Goal: Task Accomplishment & Management: Manage account settings

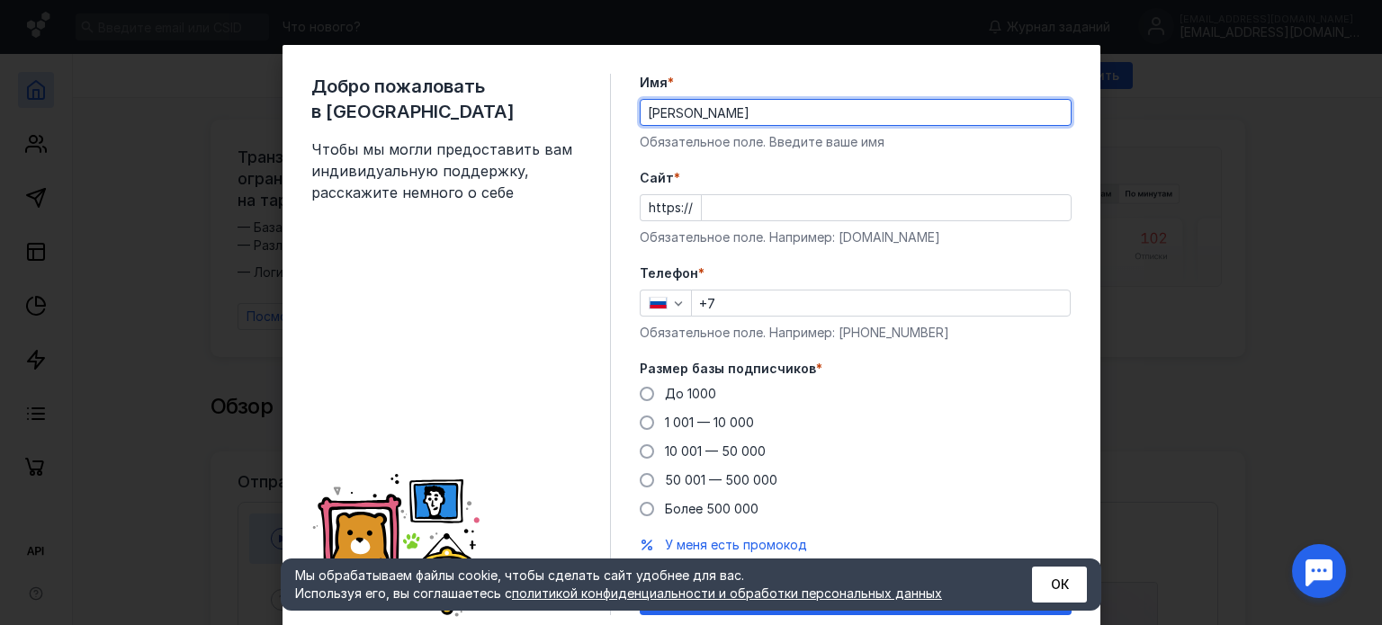
type input "[PERSON_NAME]"
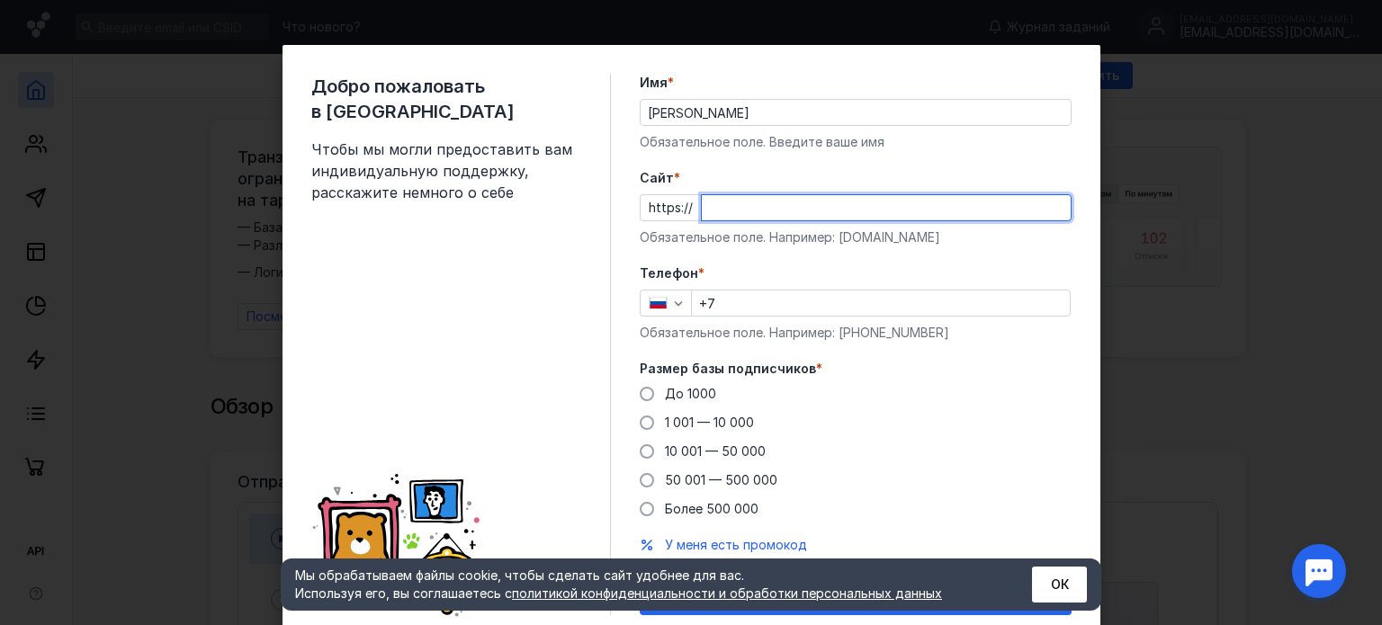
click at [986, 208] on input "Cайт *" at bounding box center [886, 207] width 369 height 25
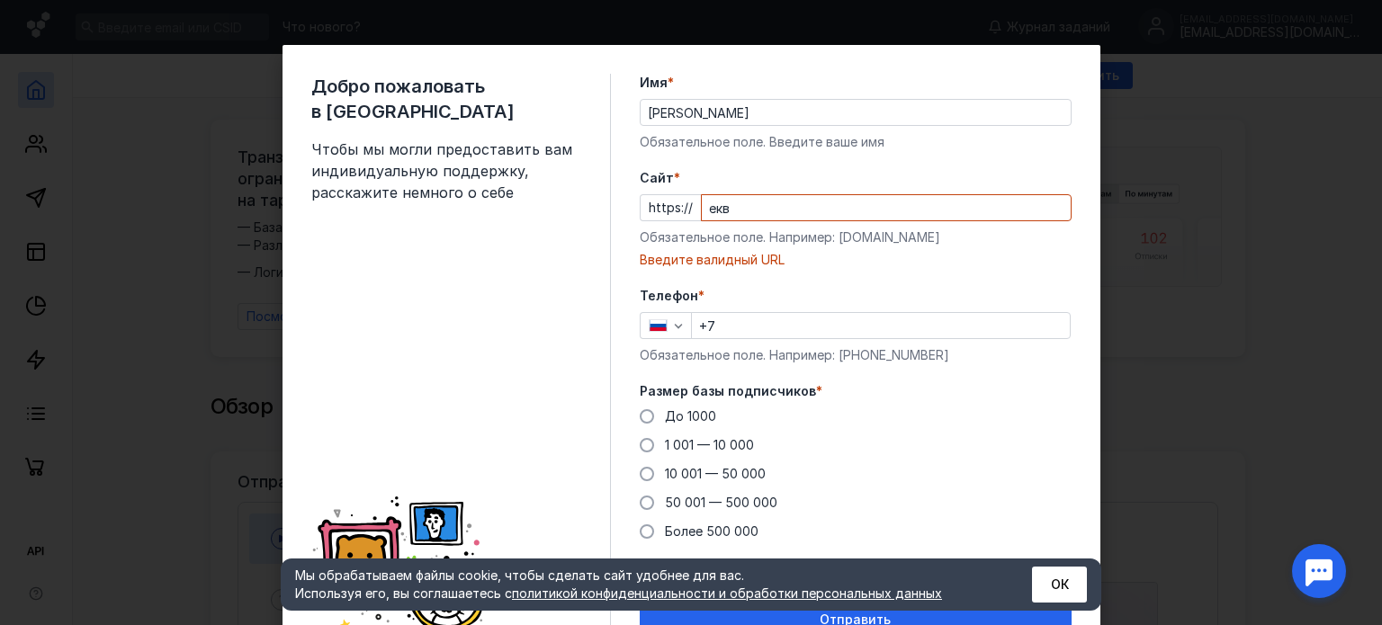
click at [900, 283] on form "Имя * [PERSON_NAME] Обязательное поле. Введите ваше имя [PERSON_NAME] * https:/…" at bounding box center [856, 356] width 432 height 564
click at [819, 219] on input "екв" at bounding box center [886, 207] width 369 height 25
type input "ц"
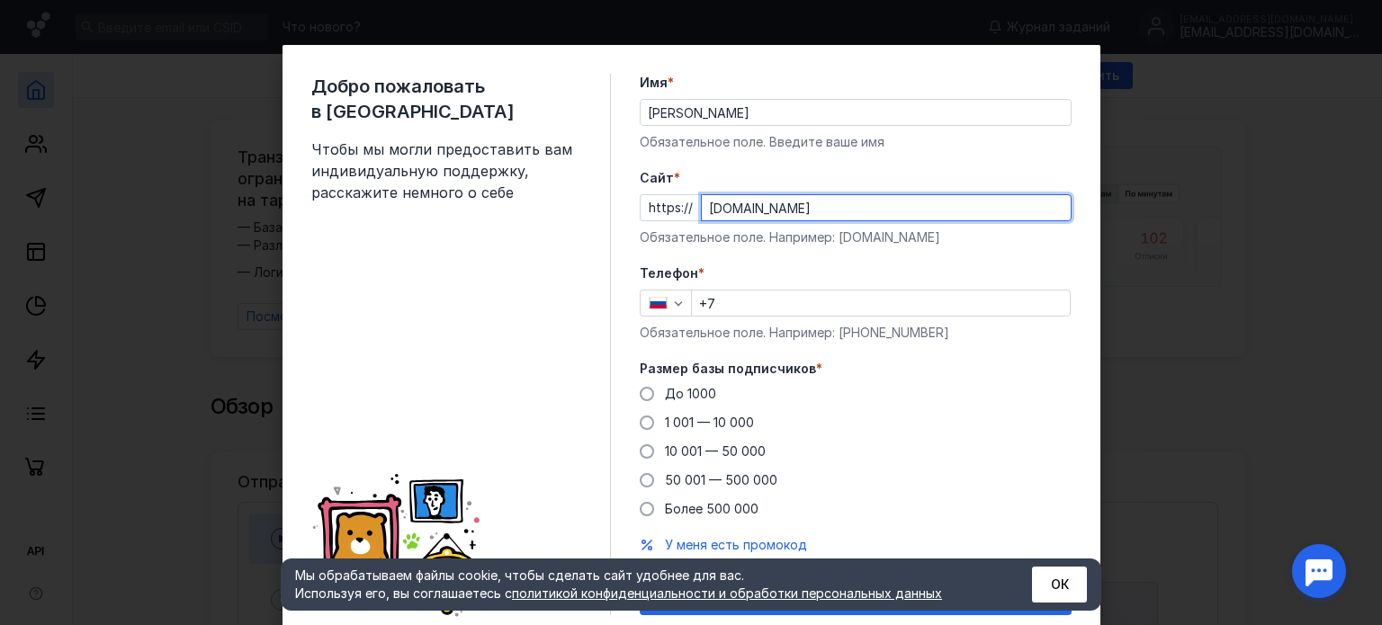
type input "[DOMAIN_NAME]"
click at [808, 299] on input "+7" at bounding box center [881, 303] width 378 height 25
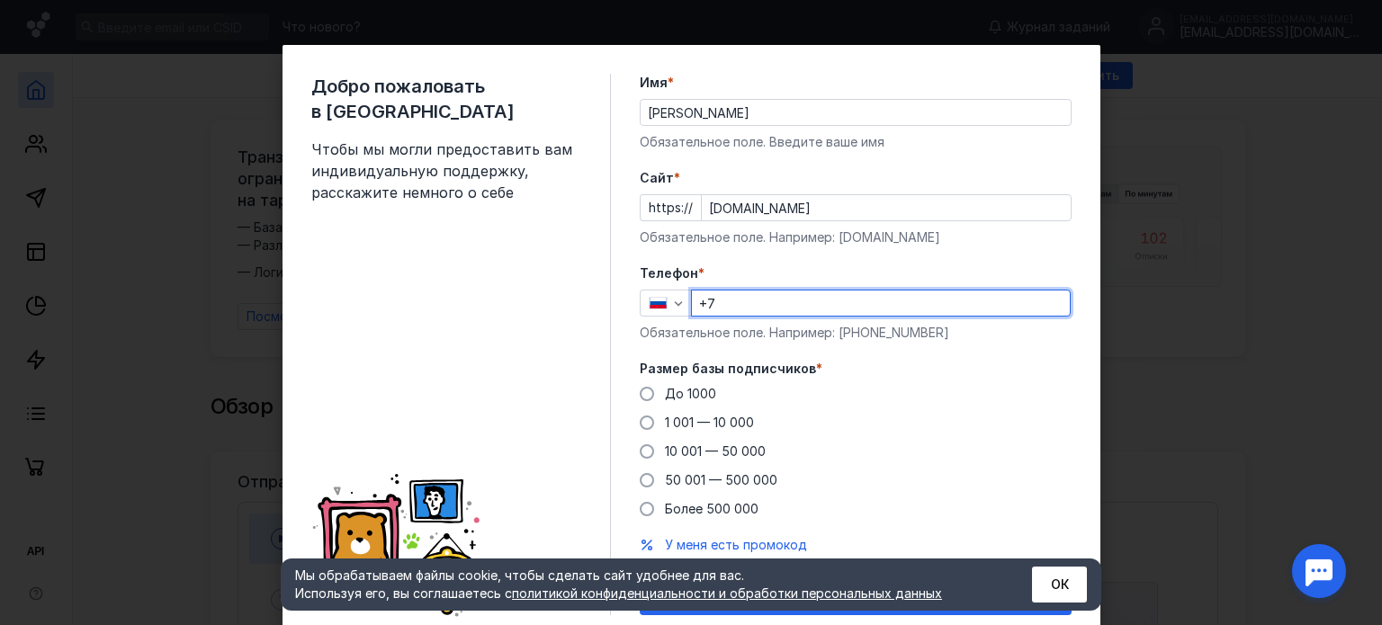
type input "[PHONE_NUMBER]"
click at [720, 390] on div "До [DATE] 1 001 — 10 000 10 001 — 50 000 50 001 — 500 000 Более 500 000" at bounding box center [856, 451] width 432 height 133
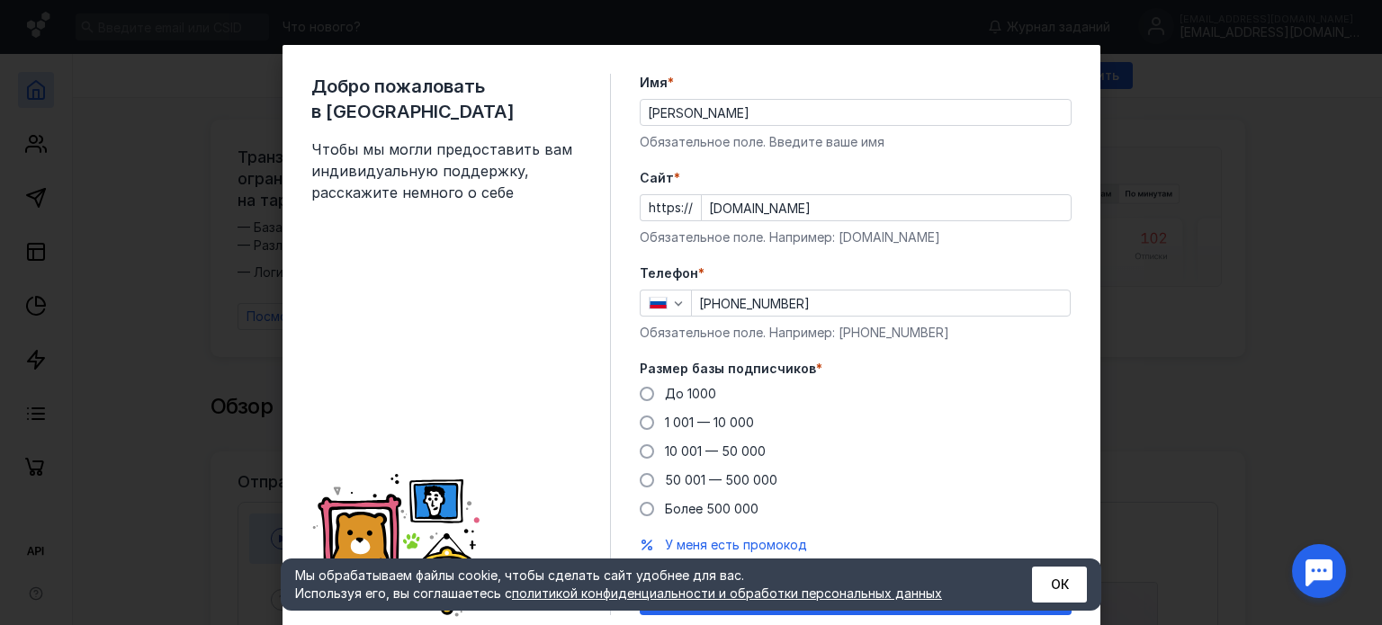
click at [674, 408] on div "До [DATE] 1 001 — 10 000 10 001 — 50 000 50 001 — 500 000 Более 500 000" at bounding box center [856, 451] width 432 height 133
click at [674, 407] on div "До [DATE] 1 001 — 10 000 10 001 — 50 000 50 001 — 500 000 Более 500 000" at bounding box center [856, 451] width 432 height 133
click at [665, 396] on span "До 1000" at bounding box center [690, 393] width 51 height 15
click at [0, 0] on input "До 1000" at bounding box center [0, 0] width 0 height 0
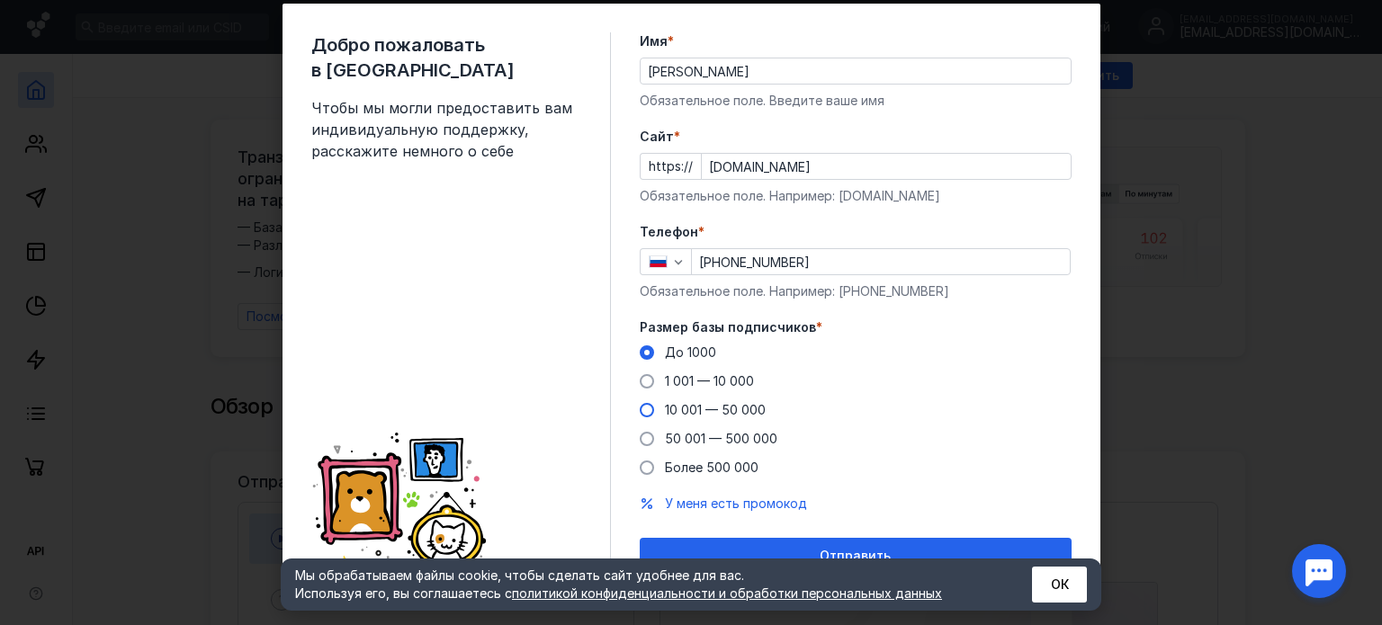
scroll to position [64, 0]
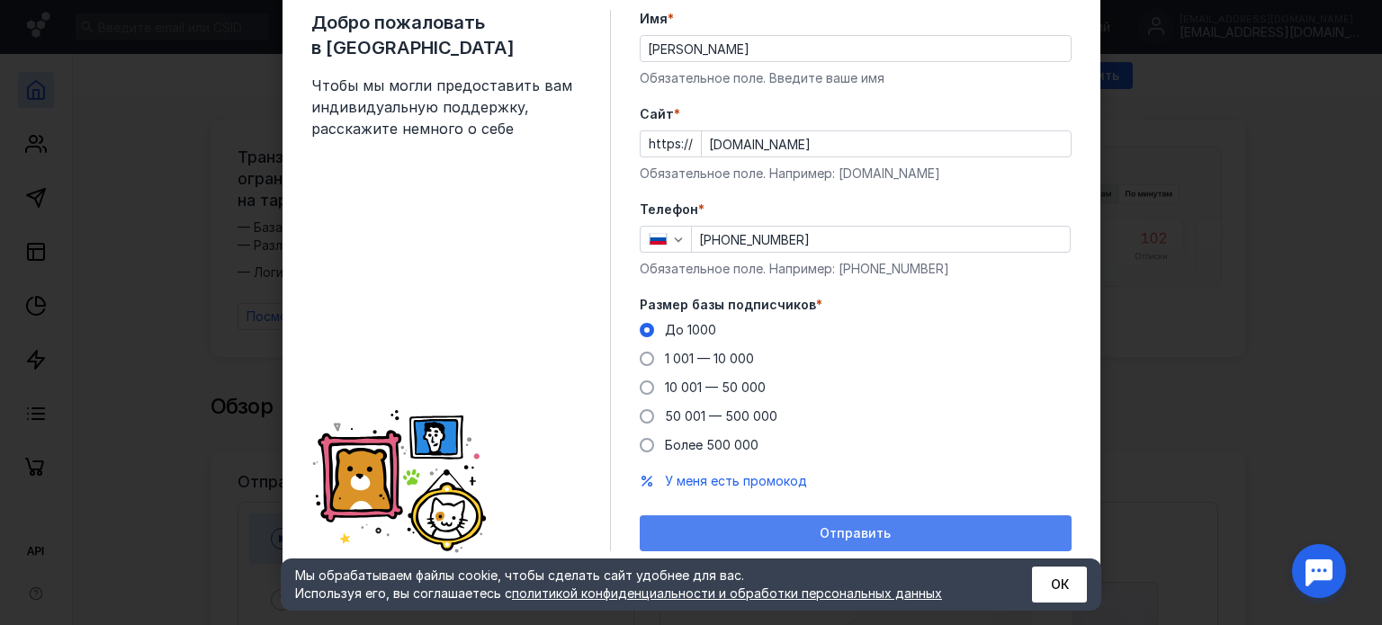
click at [845, 528] on span "Отправить" at bounding box center [855, 533] width 71 height 15
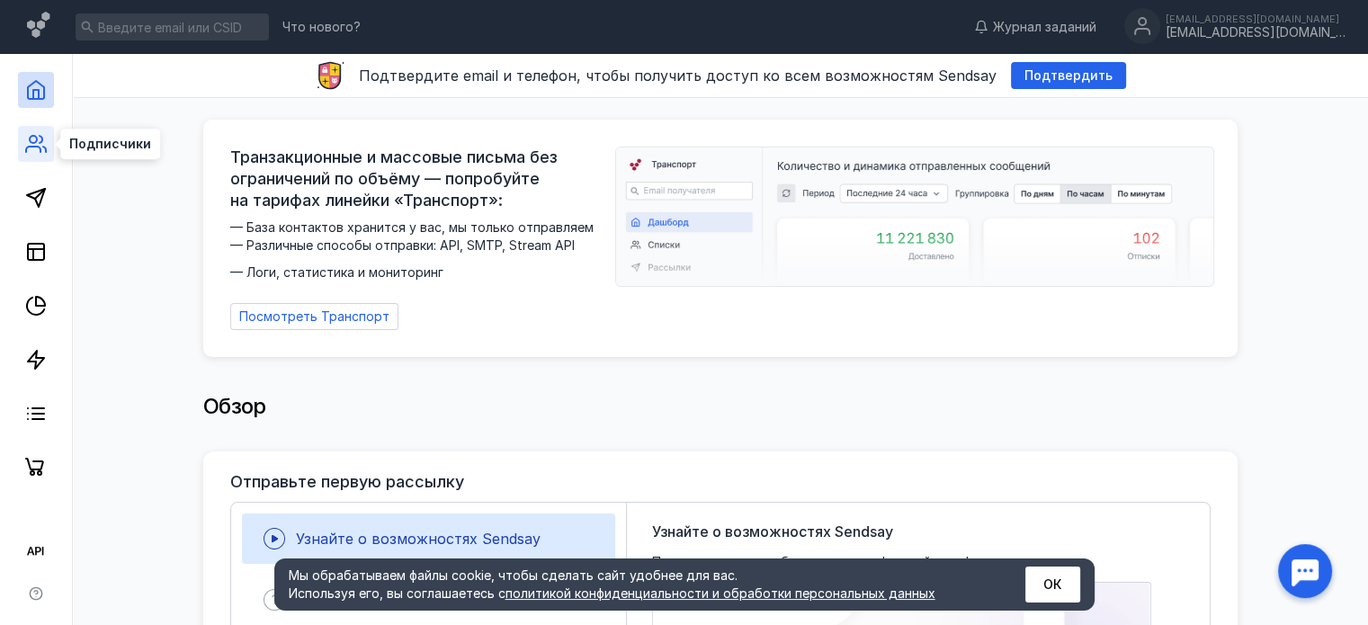
click at [32, 138] on icon at bounding box center [36, 144] width 22 height 22
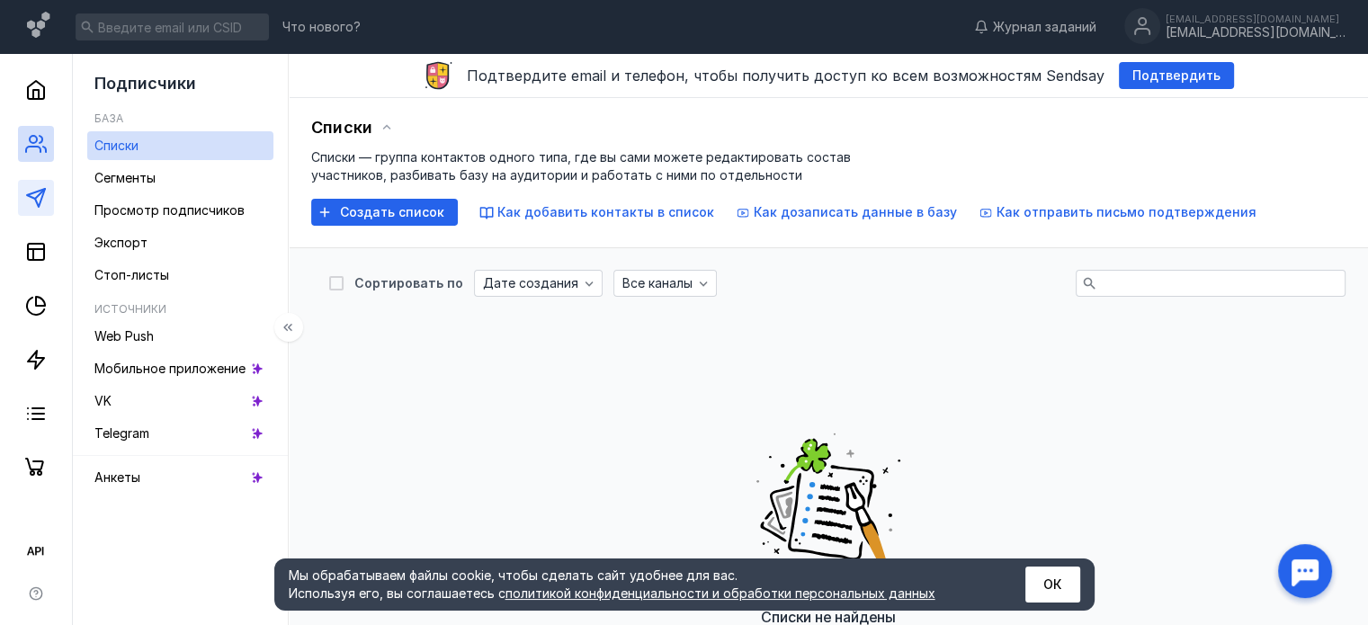
click at [47, 193] on link at bounding box center [36, 198] width 36 height 36
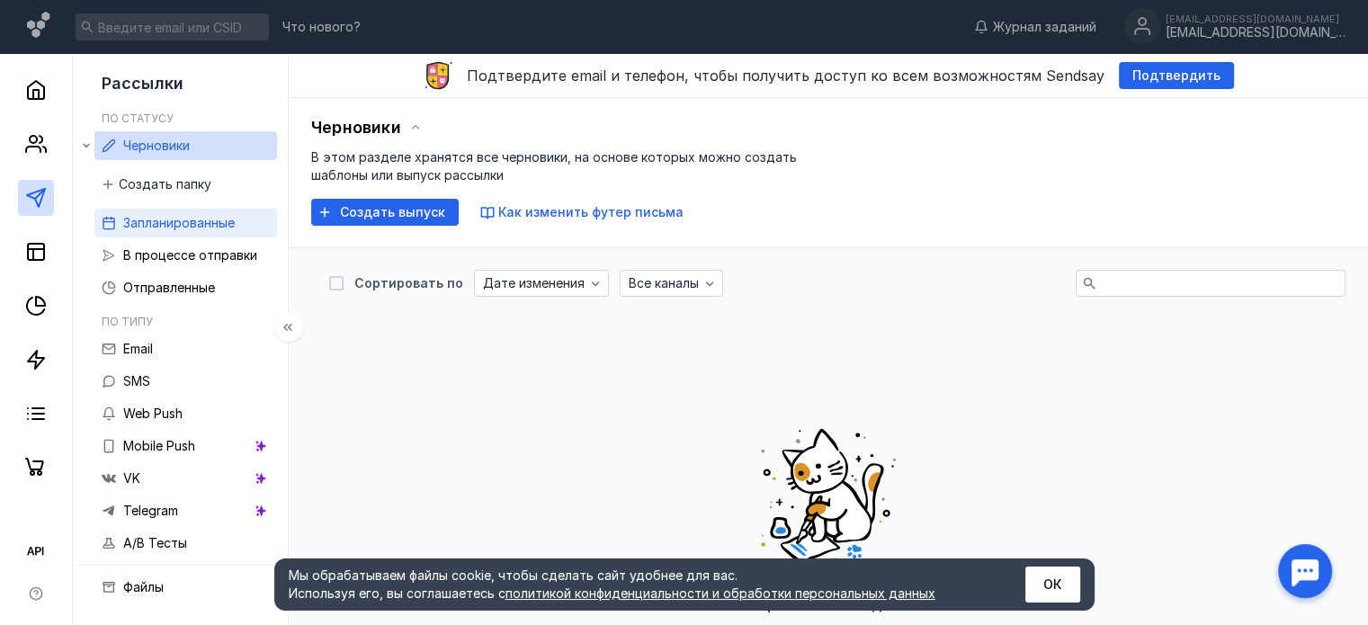
click at [169, 211] on link "Запланированные" at bounding box center [185, 223] width 183 height 29
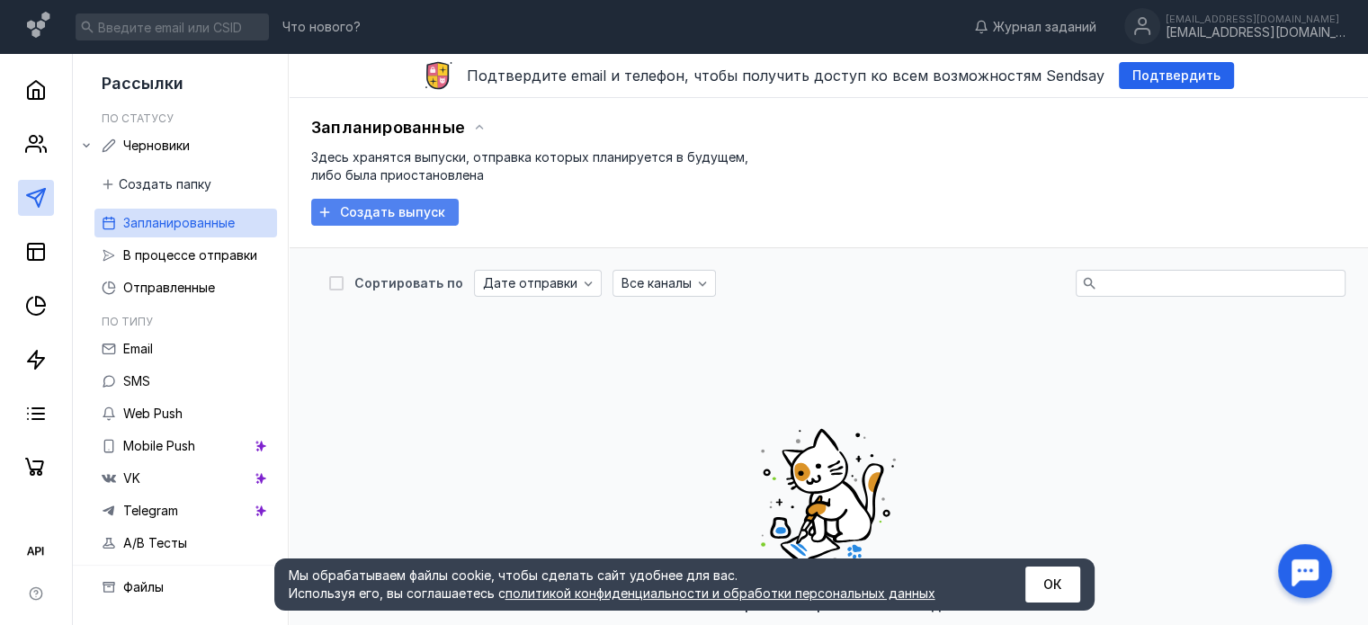
click at [435, 203] on div "Создать выпуск" at bounding box center [385, 212] width 148 height 27
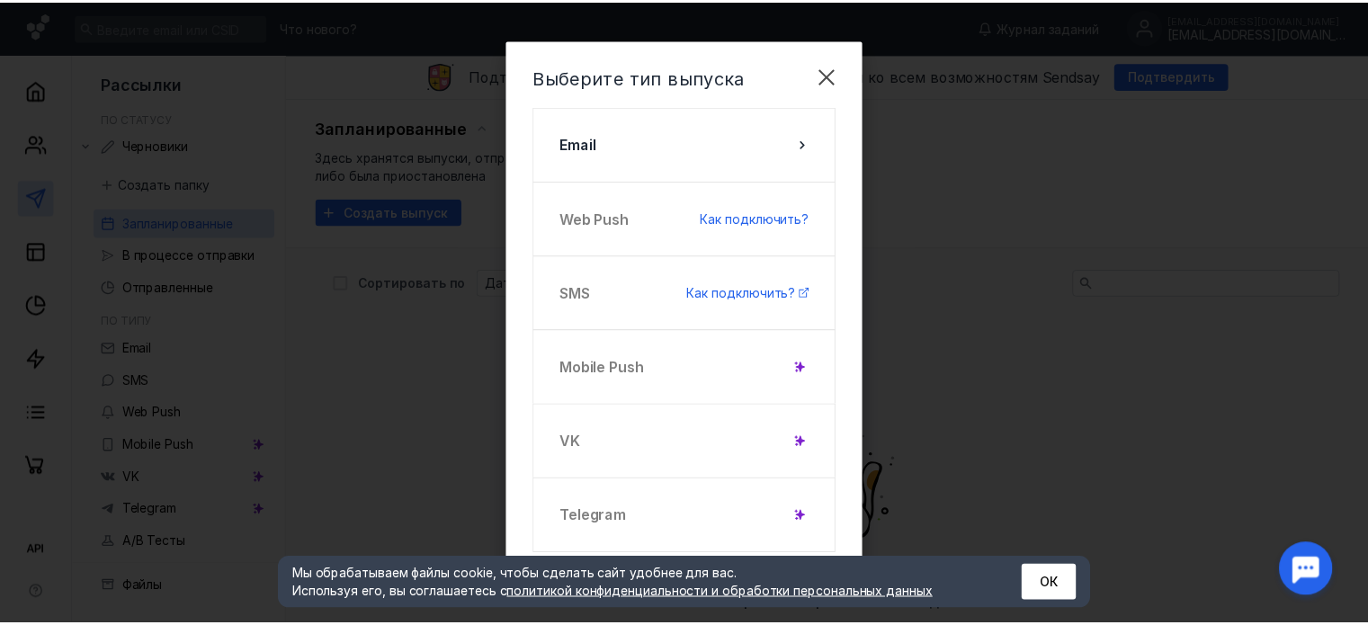
scroll to position [7, 0]
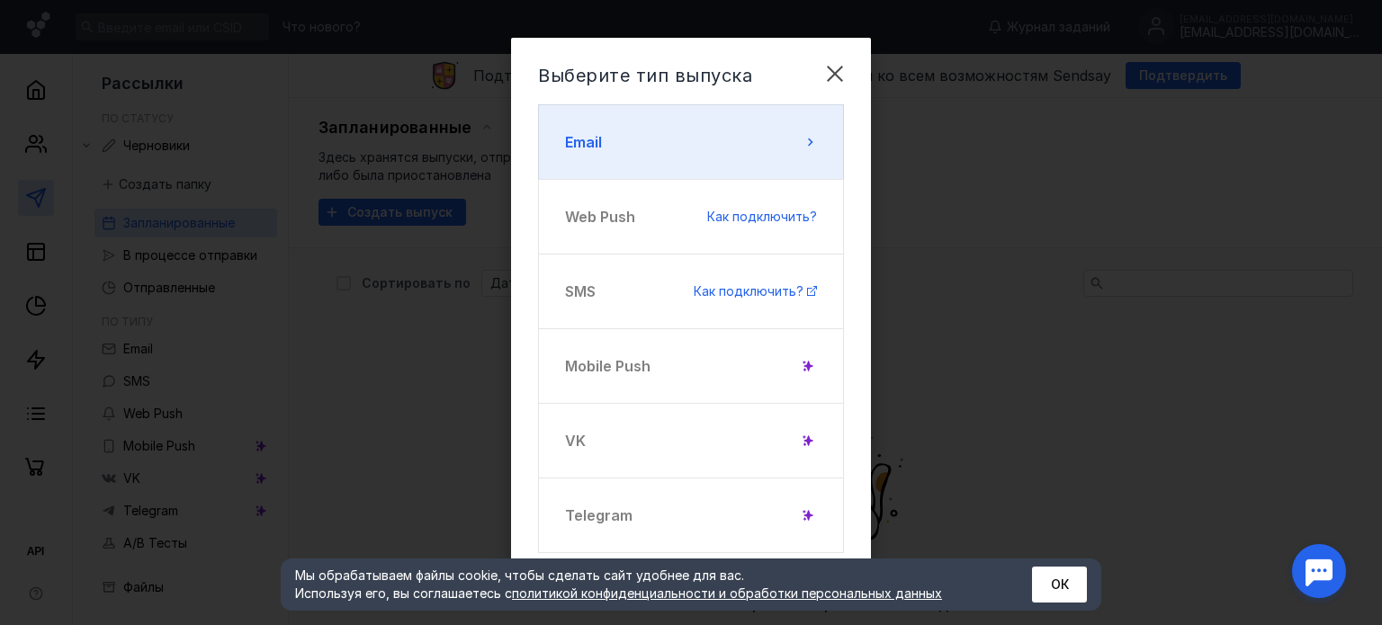
click at [819, 111] on button "Email" at bounding box center [691, 142] width 306 height 76
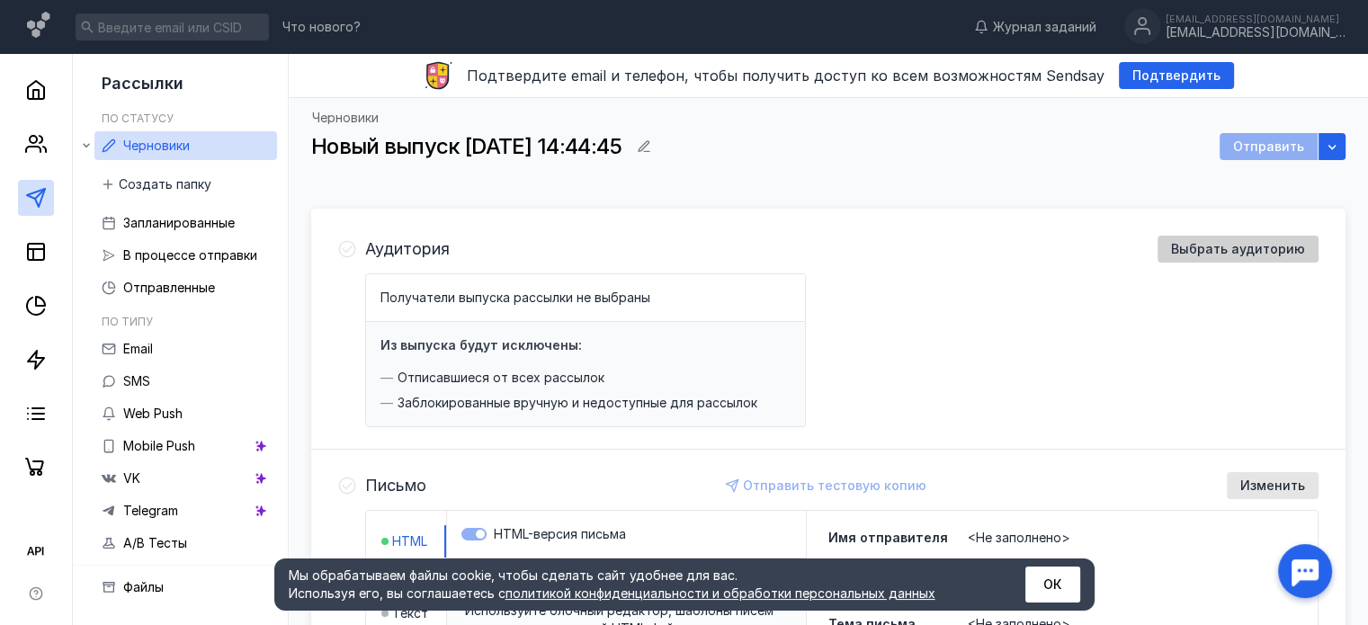
click at [1207, 247] on span "Выбрать аудиторию" at bounding box center [1238, 249] width 134 height 15
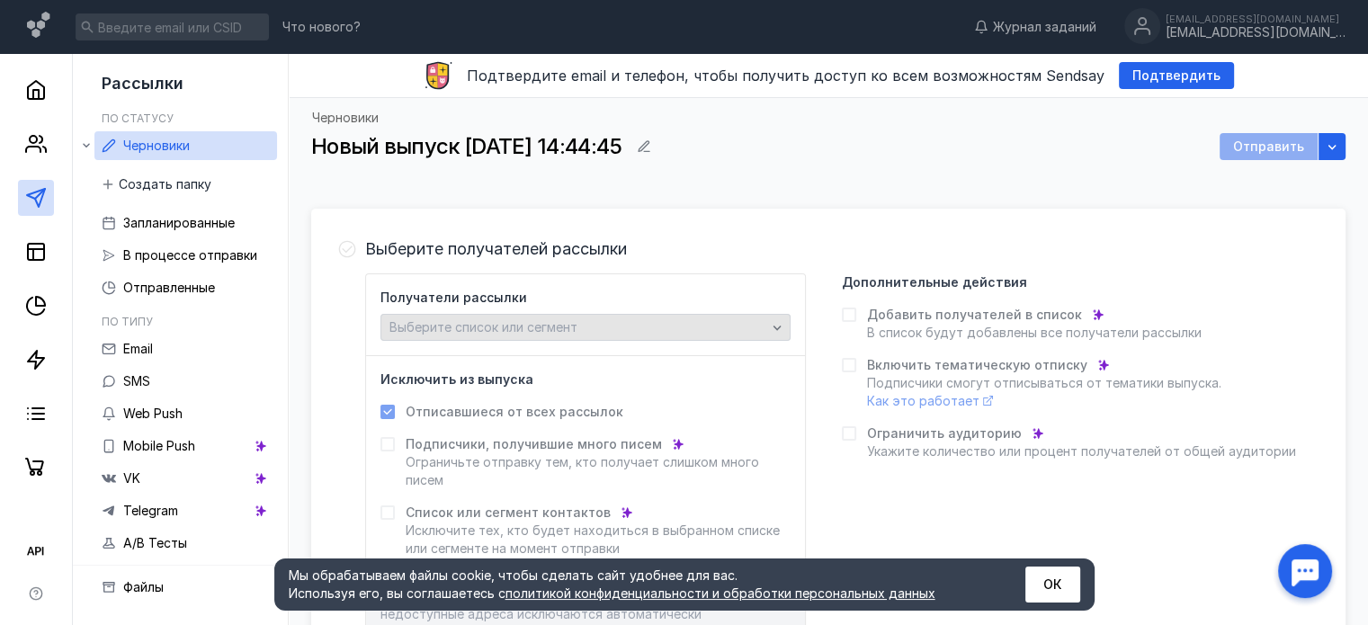
click at [552, 333] on span "Выберите список или сегмент" at bounding box center [484, 326] width 188 height 15
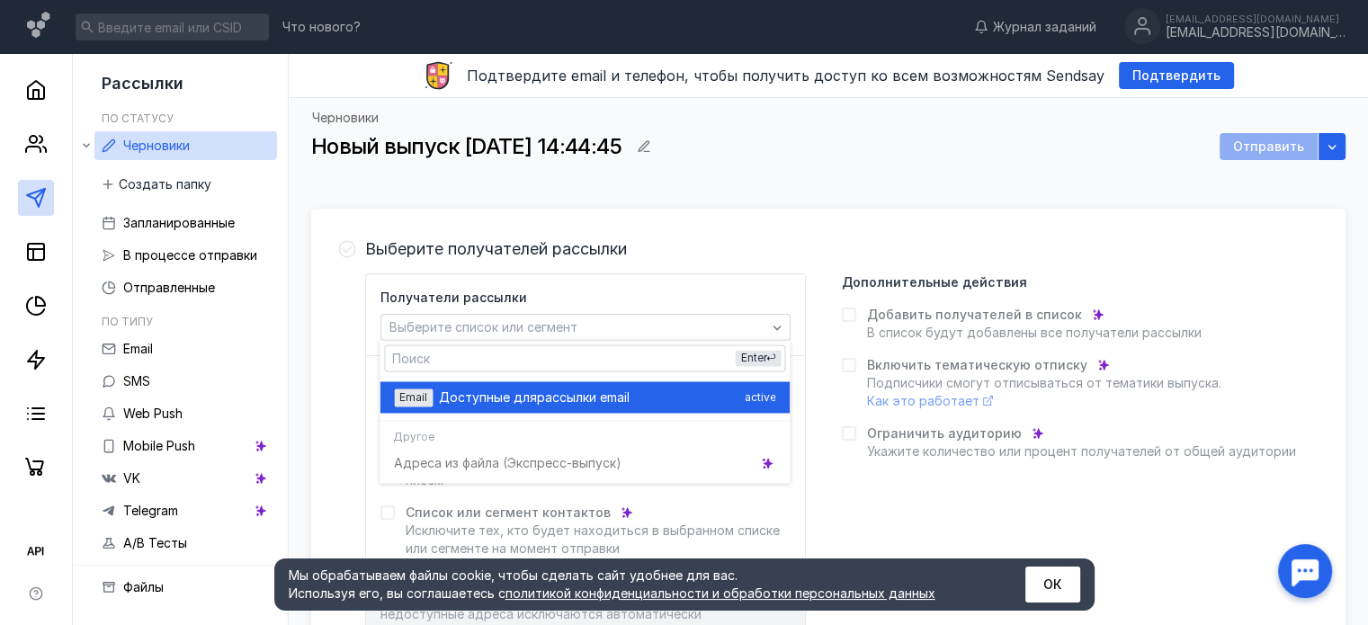
click at [589, 409] on div "Email Доступные для рассылки email active" at bounding box center [584, 396] width 381 height 31
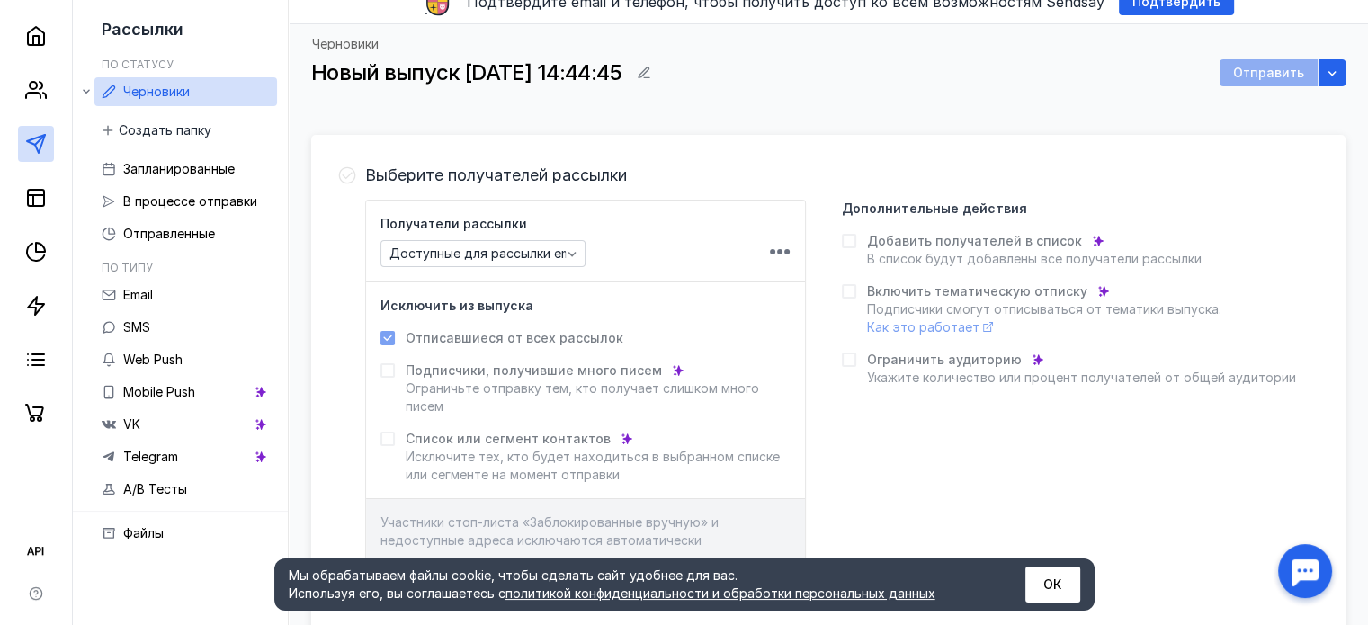
scroll to position [180, 0]
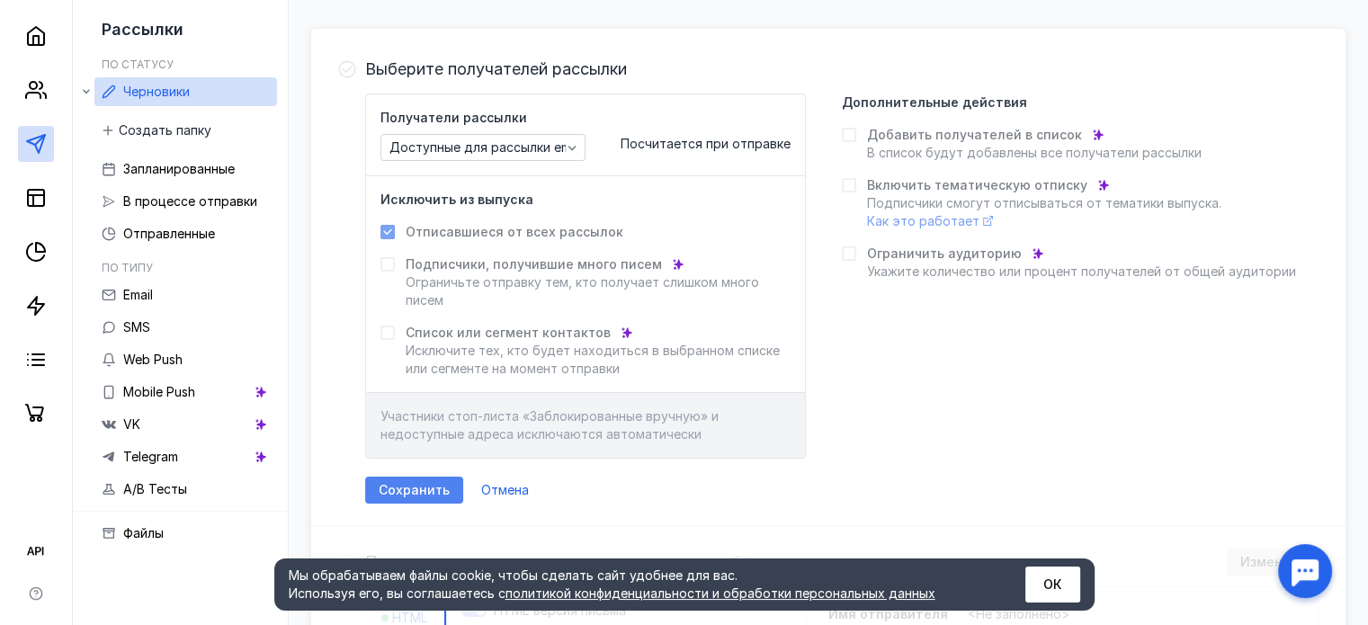
click at [416, 485] on span "Сохранить" at bounding box center [414, 490] width 71 height 15
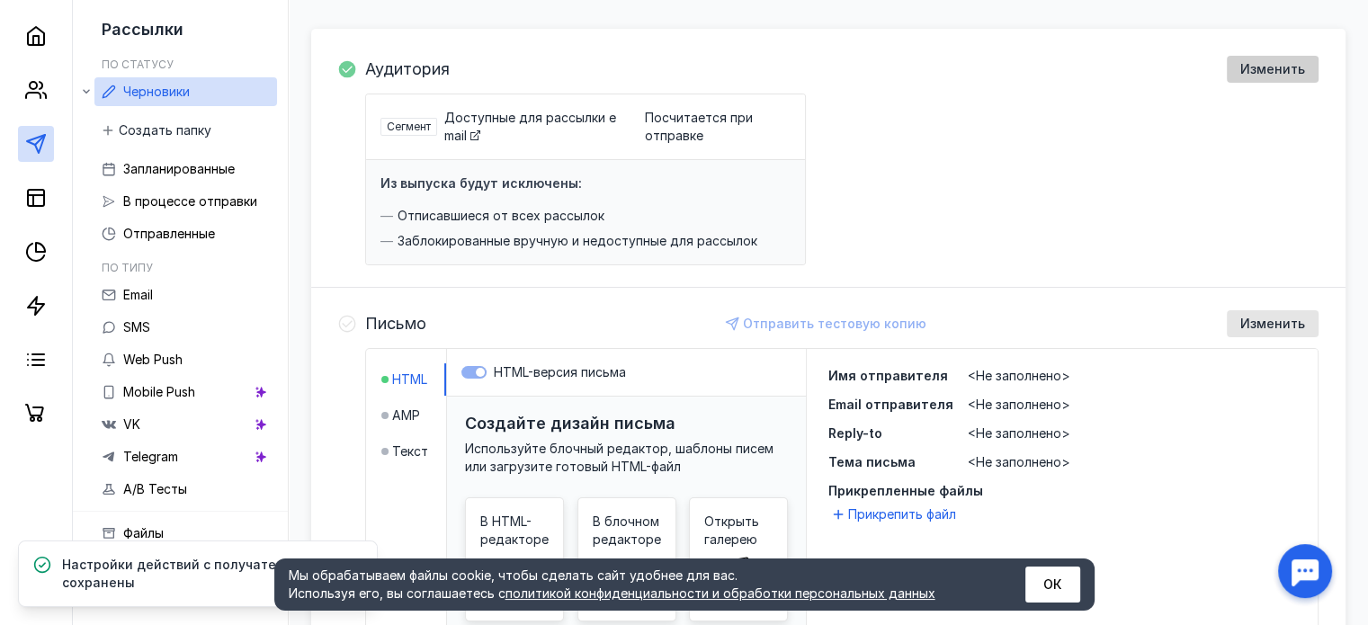
click at [1292, 66] on span "Изменить" at bounding box center [1273, 69] width 65 height 15
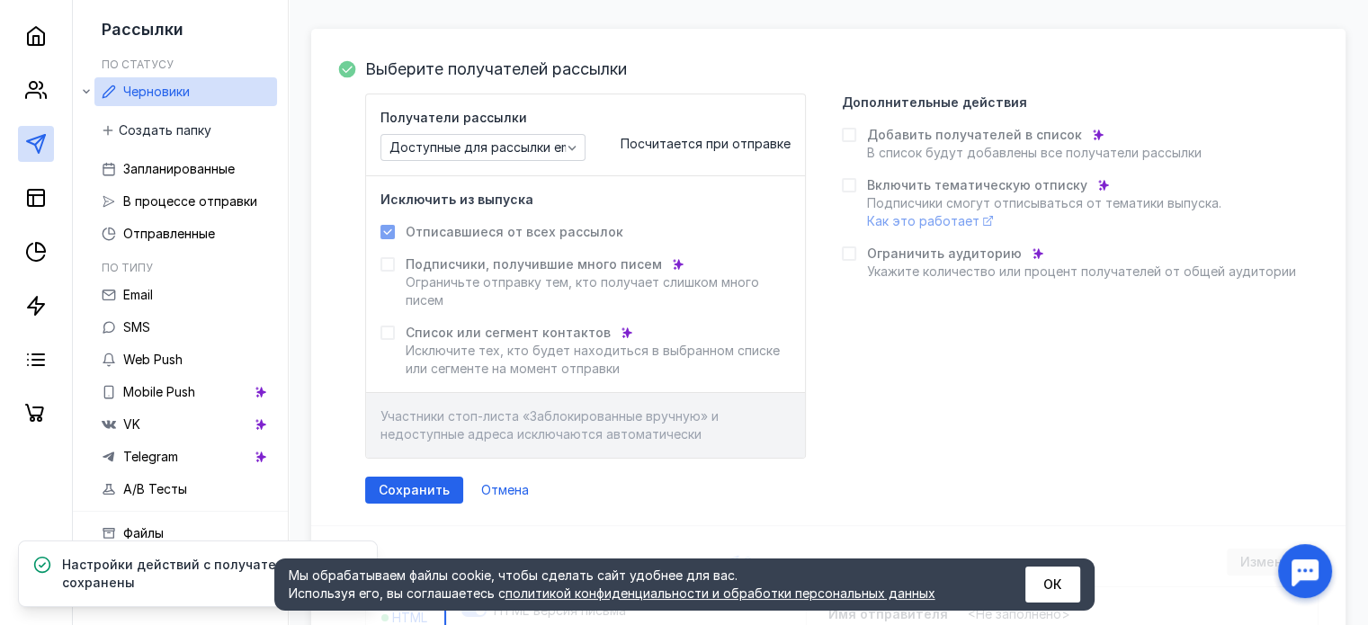
click at [663, 147] on span "Посчитается при отправке" at bounding box center [706, 143] width 170 height 15
click at [532, 425] on div "Участники стоп-листа «Заблокированные вручную» и недоступные адреса исключаются…" at bounding box center [585, 425] width 439 height 65
click at [495, 268] on span "Подписчики, получившие много писем" at bounding box center [534, 265] width 256 height 18
click at [968, 214] on span "Как это работает" at bounding box center [923, 220] width 112 height 15
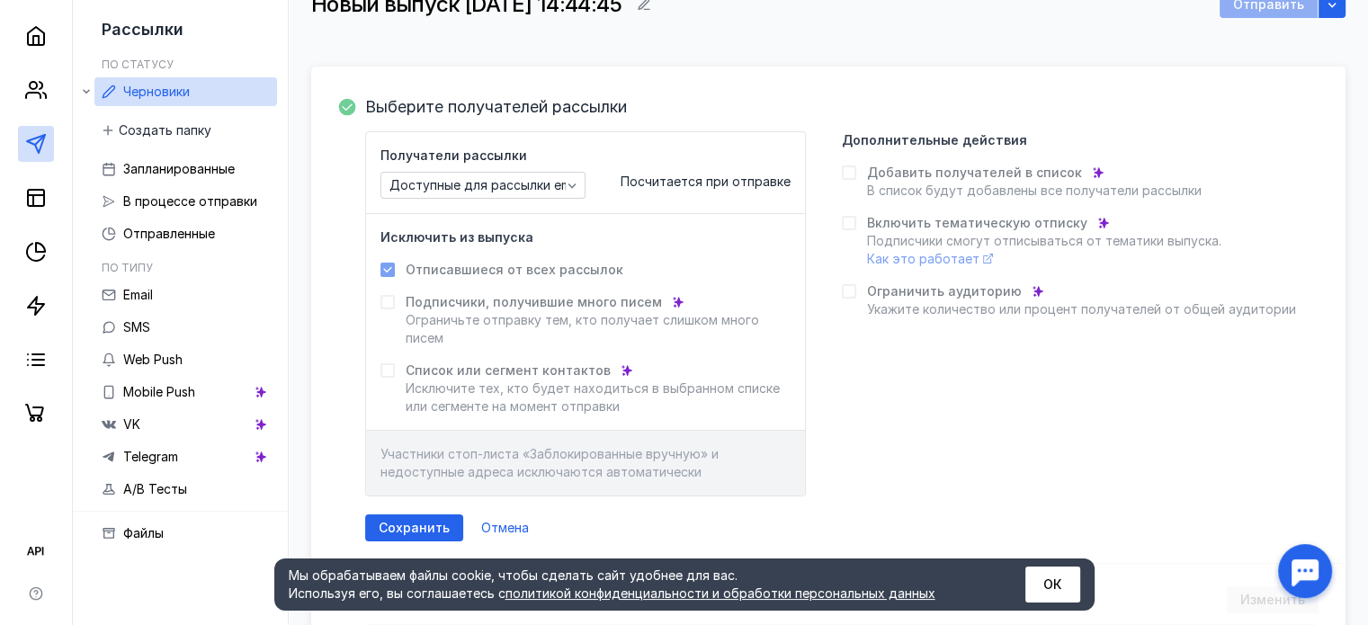
scroll to position [0, 0]
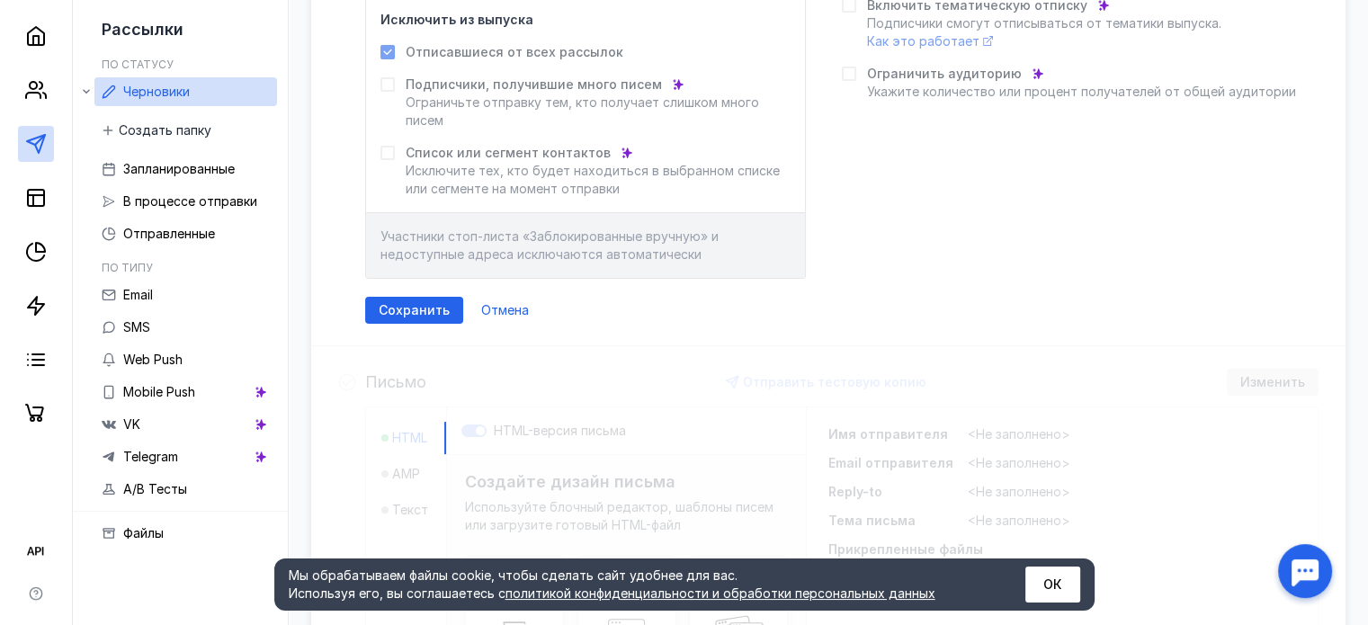
click at [439, 307] on span "Сохранить" at bounding box center [414, 310] width 71 height 15
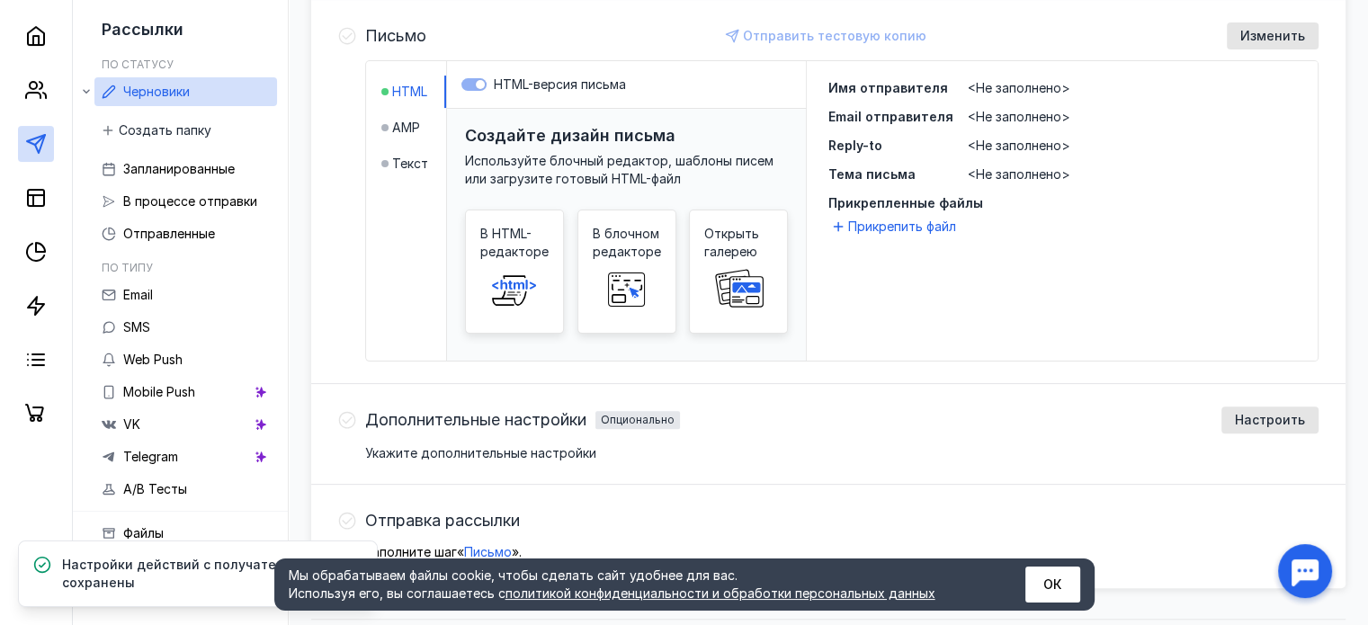
scroll to position [514, 0]
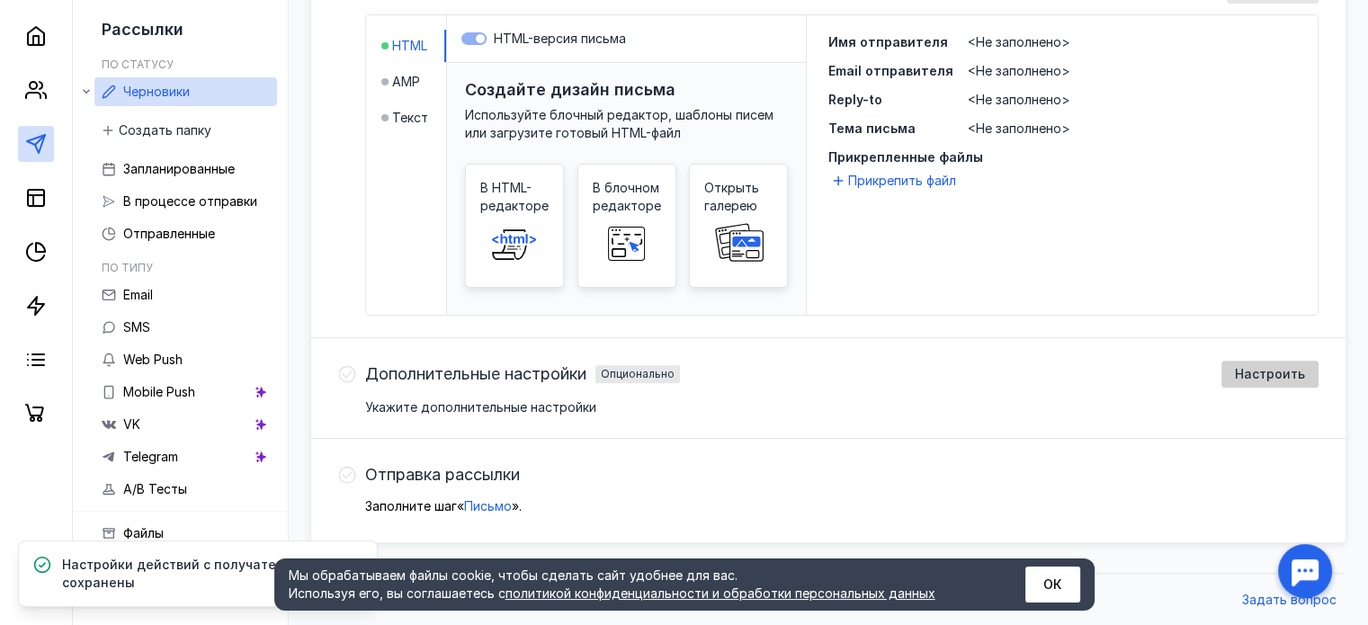
click at [1242, 381] on div "Настроить" at bounding box center [1270, 374] width 97 height 27
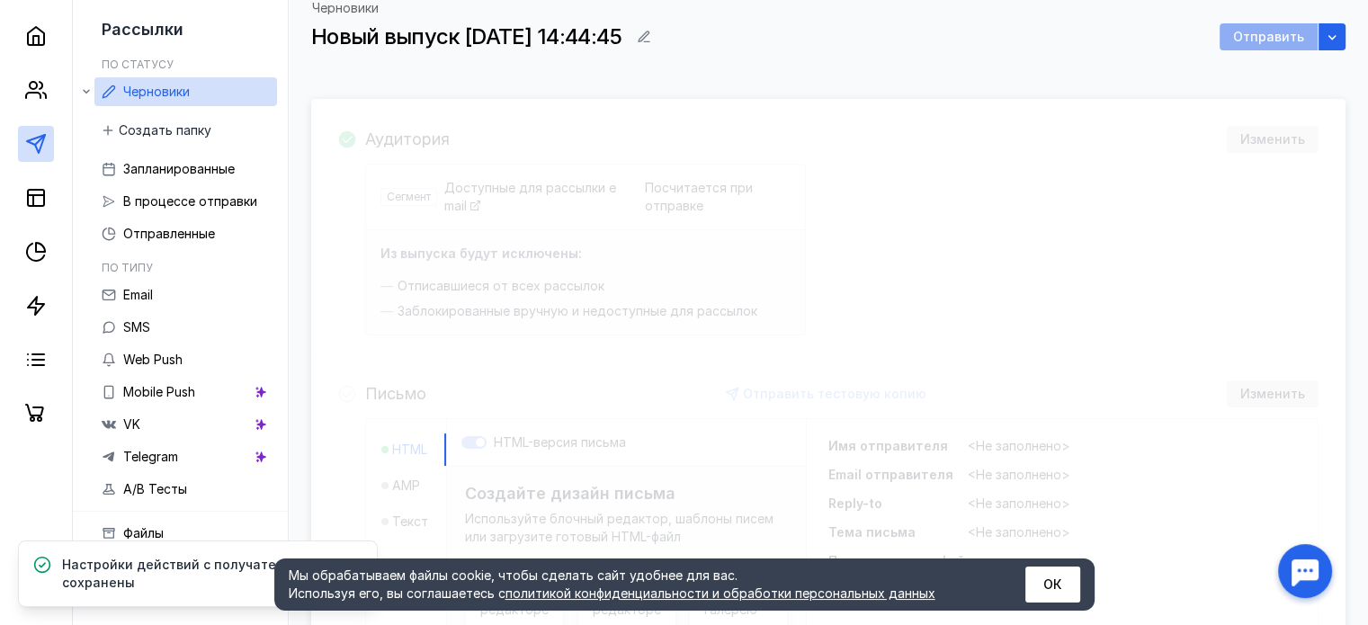
scroll to position [0, 0]
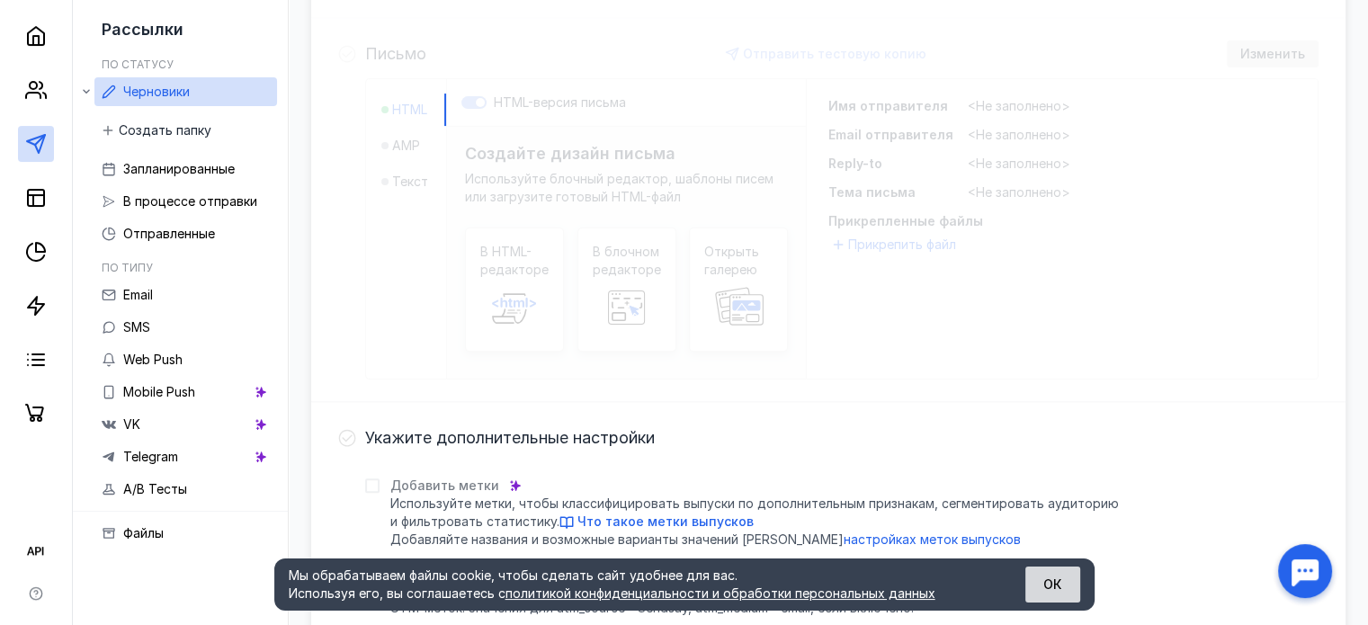
click at [1066, 575] on button "ОК" at bounding box center [1053, 585] width 55 height 36
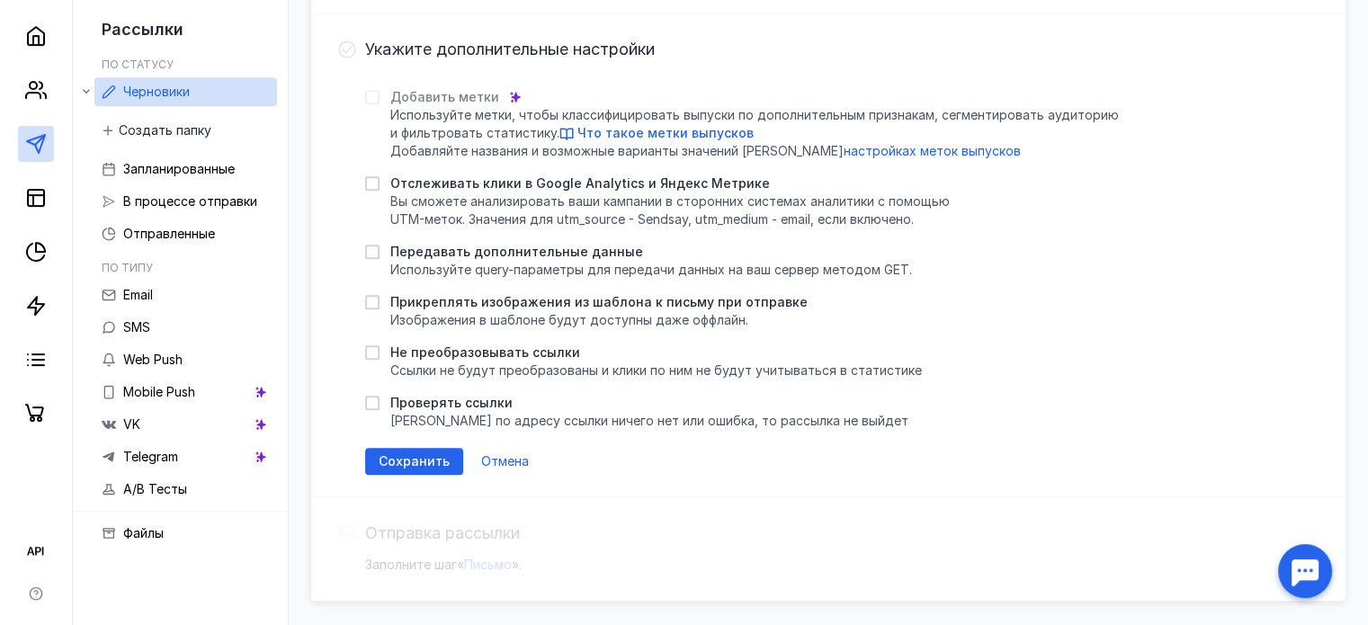
scroll to position [806, 0]
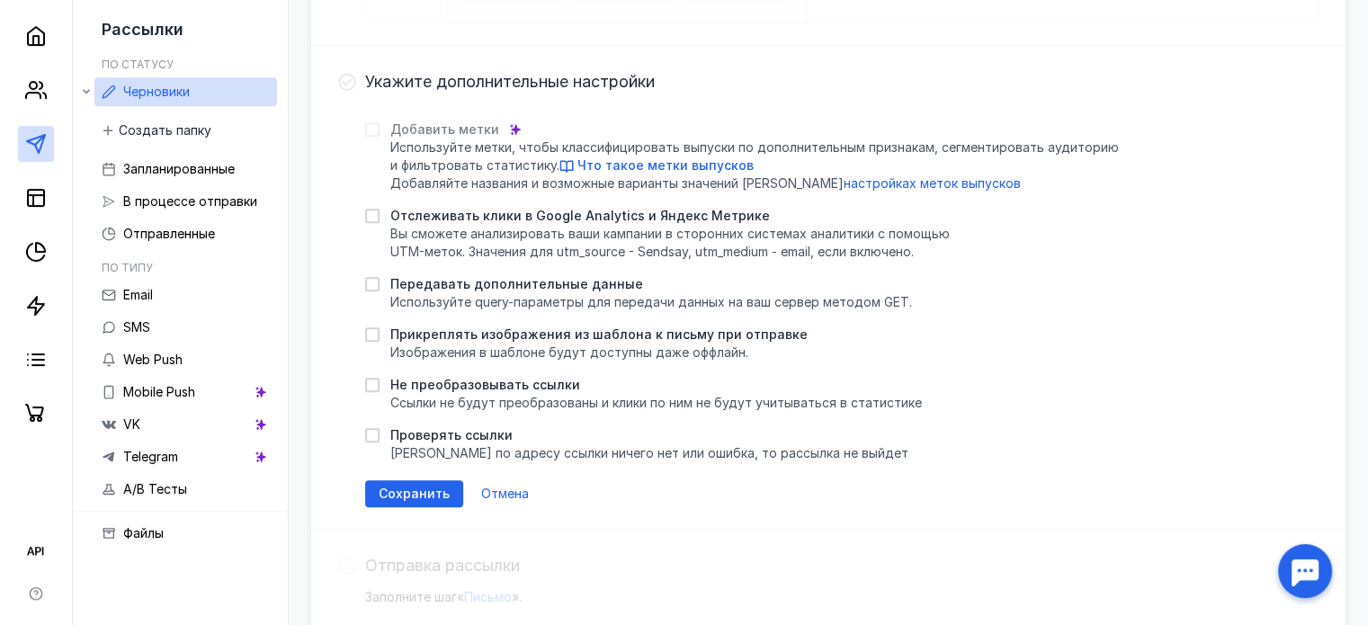
click at [576, 283] on span "Передавать дополнительные данные" at bounding box center [516, 284] width 253 height 18
click at [377, 283] on input "Передавать дополнительные данные Используйте query-параметры для передачи данны…" at bounding box center [371, 281] width 12 height 12
checkbox input "true"
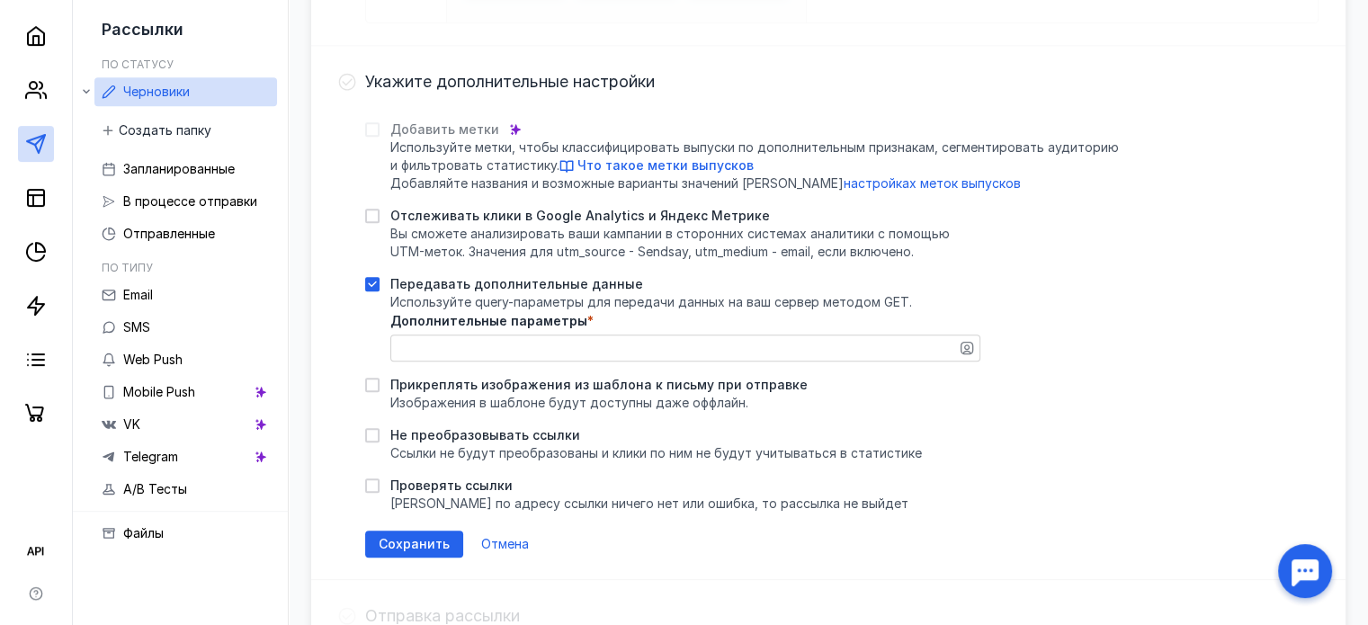
click at [649, 354] on textarea "Дополнительные параметры *" at bounding box center [685, 348] width 588 height 25
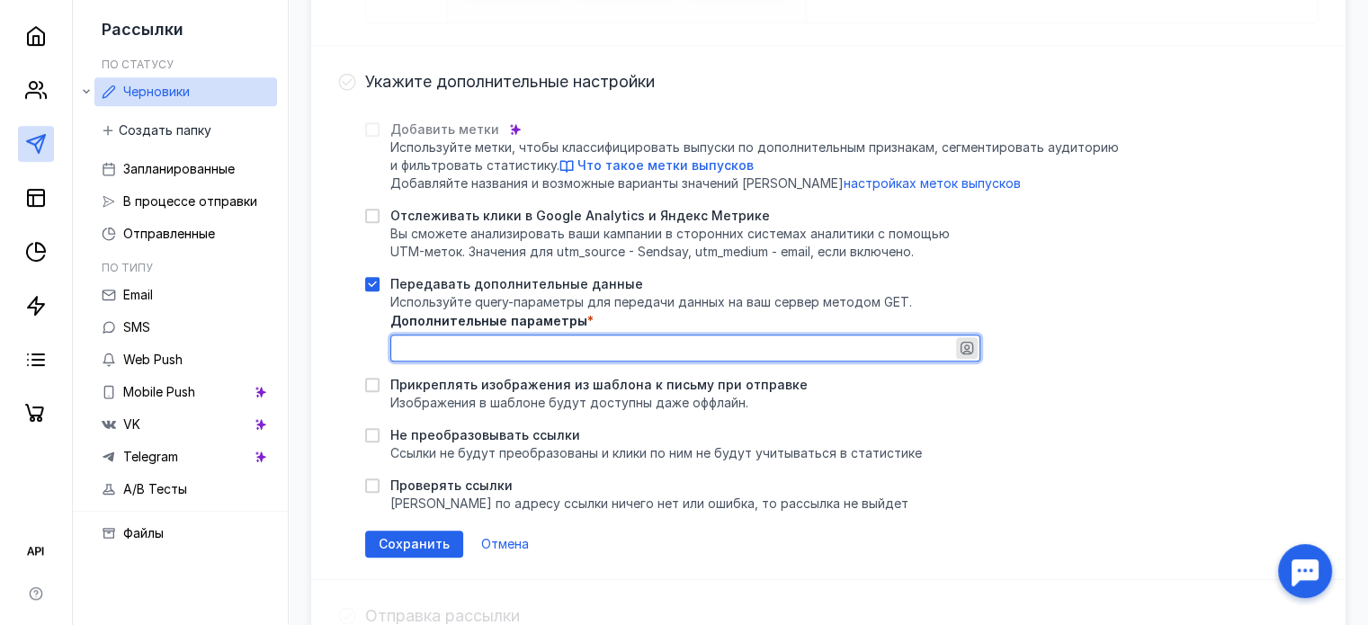
click at [975, 340] on div "button" at bounding box center [967, 348] width 22 height 22
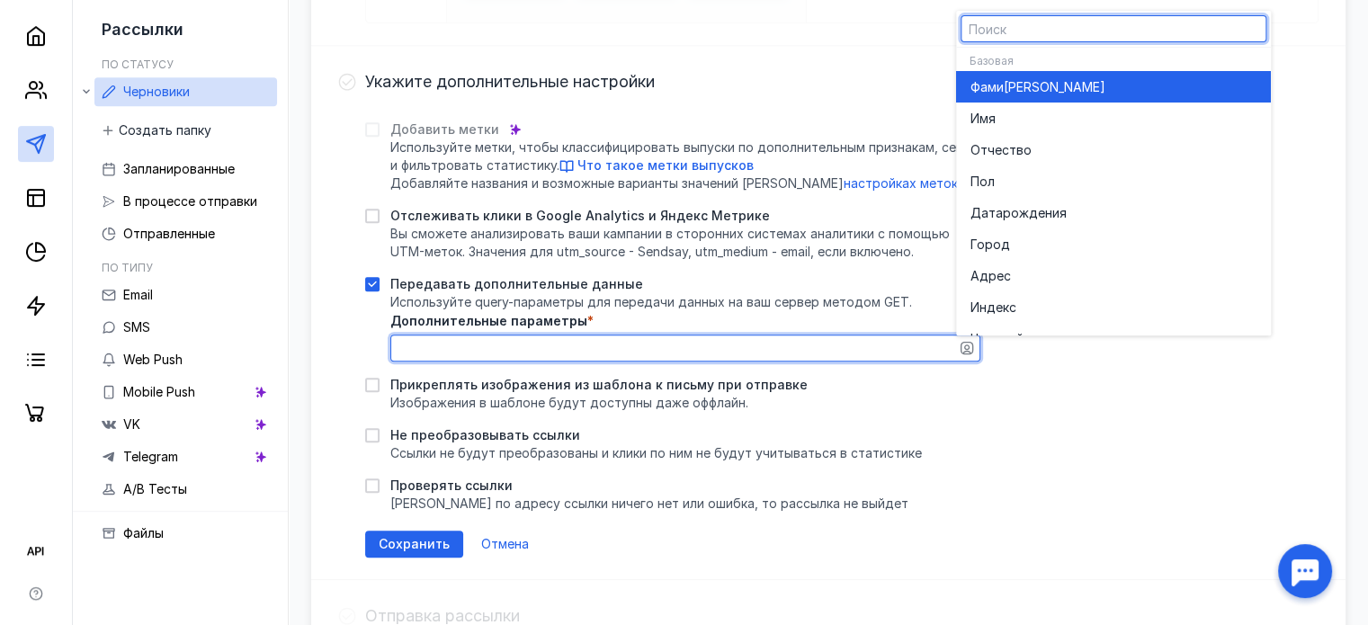
click at [876, 345] on textarea "Дополнительные параметры *" at bounding box center [685, 348] width 588 height 25
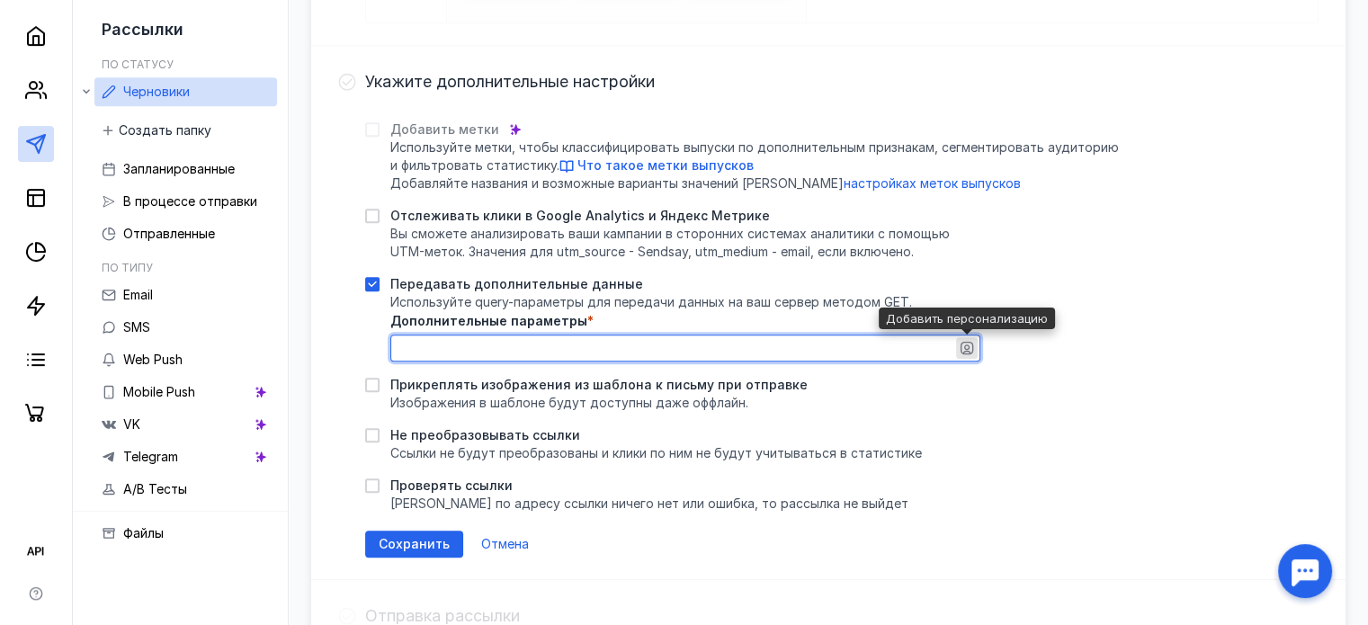
click at [960, 341] on icon "button" at bounding box center [967, 348] width 14 height 14
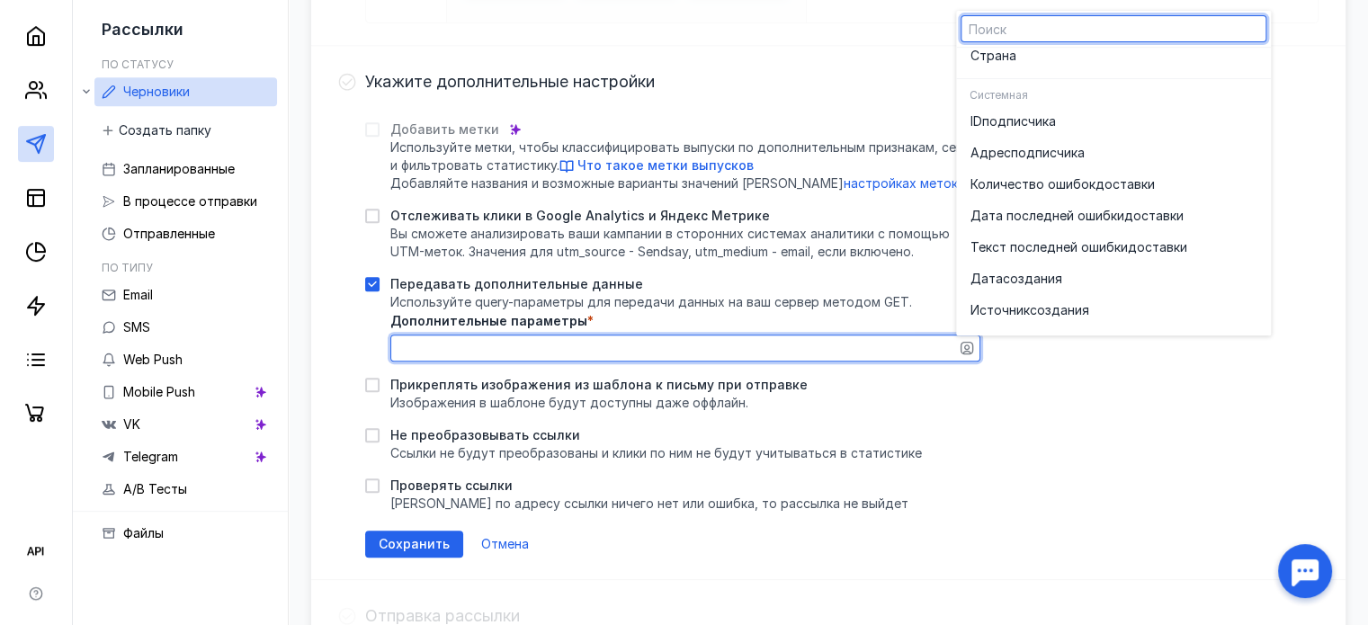
scroll to position [360, 0]
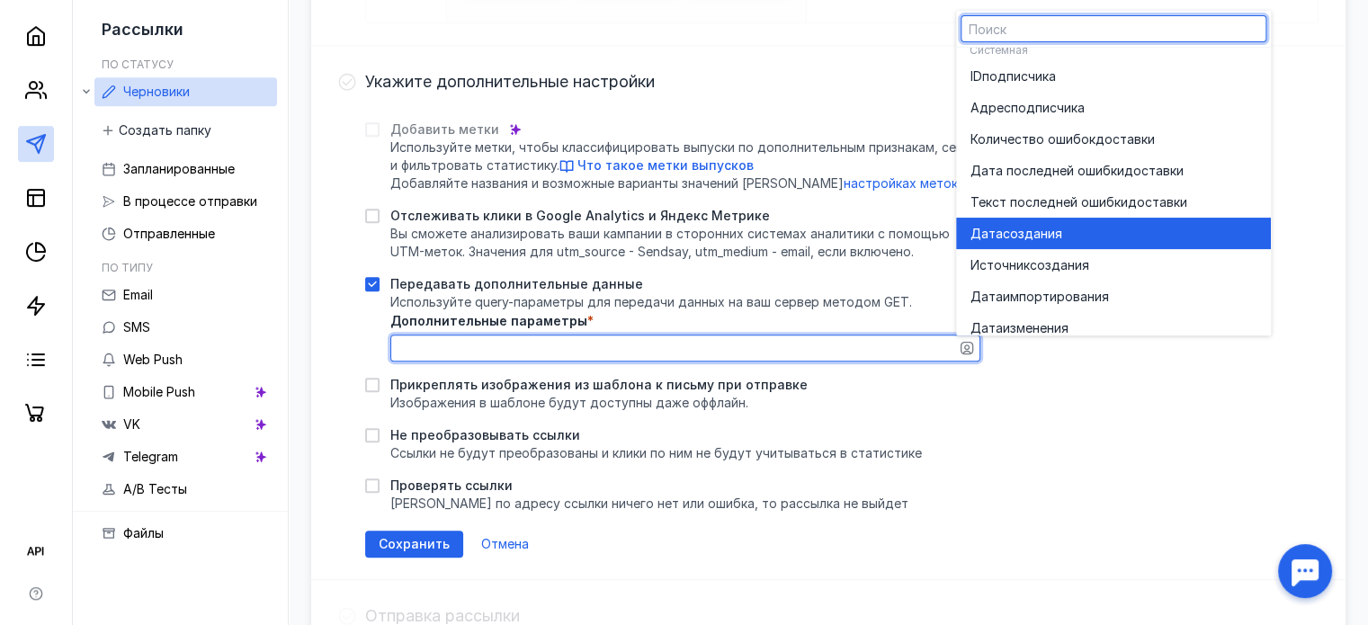
click at [1089, 235] on div "Дата создания" at bounding box center [1114, 234] width 286 height 18
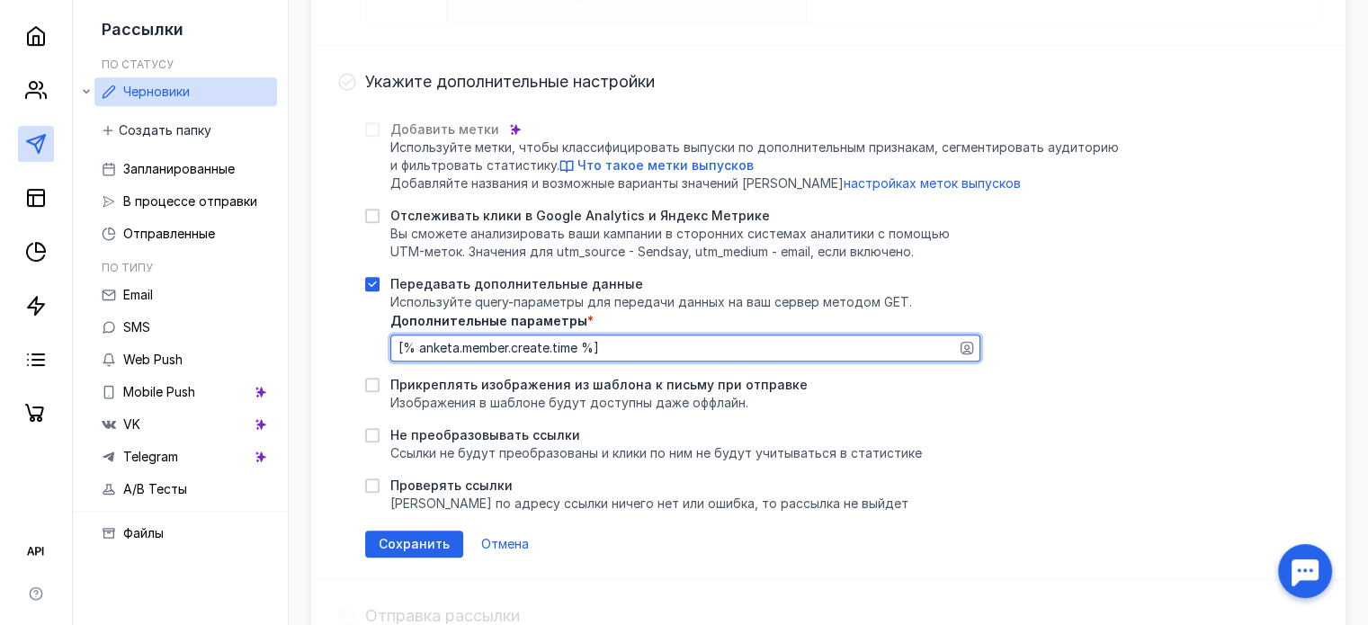
click at [976, 330] on div "Дополнительные параметры * [% anketa.member.create.time %]" at bounding box center [685, 338] width 590 height 47
click at [966, 345] on icon "button" at bounding box center [967, 348] width 14 height 14
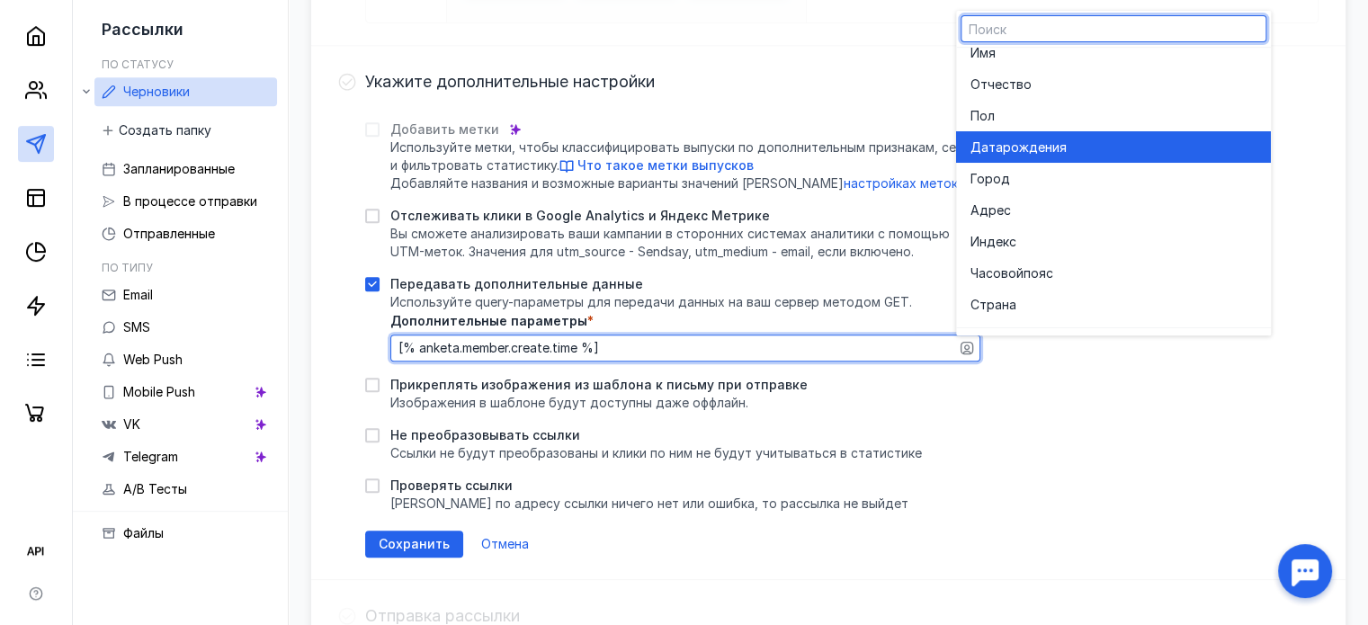
scroll to position [90, 0]
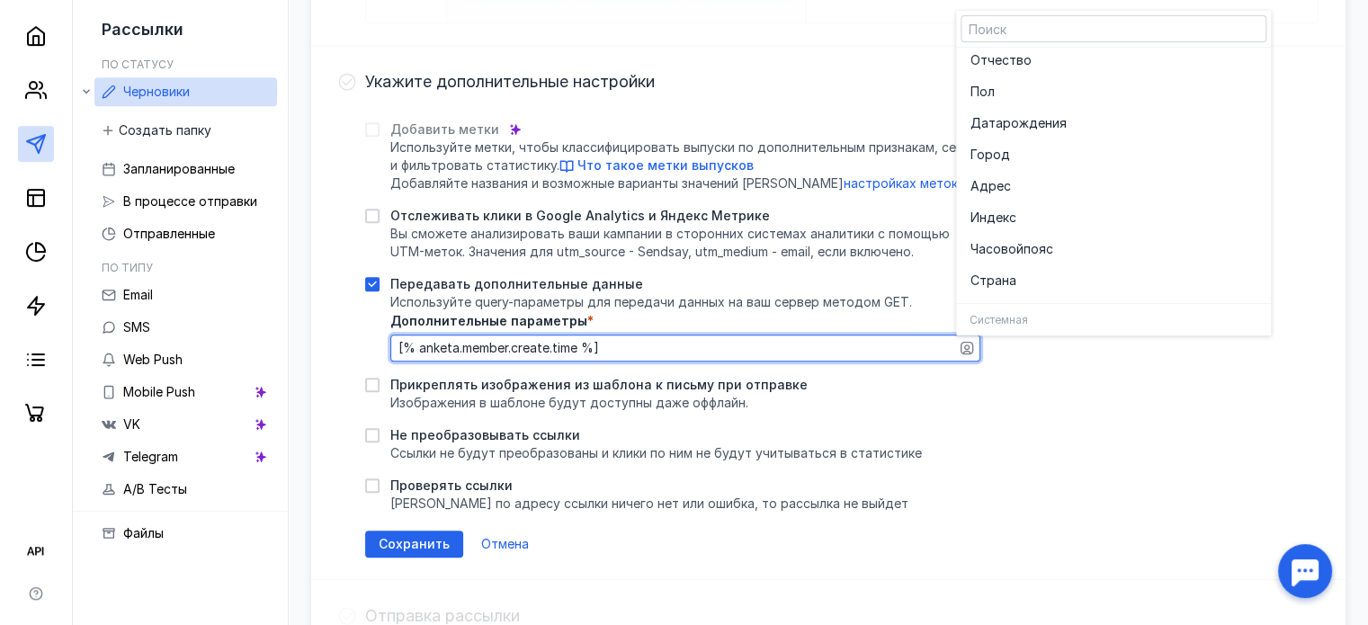
click at [772, 351] on textarea "[% anketa.member.create.time %]" at bounding box center [685, 348] width 588 height 25
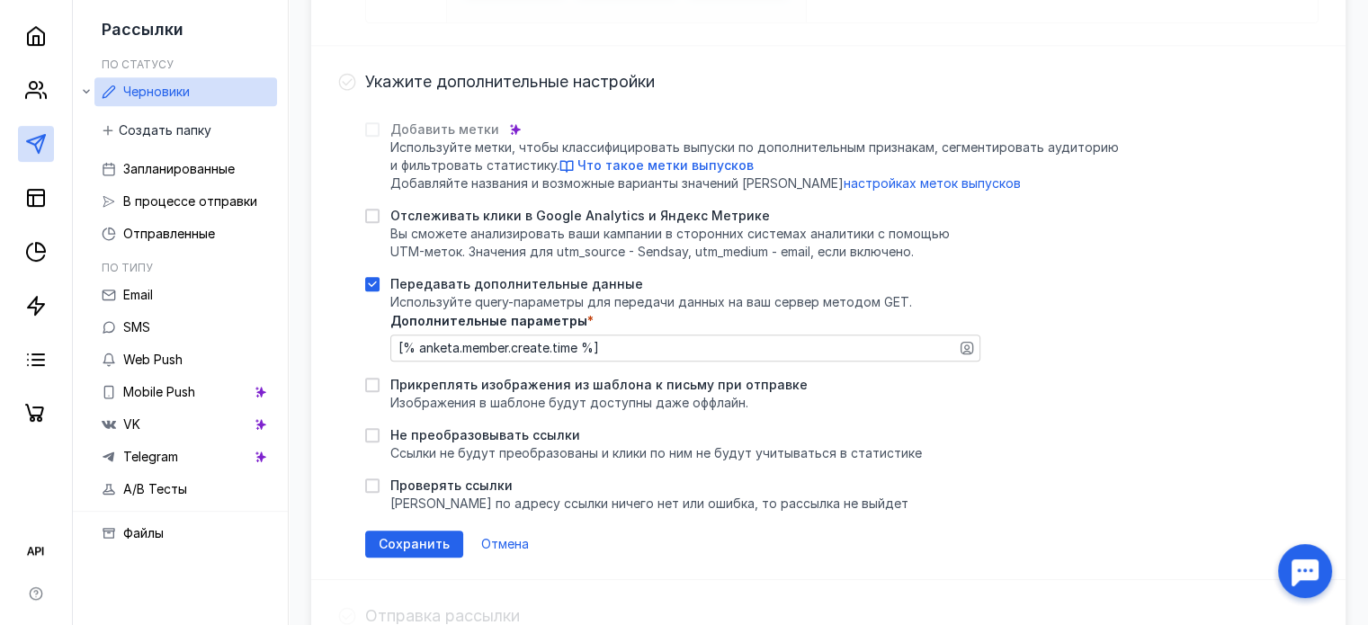
click at [993, 460] on div "Добавить метки Используйте метки, чтобы классифицировать выпуски по дополнитель…" at bounding box center [842, 332] width 954 height 452
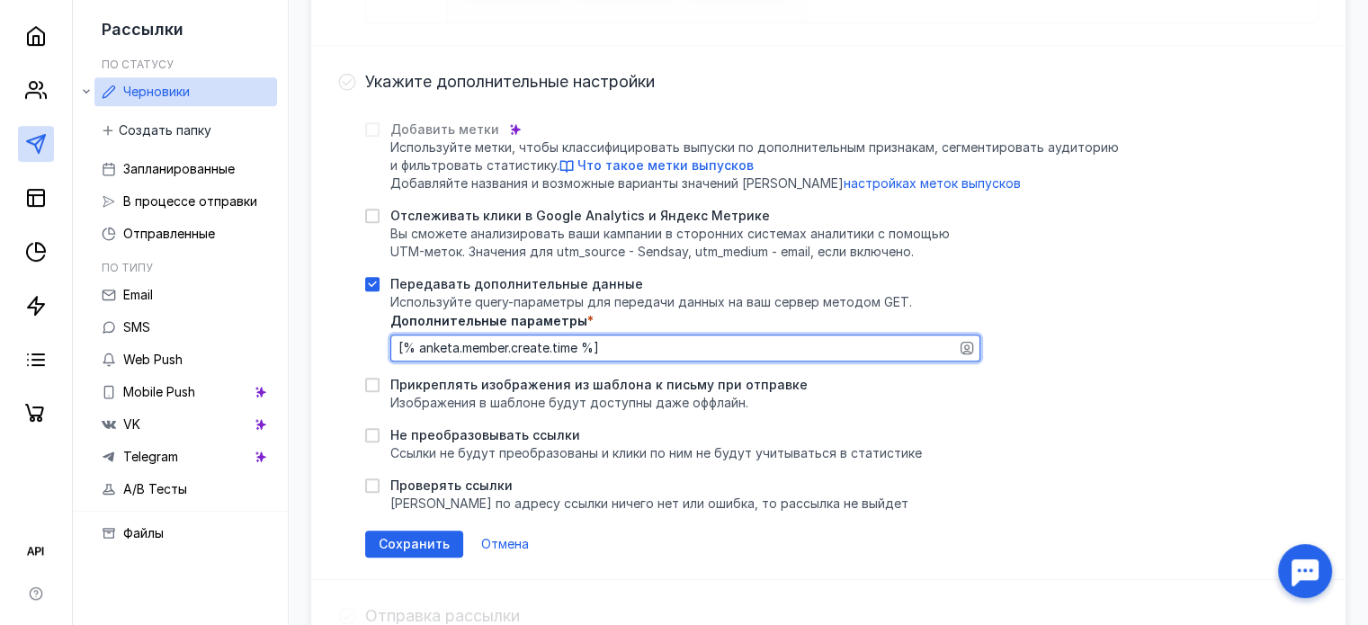
click at [722, 345] on textarea "[% anketa.member.create.time %]" at bounding box center [685, 348] width 588 height 25
type textarea "[% anketa.member.create.time %] >="
click at [967, 345] on icon "button" at bounding box center [967, 347] width 5 height 5
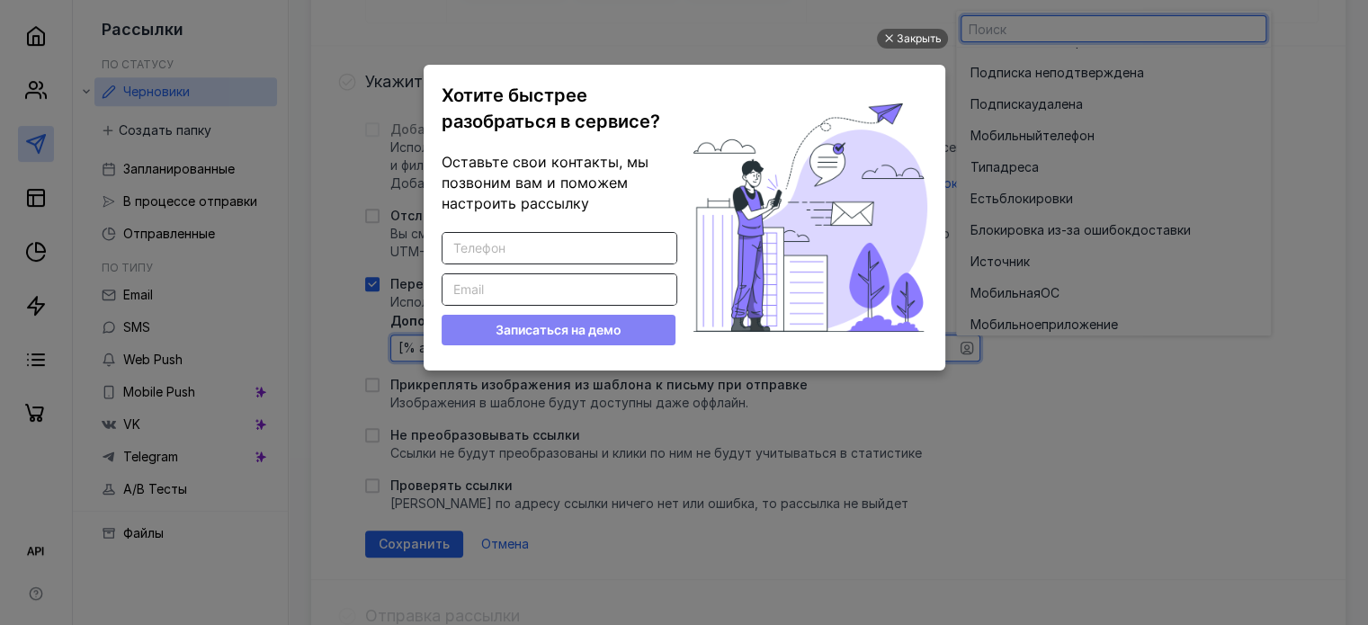
scroll to position [0, 0]
click at [940, 24] on div "Закрыть Хотите быстрее разобраться в сервисе? Оставьте свои контакты, мы позвон…" at bounding box center [685, 292] width 540 height 580
click at [918, 33] on div "Закрыть" at bounding box center [919, 39] width 45 height 20
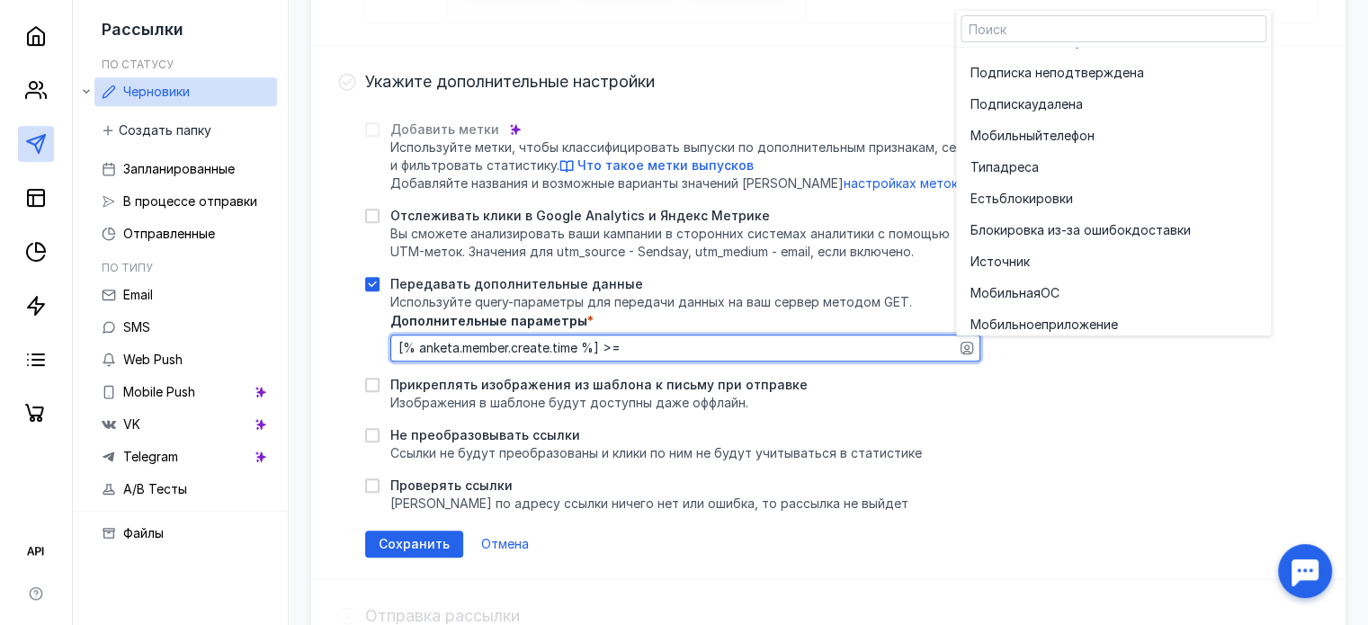
click at [992, 37] on input "text" at bounding box center [1114, 28] width 304 height 25
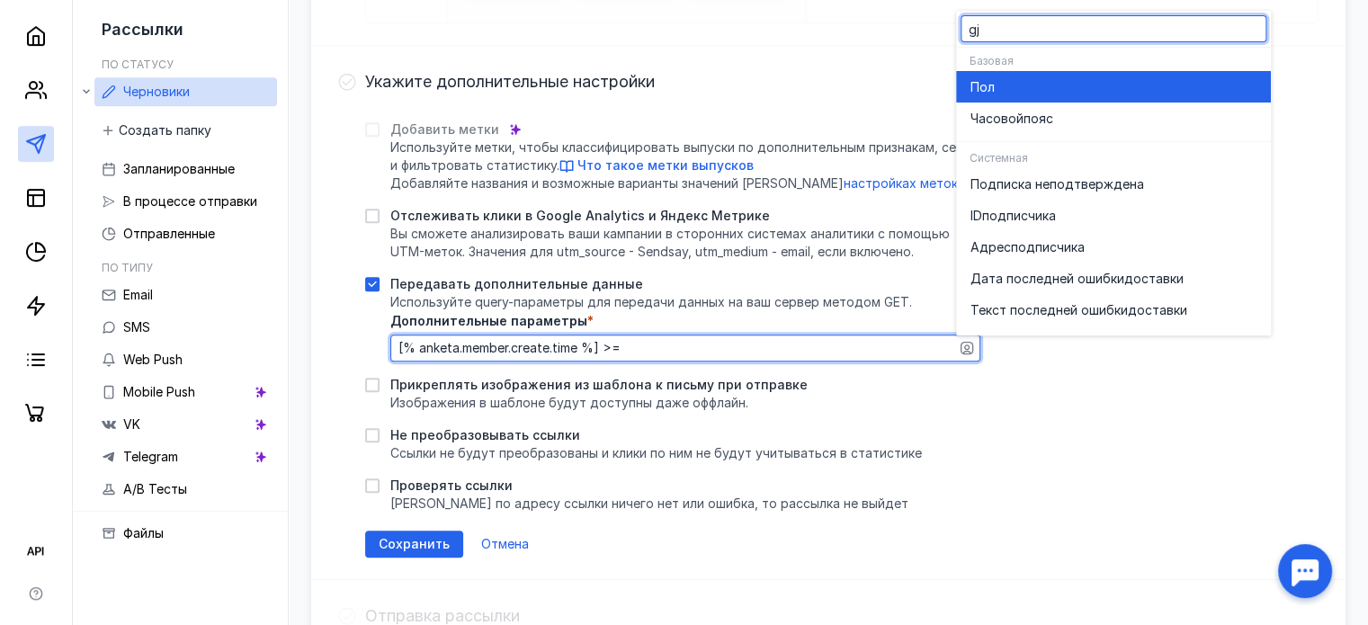
type input "g"
type input "п"
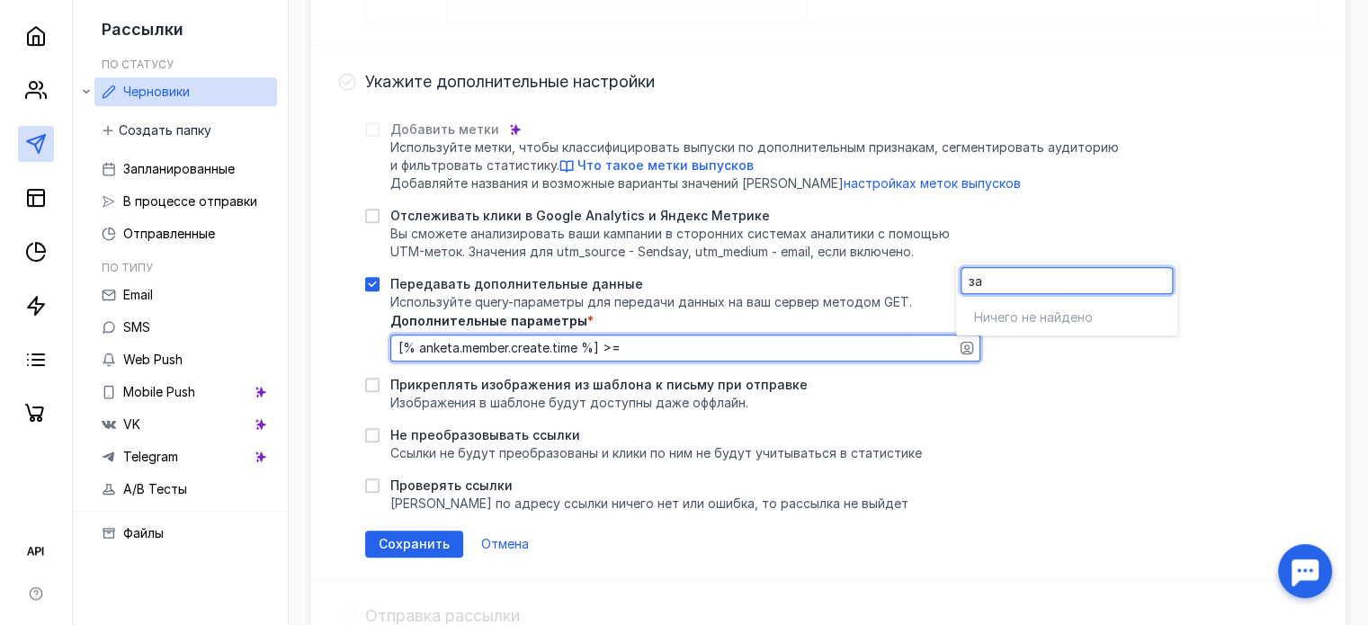
type input "з"
type input "о"
type input "з"
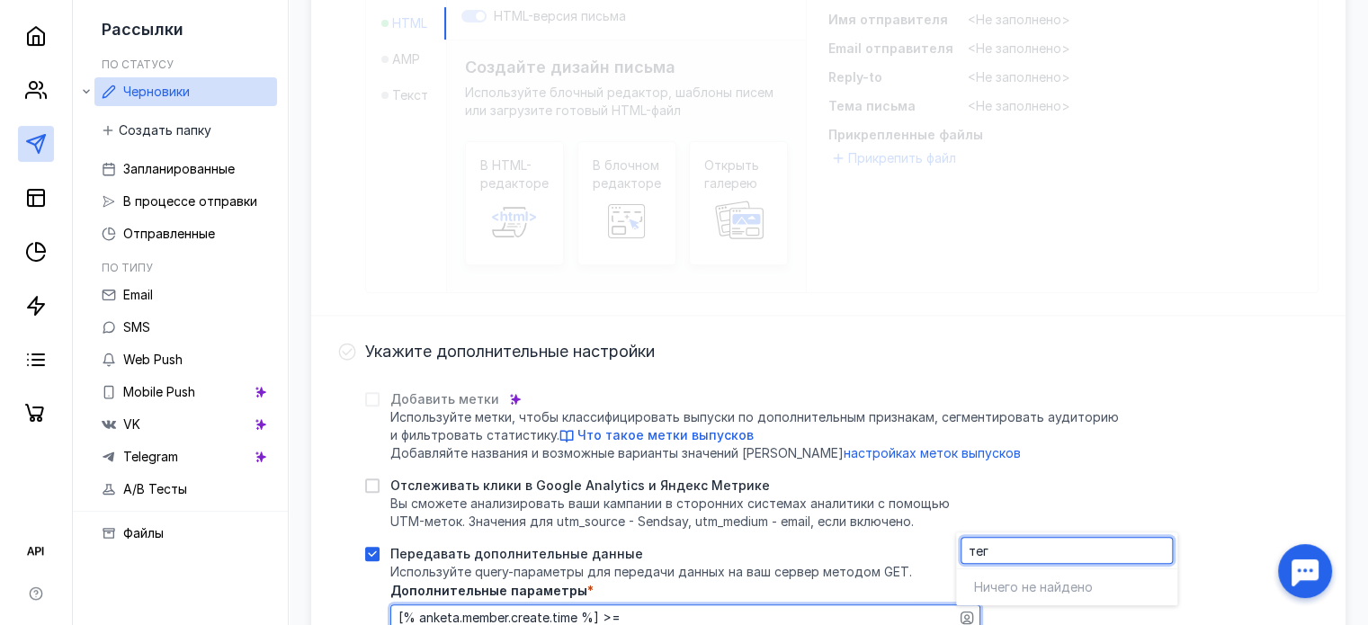
scroll to position [626, 0]
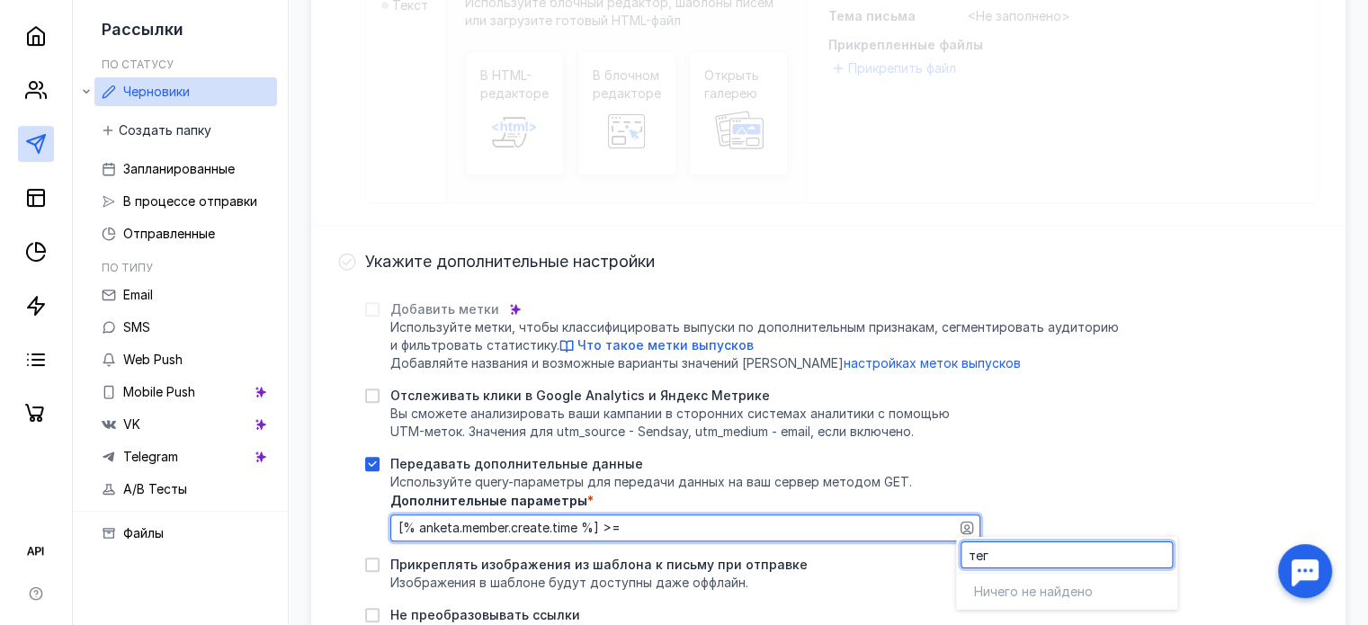
type input "тег"
click at [648, 489] on div "Передавать дополнительные данные Используйте query-параметры для передачи данны…" at bounding box center [672, 498] width 615 height 86
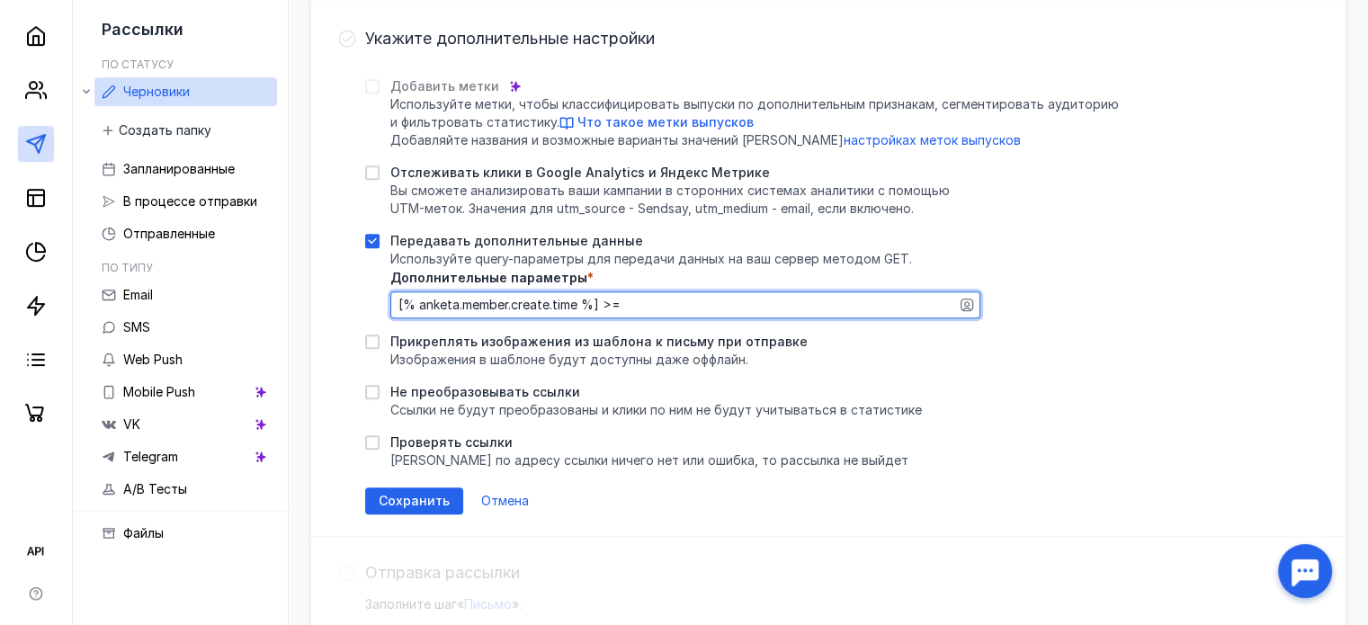
scroll to position [806, 0]
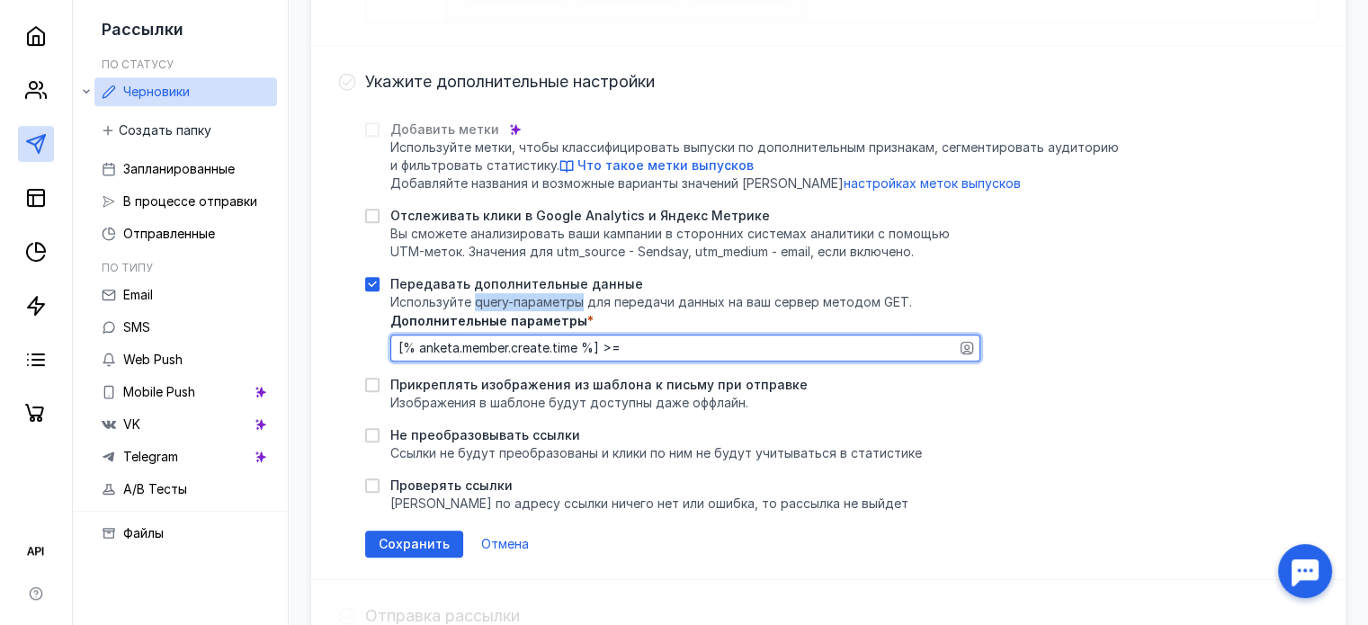
drag, startPoint x: 473, startPoint y: 298, endPoint x: 583, endPoint y: 298, distance: 109.8
click at [583, 298] on span "Используйте query-параметры для передачи данных на ваш сервер методом GET." at bounding box center [651, 301] width 522 height 15
copy span "query-параметры"
click at [721, 344] on textarea "[% anketa.member.create.time %] >=" at bounding box center [685, 348] width 588 height 25
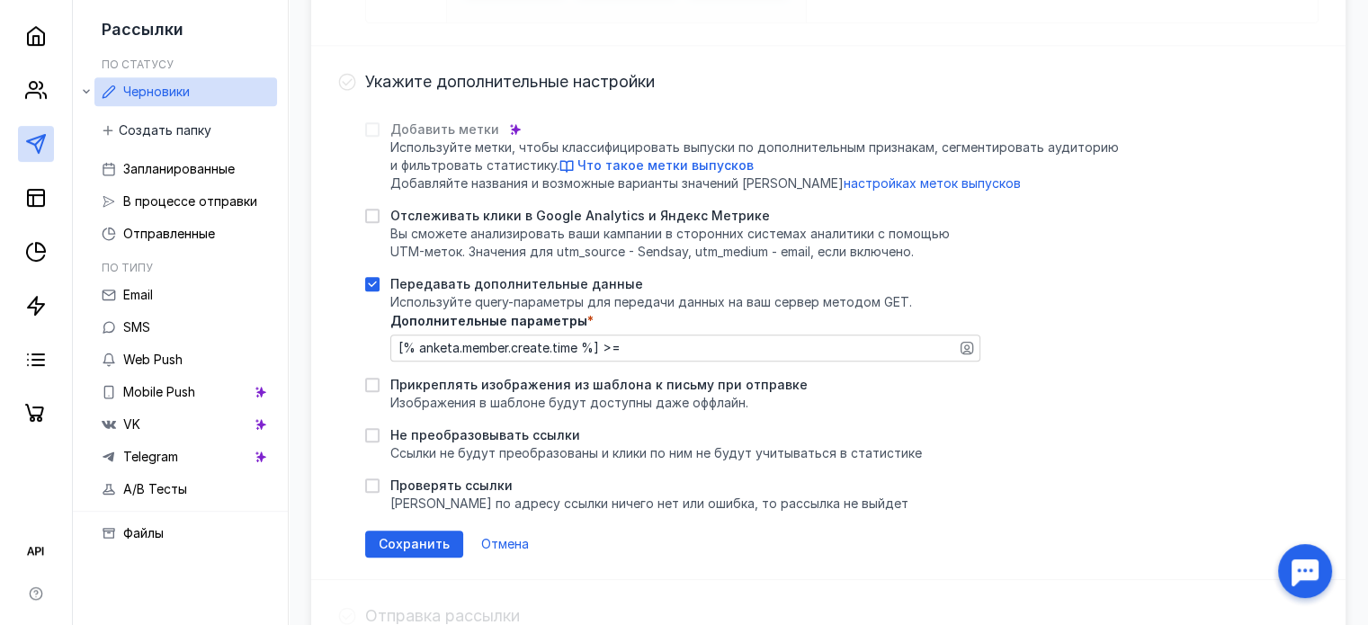
click at [965, 336] on div at bounding box center [967, 348] width 22 height 25
click at [965, 351] on icon "button" at bounding box center [967, 348] width 13 height 13
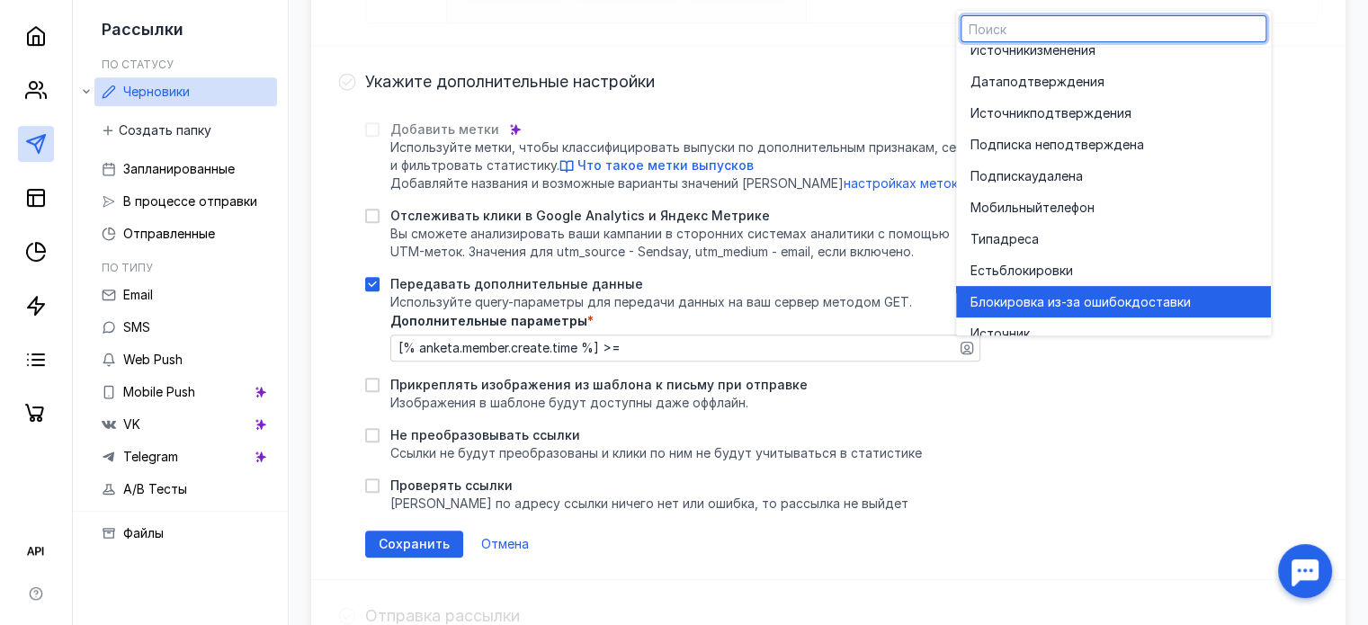
scroll to position [750, 0]
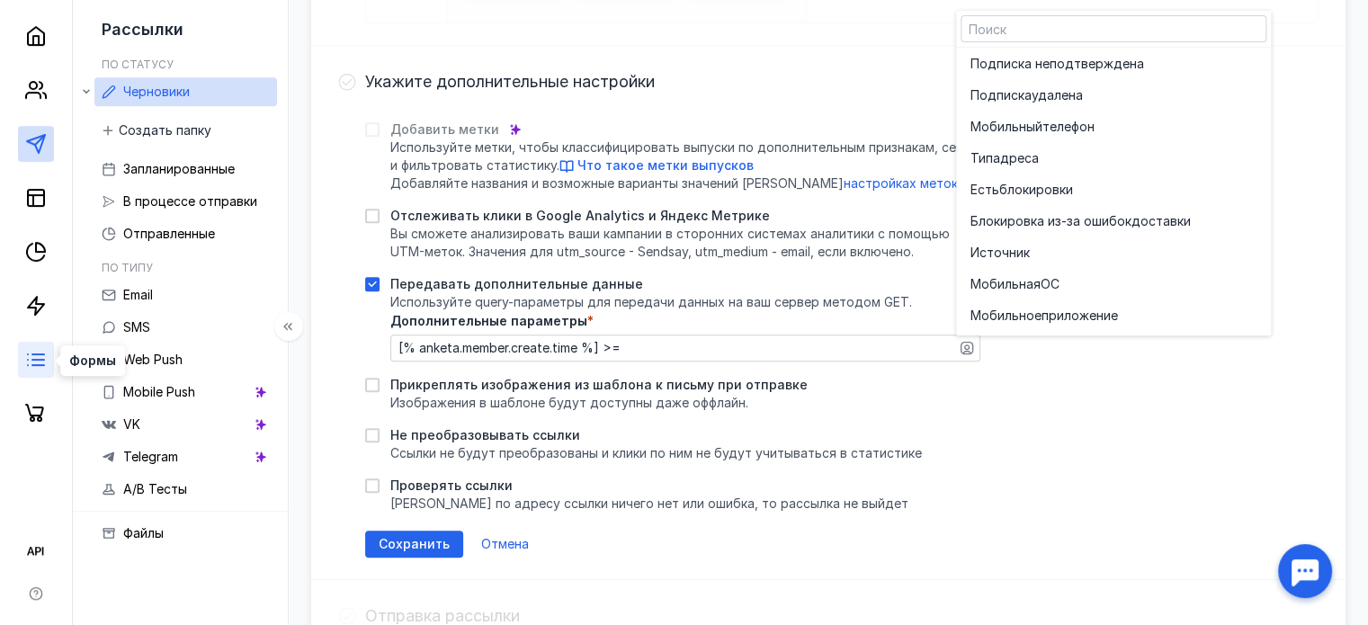
click at [32, 349] on icon at bounding box center [36, 360] width 22 height 22
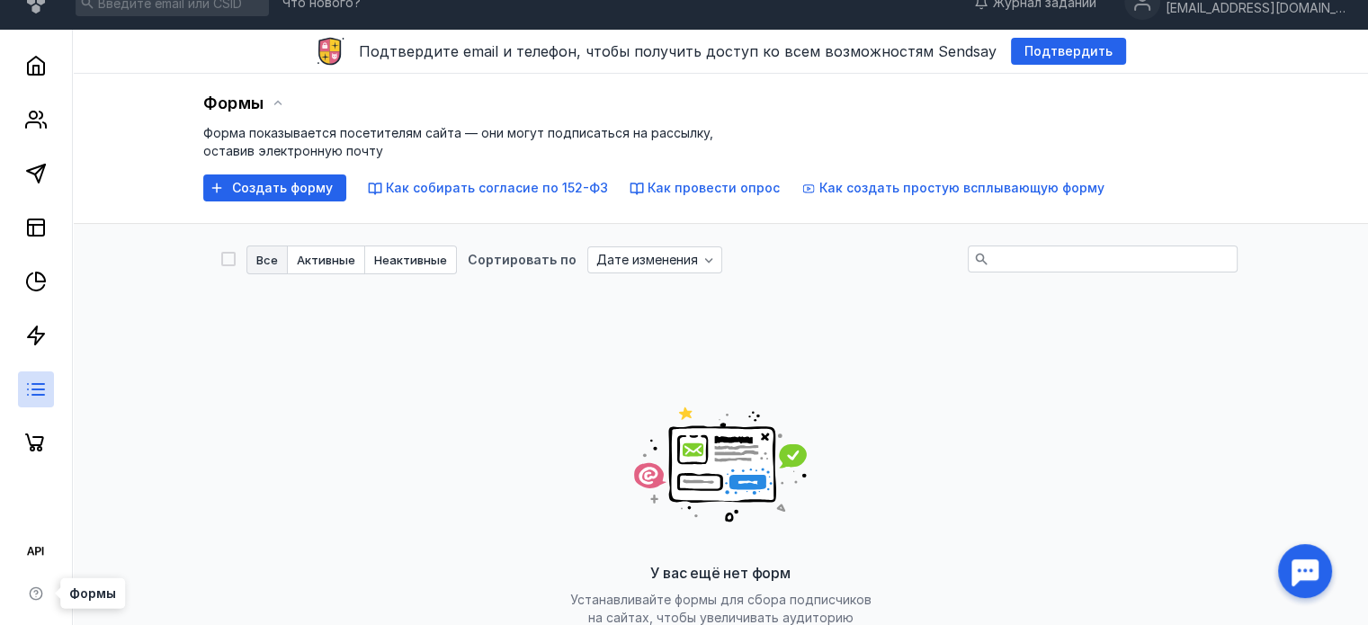
scroll to position [257, 0]
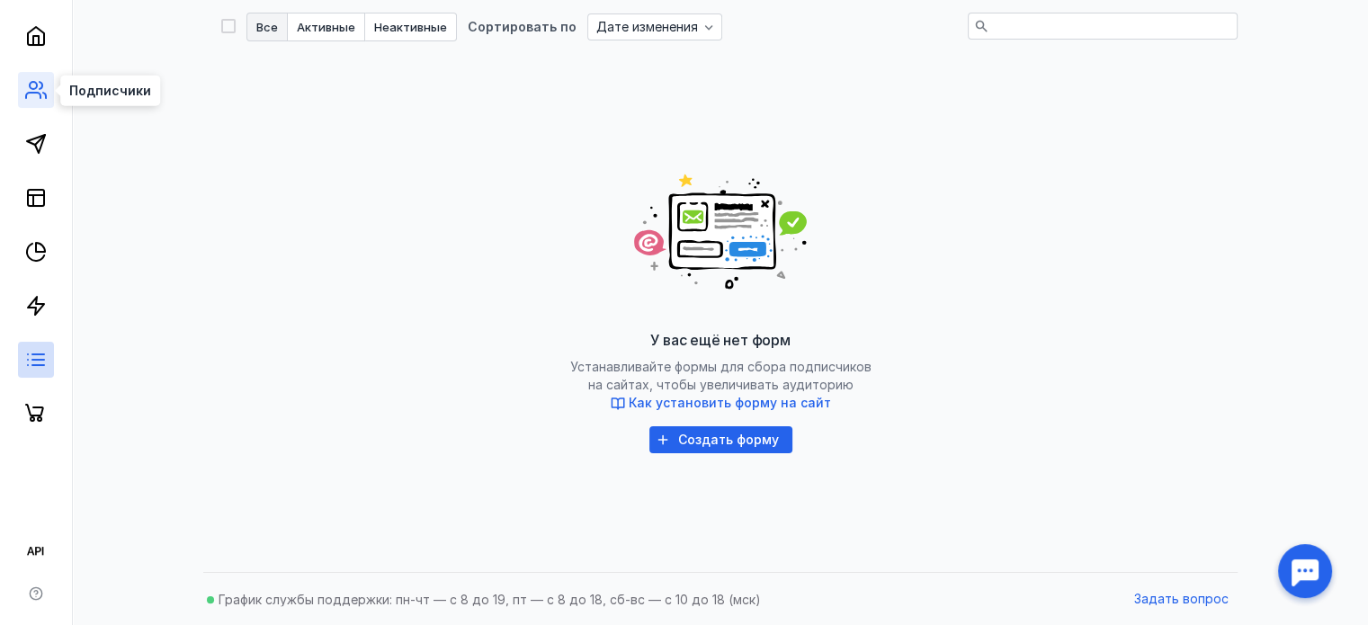
click at [31, 79] on icon at bounding box center [36, 90] width 22 height 22
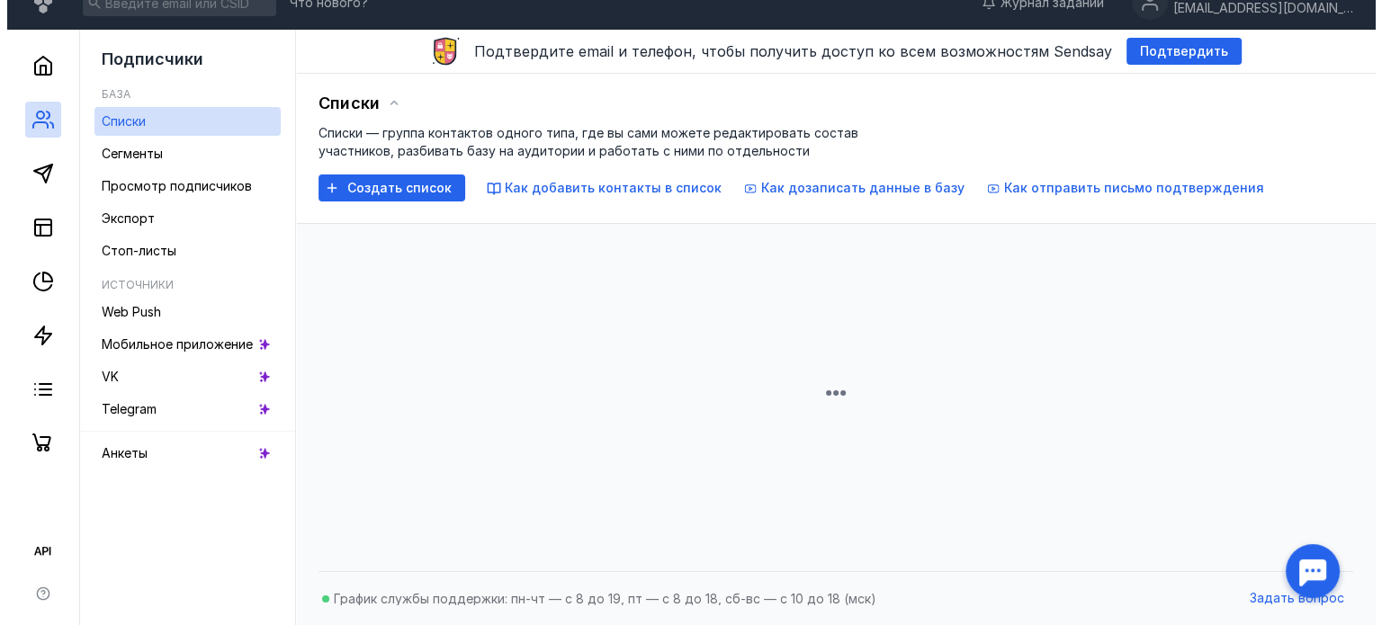
scroll to position [257, 0]
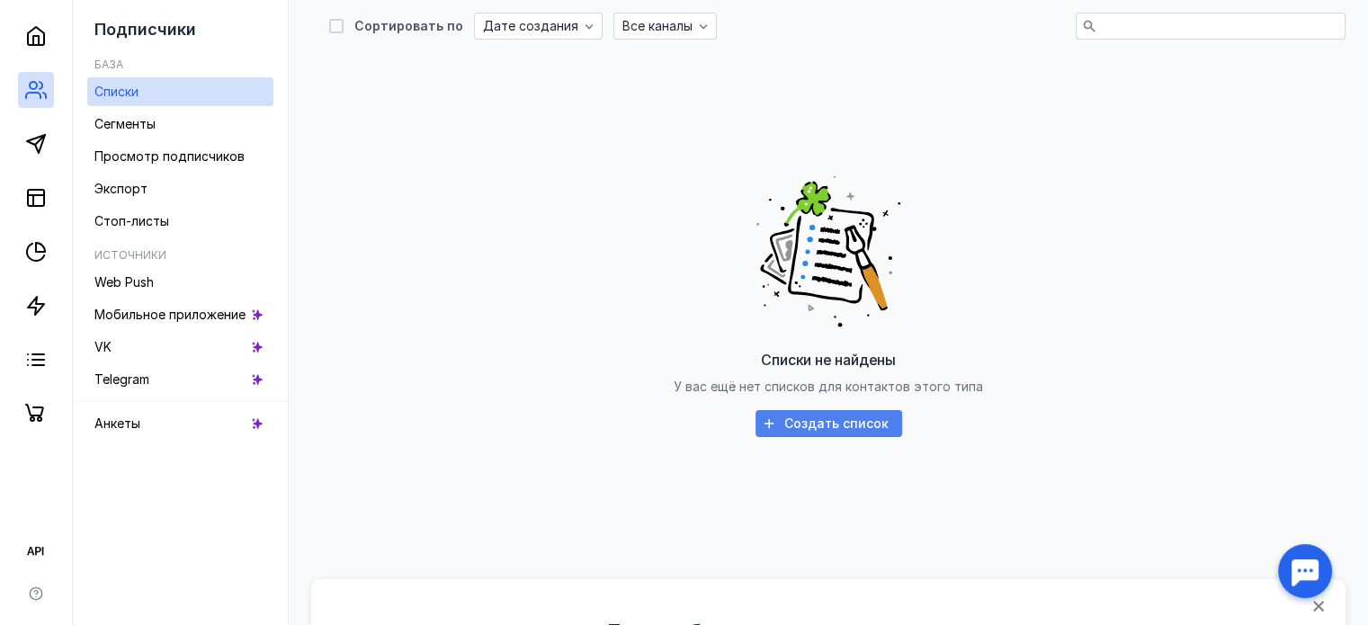
click at [791, 433] on div "Создать список" at bounding box center [829, 423] width 147 height 27
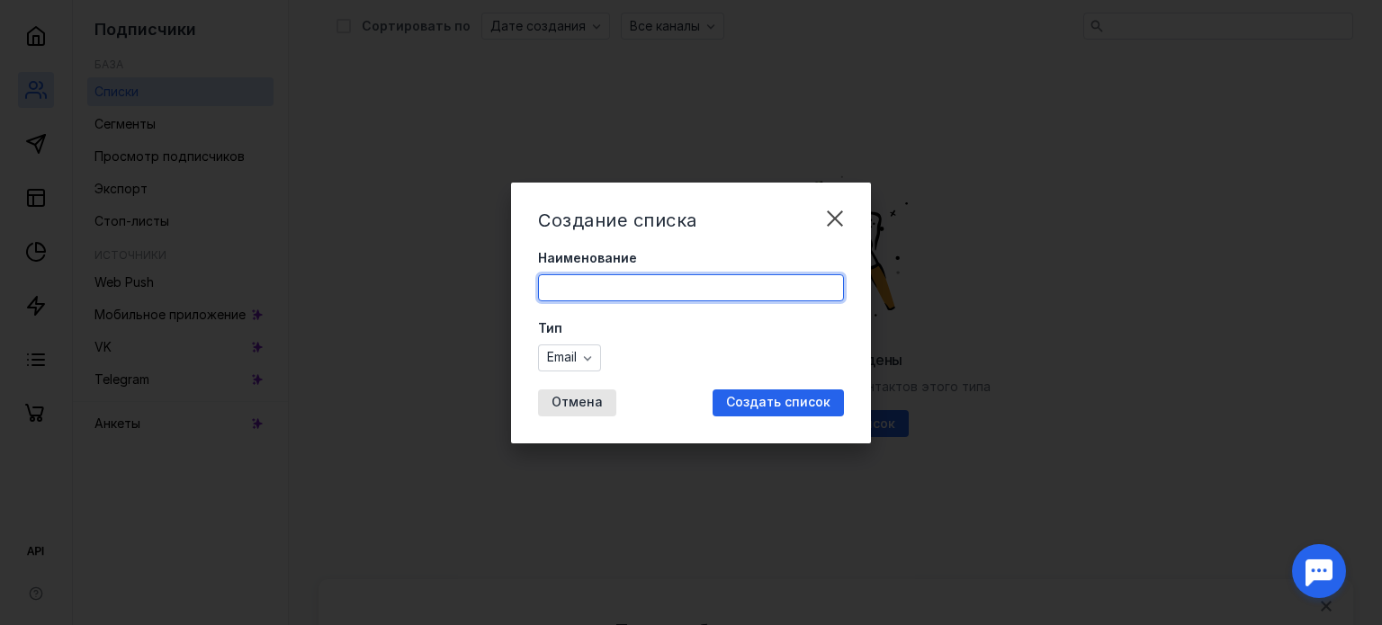
click at [704, 298] on input "Наименование" at bounding box center [691, 287] width 304 height 25
type input "тест"
click at [803, 391] on div "Создать список" at bounding box center [778, 403] width 131 height 27
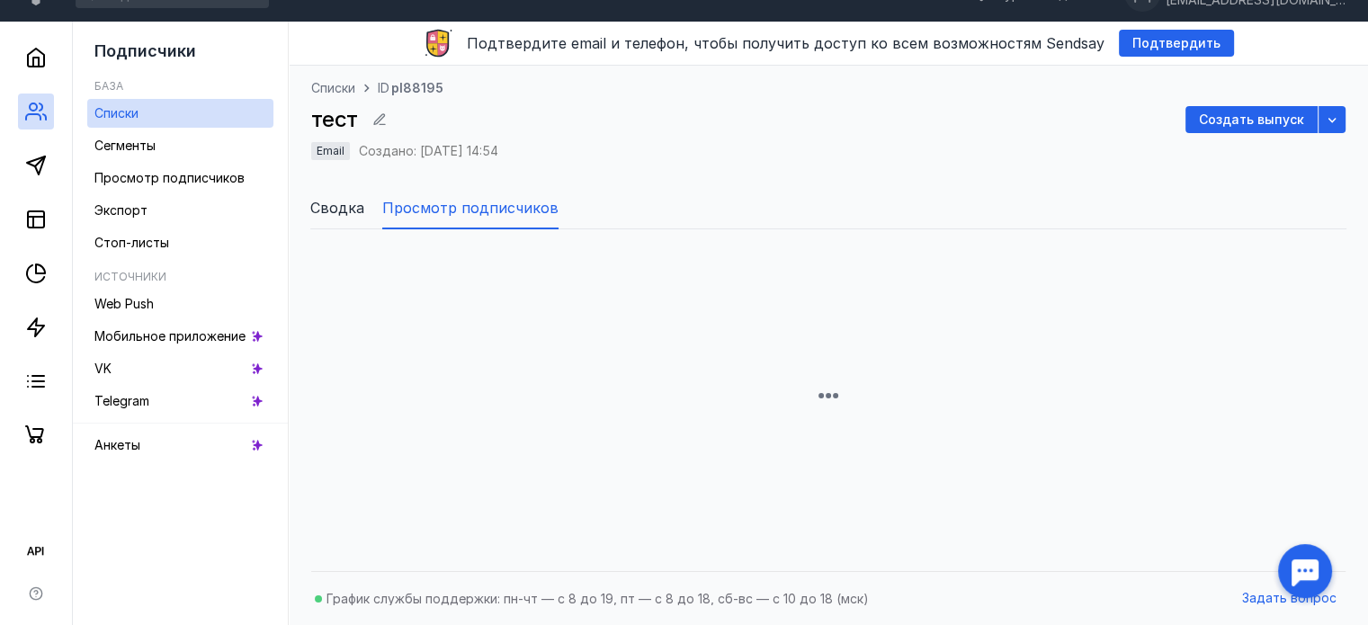
scroll to position [257, 0]
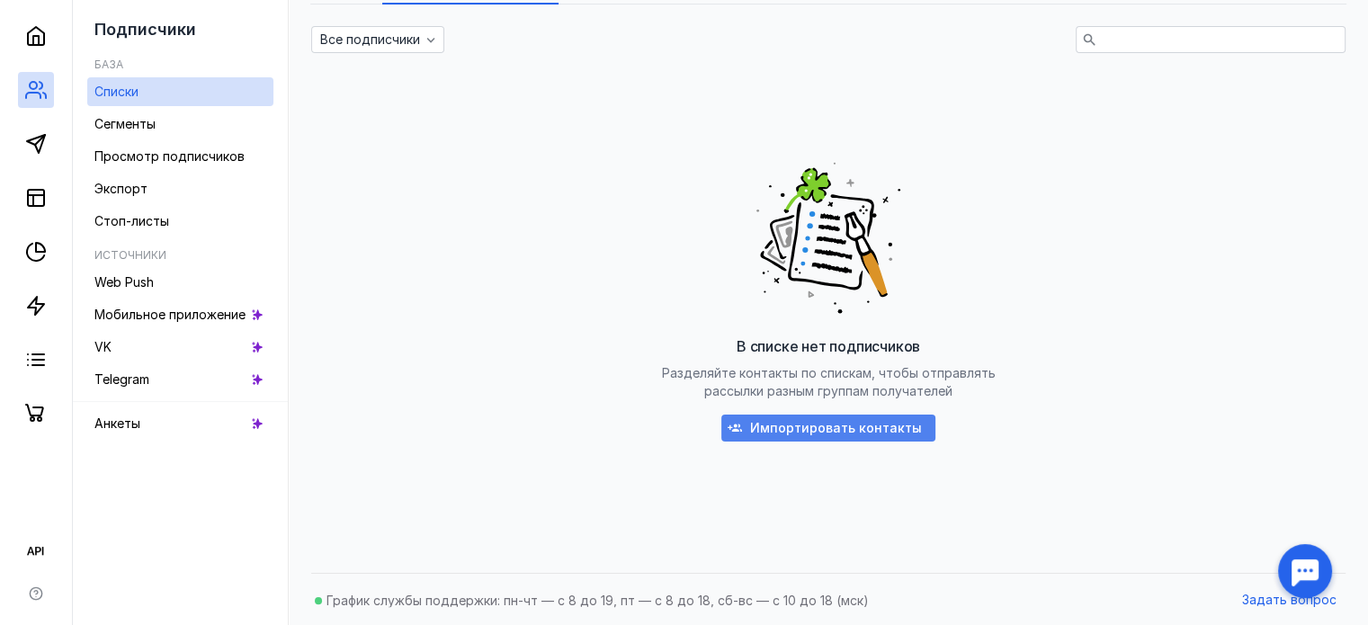
click at [806, 429] on span "Импортировать контакты" at bounding box center [836, 428] width 172 height 15
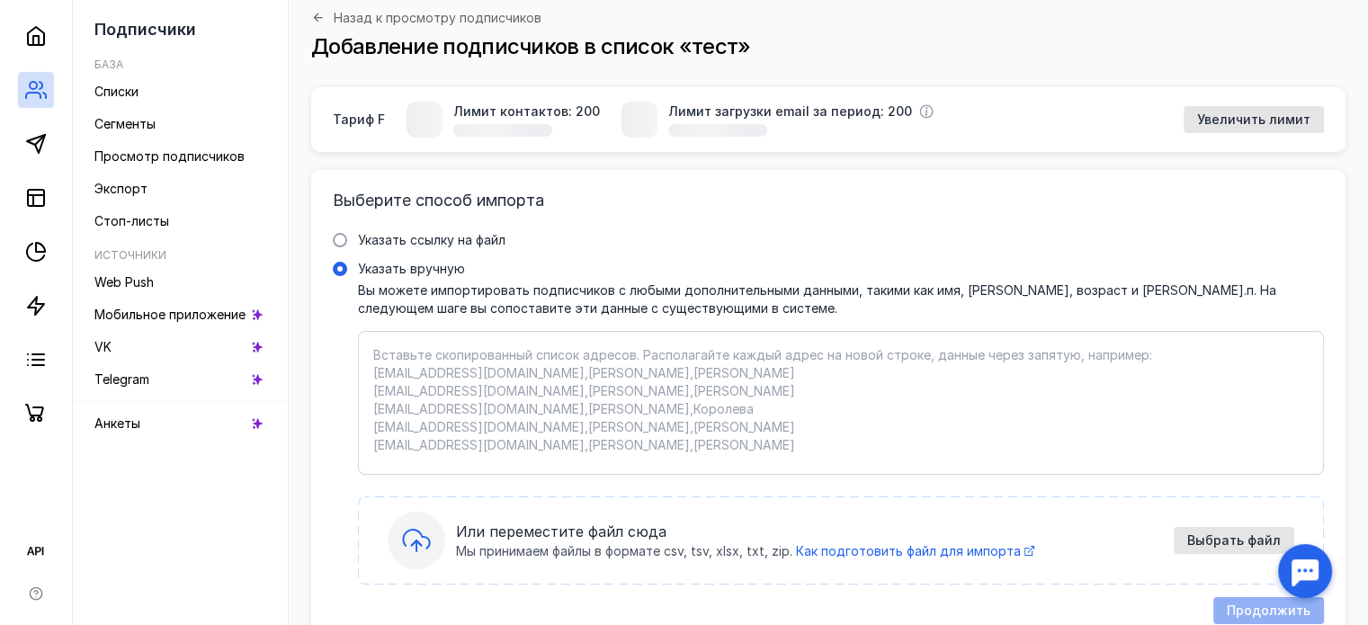
scroll to position [184, 0]
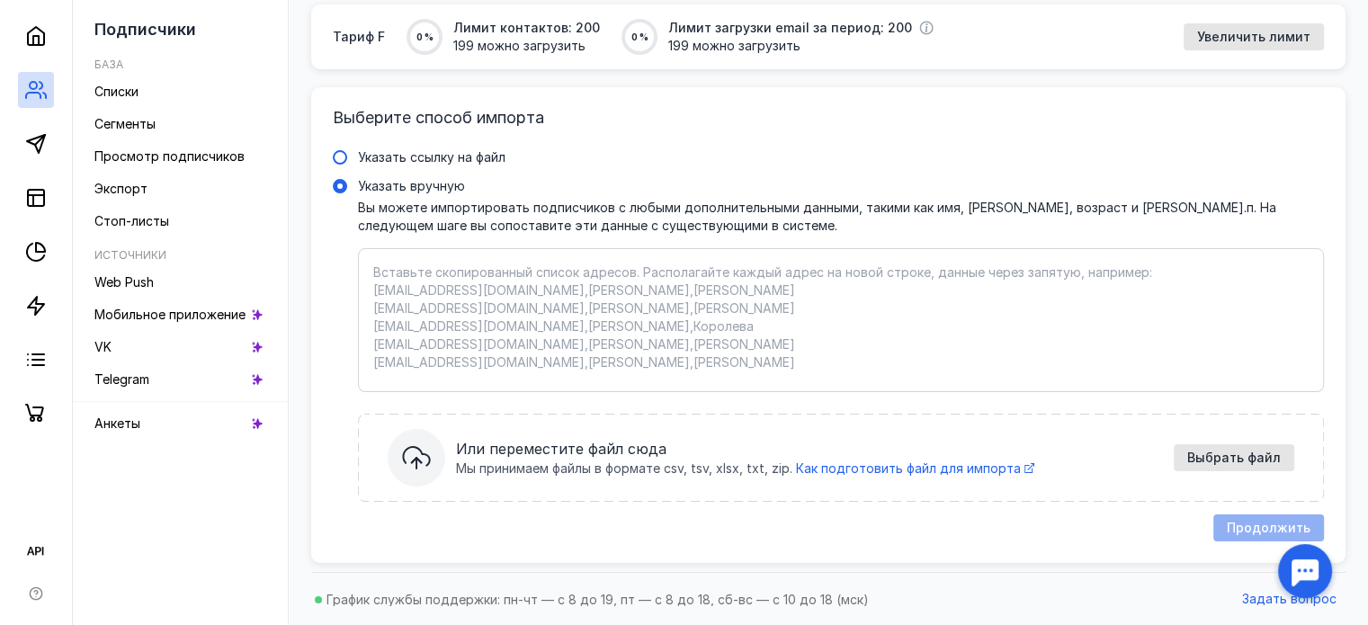
click at [493, 150] on span "Указать ссылку на файл" at bounding box center [432, 156] width 148 height 15
click at [0, 0] on input "Указать ссылку на файл" at bounding box center [0, 0] width 0 height 0
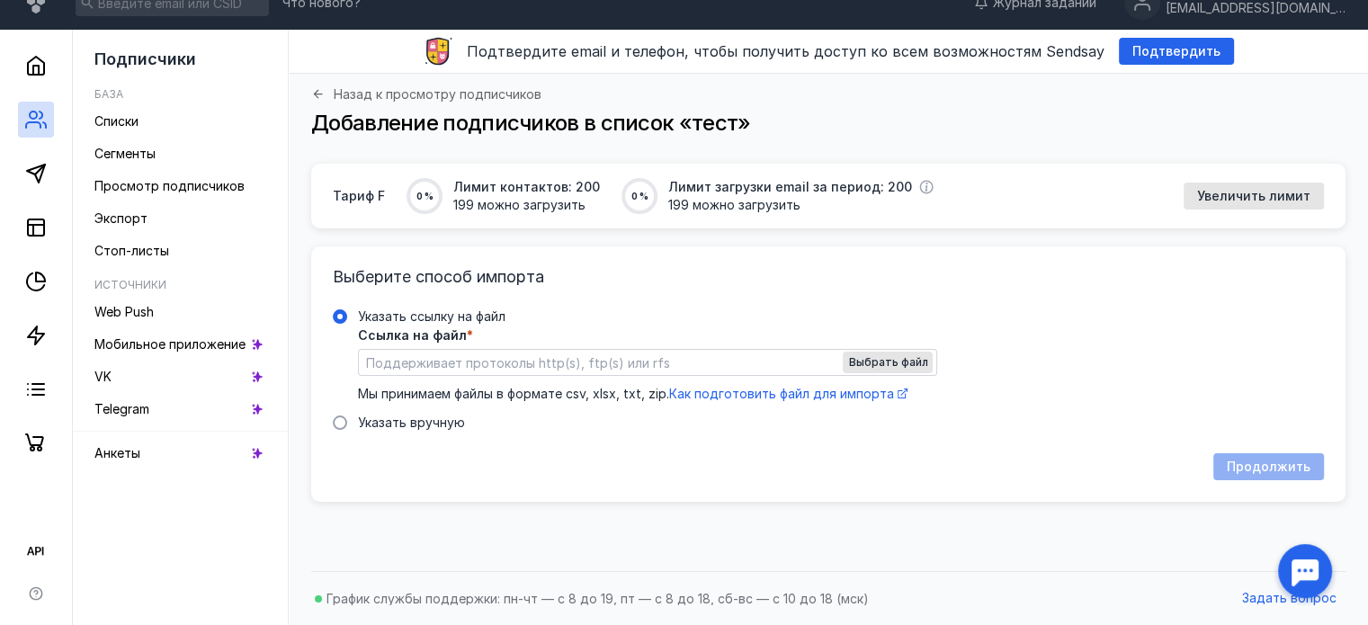
scroll to position [24, 0]
click at [378, 421] on span "Указать вручную" at bounding box center [411, 422] width 107 height 15
click at [0, 0] on input "Указать вручную" at bounding box center [0, 0] width 0 height 0
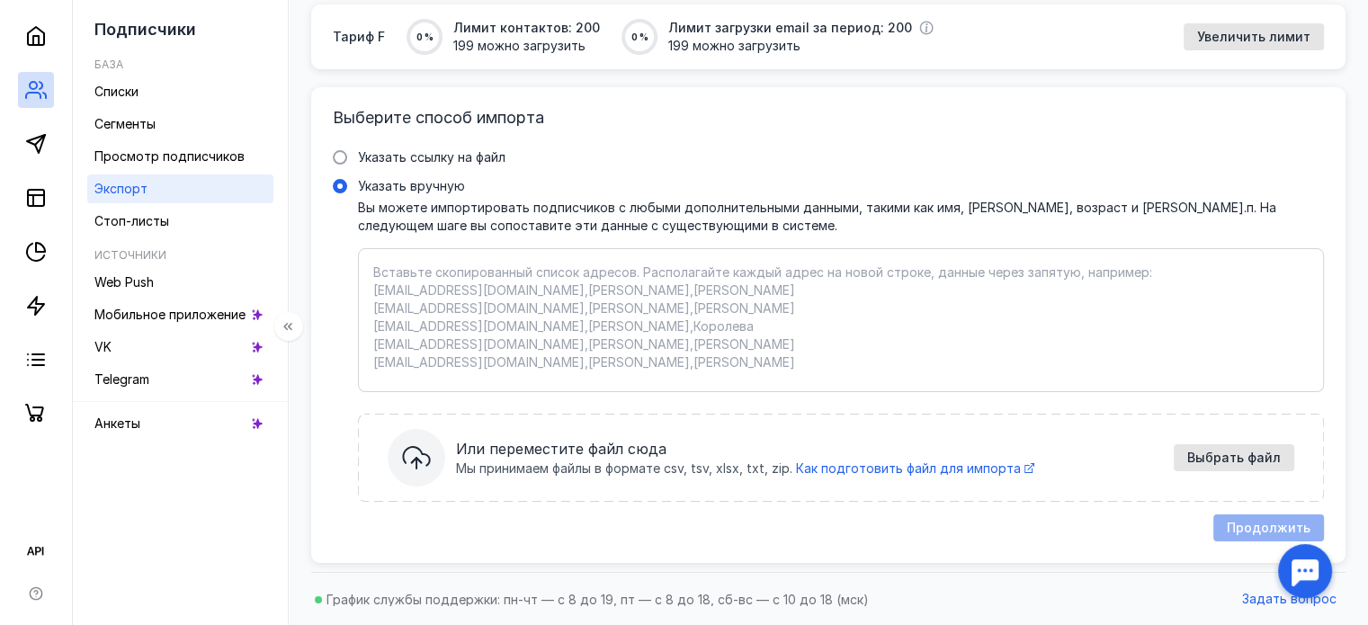
click at [192, 178] on link "Экспорт" at bounding box center [180, 189] width 186 height 29
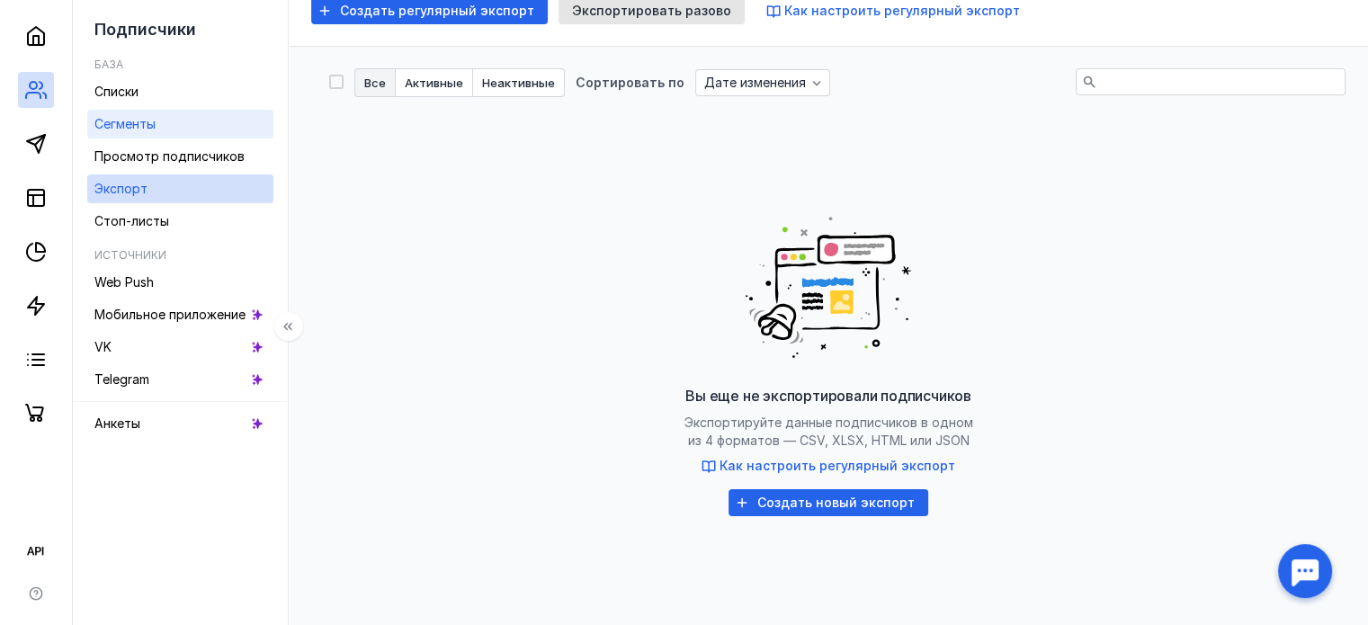
click at [191, 129] on link "Сегменты" at bounding box center [180, 124] width 186 height 29
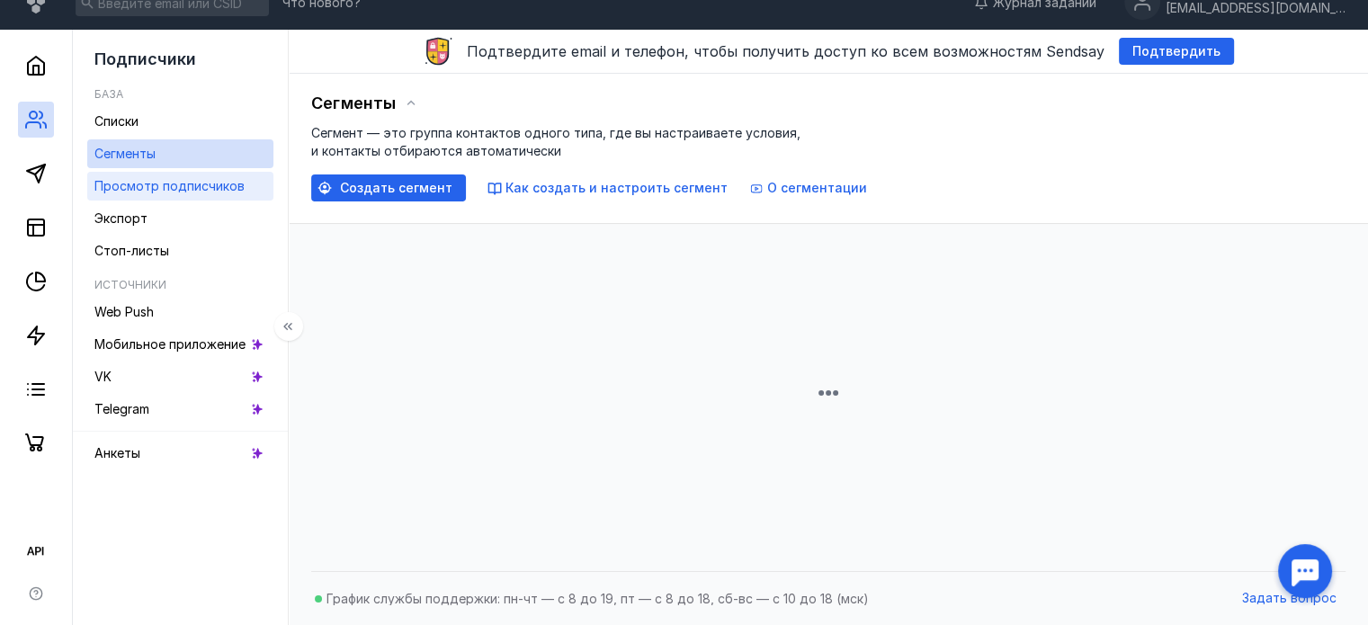
scroll to position [184, 0]
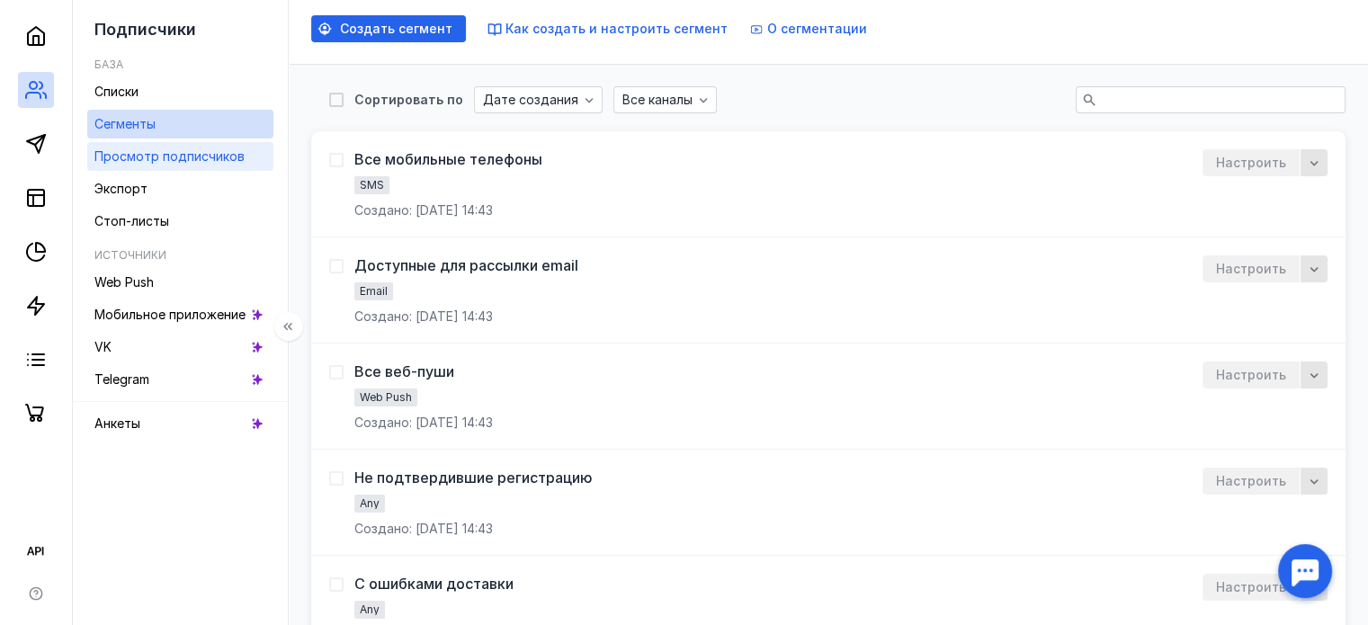
click at [184, 180] on link "Экспорт" at bounding box center [180, 189] width 186 height 29
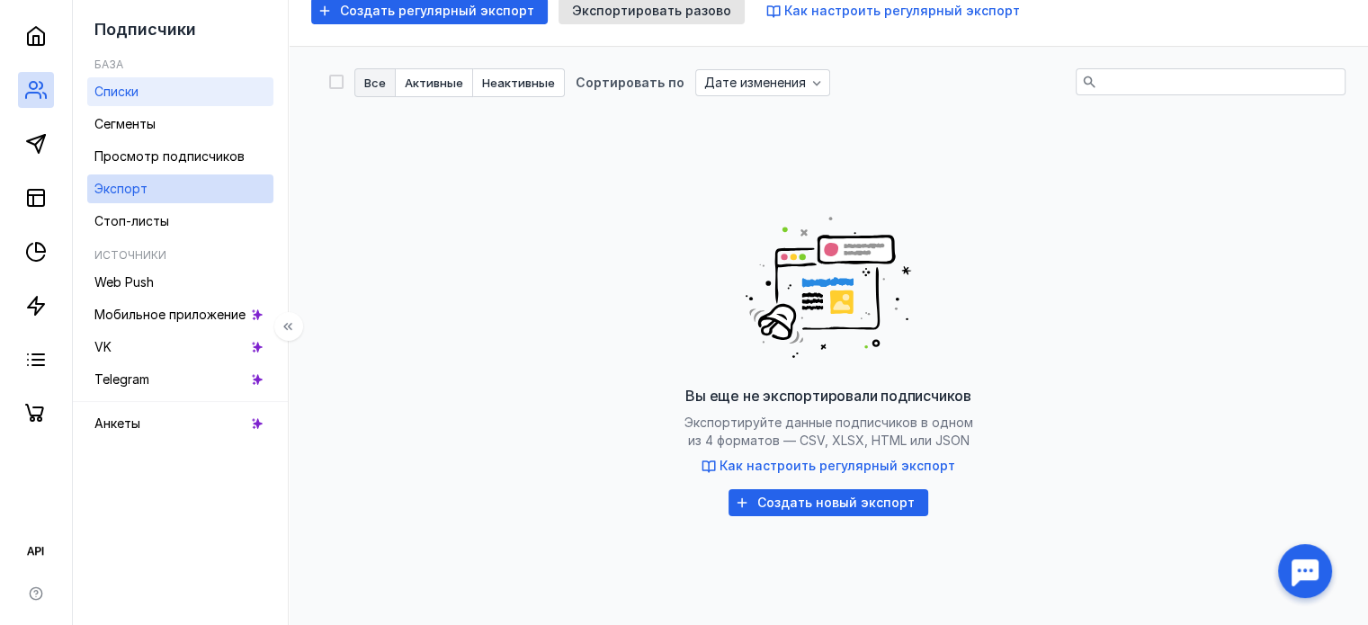
click at [154, 99] on link "Списки" at bounding box center [180, 91] width 186 height 29
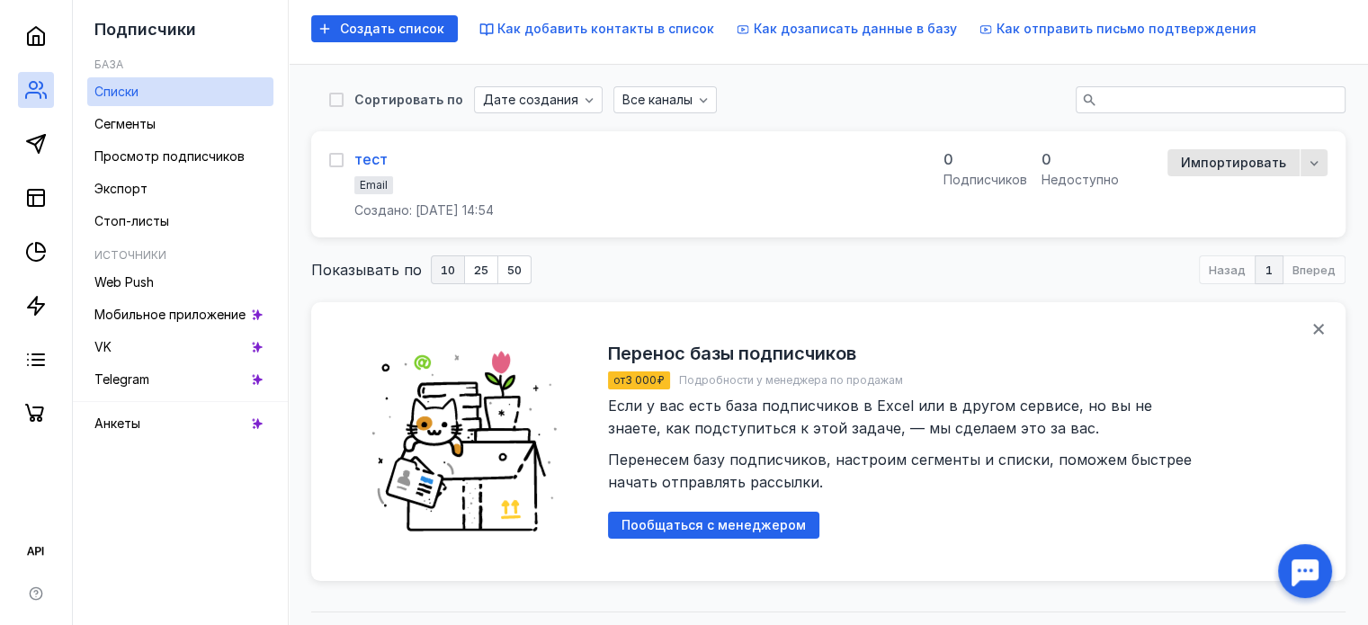
click at [372, 153] on div "тест" at bounding box center [370, 159] width 33 height 18
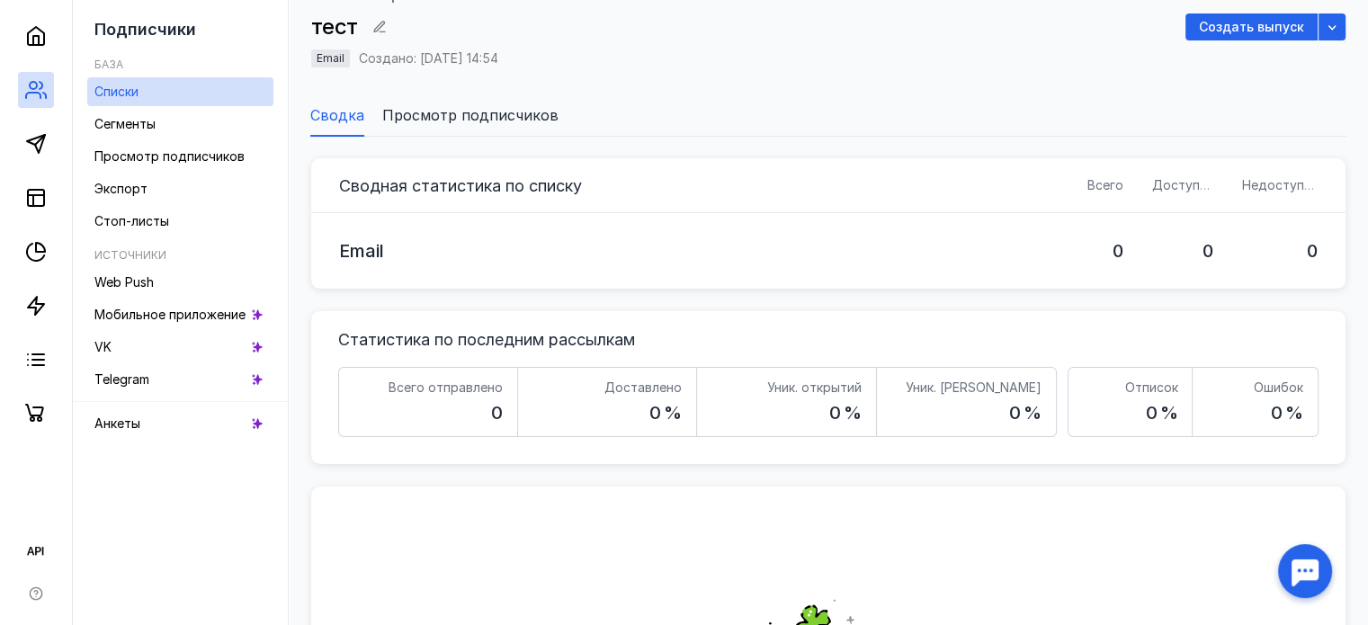
scroll to position [94, 0]
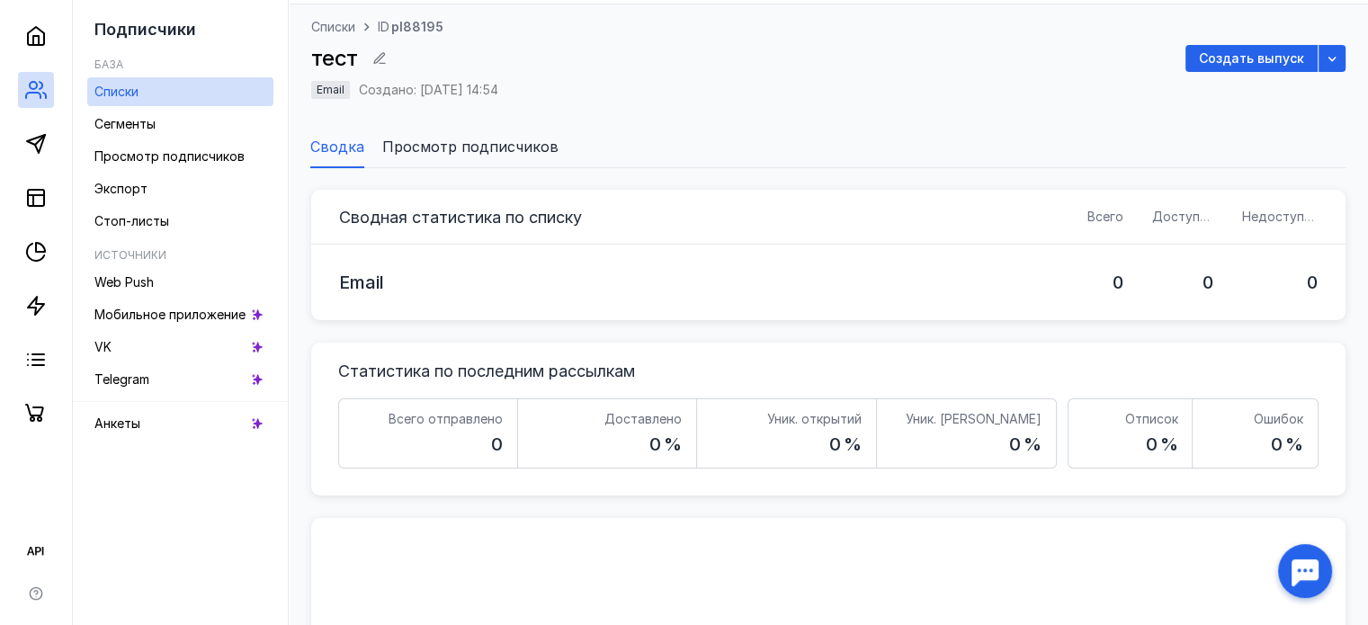
click at [507, 148] on span "Просмотр подписчиков" at bounding box center [470, 147] width 176 height 22
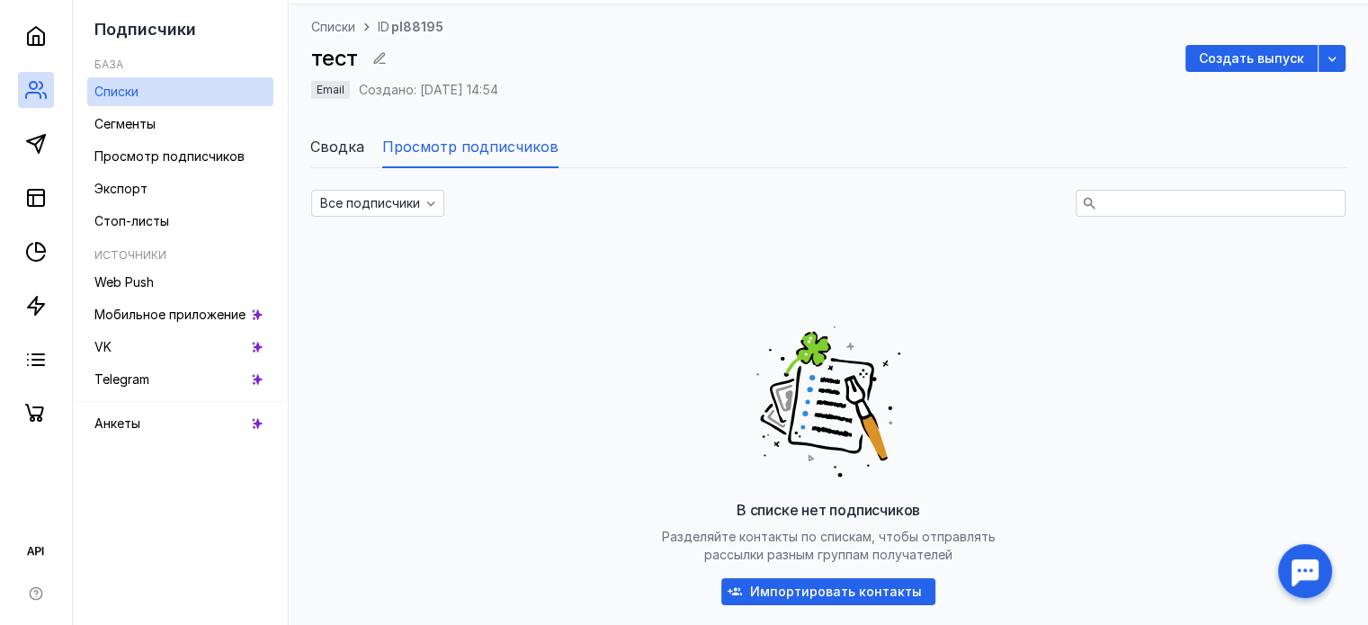
click at [1294, 59] on span "Создать выпуск" at bounding box center [1251, 58] width 105 height 15
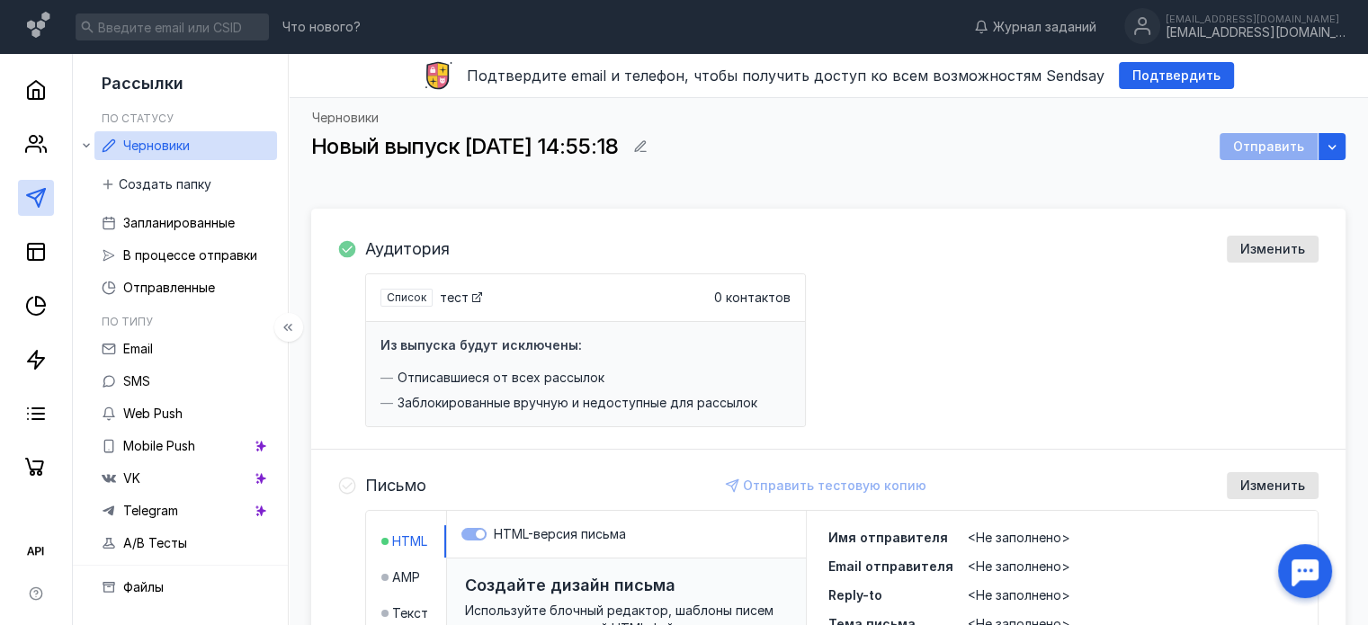
click at [19, 169] on div at bounding box center [36, 270] width 72 height 432
click at [20, 165] on div at bounding box center [36, 270] width 72 height 432
click at [17, 150] on div at bounding box center [36, 270] width 72 height 432
click at [29, 150] on icon at bounding box center [36, 144] width 22 height 22
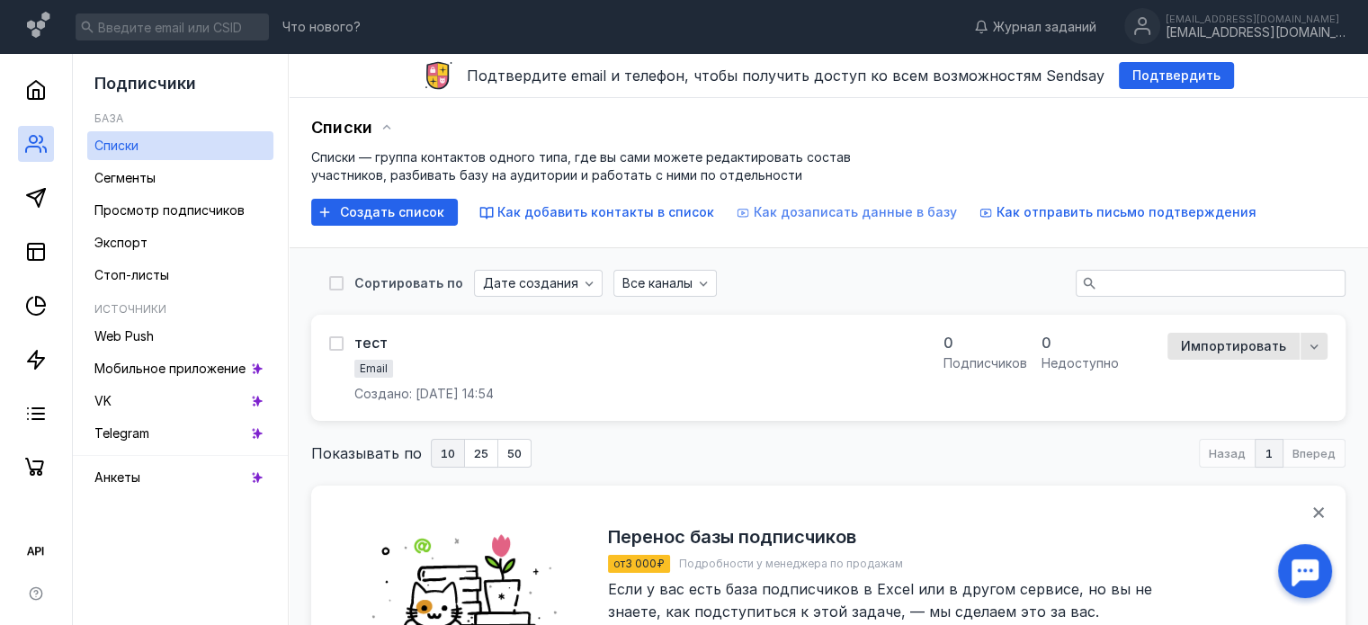
click at [838, 209] on span "Как дозаписать данные в базу" at bounding box center [855, 211] width 203 height 15
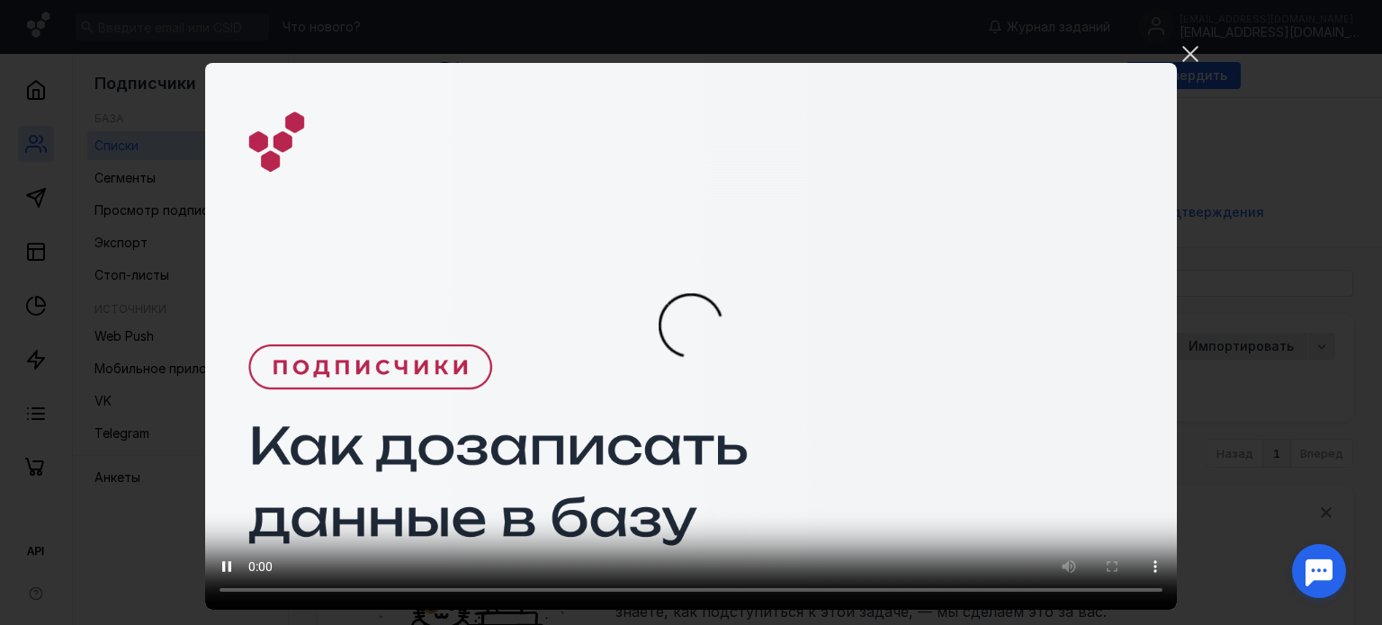
click at [811, 218] on video "Ваш браузер не поддерживает воспроизведение видео. Пожалуйста, обновите ваш бра…" at bounding box center [691, 336] width 972 height 547
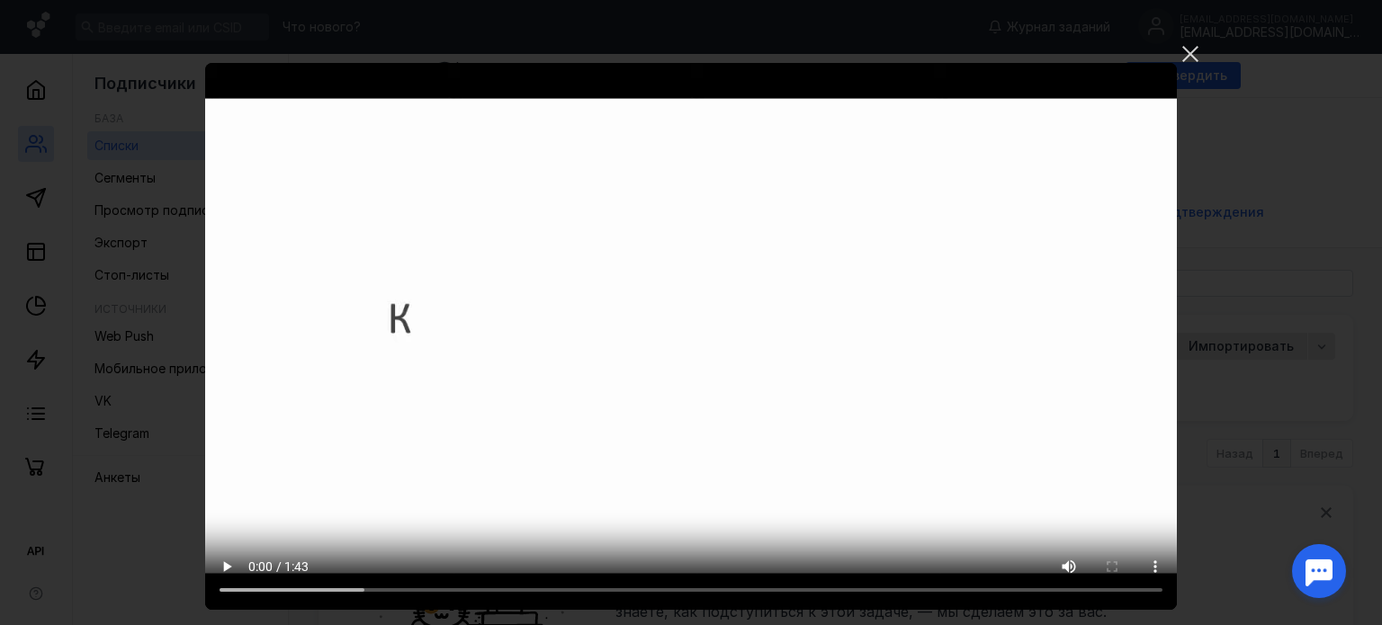
click at [797, 302] on video "Ваш браузер не поддерживает воспроизведение видео. Пожалуйста, обновите ваш бра…" at bounding box center [691, 336] width 972 height 547
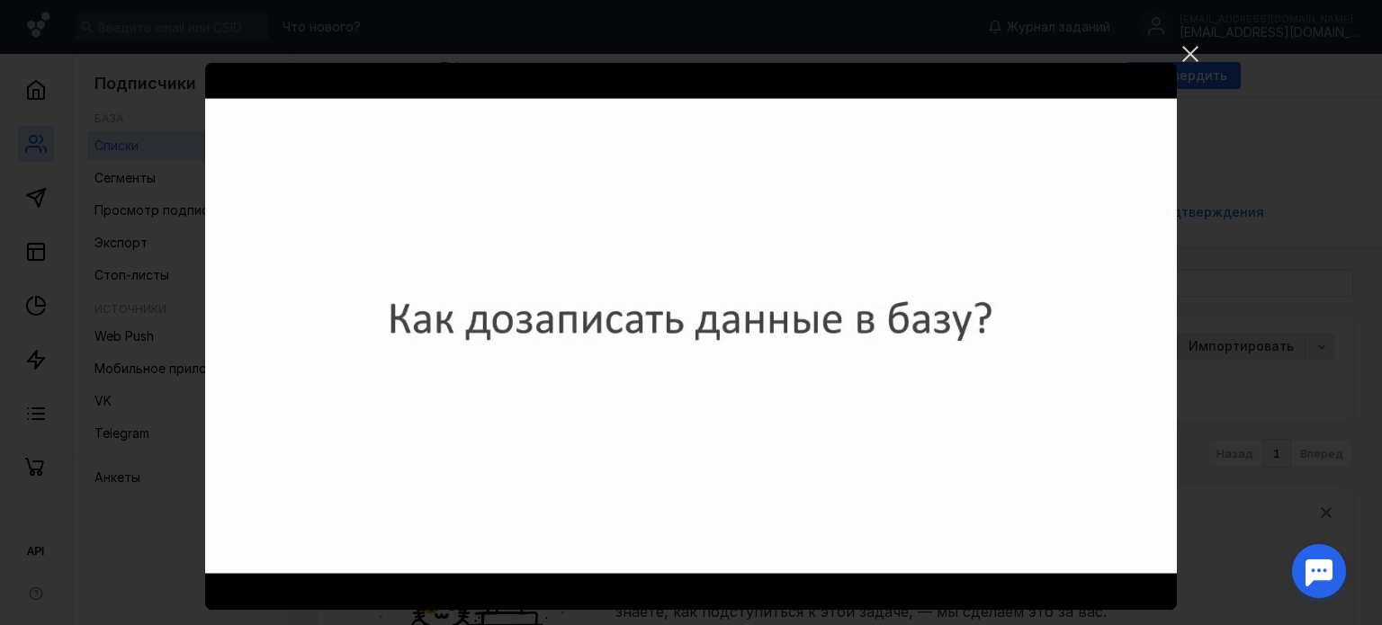
click at [1183, 35] on div "Ваш браузер не поддерживает воспроизведение видео. Пожалуйста, обновите ваш бра…" at bounding box center [691, 312] width 1382 height 625
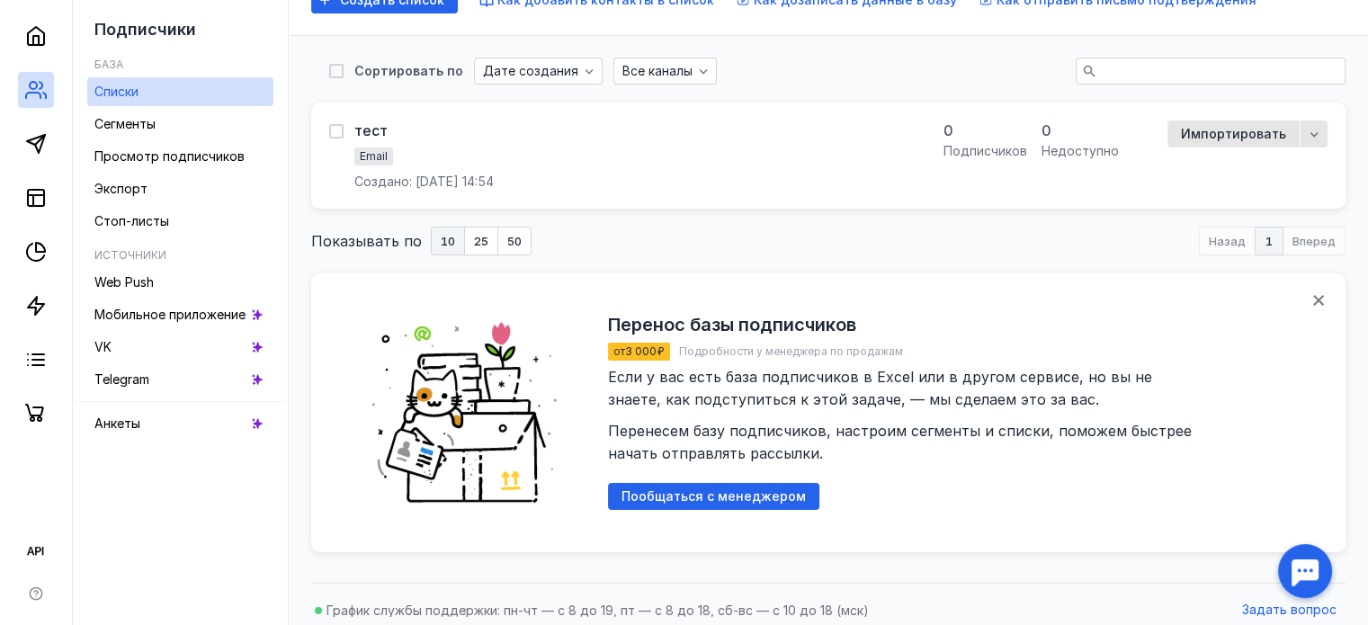
scroll to position [223, 0]
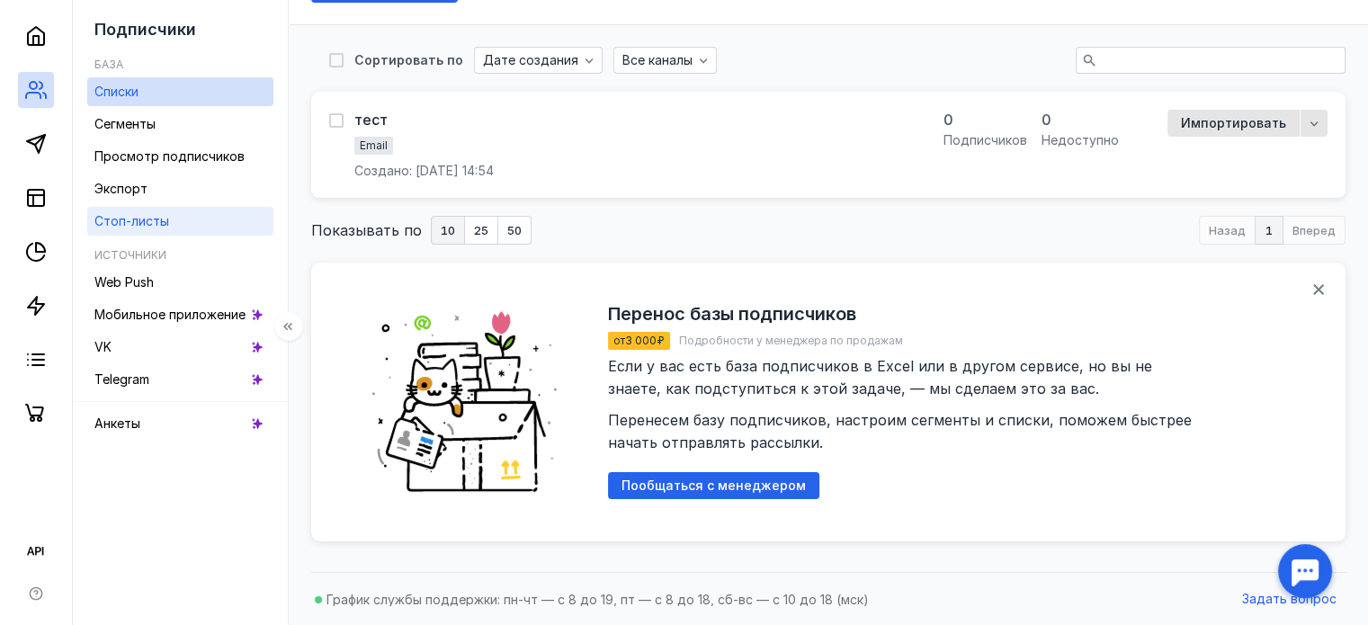
click at [139, 215] on span "Стоп-листы" at bounding box center [131, 220] width 75 height 15
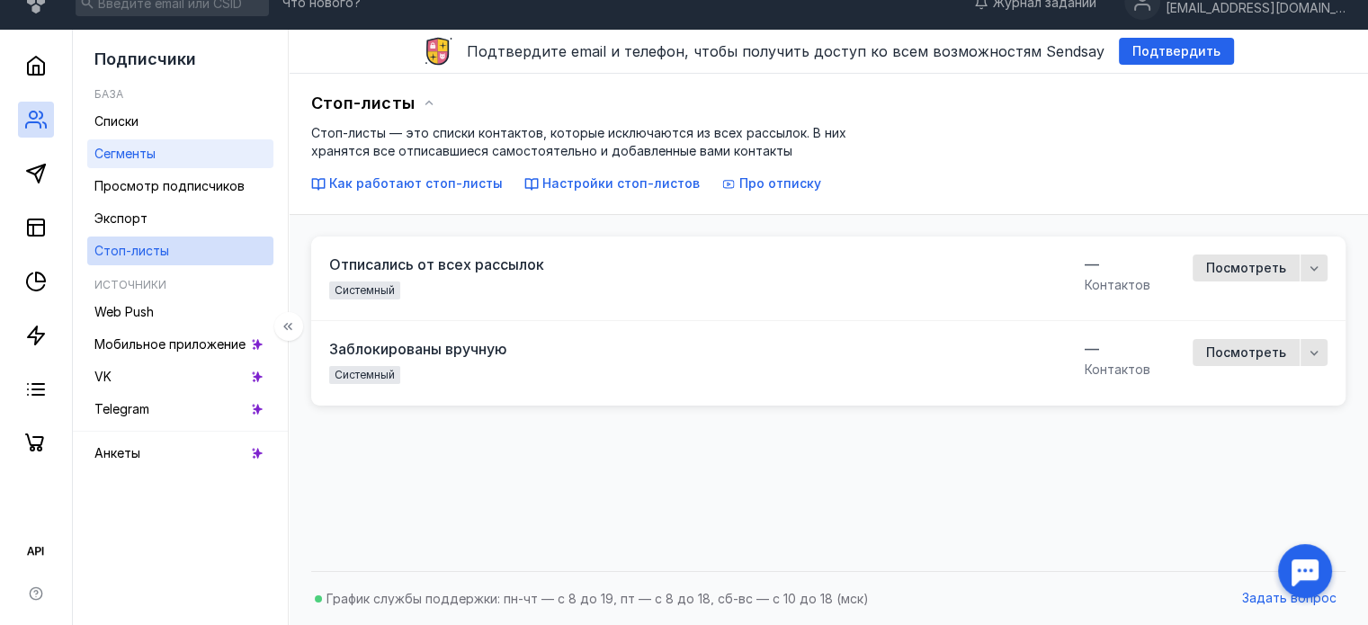
click at [114, 165] on link "Сегменты" at bounding box center [180, 153] width 186 height 29
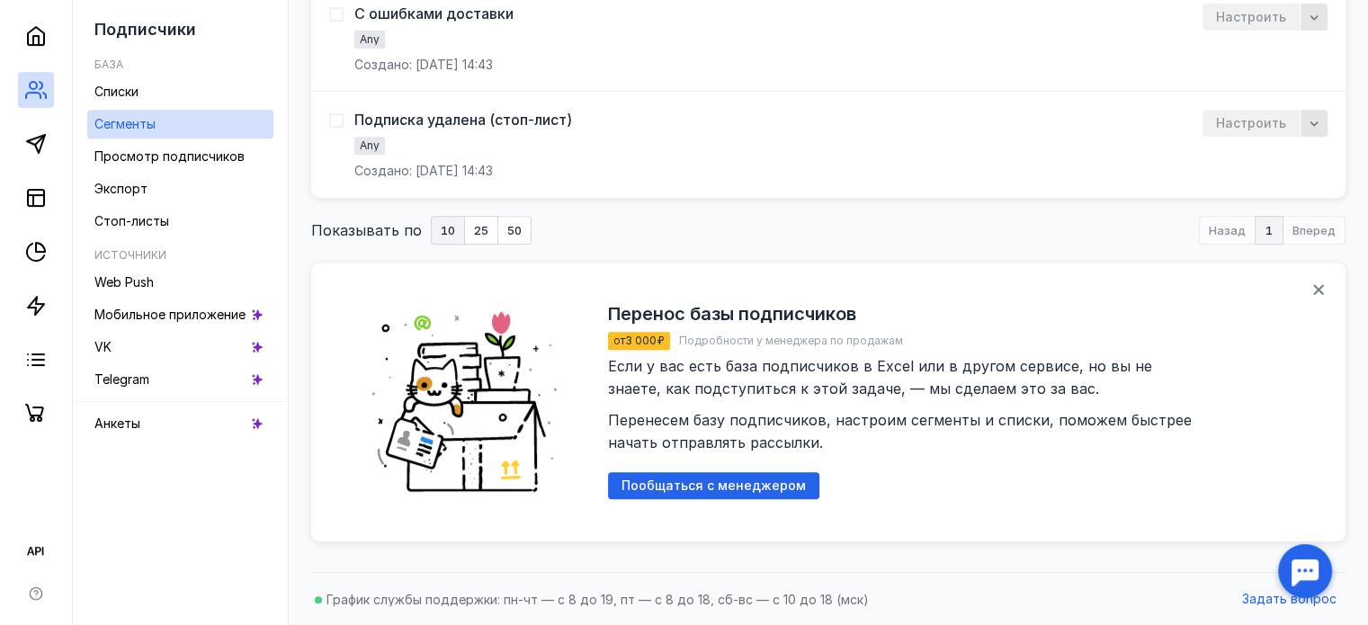
scroll to position [394, 0]
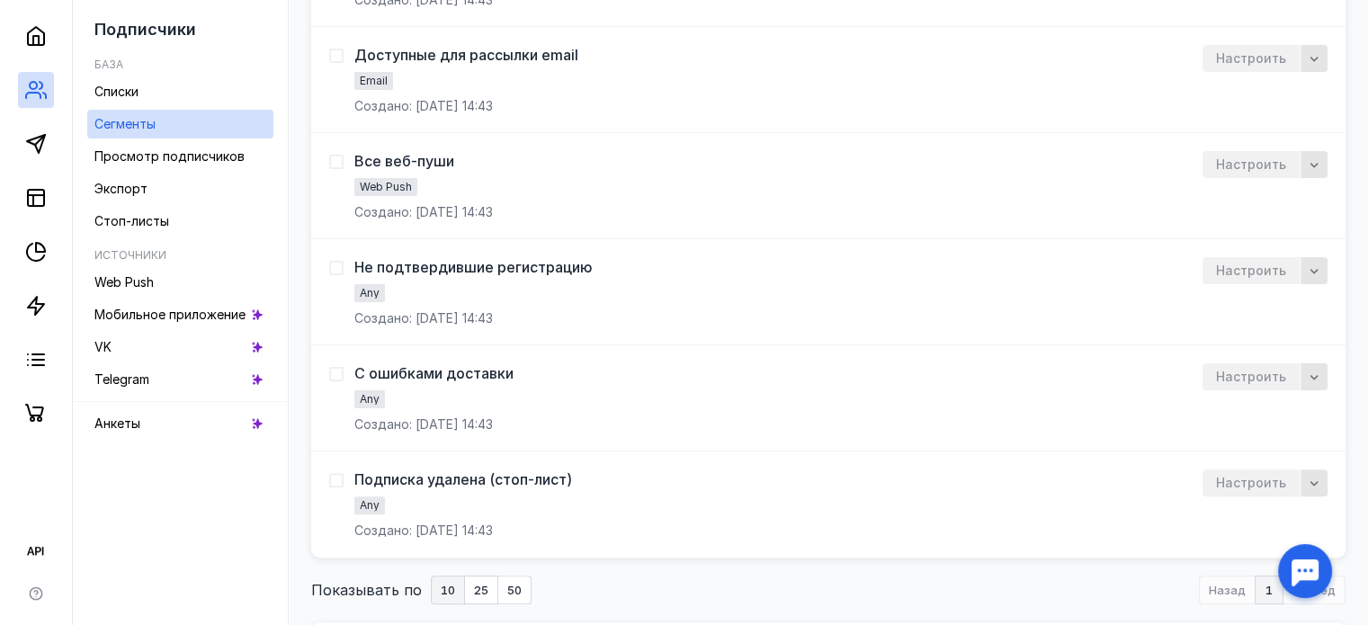
click at [1252, 165] on div "Настроить" at bounding box center [1251, 164] width 97 height 27
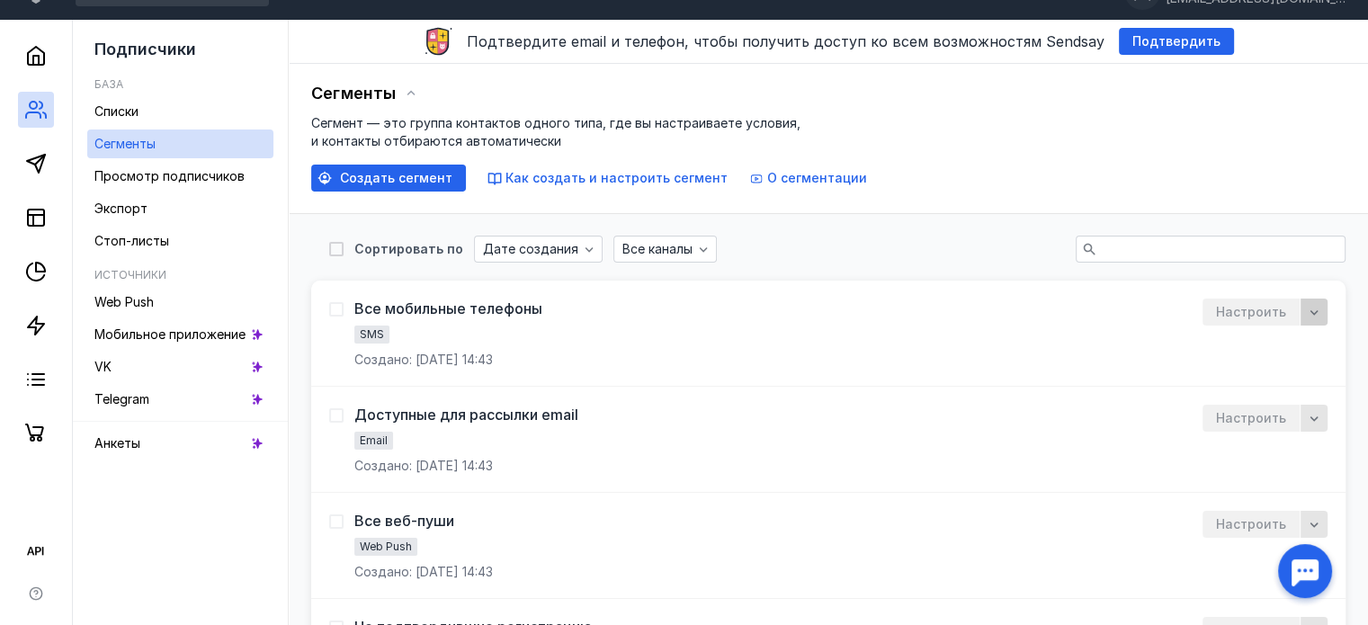
click at [1306, 312] on div "button" at bounding box center [1315, 312] width 18 height 18
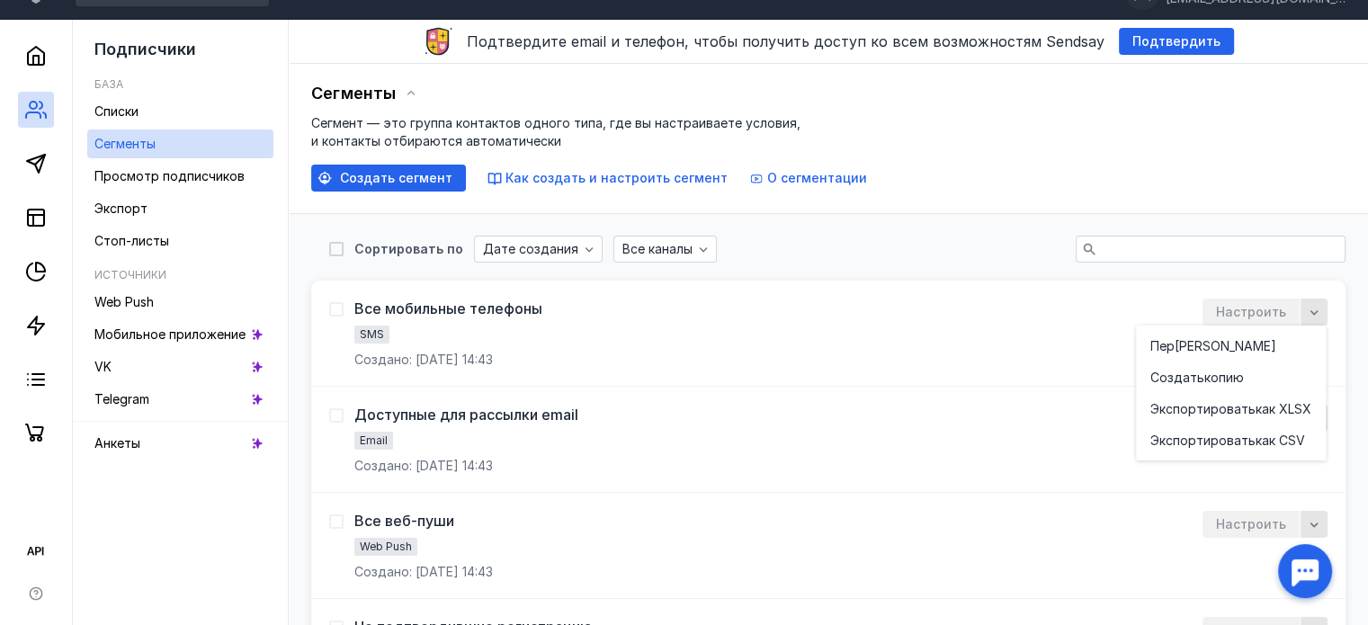
click at [1274, 309] on div "Настроить" at bounding box center [1251, 312] width 97 height 27
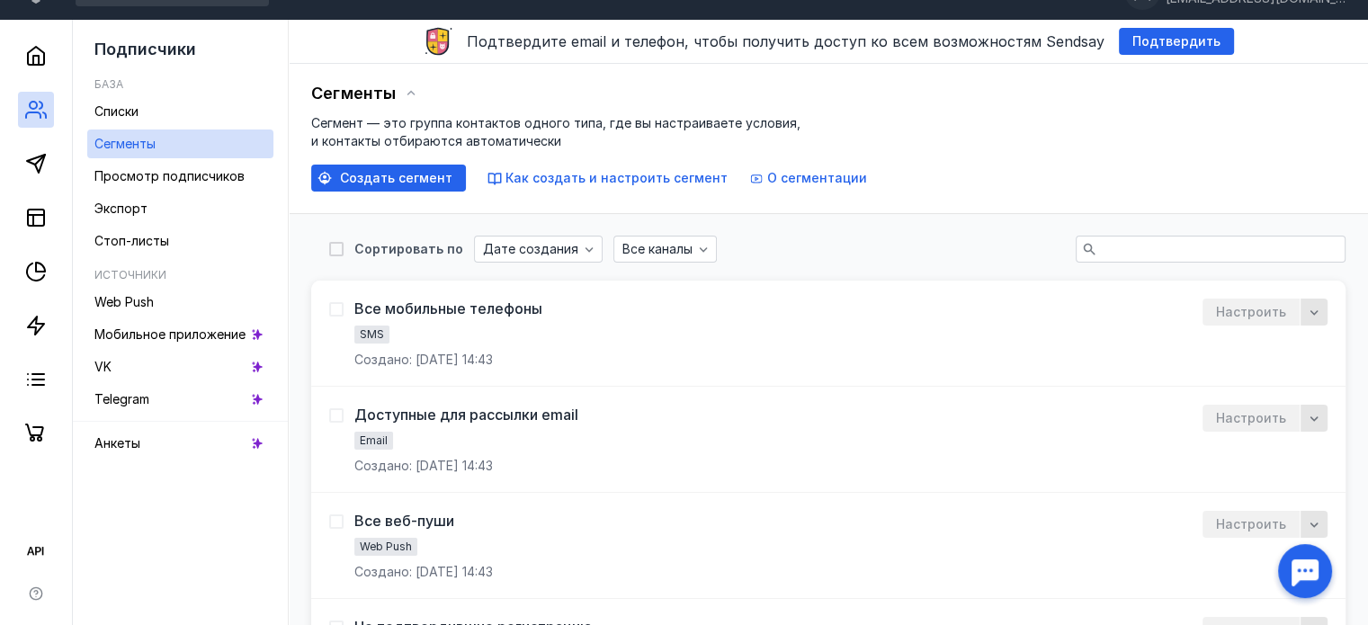
click at [1274, 309] on div "Настроить" at bounding box center [1251, 312] width 97 height 27
click at [543, 305] on div "Все мобильные телефоны SMS Создано: [DATE] 14:43" at bounding box center [448, 334] width 188 height 70
click at [506, 305] on div "Все мобильные телефоны" at bounding box center [448, 309] width 188 height 18
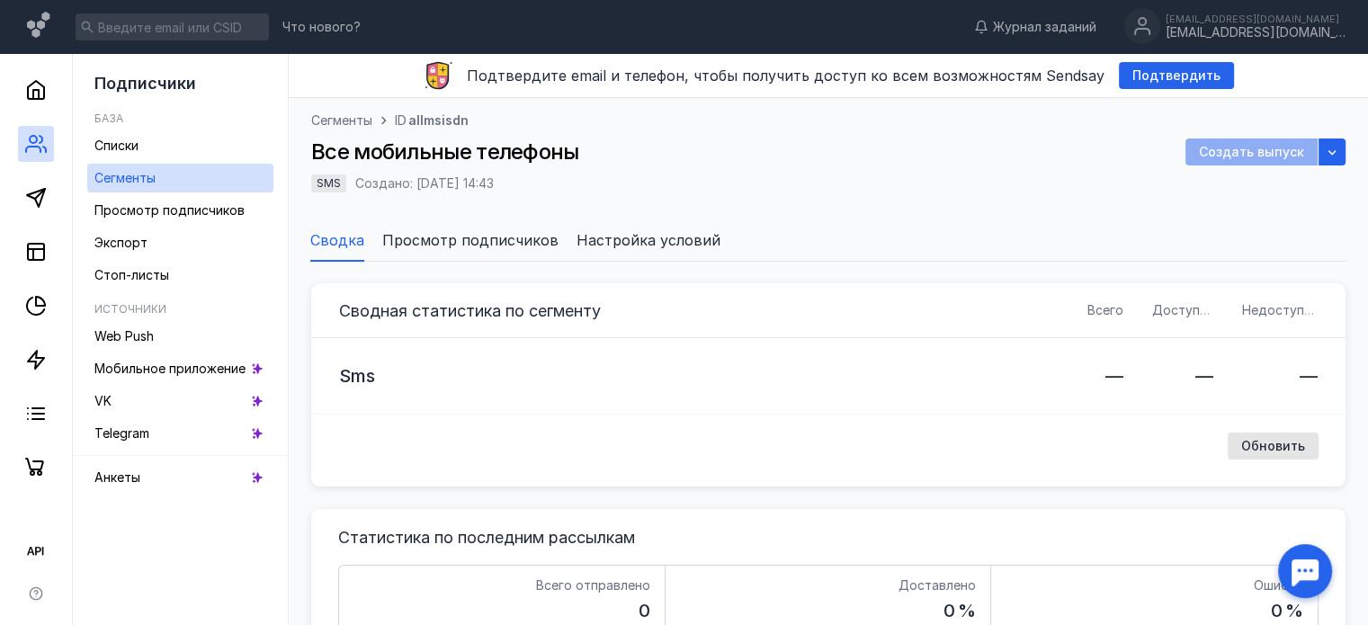
click at [493, 238] on span "Просмотр подписчиков" at bounding box center [470, 240] width 176 height 22
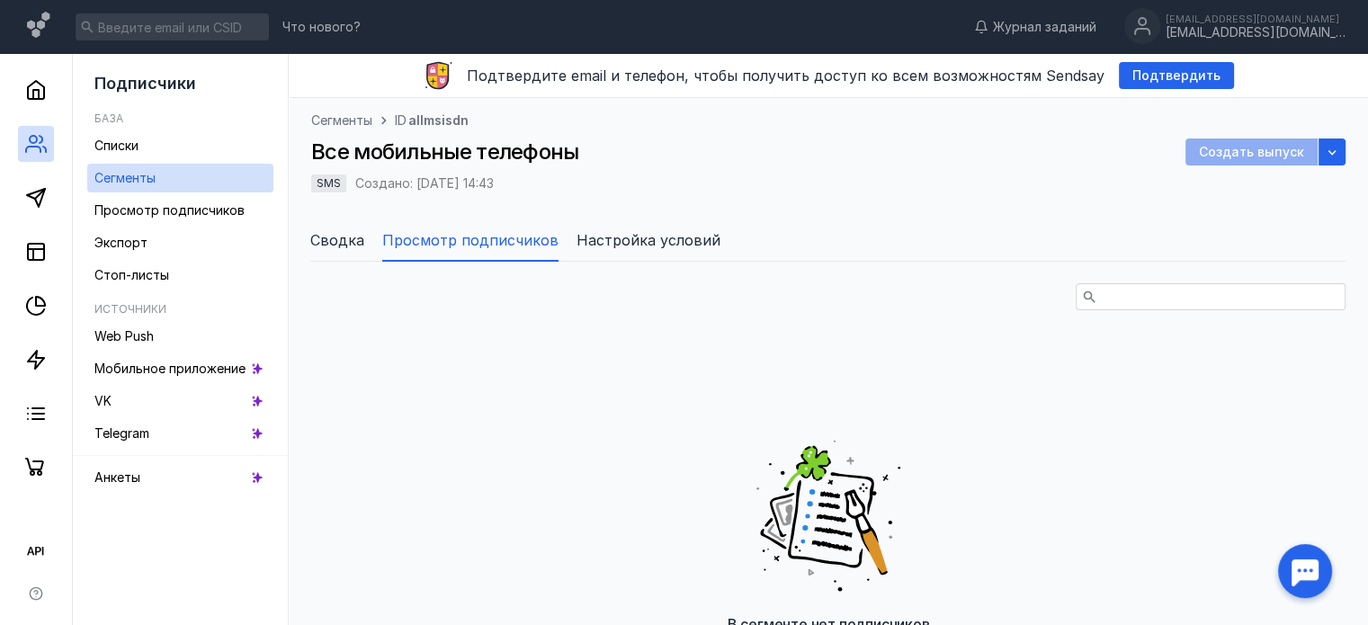
click at [618, 231] on span "Настройка условий" at bounding box center [649, 240] width 144 height 22
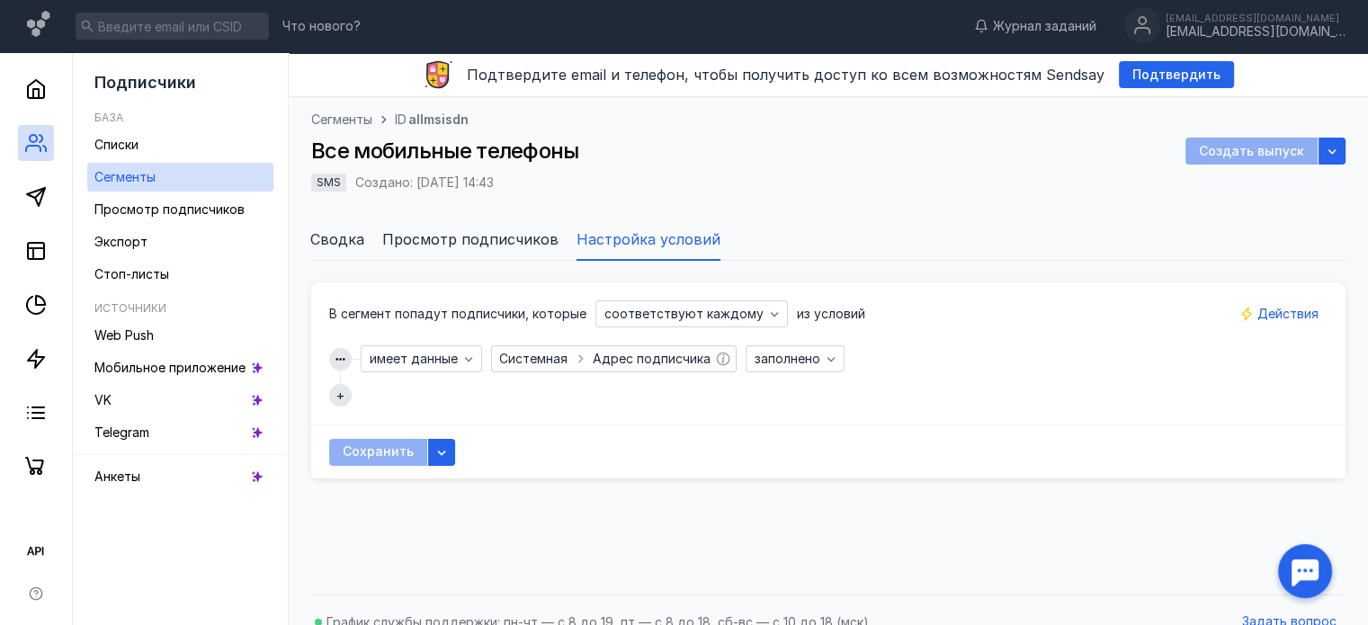
scroll to position [24, 0]
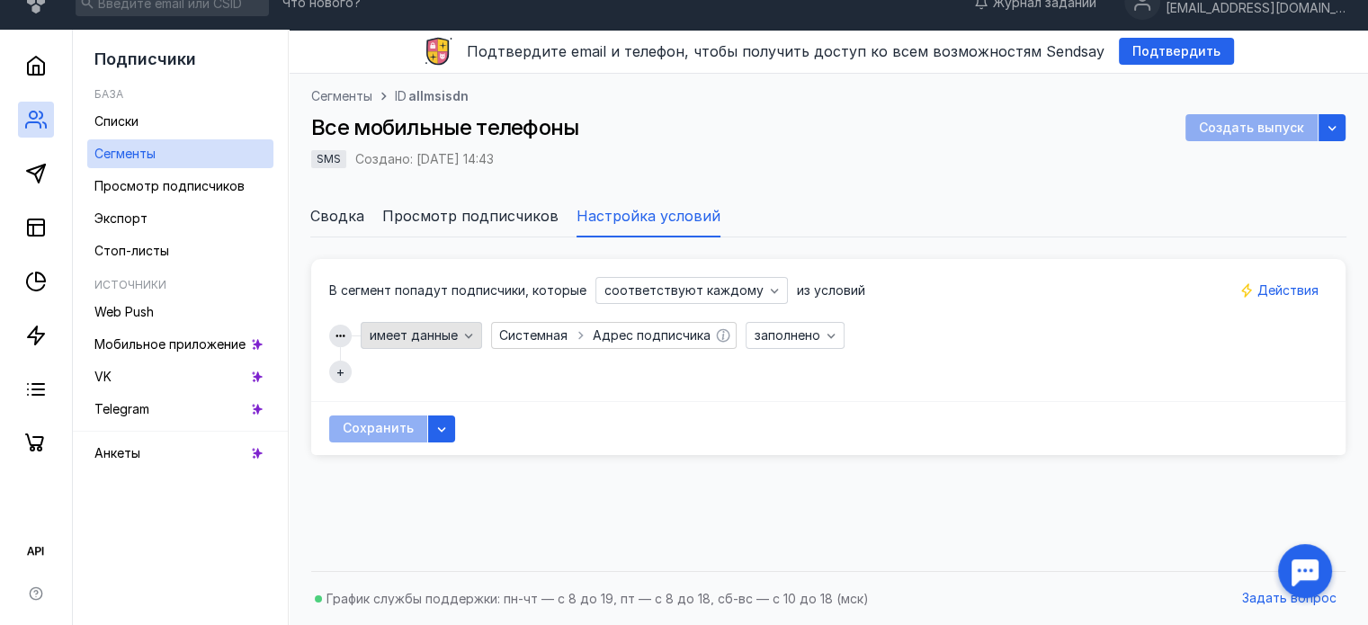
click at [475, 332] on div "button" at bounding box center [469, 336] width 18 height 18
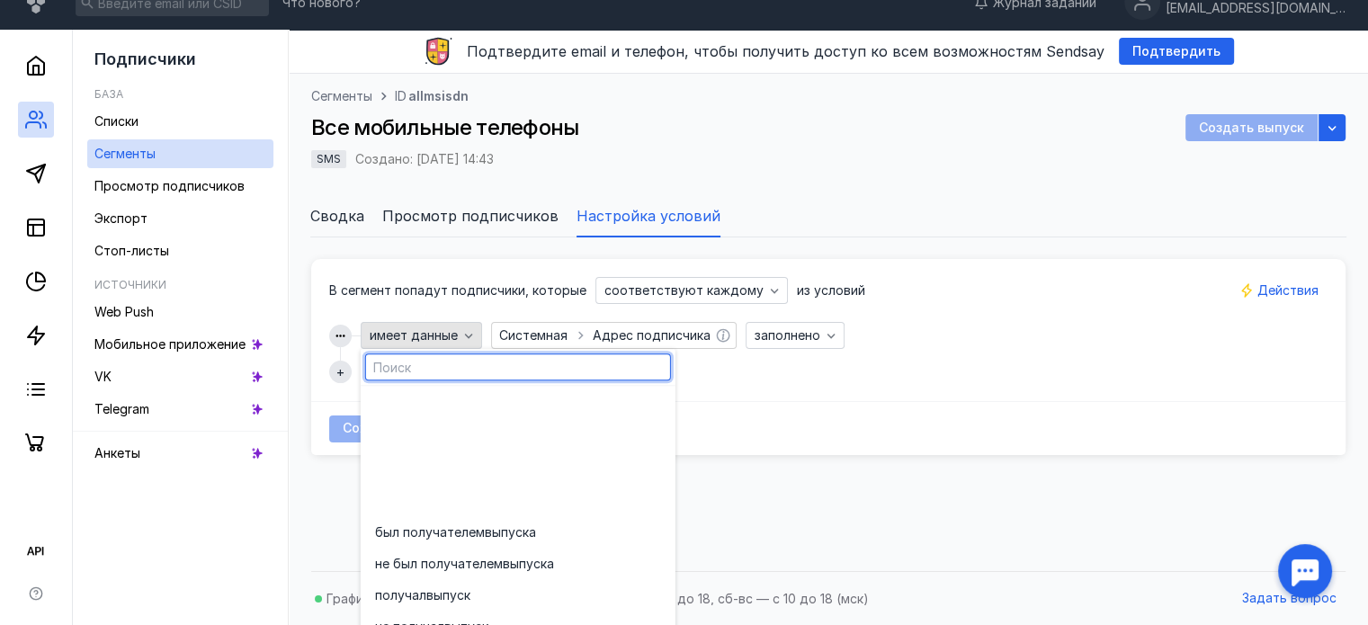
scroll to position [162, 0]
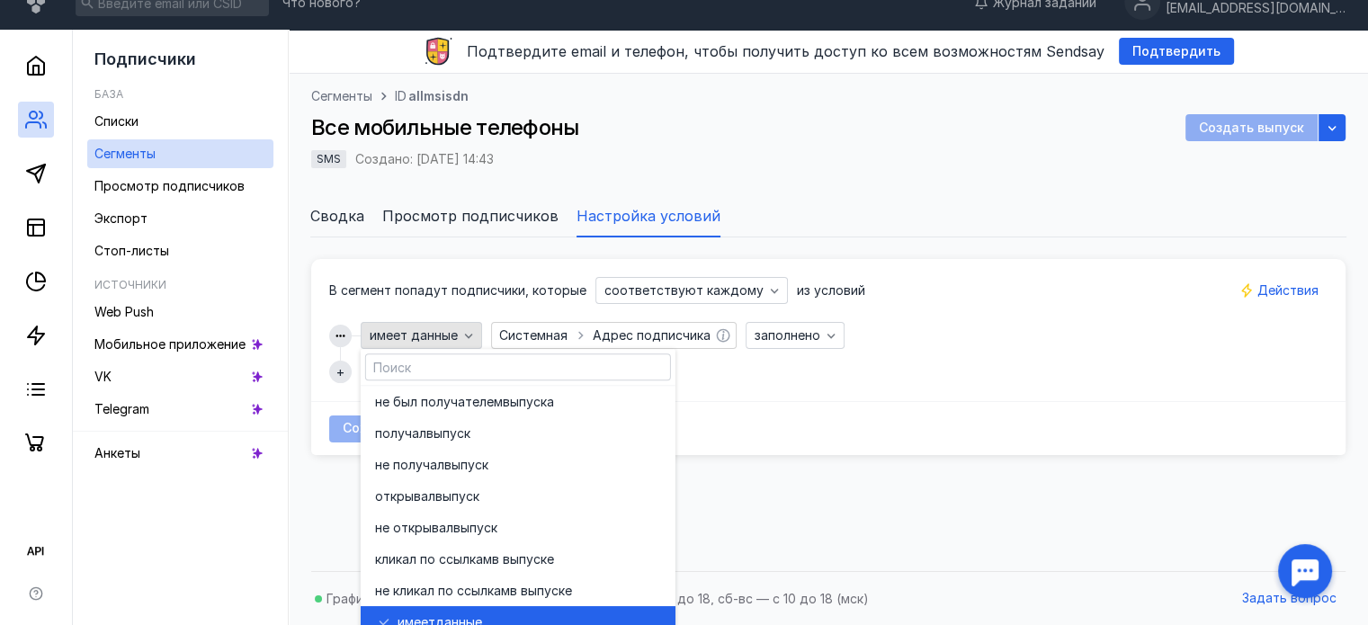
click at [454, 330] on span "имеет данные" at bounding box center [414, 335] width 88 height 15
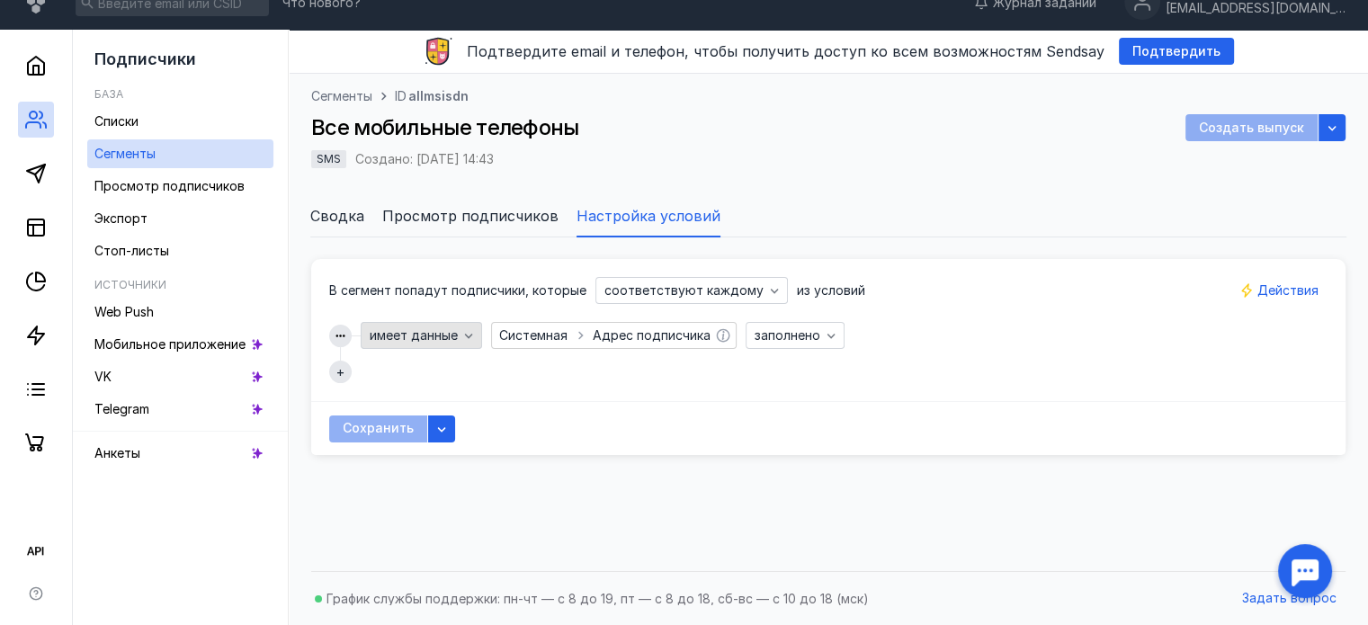
click at [454, 330] on span "имеет данные" at bounding box center [414, 335] width 88 height 15
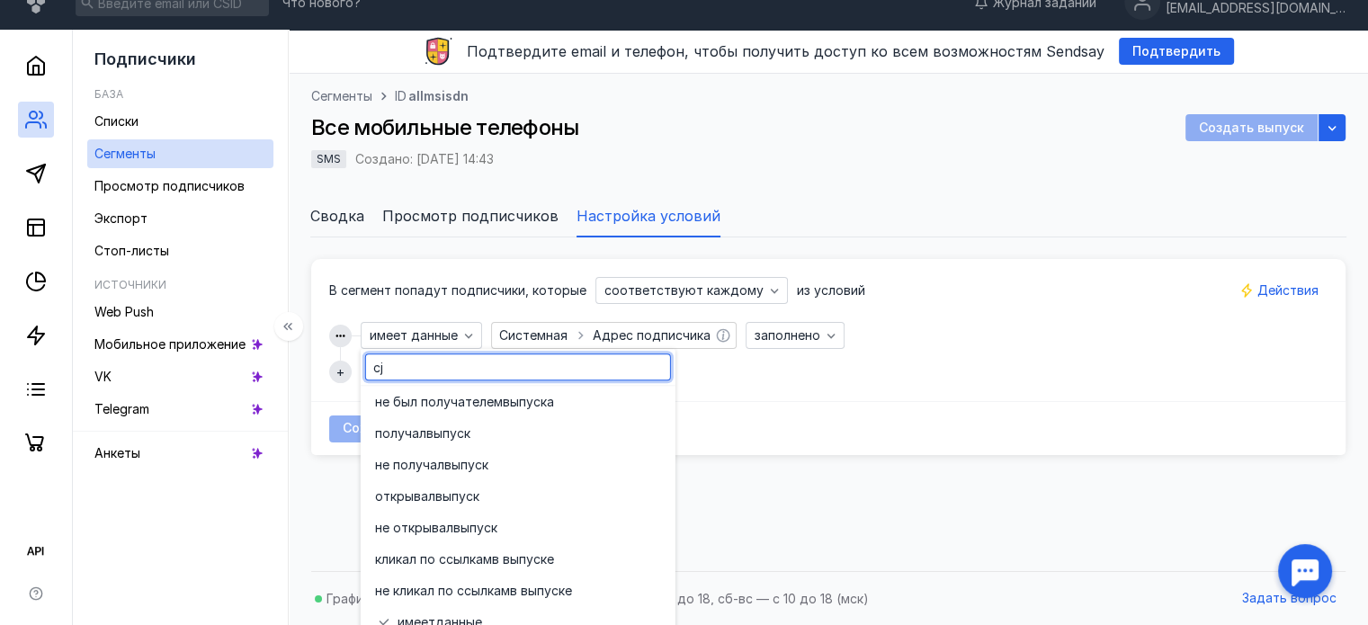
scroll to position [0, 0]
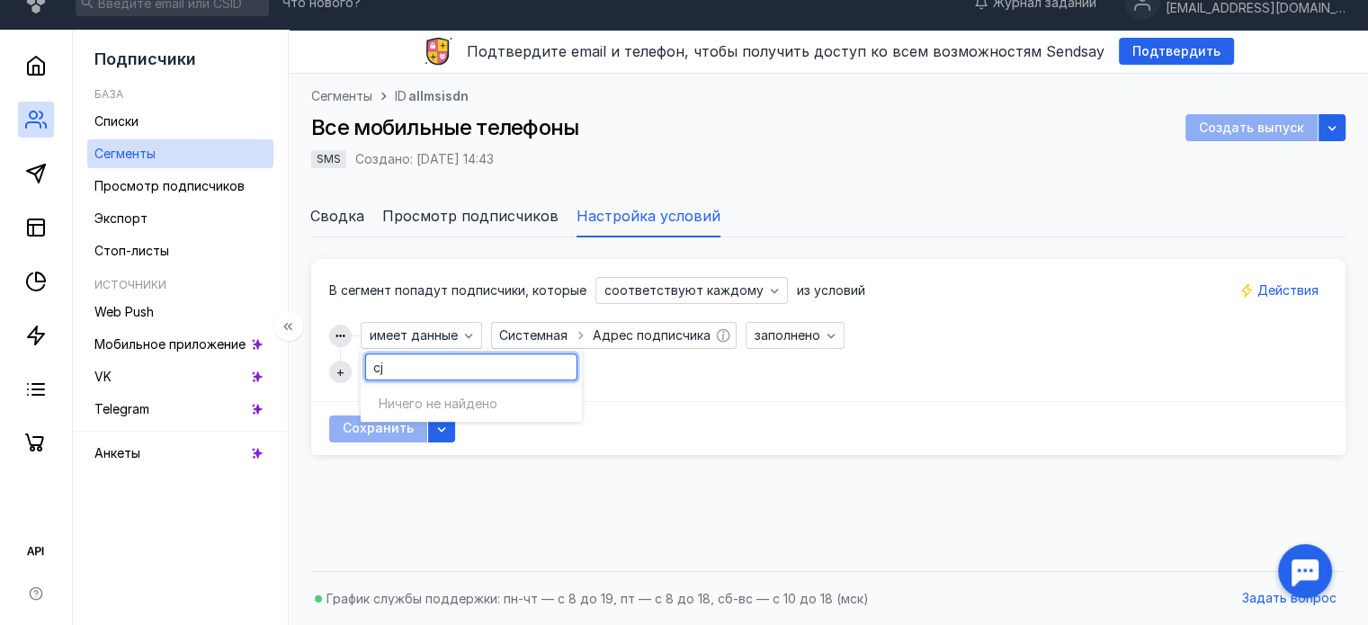
type input "c"
type input "с"
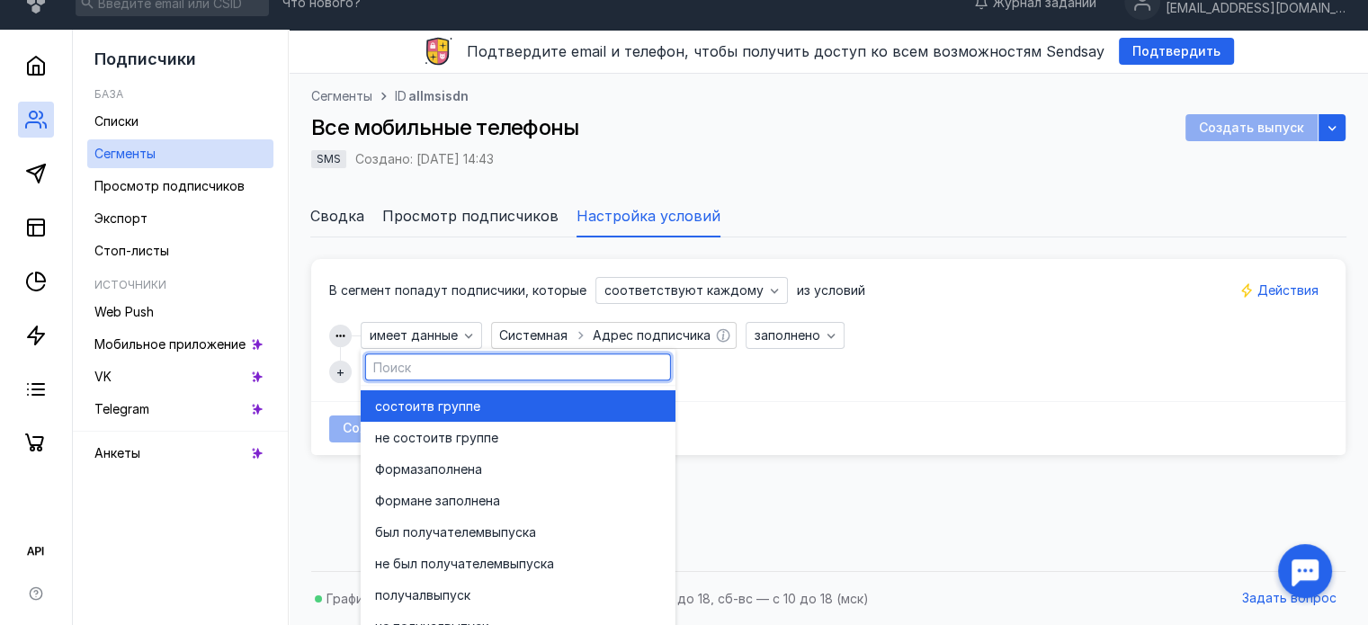
click at [531, 393] on div "состоит в группе" at bounding box center [518, 405] width 286 height 31
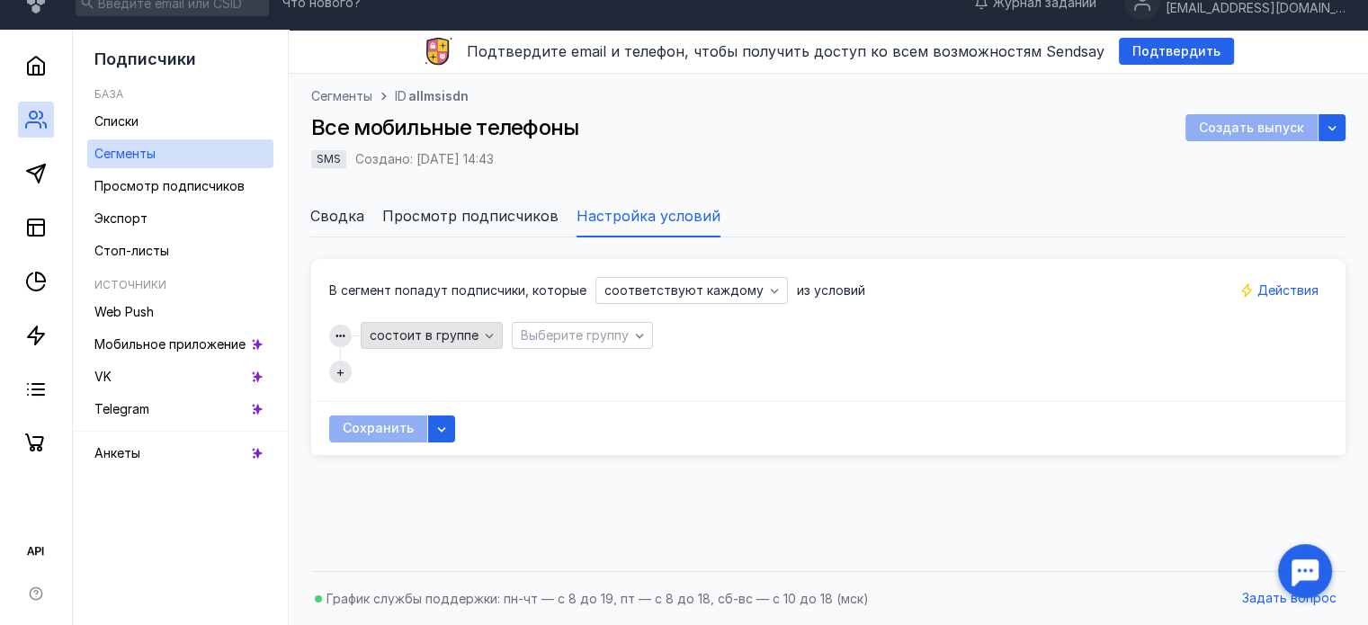
click at [489, 330] on icon "button" at bounding box center [489, 335] width 14 height 14
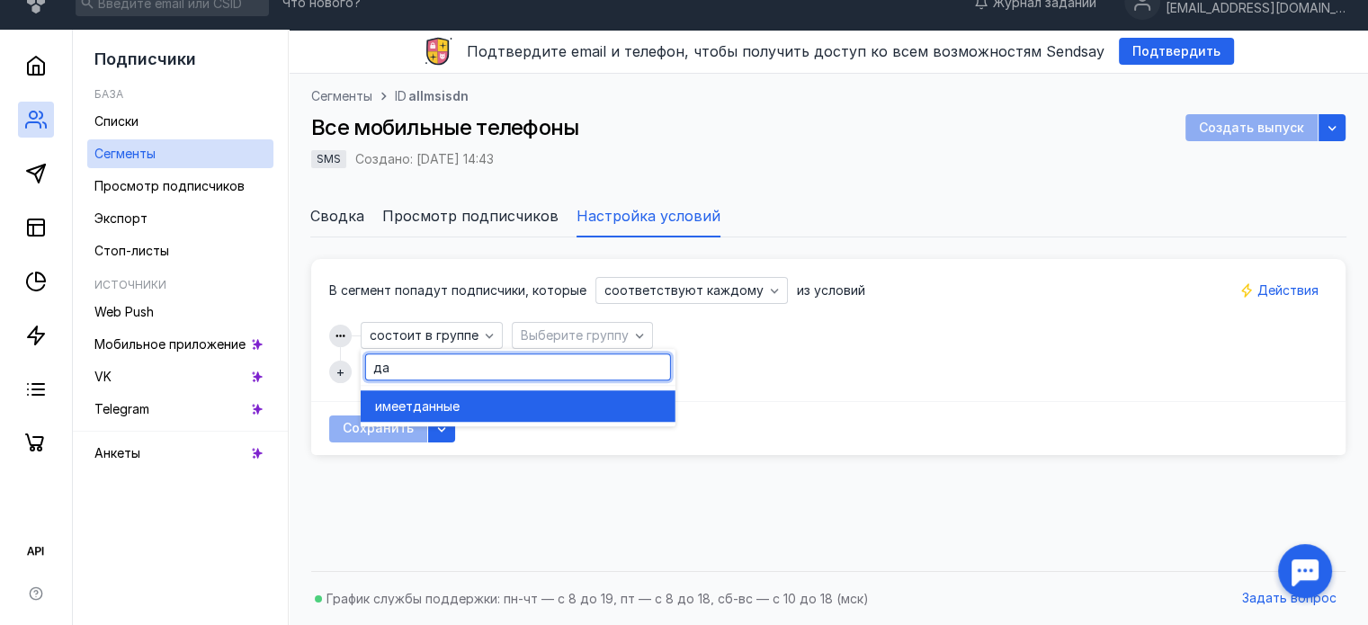
type input "да"
click at [550, 388] on div "grid" at bounding box center [518, 388] width 315 height 4
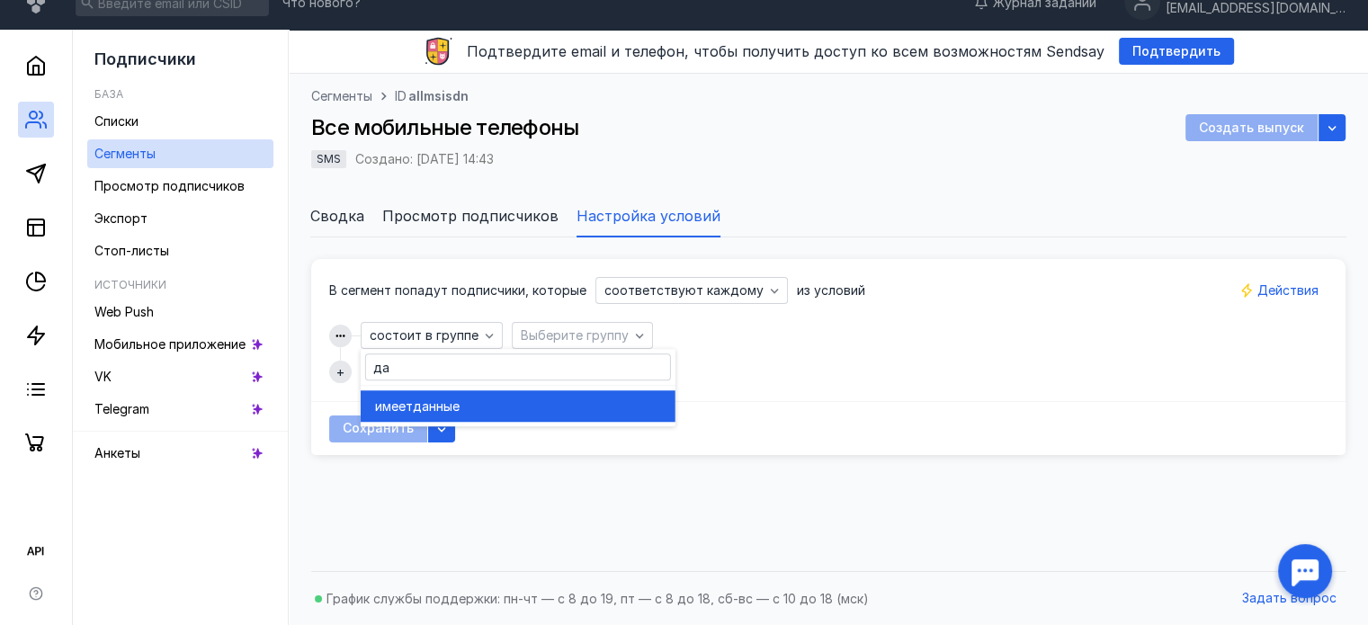
click at [545, 405] on div "имеет данные" at bounding box center [518, 407] width 286 height 18
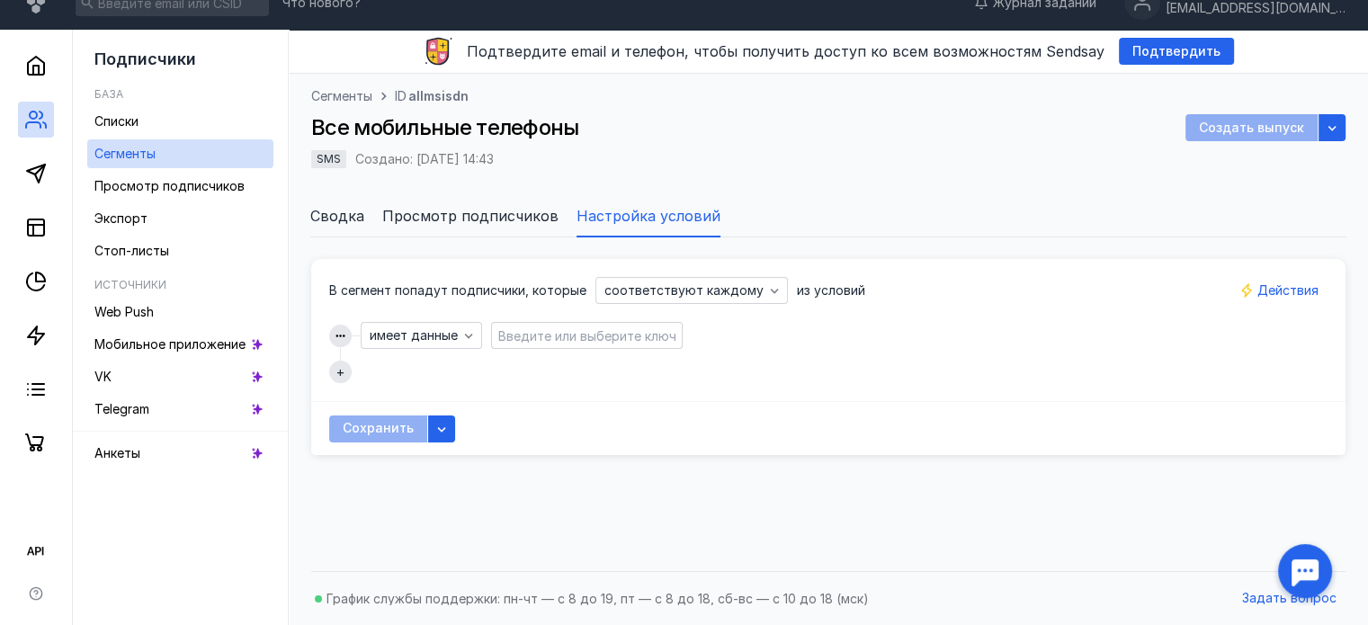
click at [565, 343] on input at bounding box center [587, 335] width 186 height 25
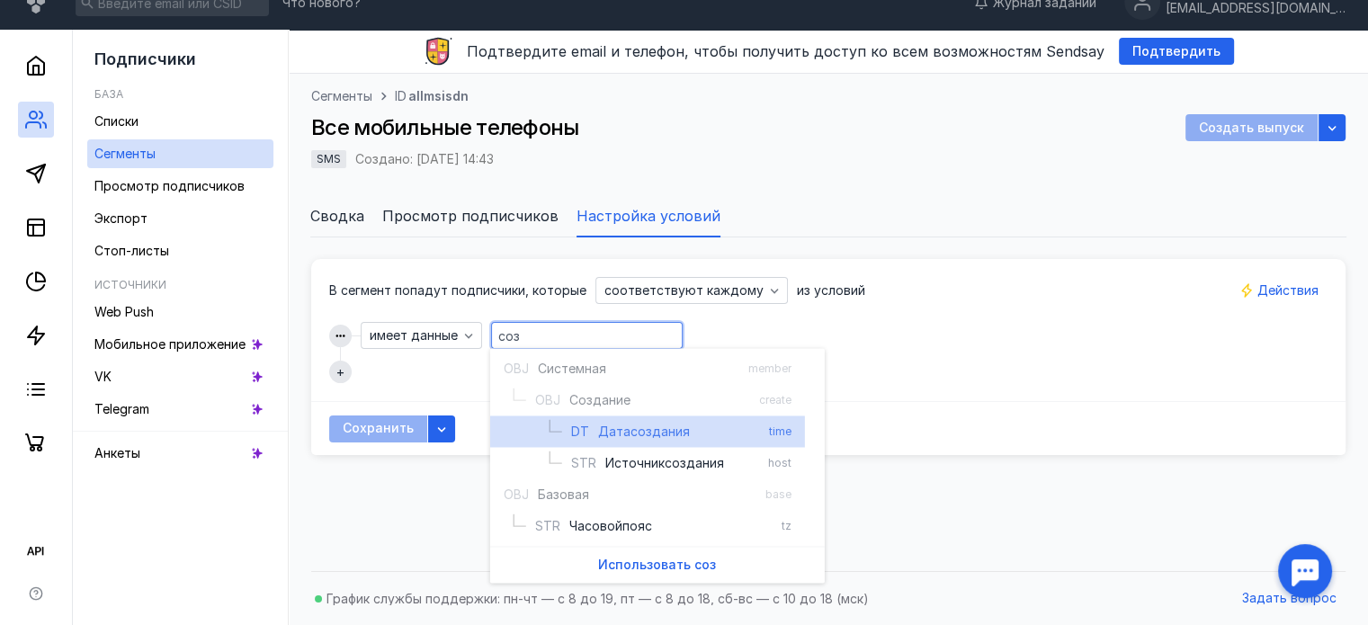
click at [675, 424] on span "создания" at bounding box center [660, 432] width 59 height 18
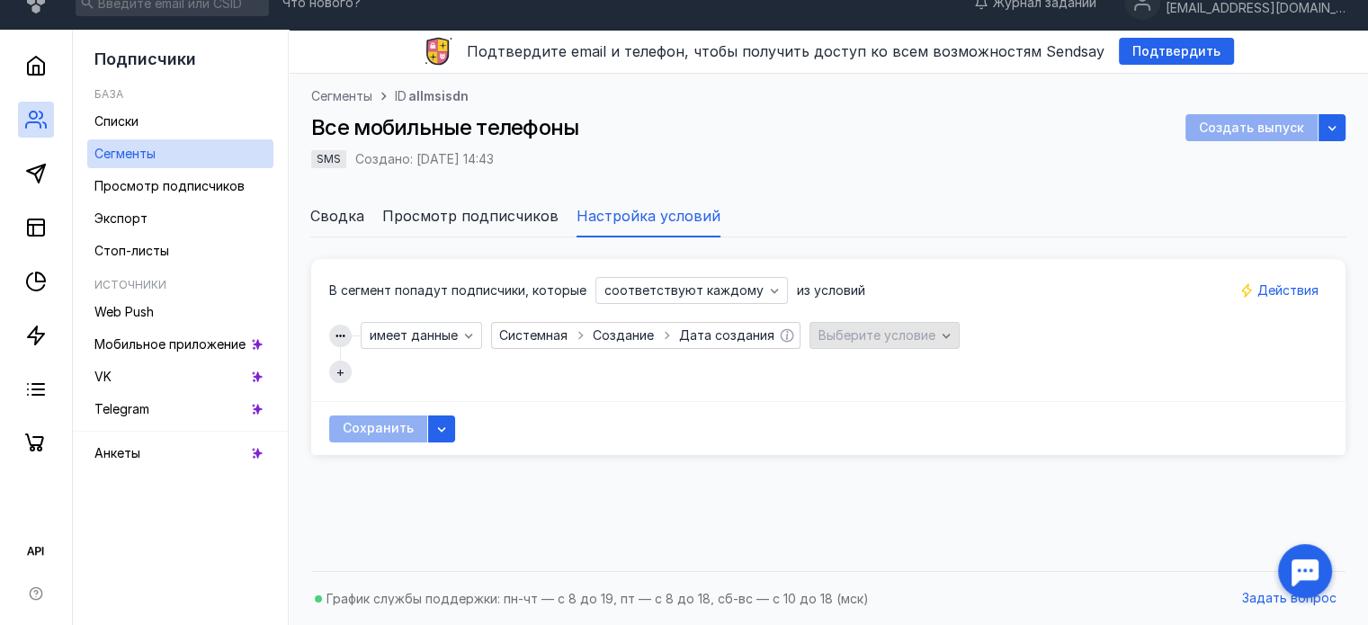
click at [729, 327] on span "Дата создания" at bounding box center [726, 334] width 95 height 15
type input "member.create.time"
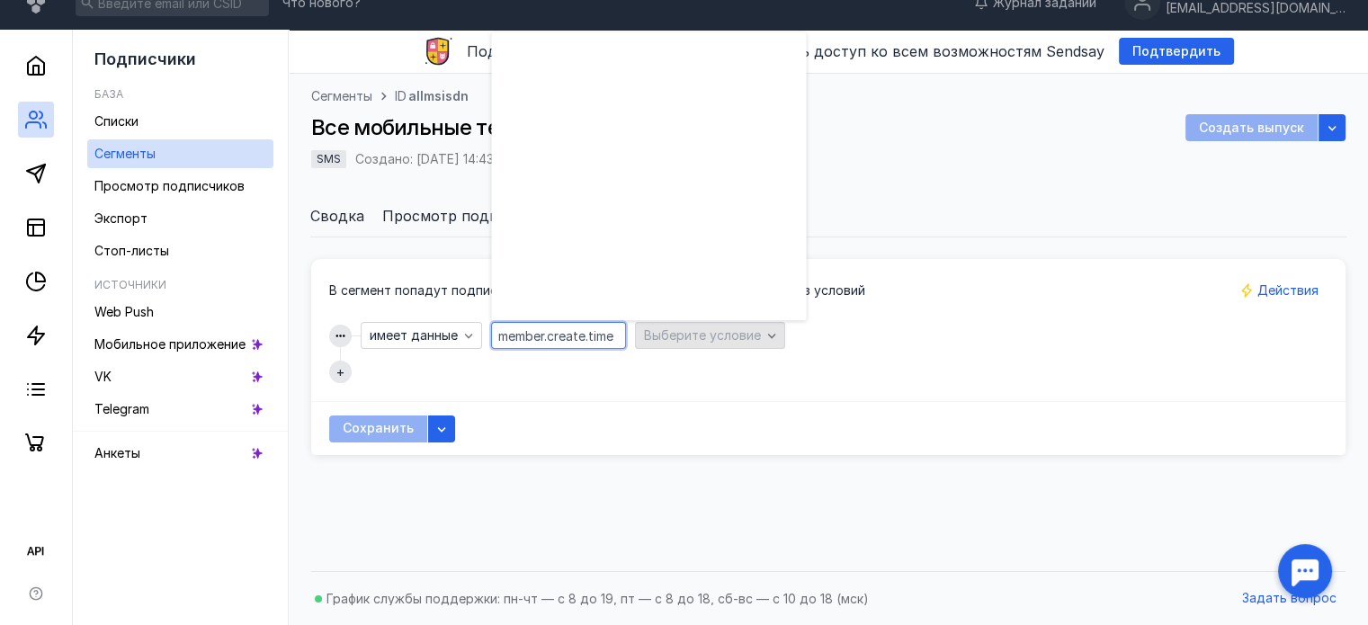
scroll to position [1242, 0]
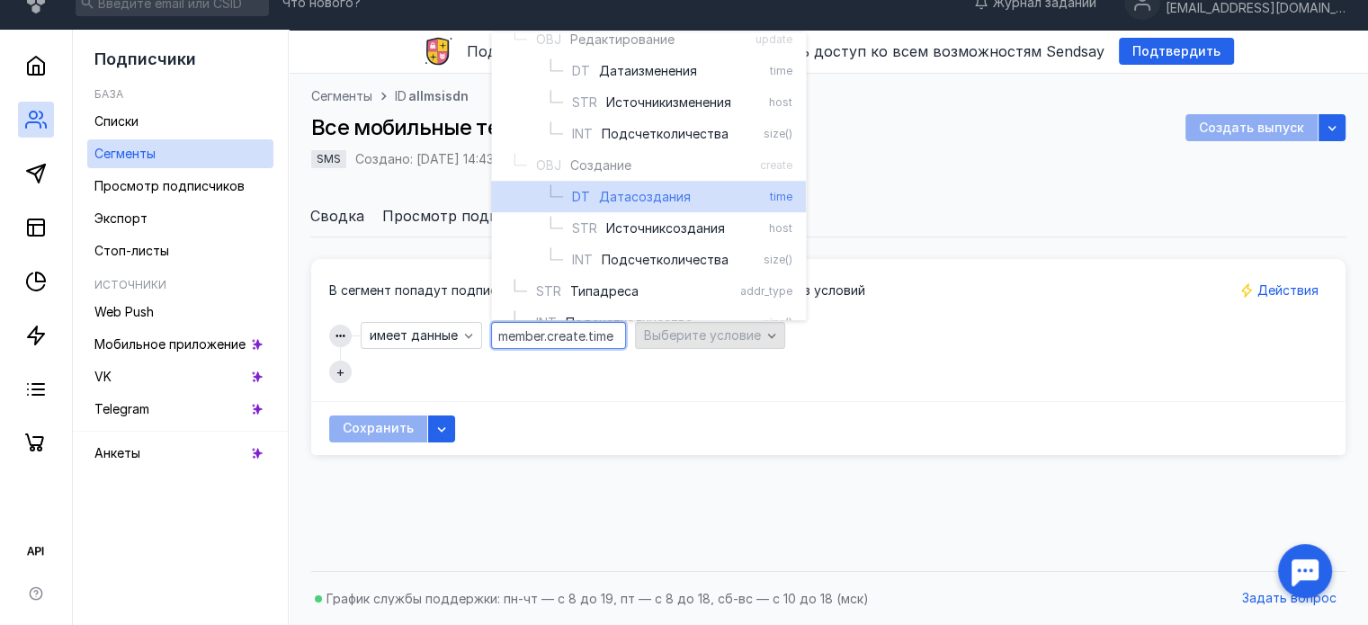
click at [736, 325] on div "Выберите условие" at bounding box center [710, 335] width 150 height 27
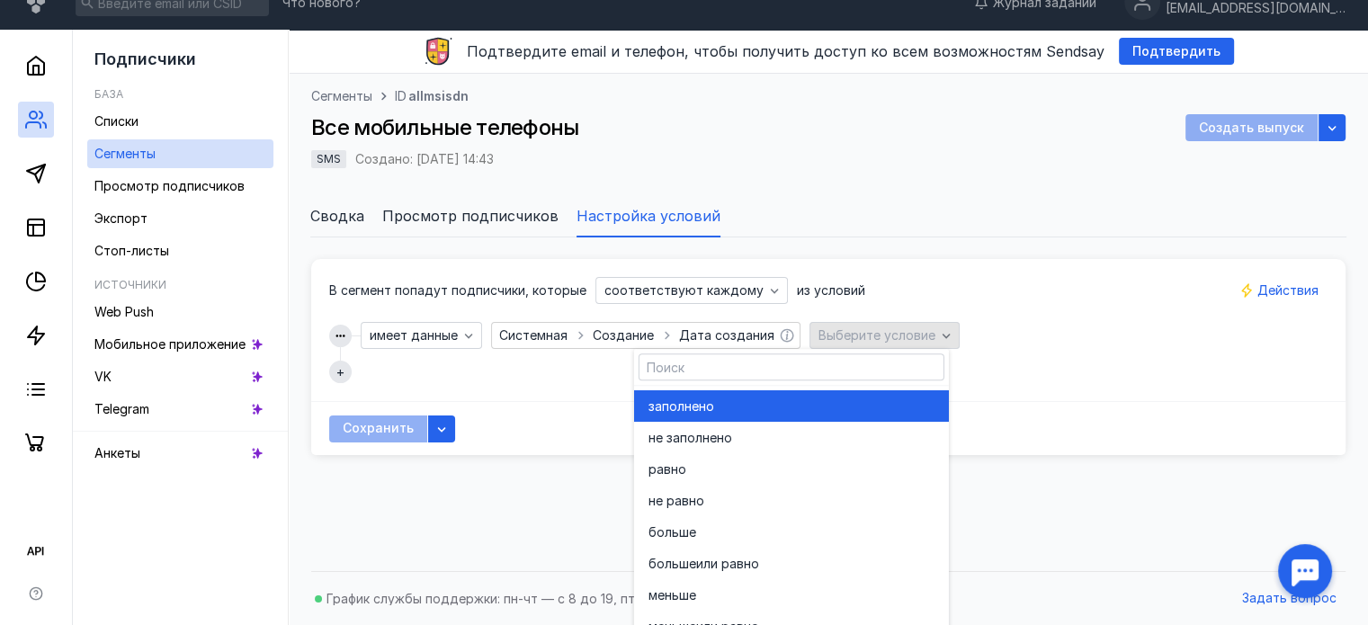
click at [901, 341] on span "Выберите условие" at bounding box center [877, 334] width 117 height 15
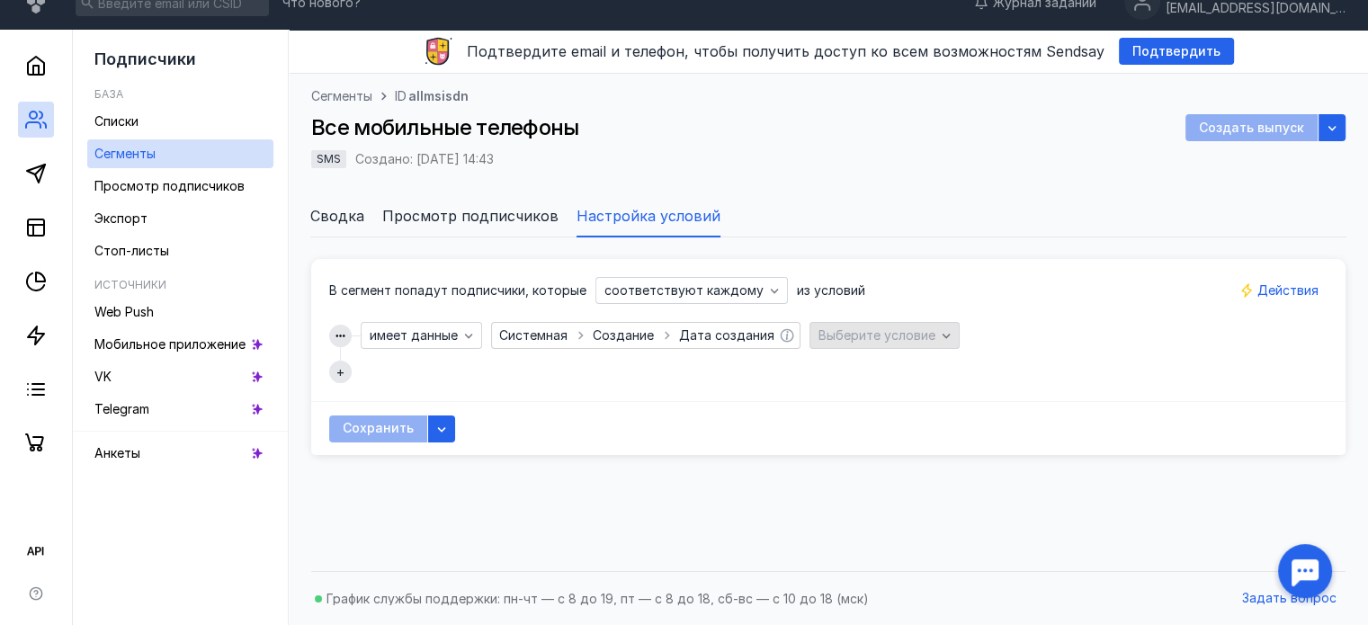
click at [901, 341] on span "Выберите условие" at bounding box center [877, 334] width 117 height 15
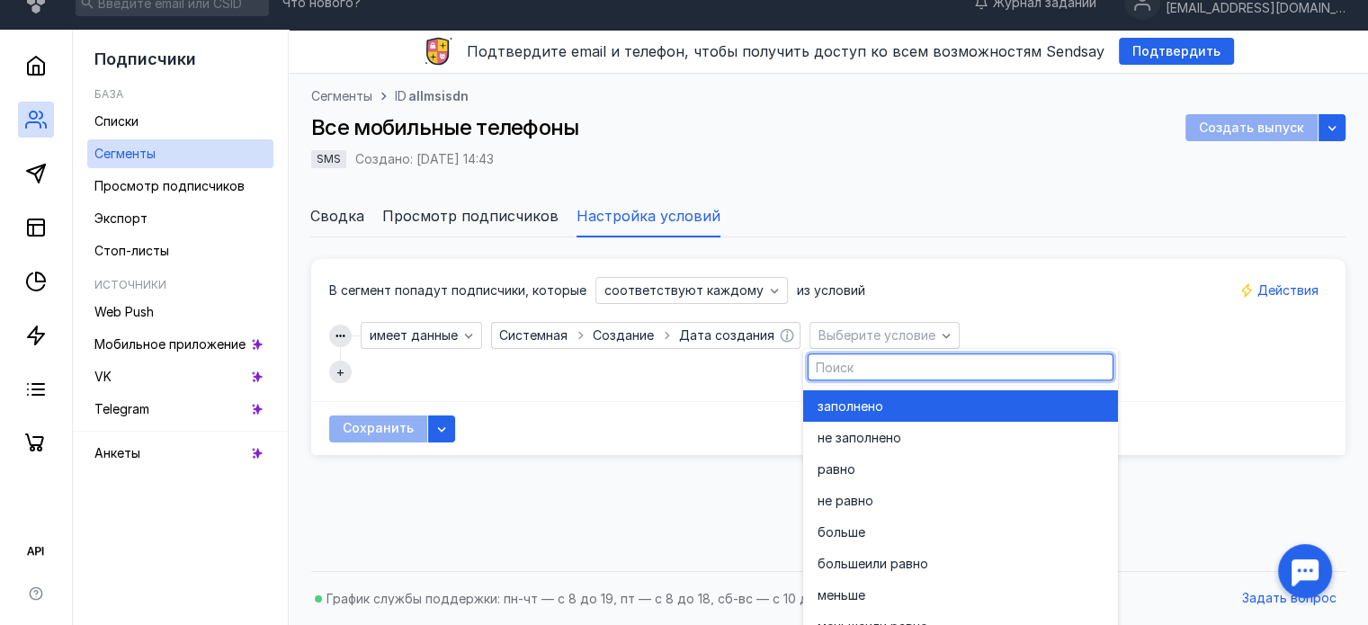
scroll to position [99, 0]
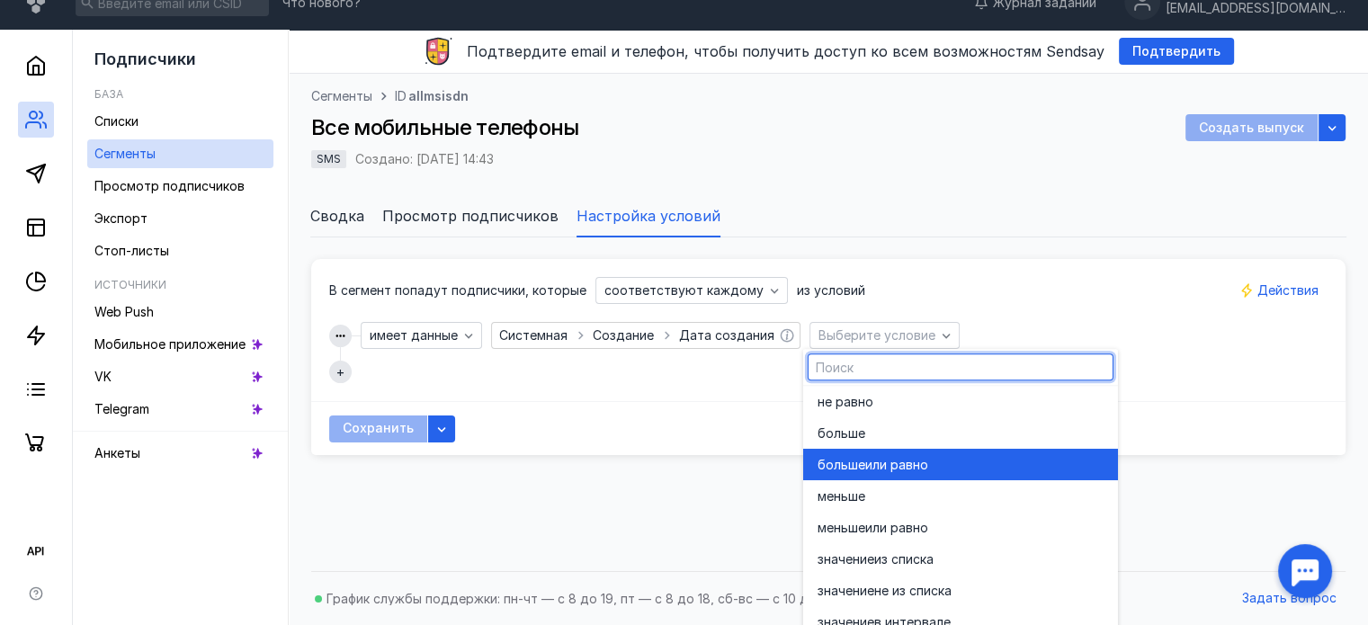
click at [936, 458] on div "больше или равно" at bounding box center [961, 465] width 286 height 18
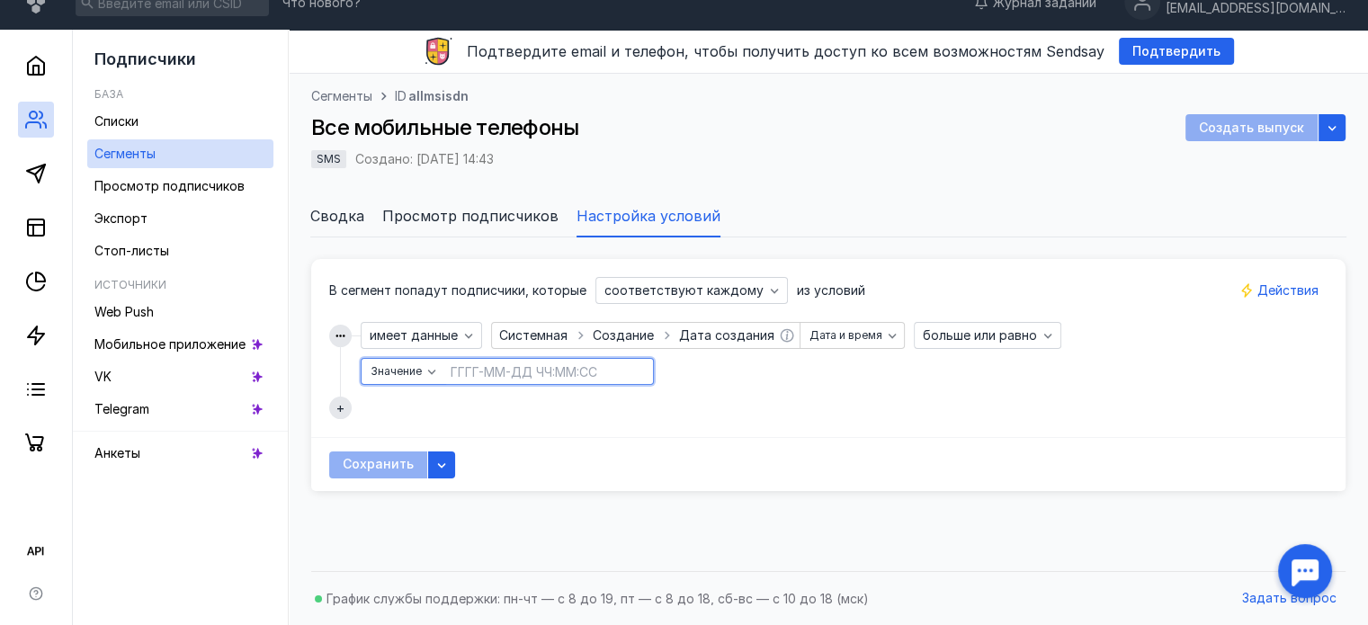
click at [518, 370] on input at bounding box center [548, 371] width 205 height 25
type input "0ГГГ-ММ-ДД ЧЧ:ММ:СС"
type input "[DATE] 00:00:00"
click at [651, 450] on div "Сохранить" at bounding box center [828, 464] width 1035 height 54
click at [331, 406] on button "+" at bounding box center [340, 408] width 22 height 22
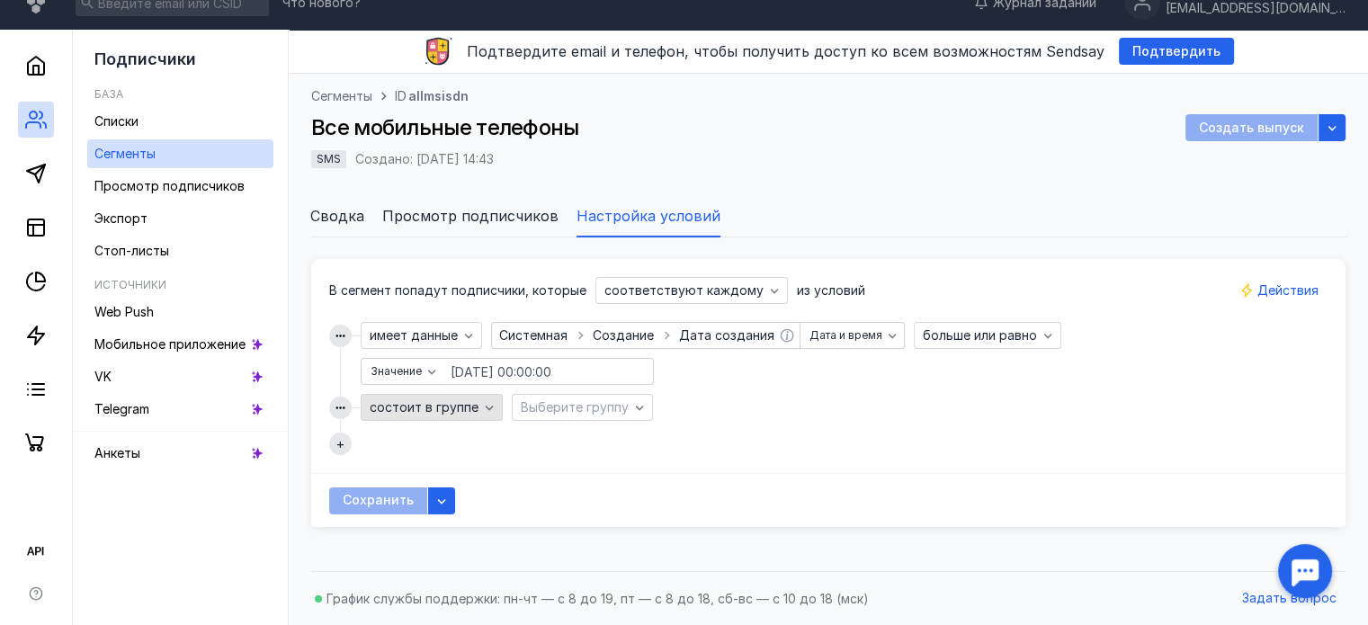
click at [421, 414] on div "состоит в группе" at bounding box center [432, 407] width 142 height 27
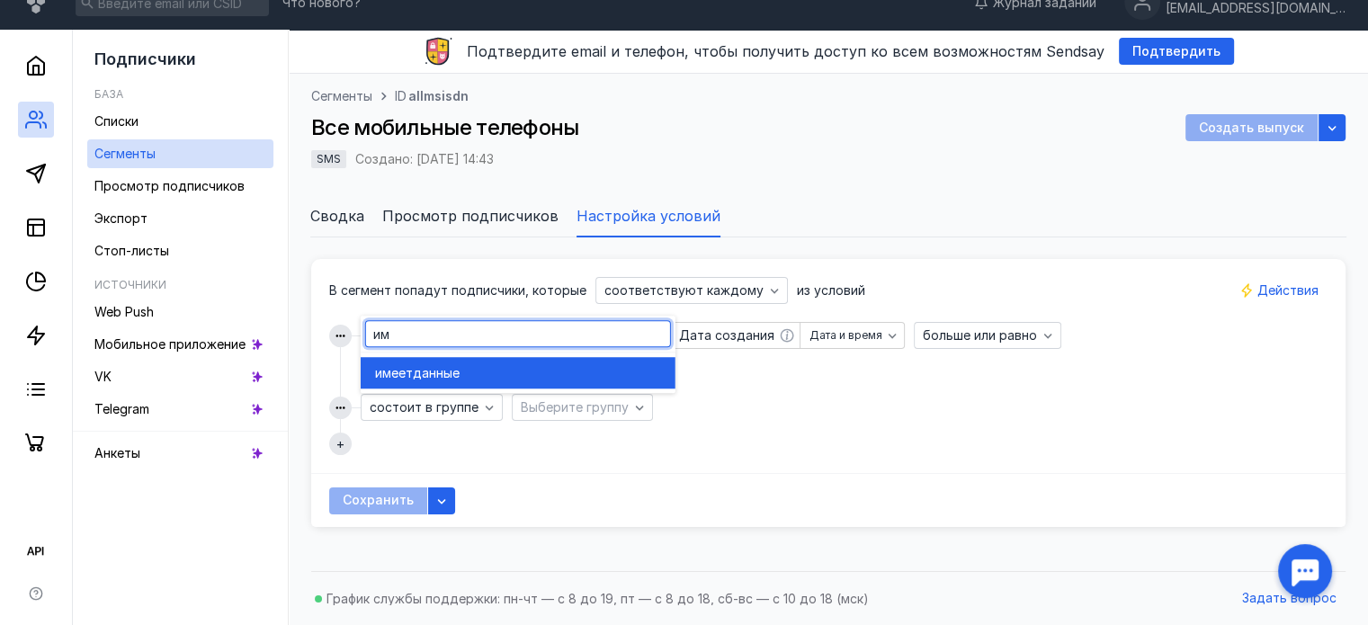
type input "им"
click at [445, 373] on span "данные" at bounding box center [436, 373] width 47 height 18
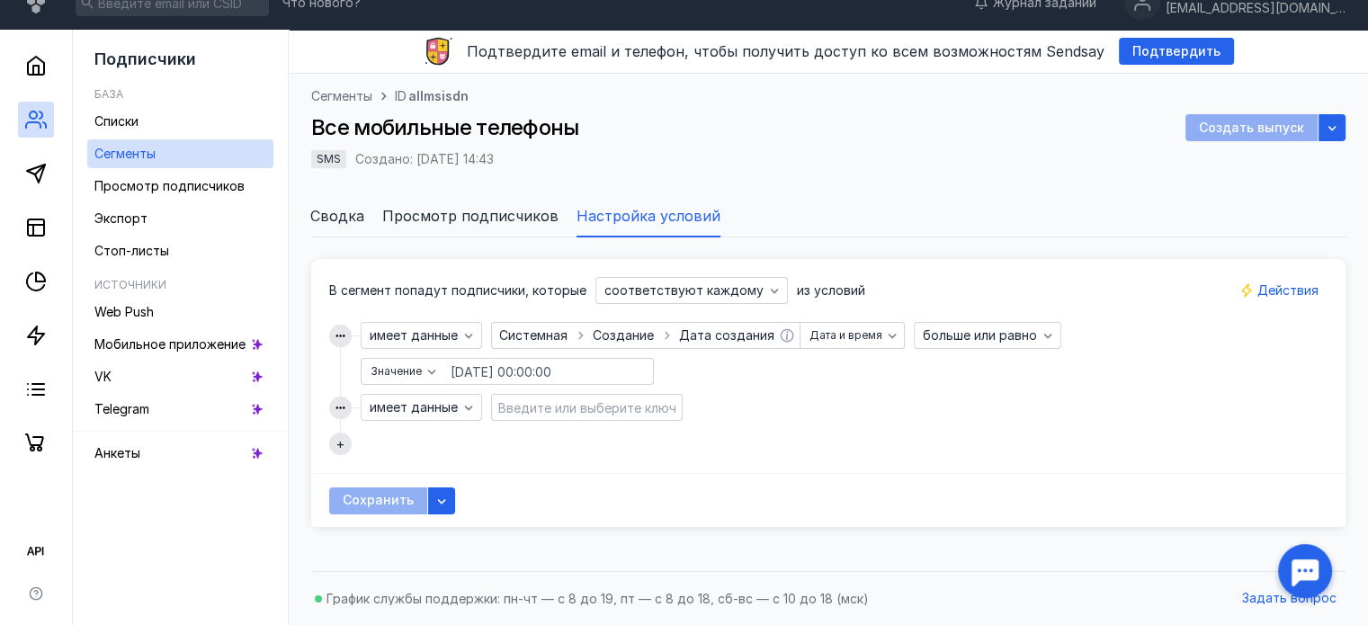
click at [556, 398] on input at bounding box center [587, 407] width 186 height 25
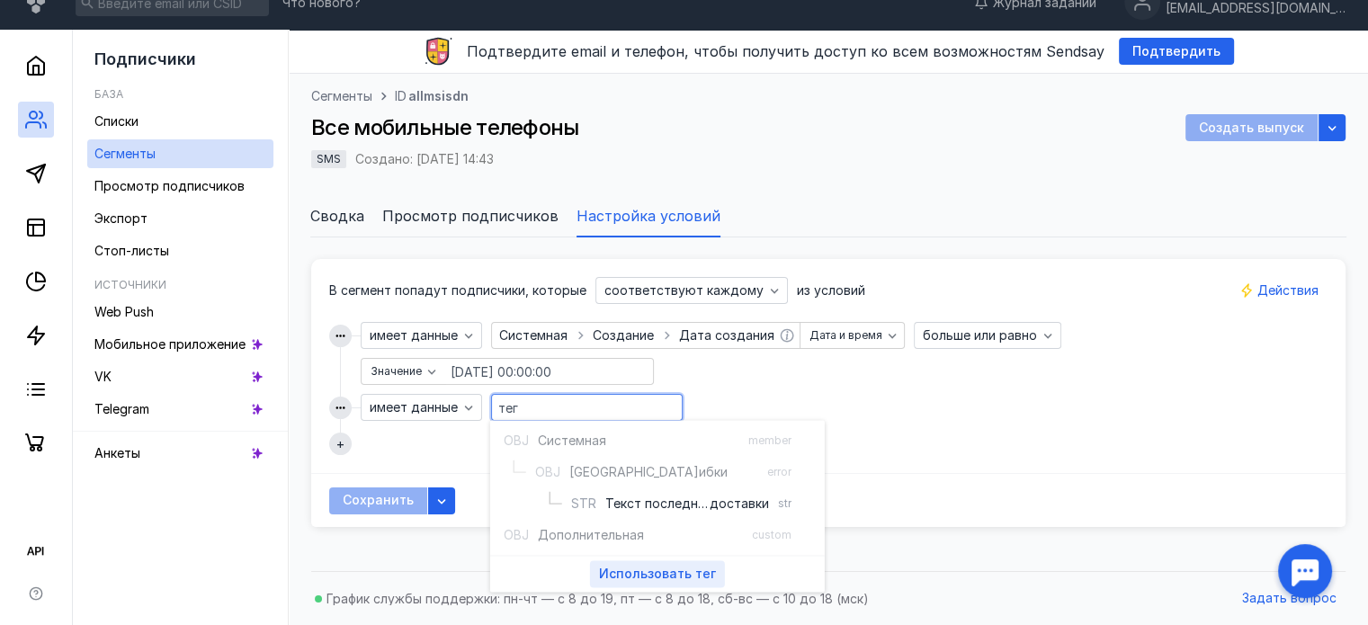
type input "тег"
click at [686, 567] on span "Использовать" at bounding box center [645, 574] width 93 height 15
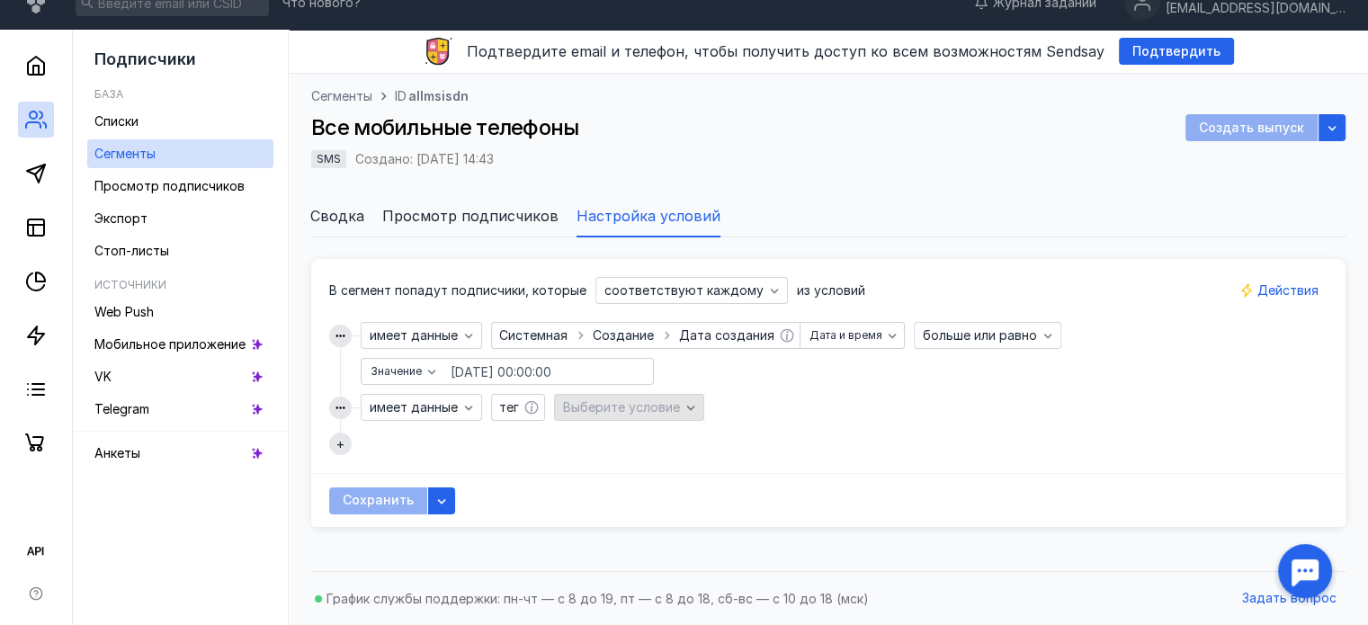
click at [631, 400] on span "Выберите условие" at bounding box center [621, 406] width 117 height 15
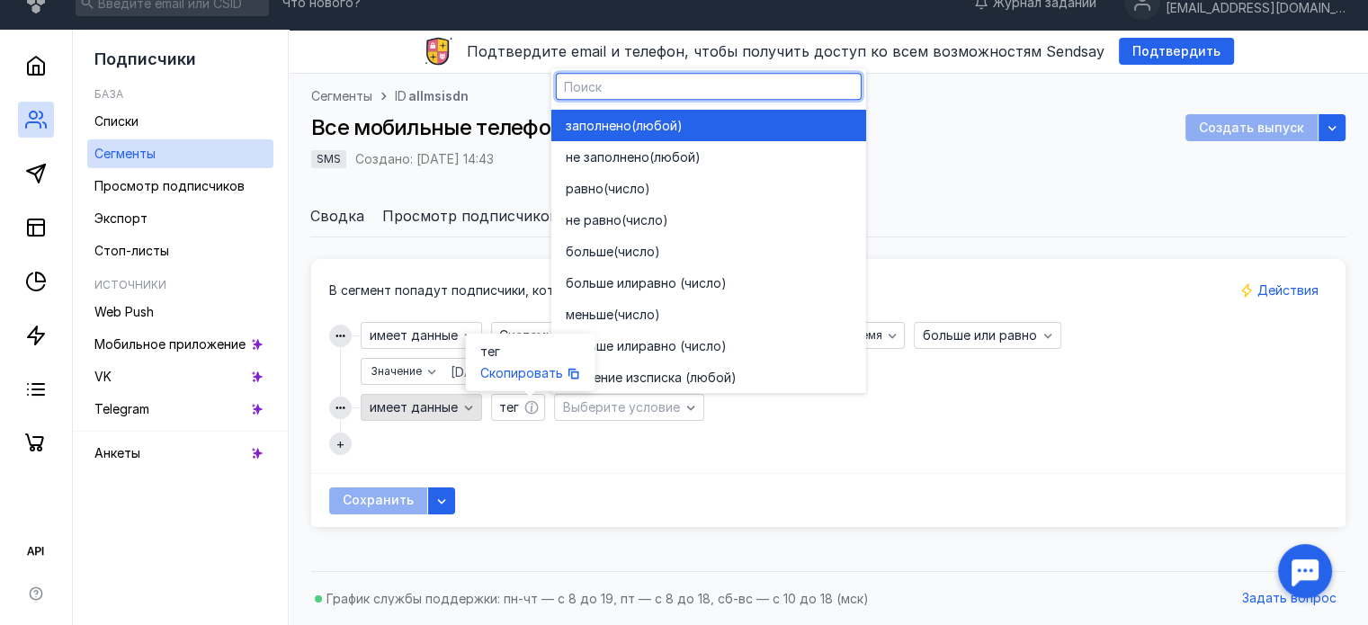
click at [455, 405] on span "имеет данные" at bounding box center [414, 407] width 88 height 15
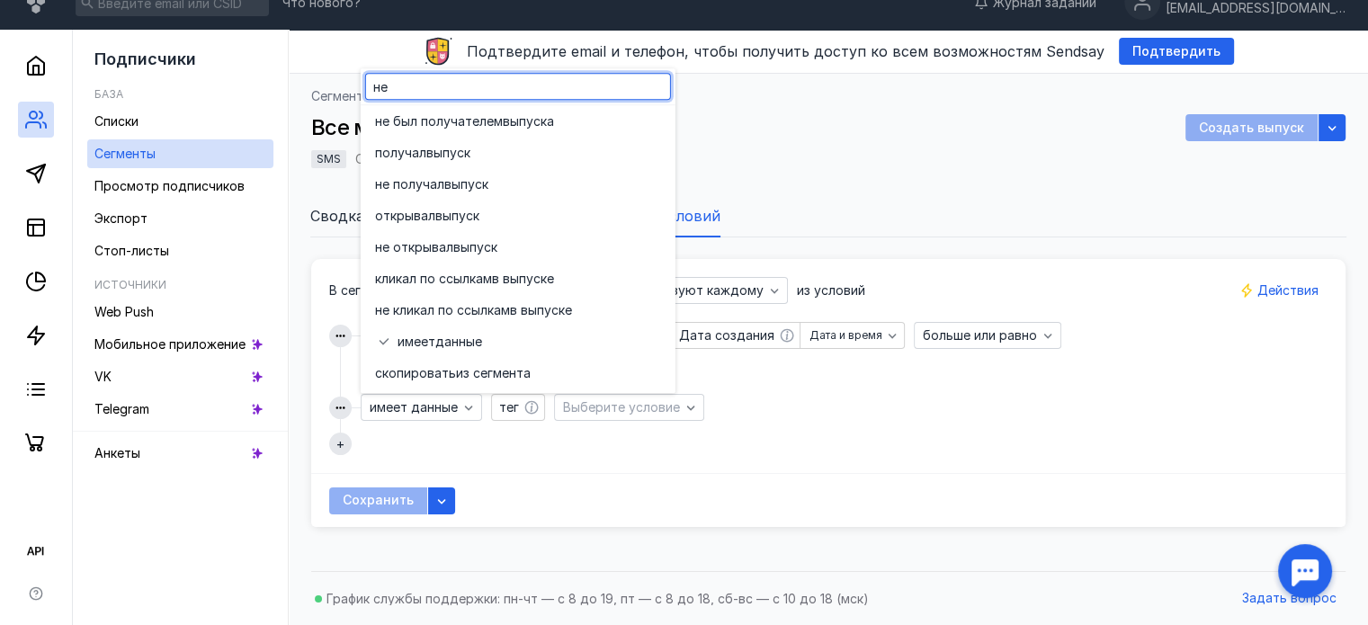
scroll to position [0, 0]
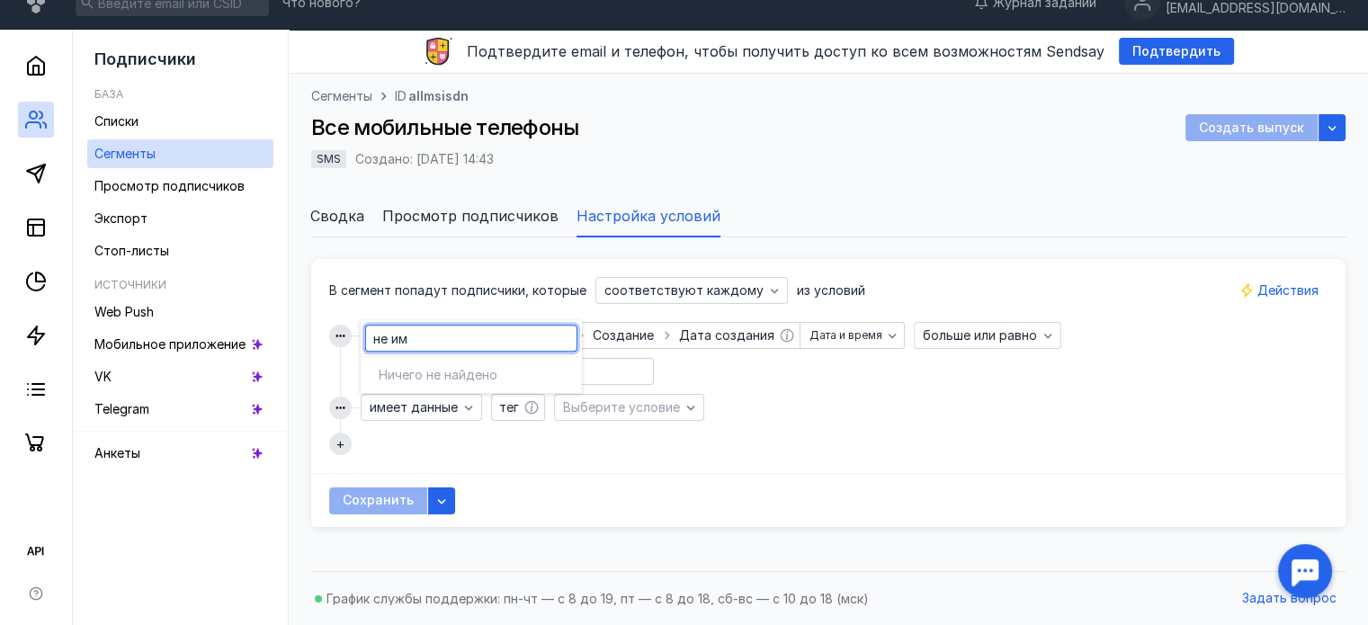
type input "не им"
drag, startPoint x: 556, startPoint y: 462, endPoint x: 552, endPoint y: 451, distance: 11.7
click at [554, 459] on div "В сегмент попадут подписчики, которые соответствуют каждому из условий имеет да…" at bounding box center [828, 366] width 1035 height 214
click at [505, 408] on span "тег" at bounding box center [509, 406] width 20 height 15
type input "тег"
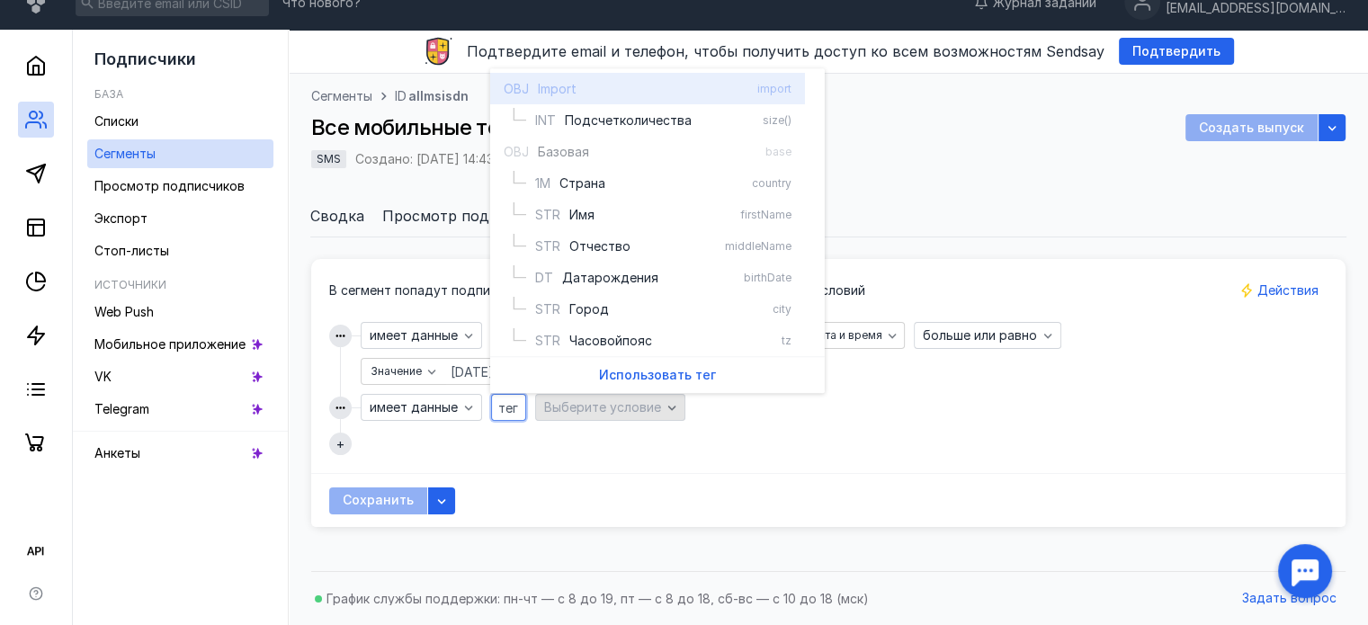
click at [576, 408] on span "Выберите условие" at bounding box center [602, 406] width 117 height 15
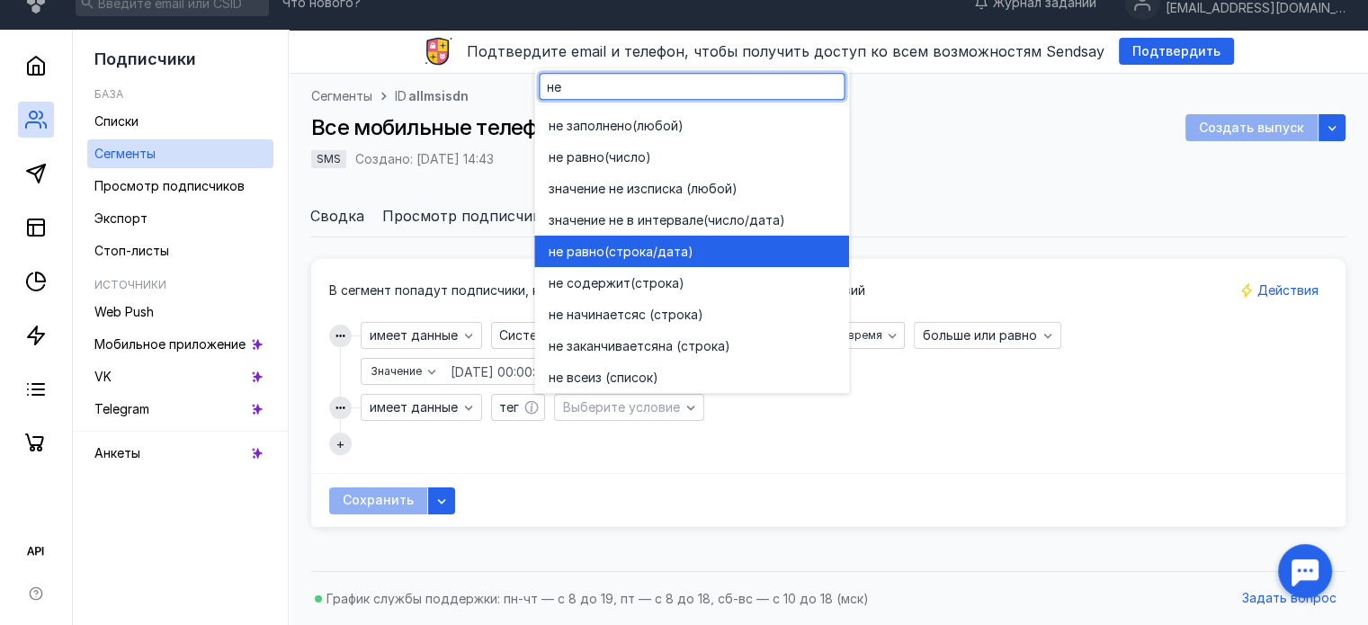
type input "не"
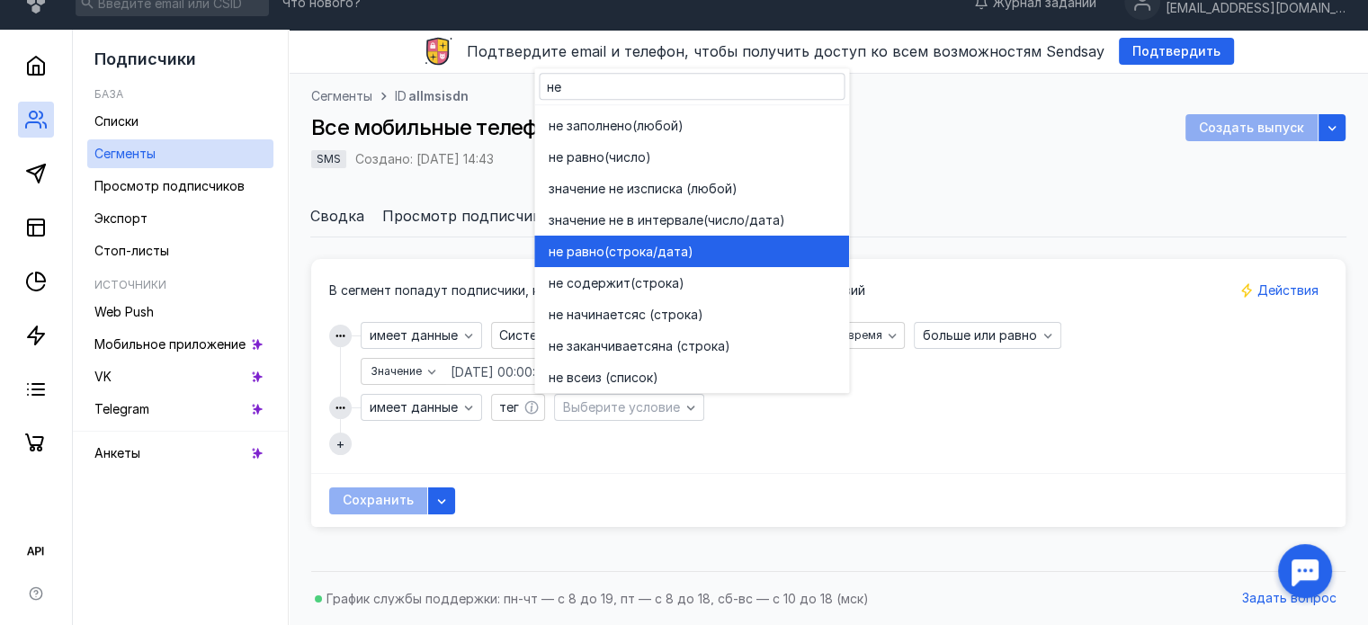
click at [684, 240] on div "не равно (строка/дата)" at bounding box center [692, 251] width 286 height 31
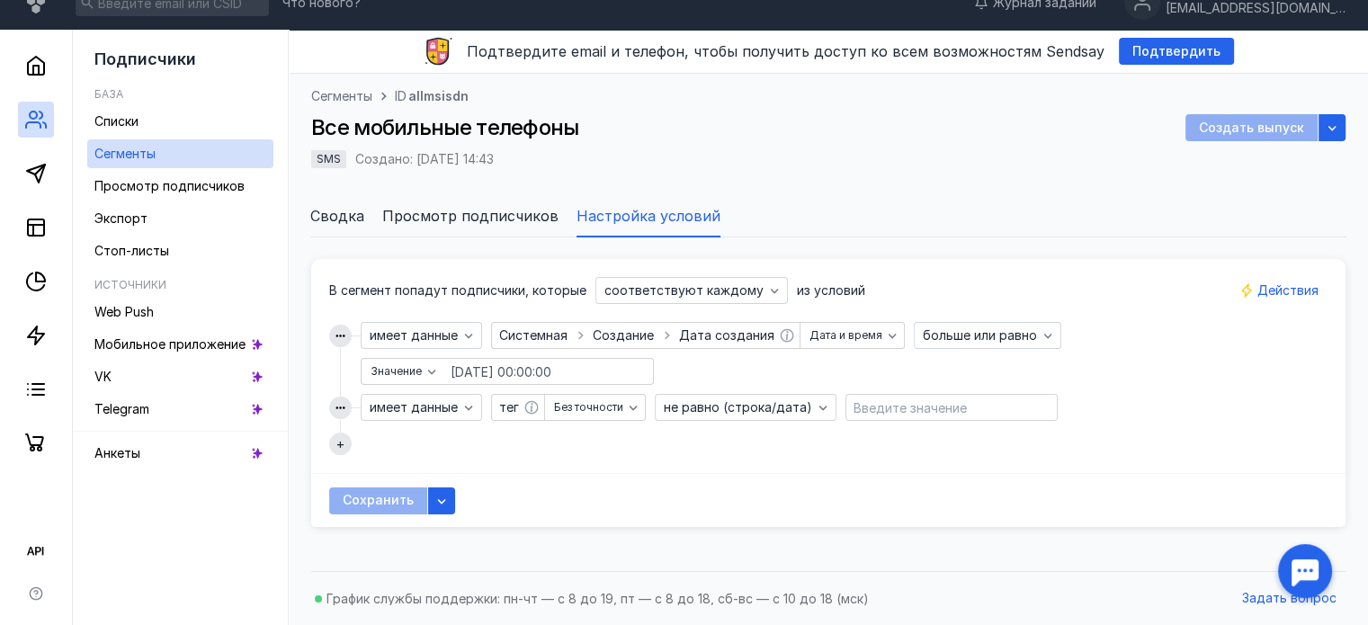
click at [893, 419] on div at bounding box center [952, 407] width 212 height 27
click at [880, 406] on input "text" at bounding box center [952, 407] width 211 height 25
click at [926, 410] on input "ттт" at bounding box center [952, 407] width 211 height 25
type input "ттт"
click at [351, 442] on button "+" at bounding box center [340, 444] width 22 height 22
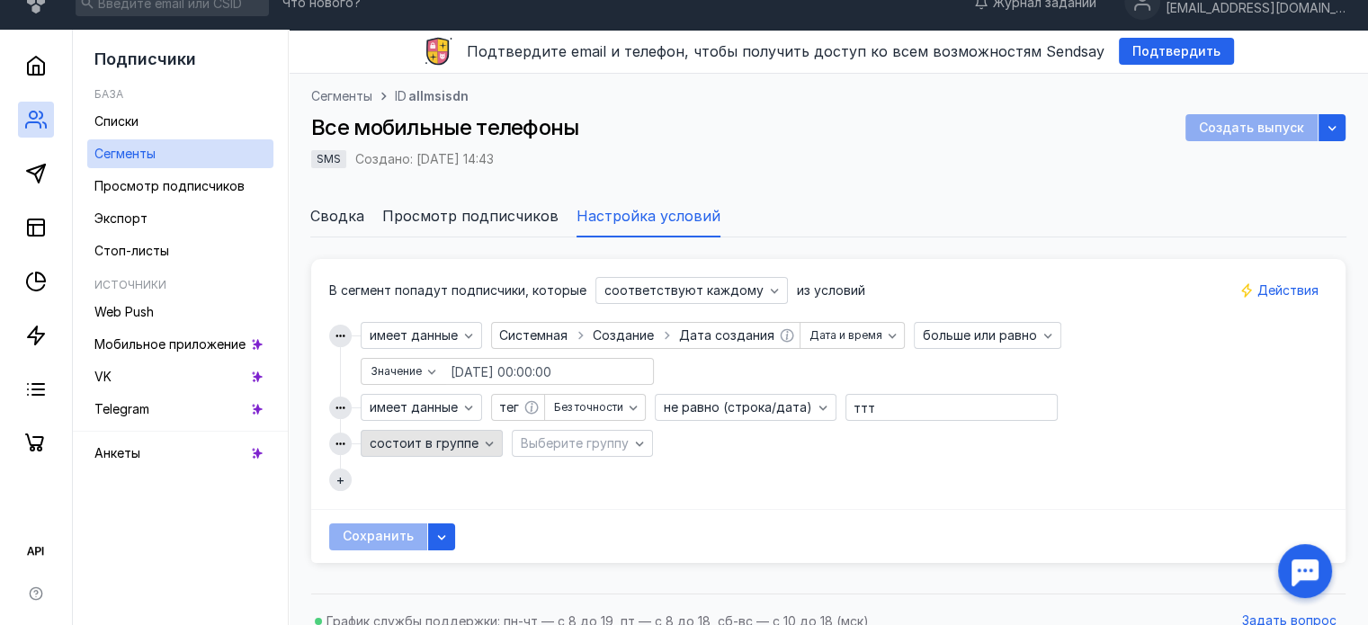
click at [399, 434] on div "состоит в группе" at bounding box center [432, 443] width 142 height 27
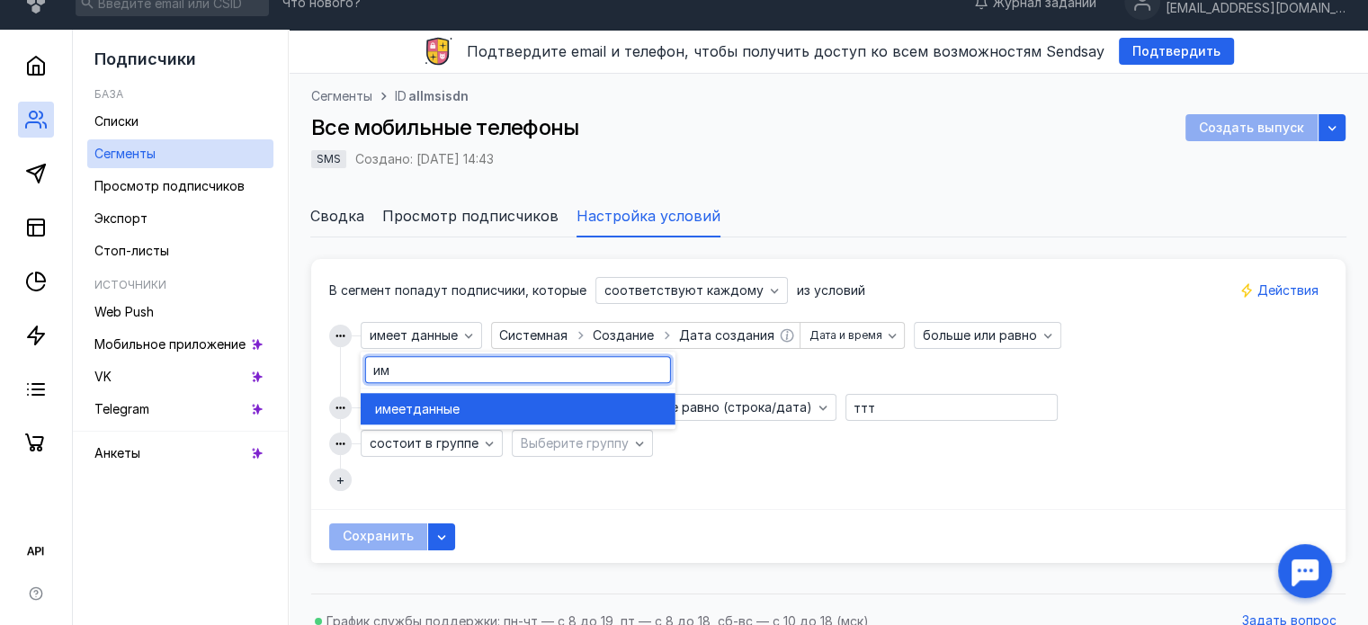
type input "им"
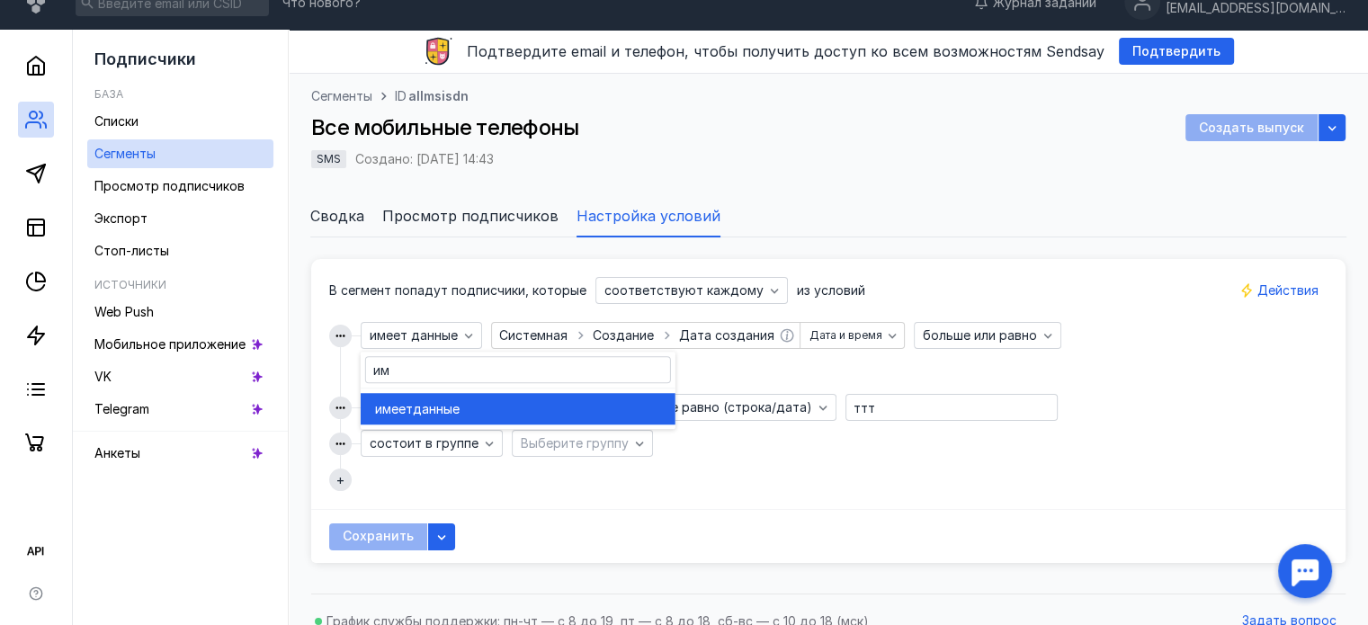
click at [449, 418] on div "имеет данные" at bounding box center [518, 408] width 286 height 31
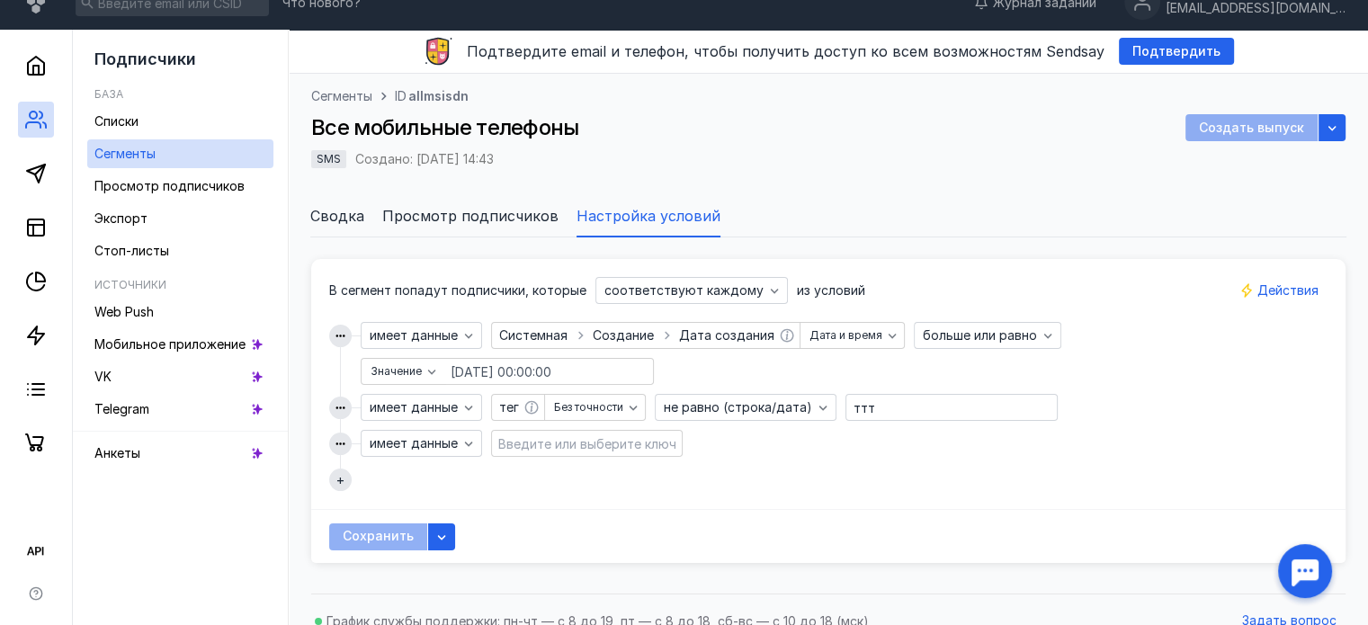
click at [558, 435] on input at bounding box center [587, 443] width 186 height 25
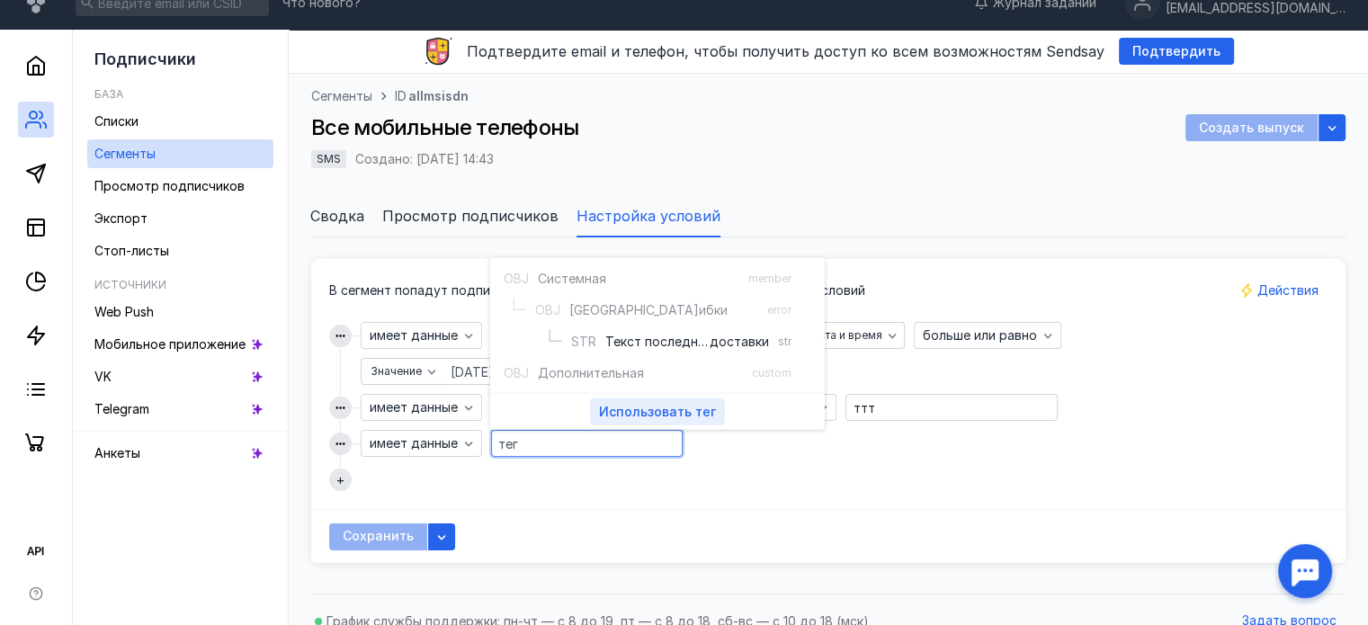
type input "тег"
drag, startPoint x: 652, startPoint y: 399, endPoint x: 645, endPoint y: 422, distance: 23.6
click at [652, 399] on div "Использовать тег" at bounding box center [657, 412] width 135 height 27
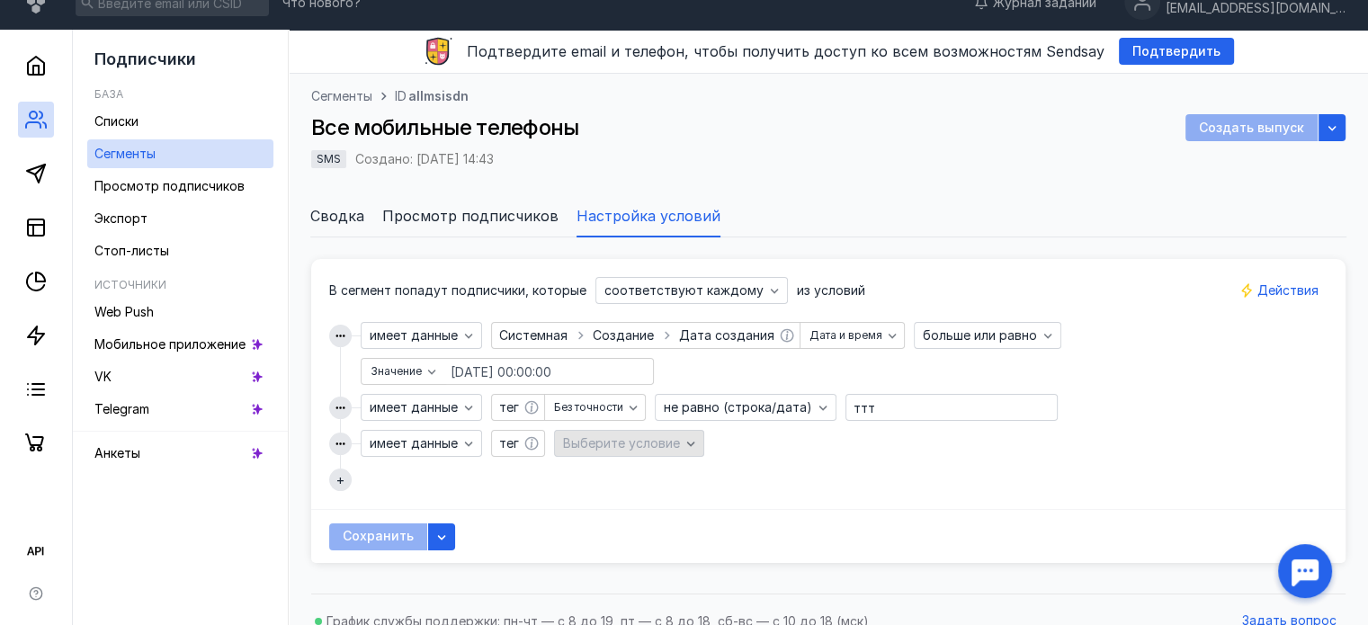
click at [647, 445] on span "Выберите условие" at bounding box center [621, 442] width 117 height 15
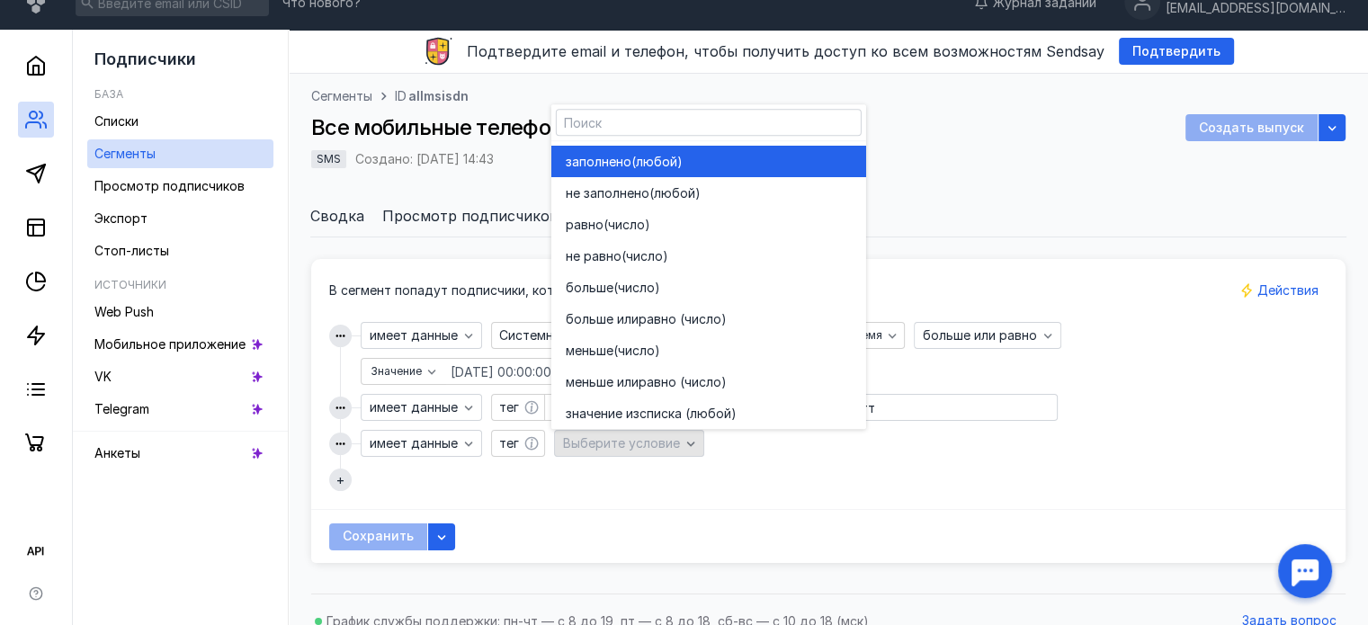
click at [647, 445] on span "Выберите условие" at bounding box center [621, 442] width 117 height 15
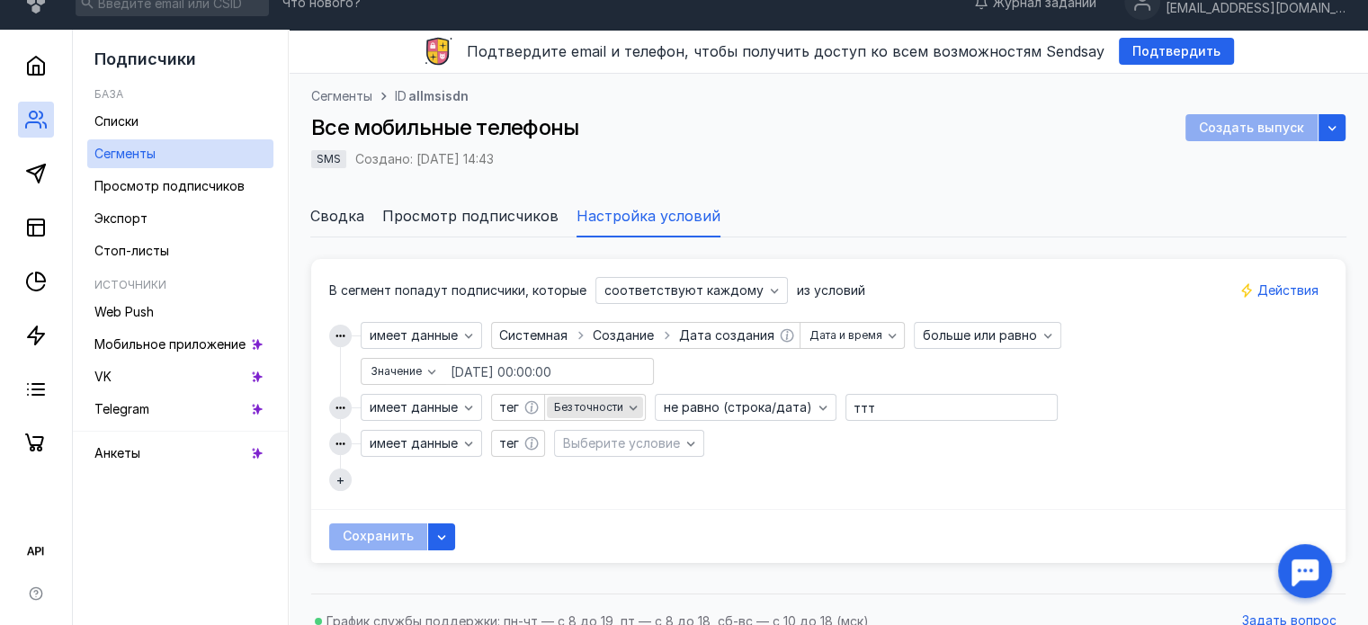
click at [616, 405] on span "Без точности" at bounding box center [588, 407] width 69 height 13
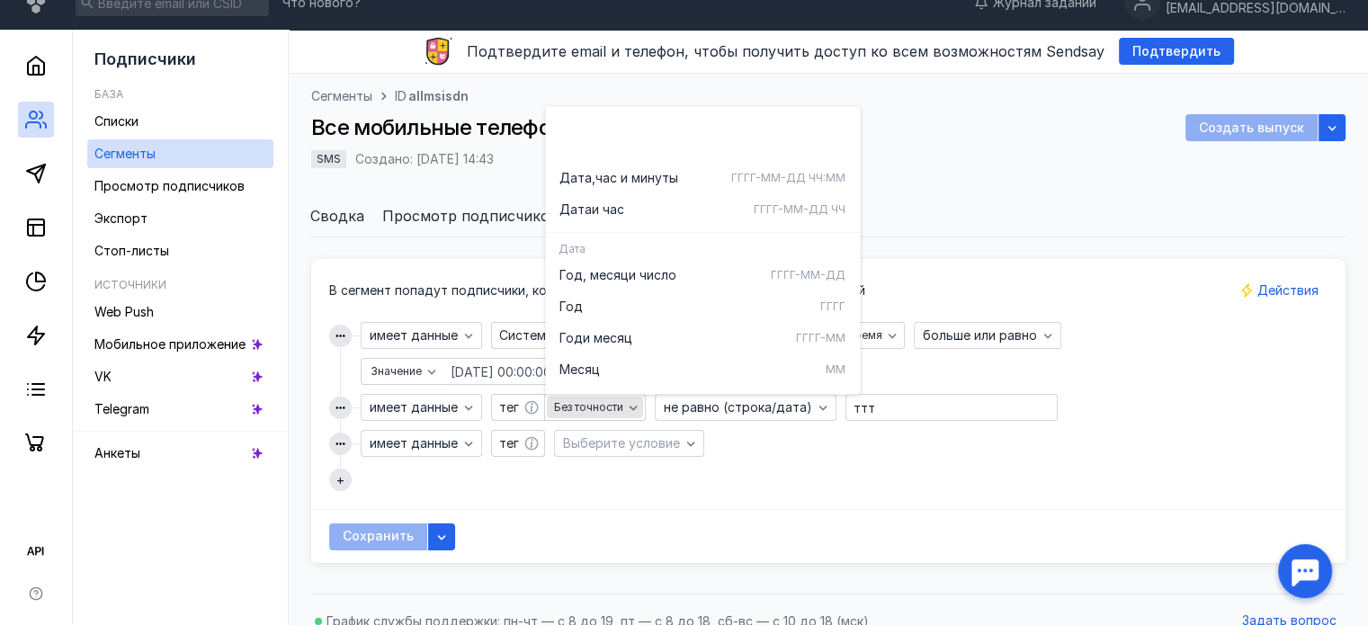
scroll to position [89, 0]
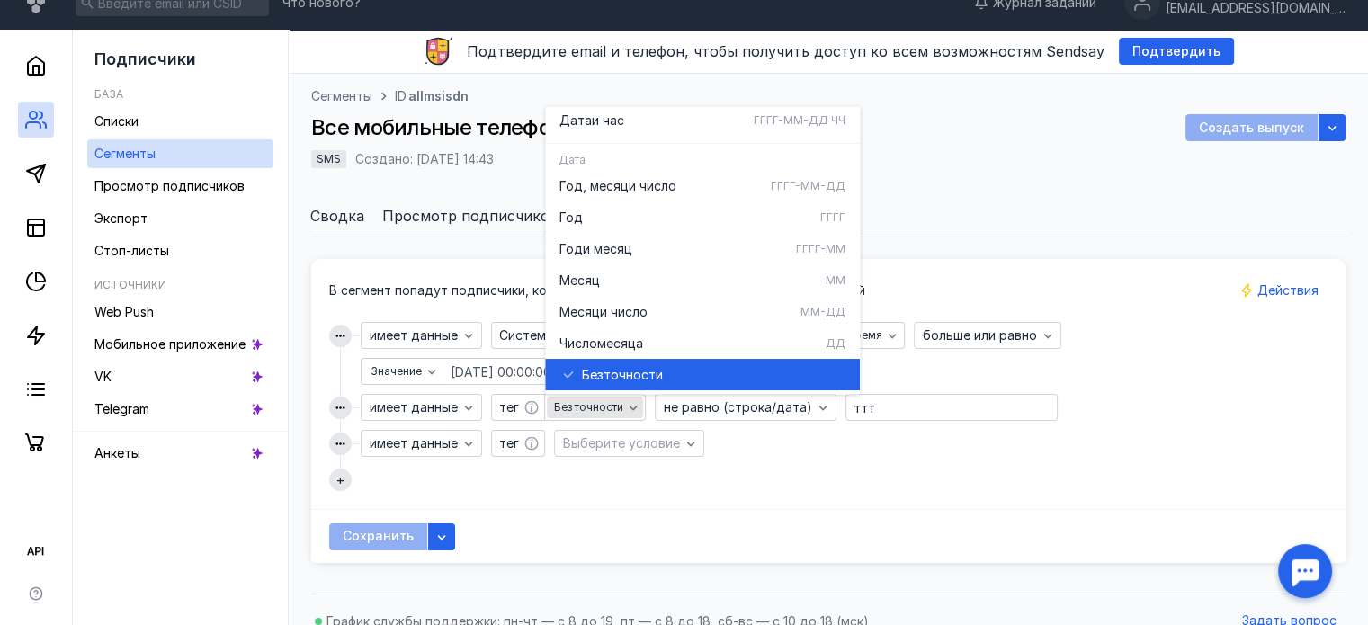
click at [621, 401] on span "Без точности" at bounding box center [588, 407] width 69 height 13
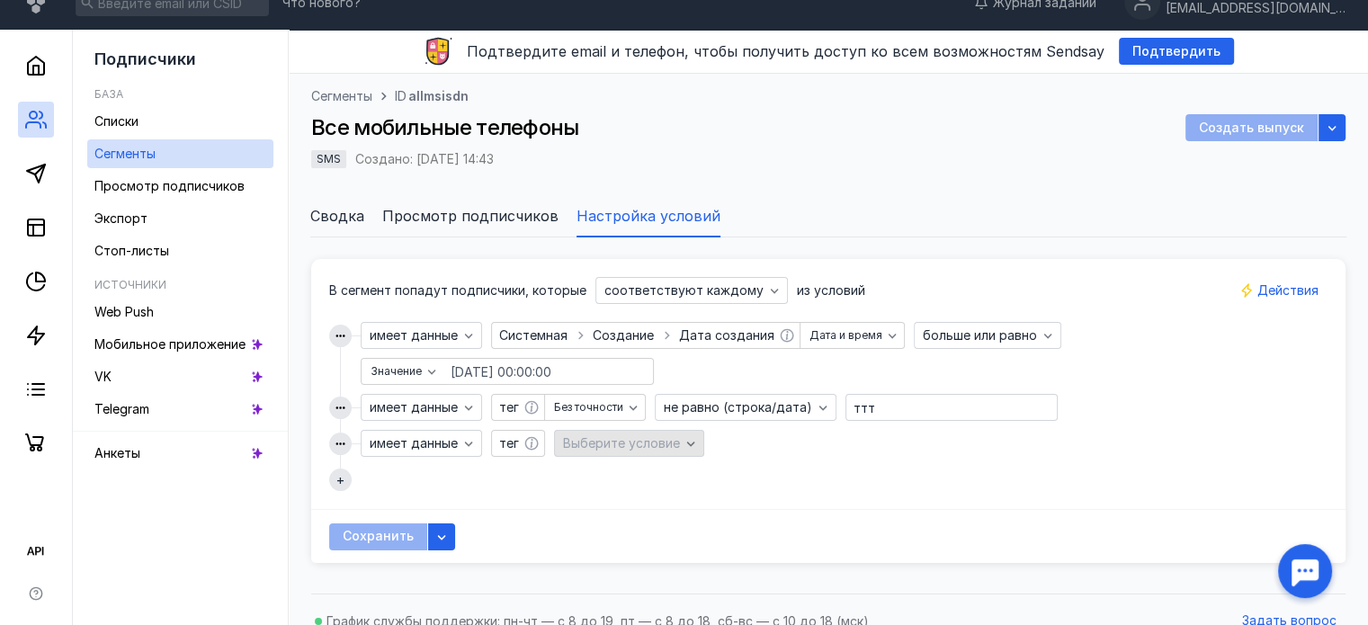
click at [666, 445] on span "Выберите условие" at bounding box center [621, 442] width 117 height 15
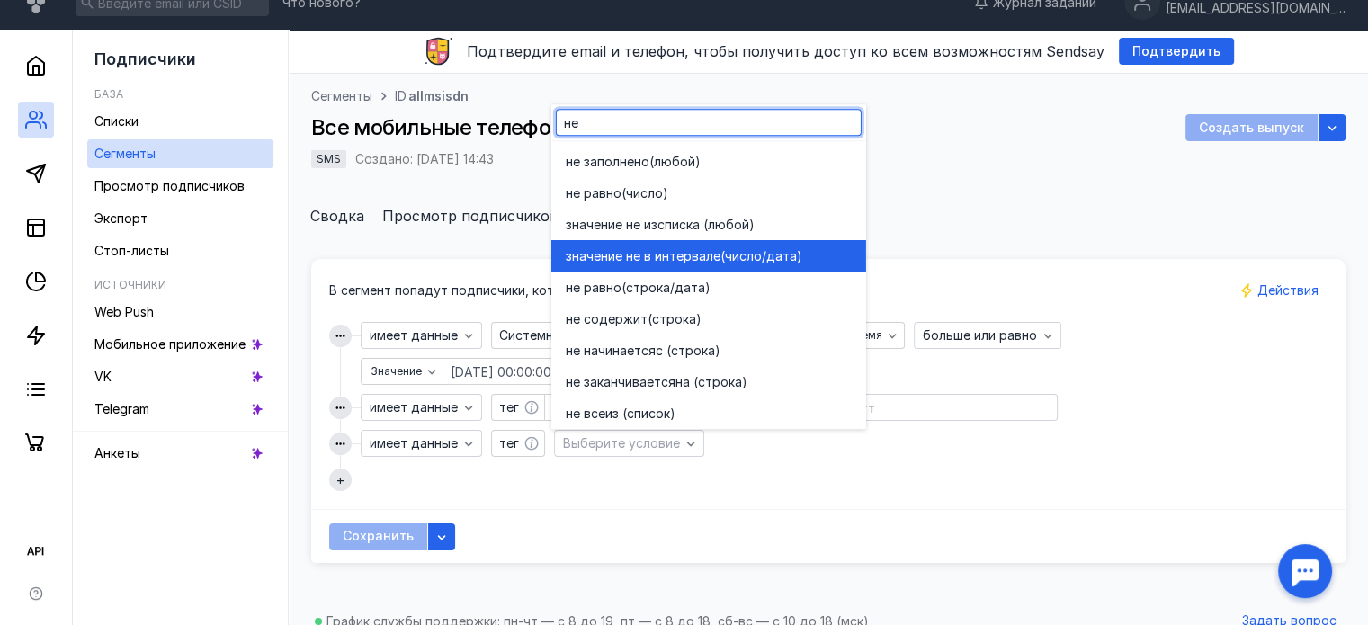
scroll to position [4, 0]
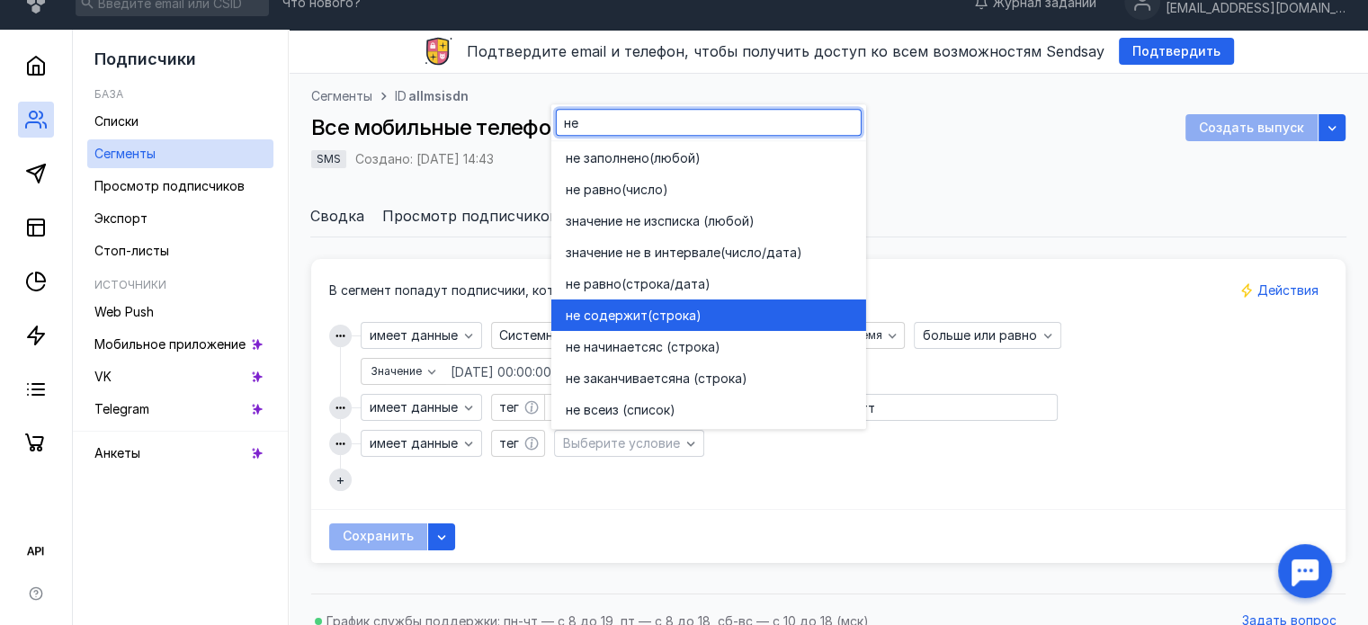
type input "не"
click at [666, 327] on div "не содержит (строка)" at bounding box center [709, 315] width 286 height 31
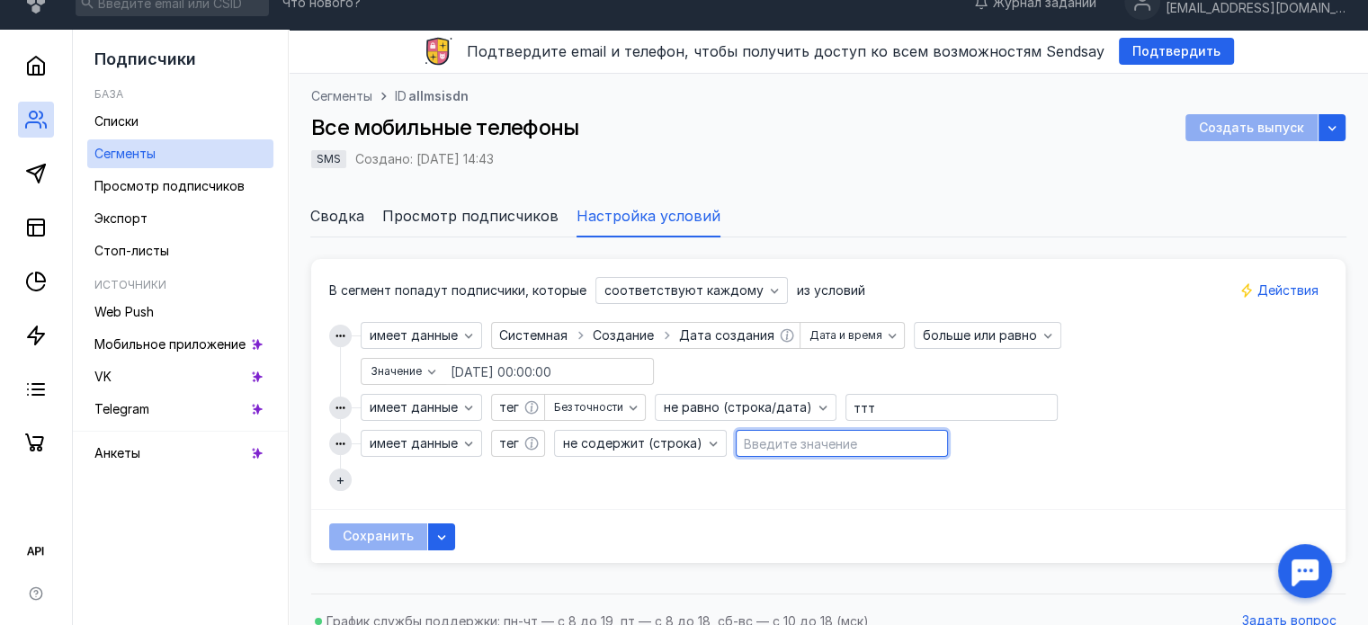
click at [806, 450] on input "text" at bounding box center [842, 443] width 211 height 25
type input "кепрол"
click at [349, 482] on button "+" at bounding box center [340, 480] width 22 height 22
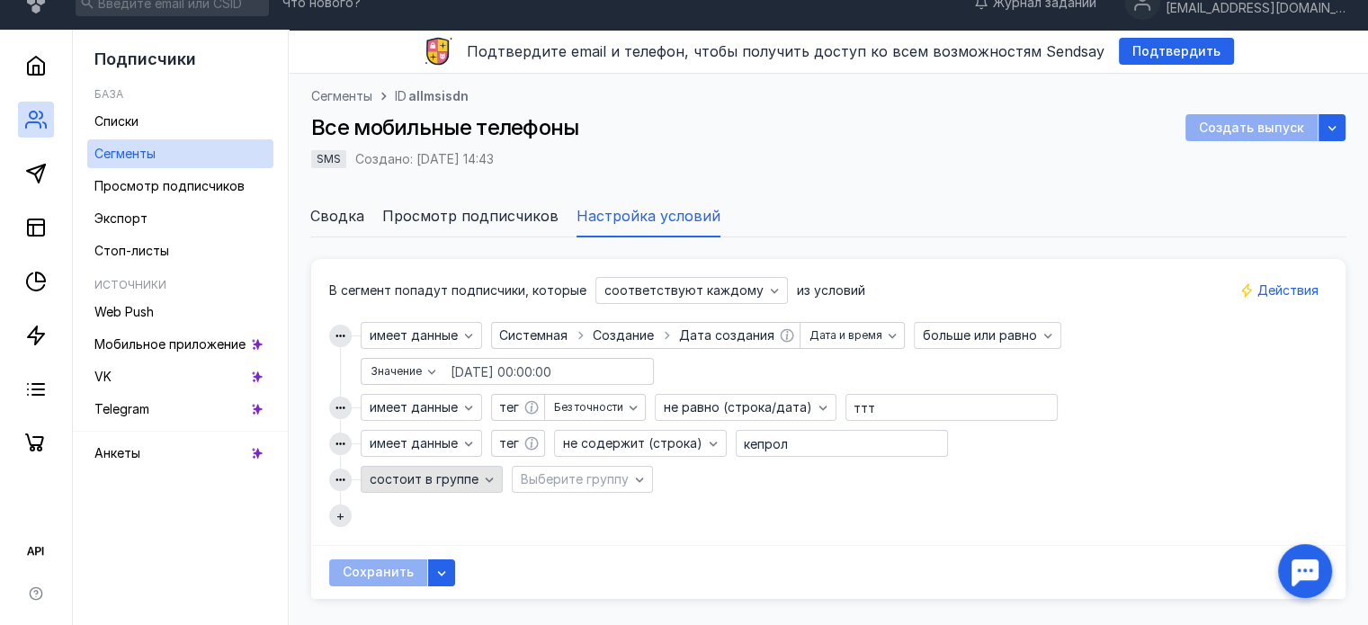
click at [457, 486] on div "состоит в группе" at bounding box center [432, 479] width 142 height 27
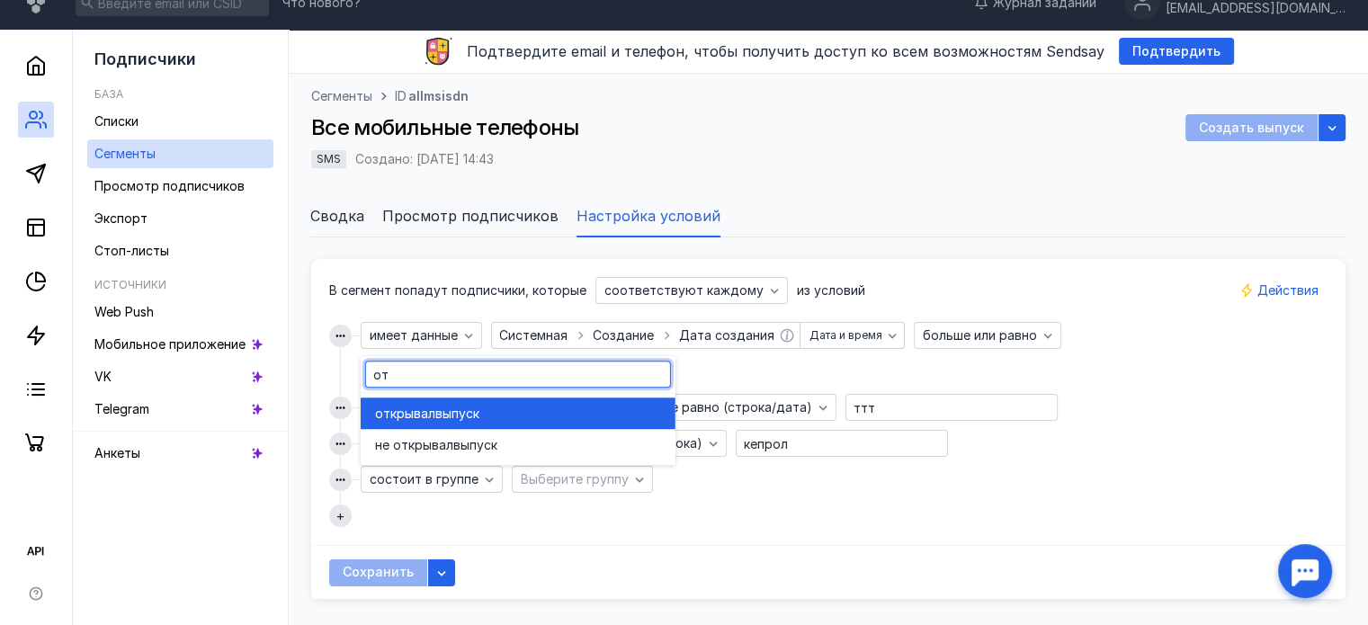
type input "от"
click at [543, 413] on div "открывал выпуск" at bounding box center [518, 414] width 286 height 18
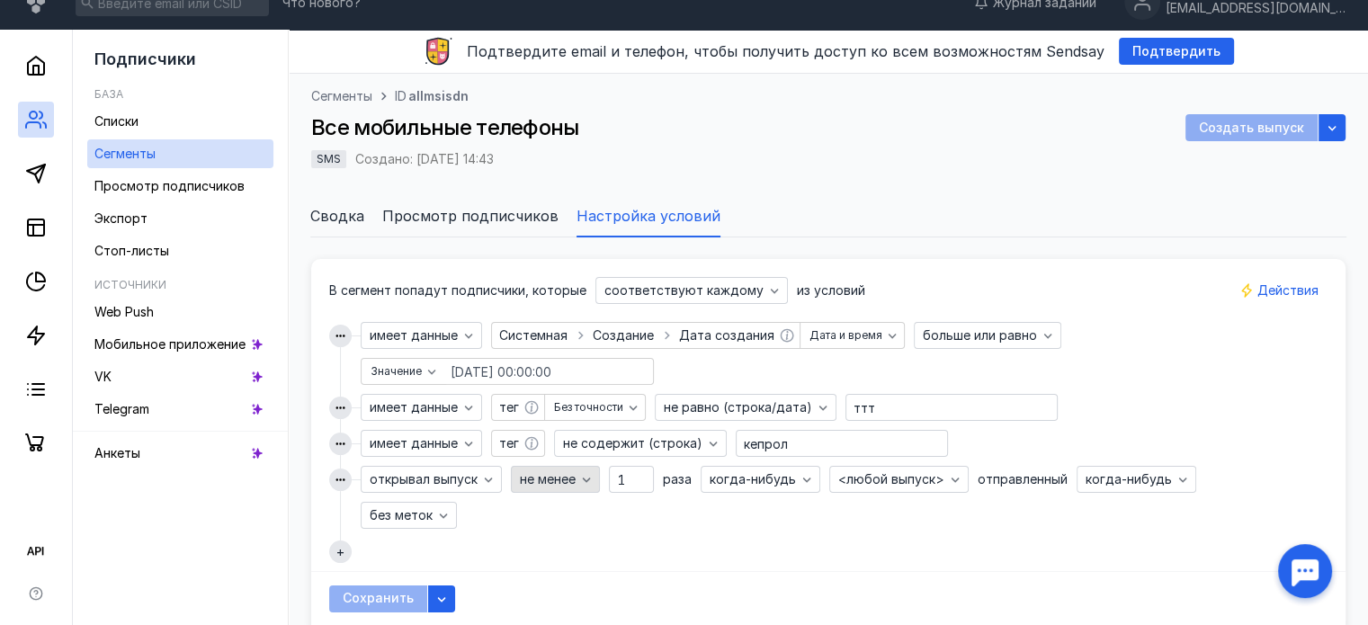
click at [575, 479] on span "не менее" at bounding box center [548, 479] width 56 height 15
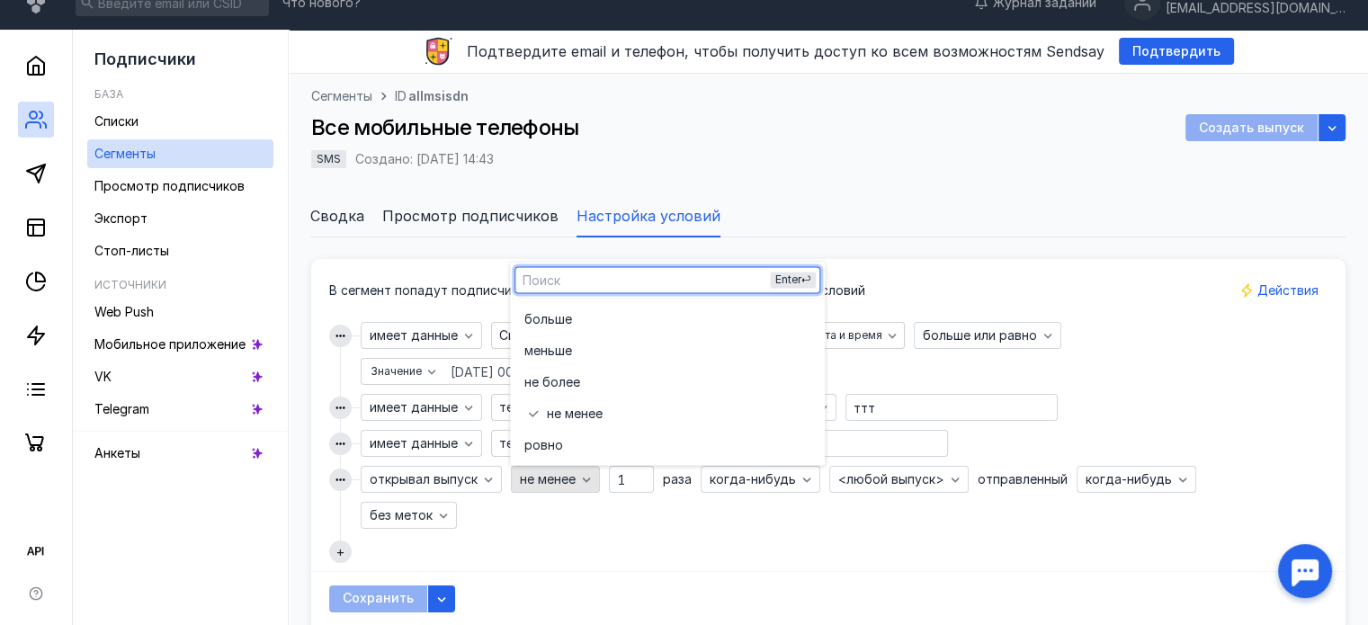
click at [575, 479] on span "не менее" at bounding box center [548, 479] width 56 height 15
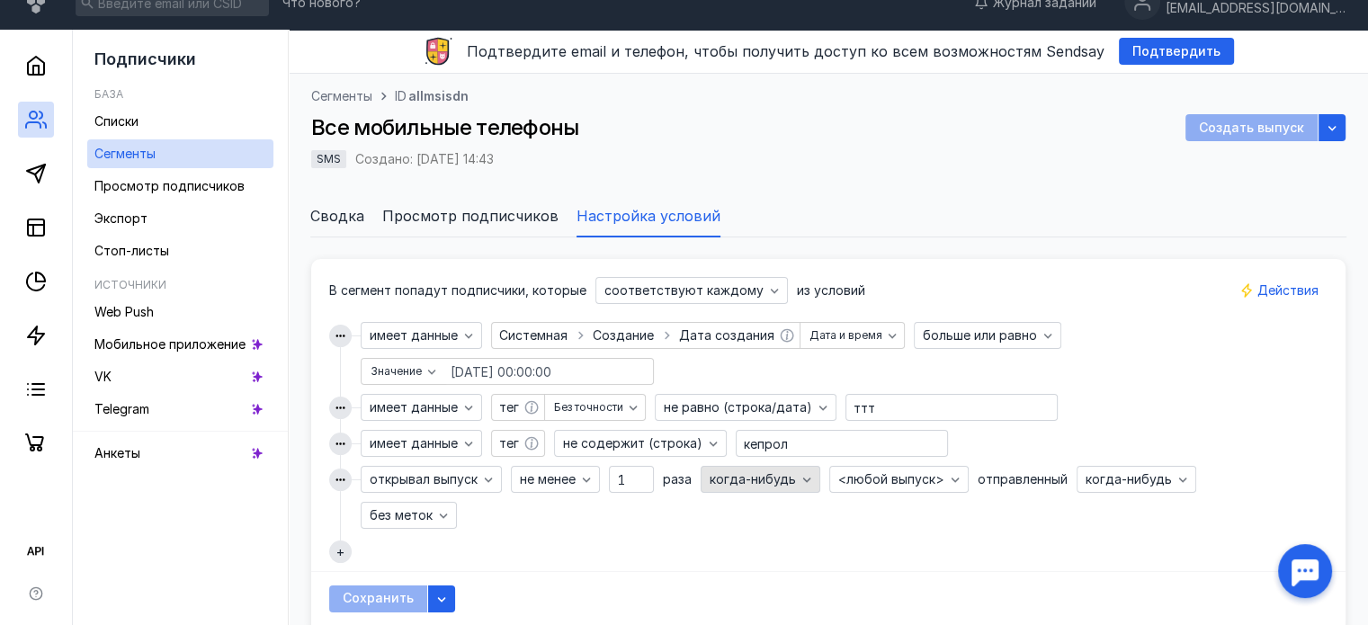
click at [730, 474] on span "когда-нибудь" at bounding box center [753, 479] width 86 height 15
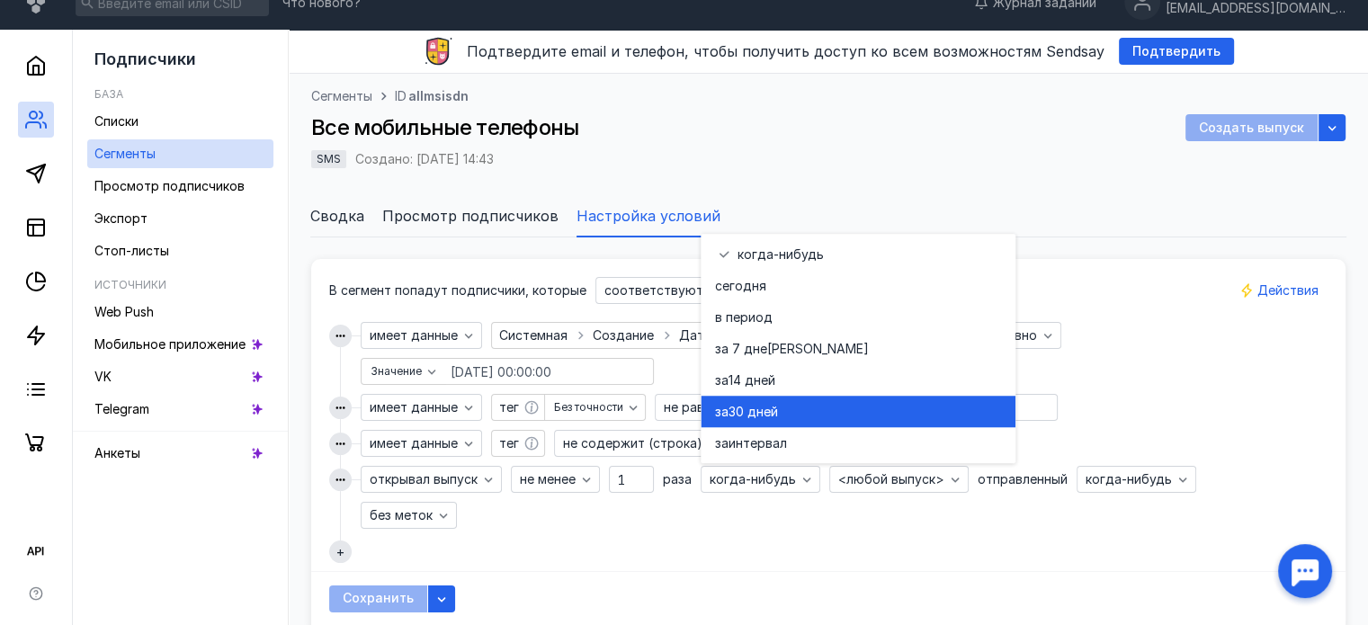
click at [757, 417] on span "30 дней" at bounding box center [753, 412] width 49 height 18
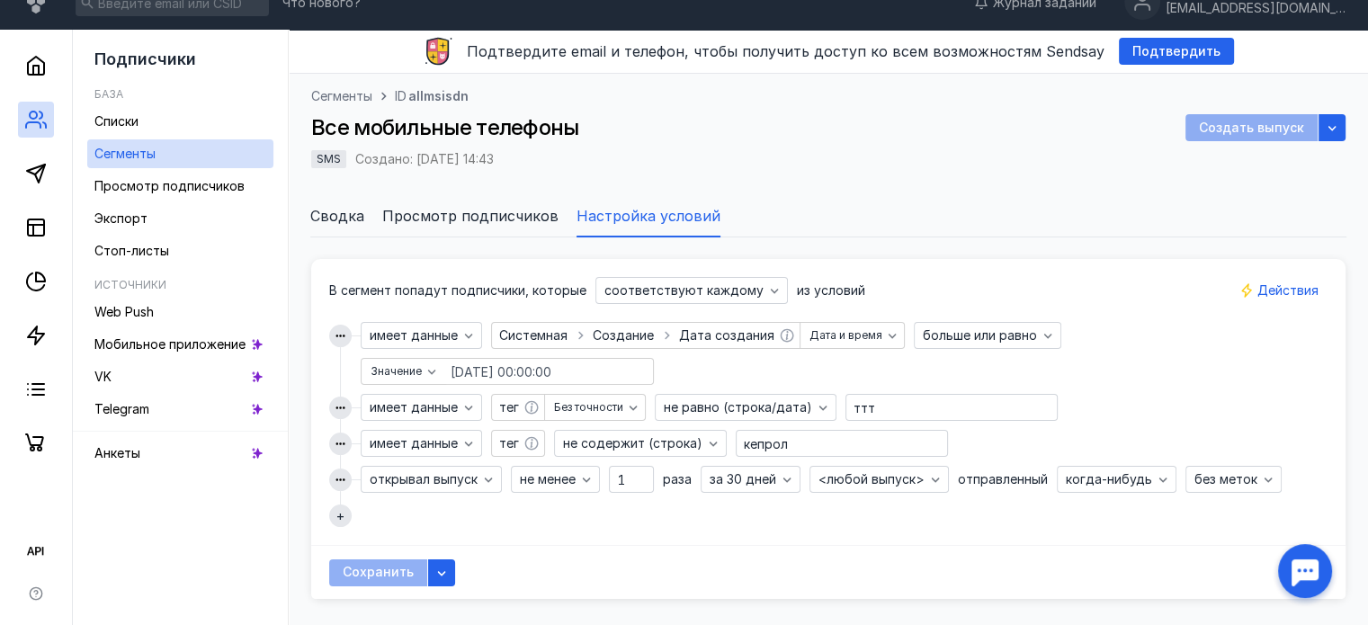
click at [347, 507] on button "+" at bounding box center [340, 516] width 22 height 22
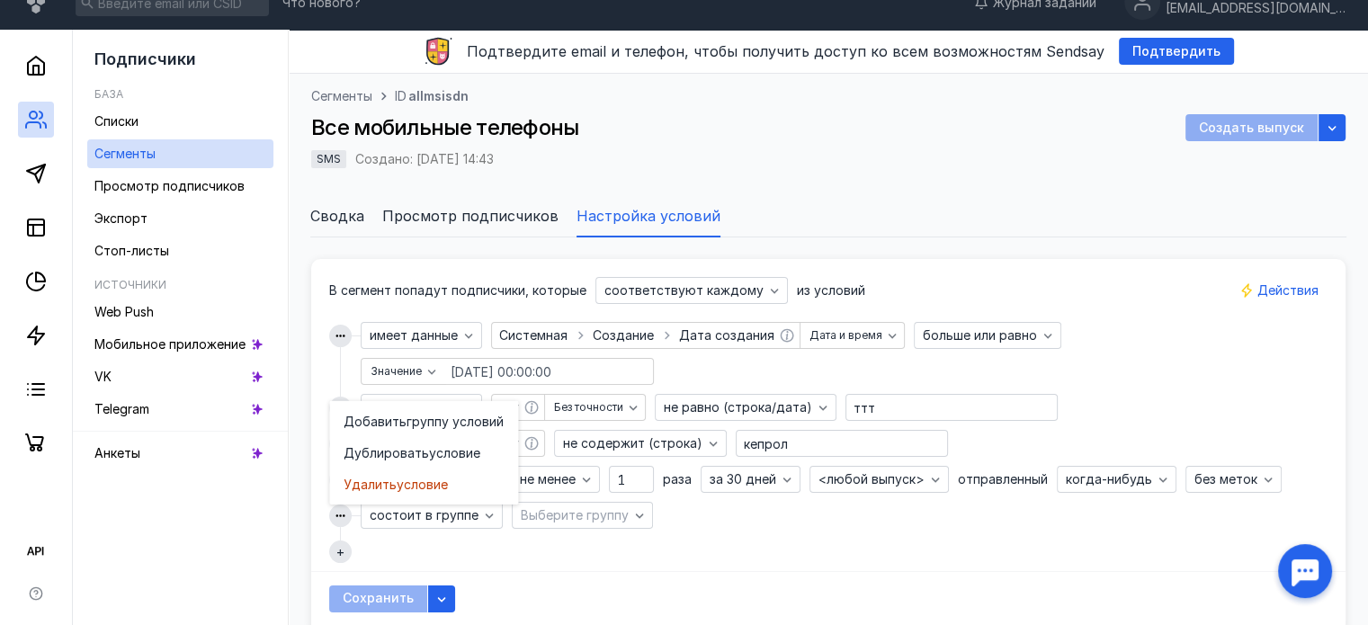
click at [502, 531] on div "имеет данные Введите или выберите ключ Системная Создание Дата создания Дата и …" at bounding box center [828, 430] width 999 height 216
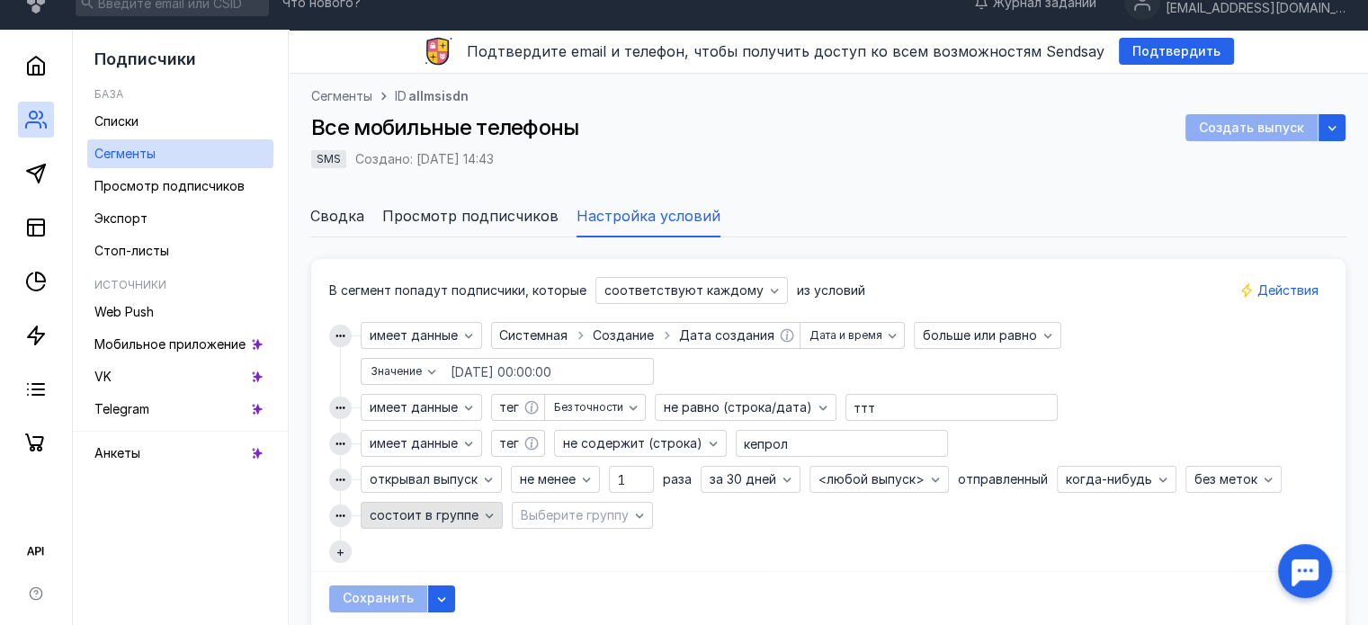
click at [463, 512] on span "состоит в группе" at bounding box center [424, 515] width 109 height 15
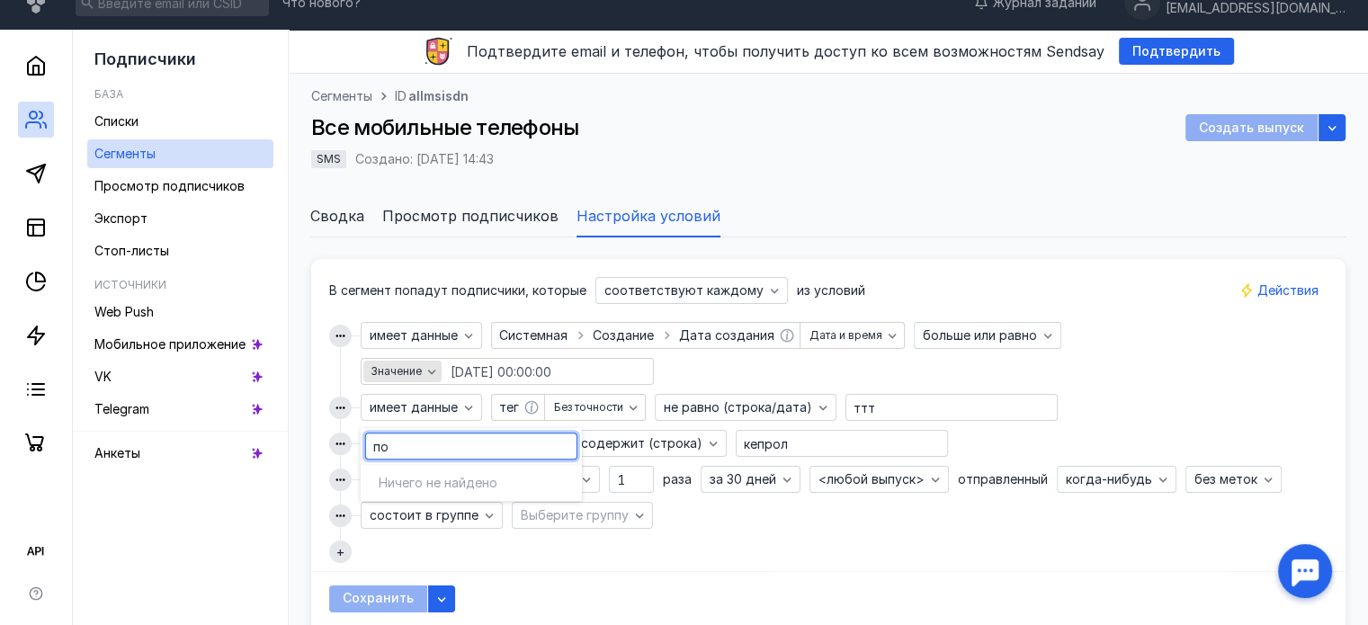
type input "п"
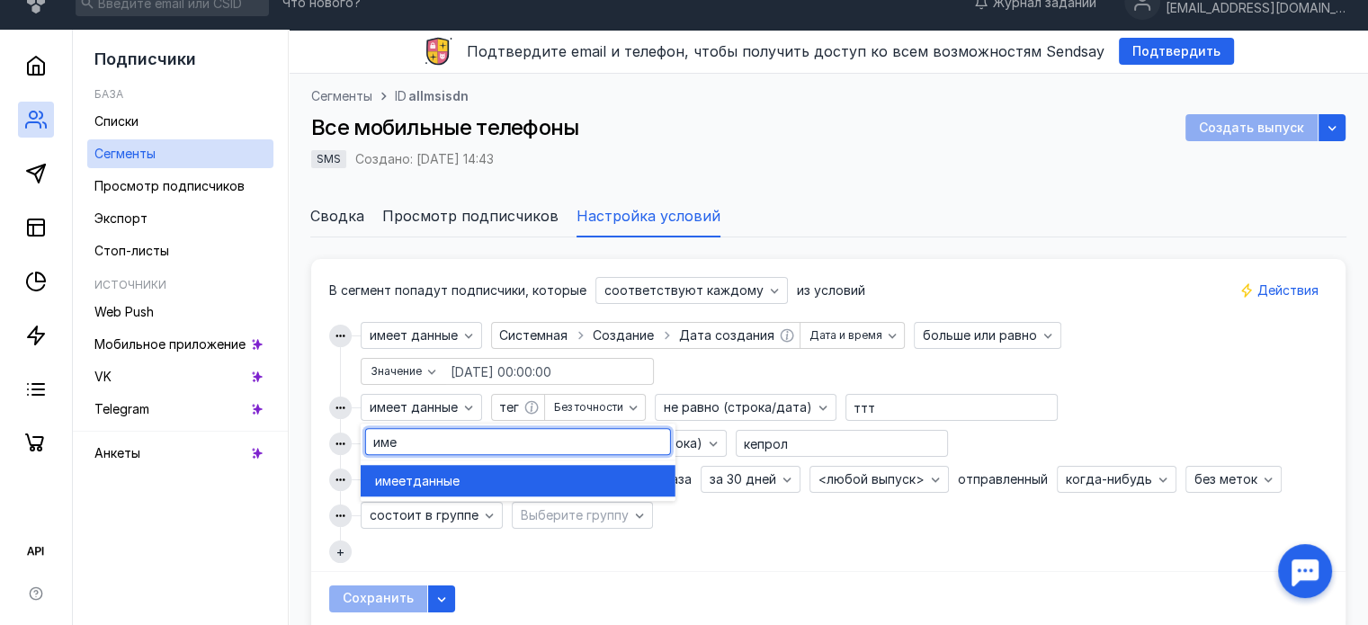
type input "име"
click at [423, 476] on span "данные" at bounding box center [436, 481] width 47 height 18
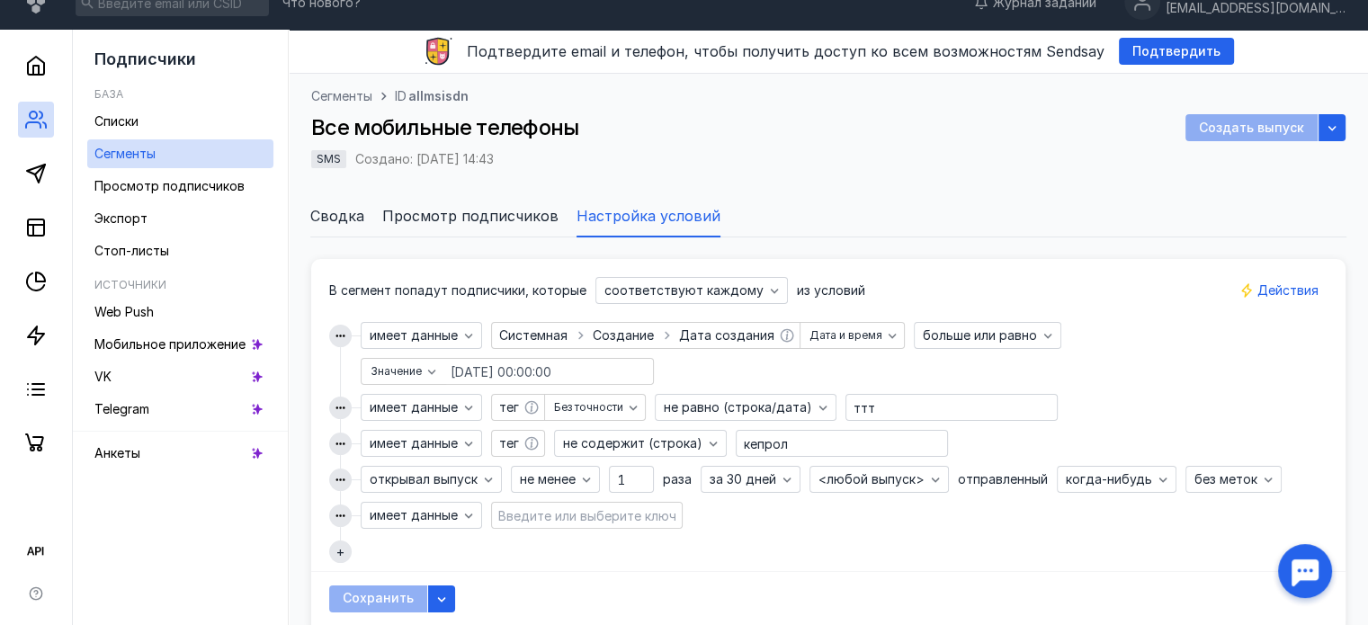
click at [573, 510] on input at bounding box center [587, 515] width 186 height 25
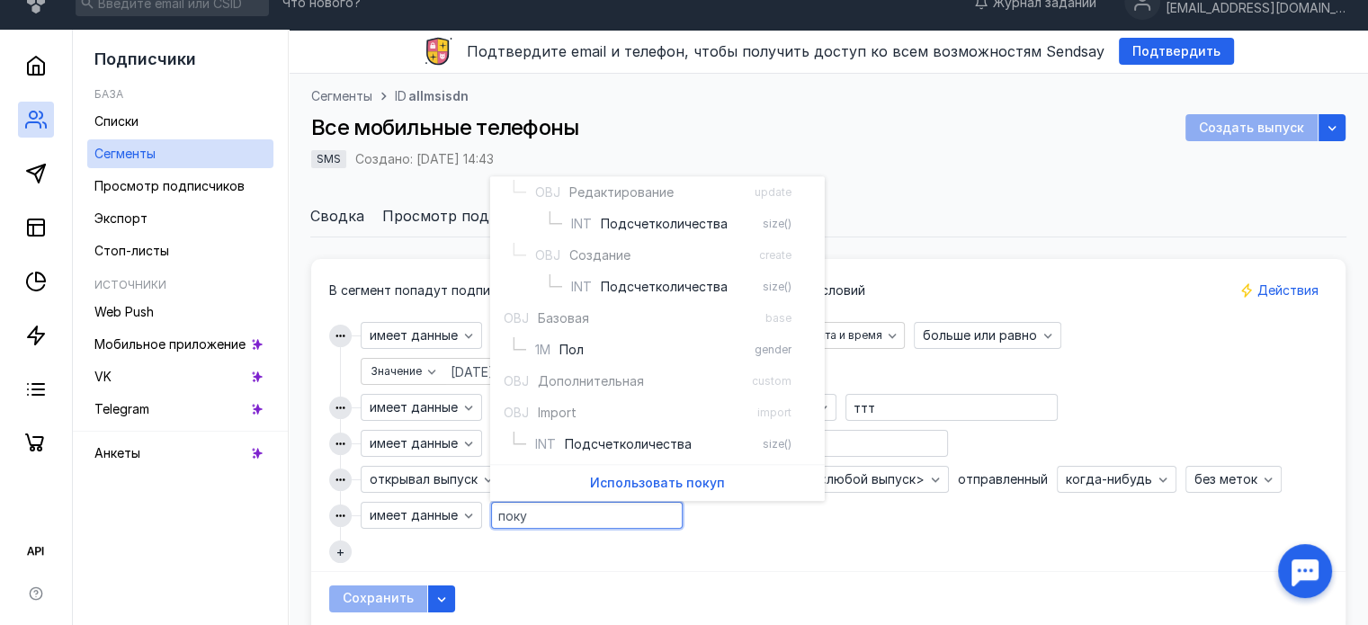
scroll to position [0, 0]
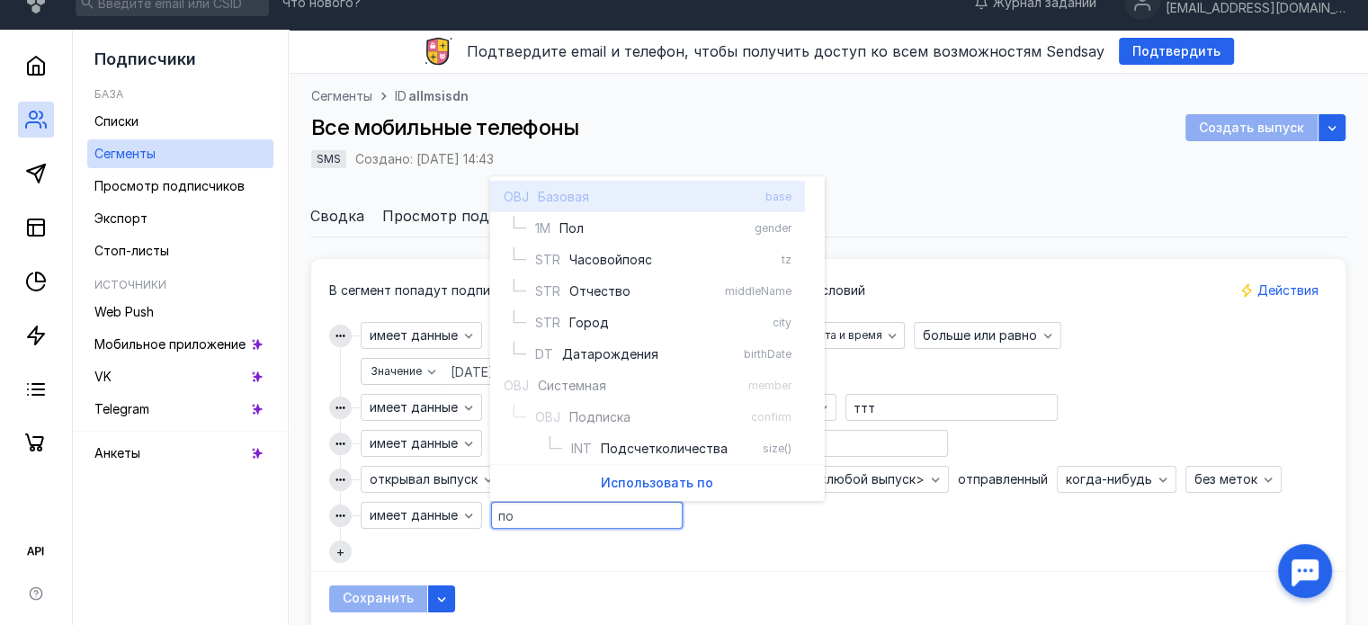
type input "п"
type input "о"
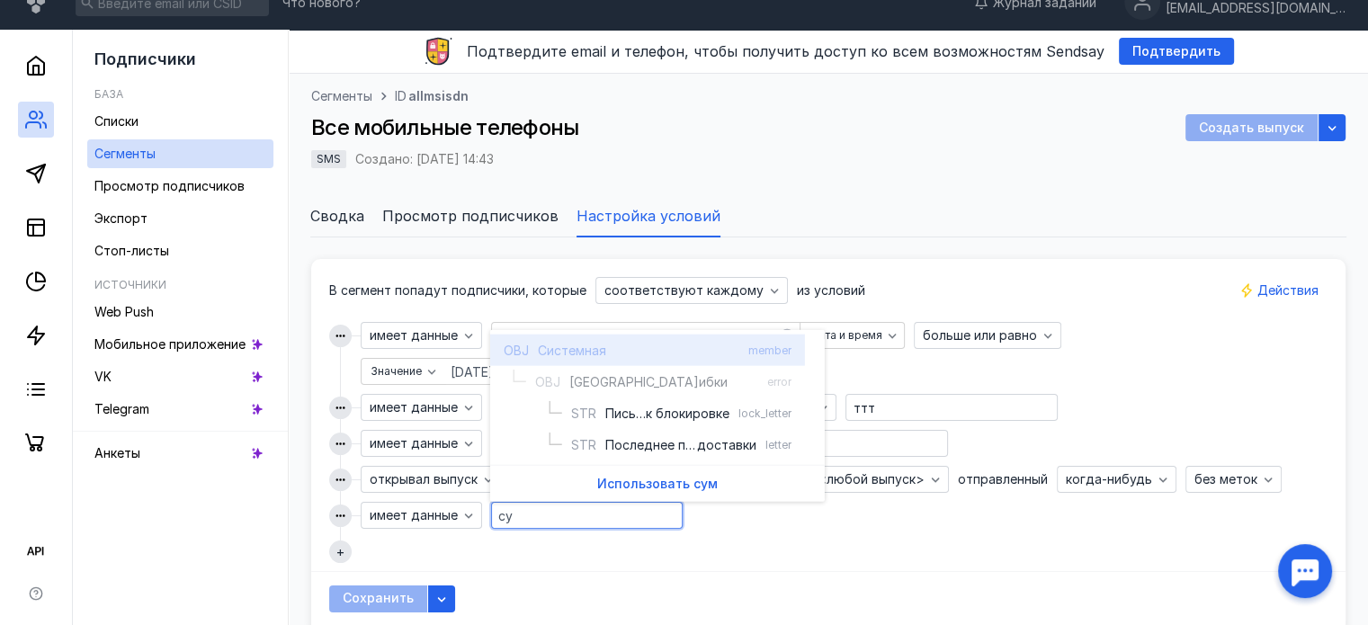
type input "с"
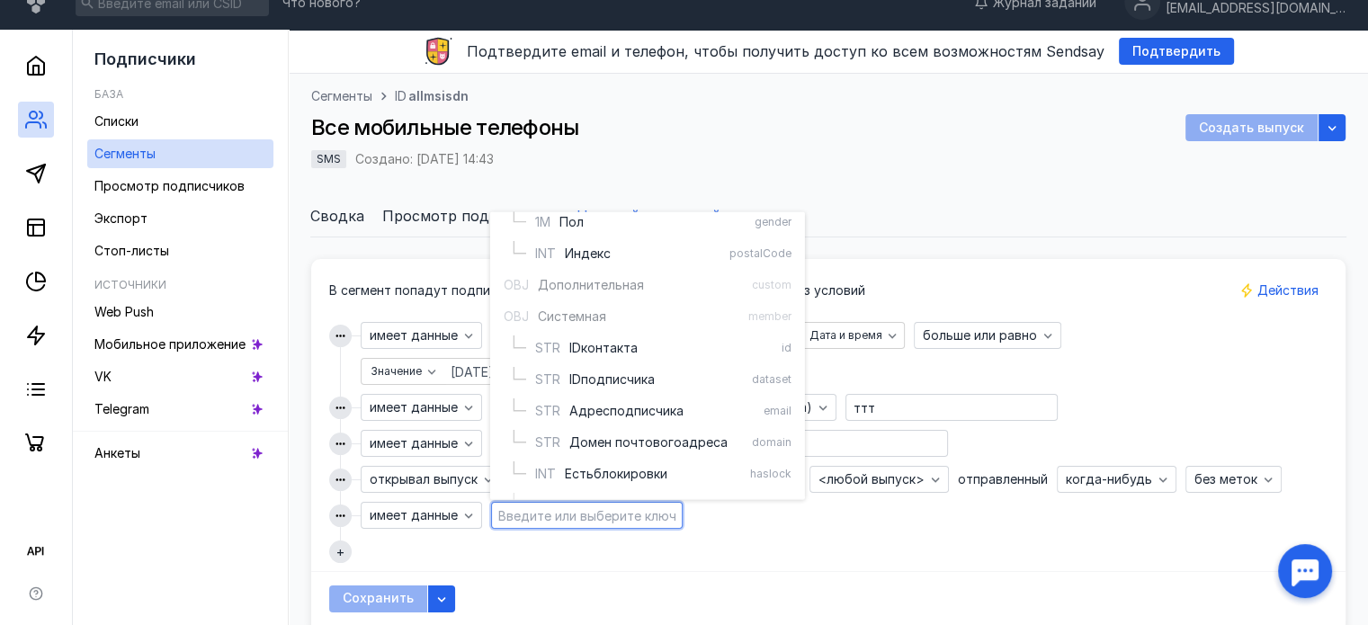
scroll to position [360, 0]
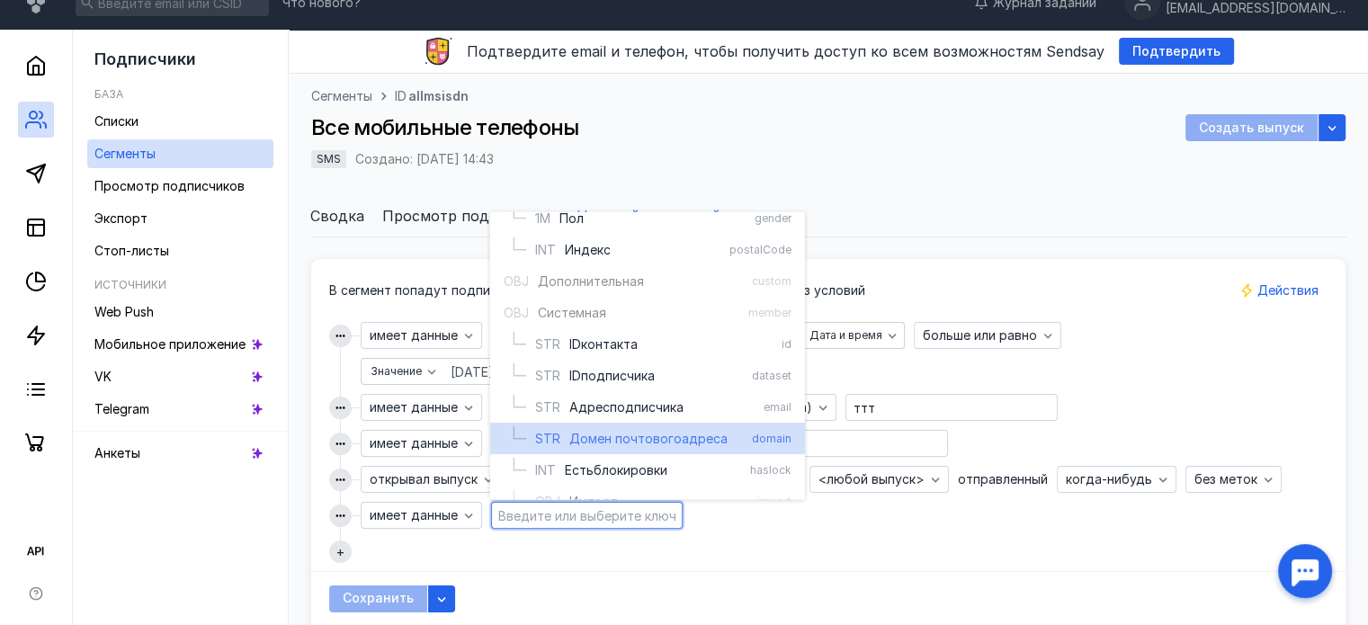
click at [603, 514] on input at bounding box center [587, 515] width 186 height 25
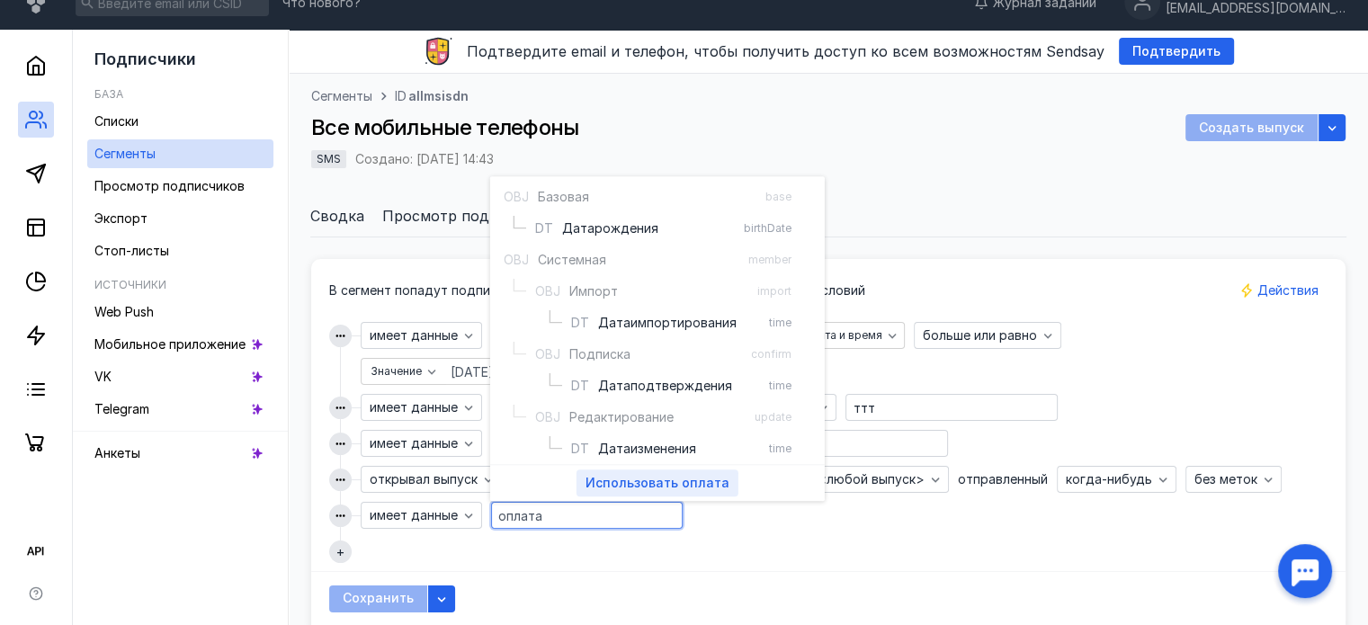
type input "оплата"
click at [678, 493] on div "Использовать оп лата" at bounding box center [658, 483] width 162 height 27
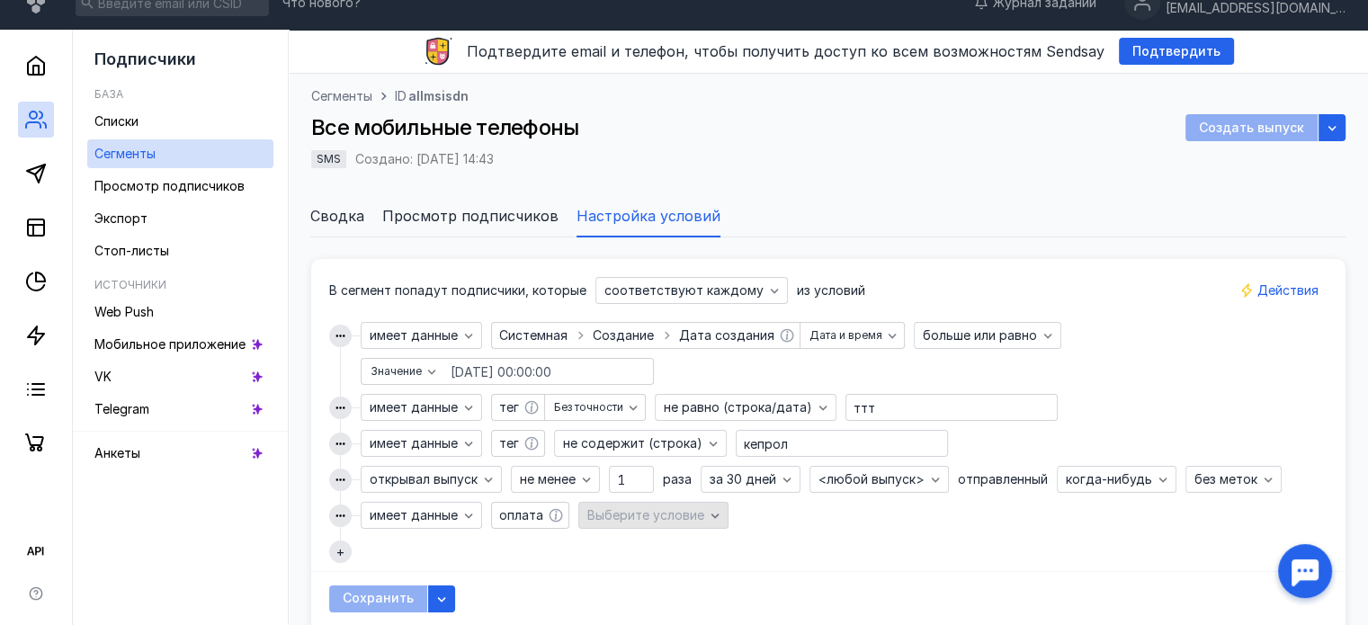
click at [674, 507] on div "Выберите условие" at bounding box center [654, 515] width 150 height 27
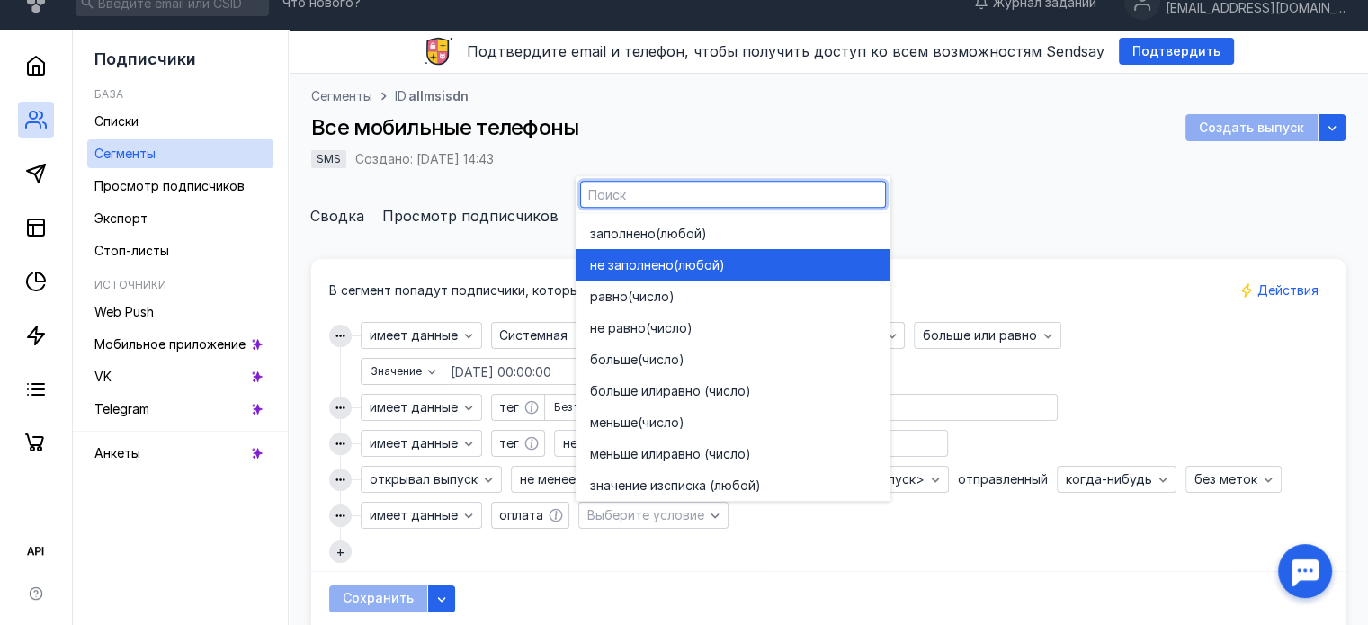
click at [706, 254] on div "не заполнено (любой)" at bounding box center [733, 264] width 286 height 31
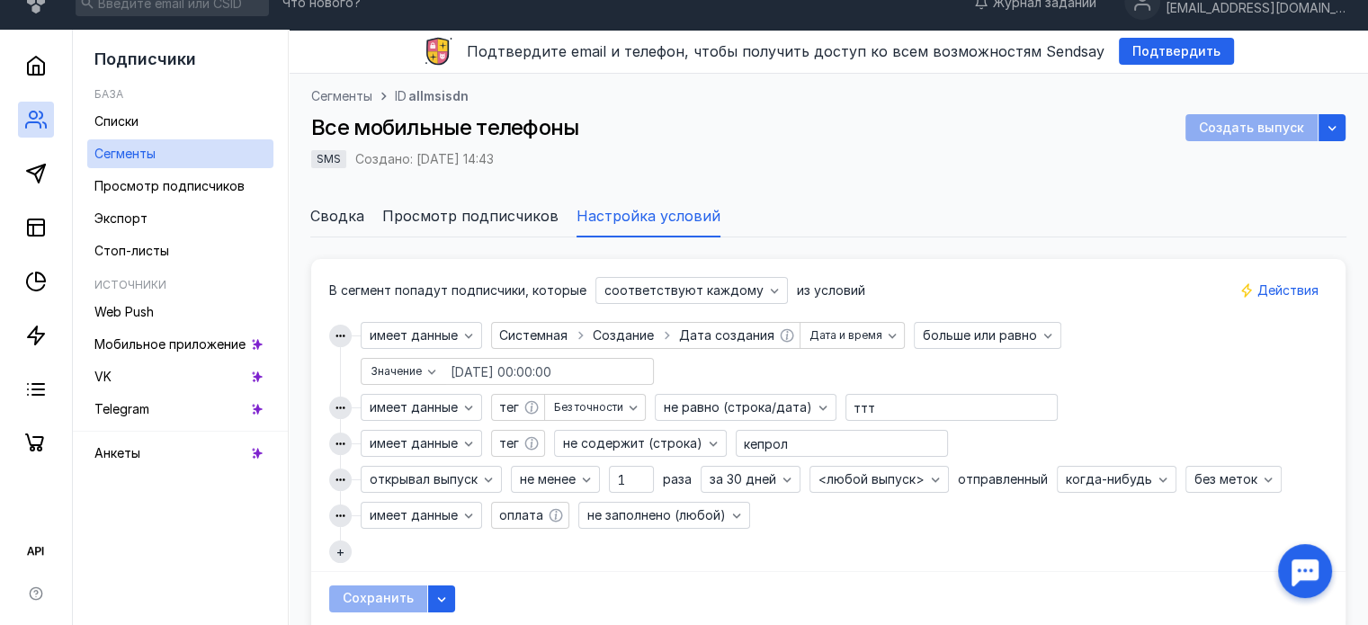
click at [611, 539] on div "В сегмент попадут подписчики, которые соответствуют каждому из условий имеет да…" at bounding box center [828, 420] width 999 height 286
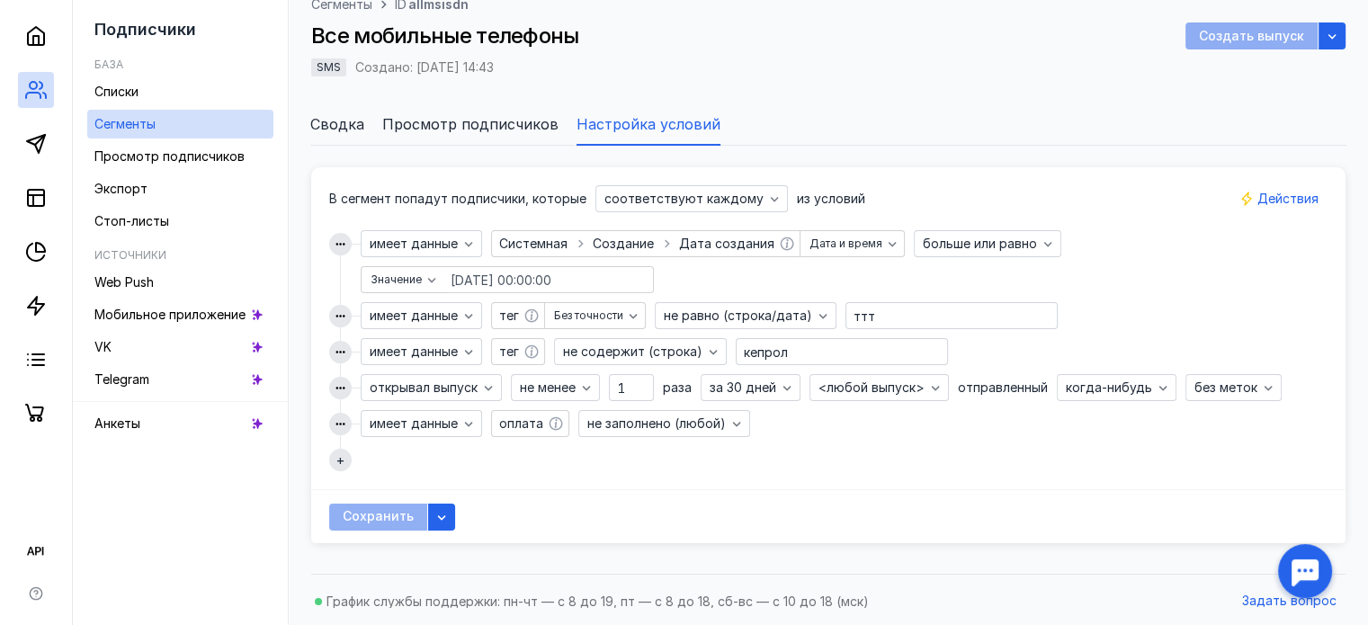
scroll to position [118, 0]
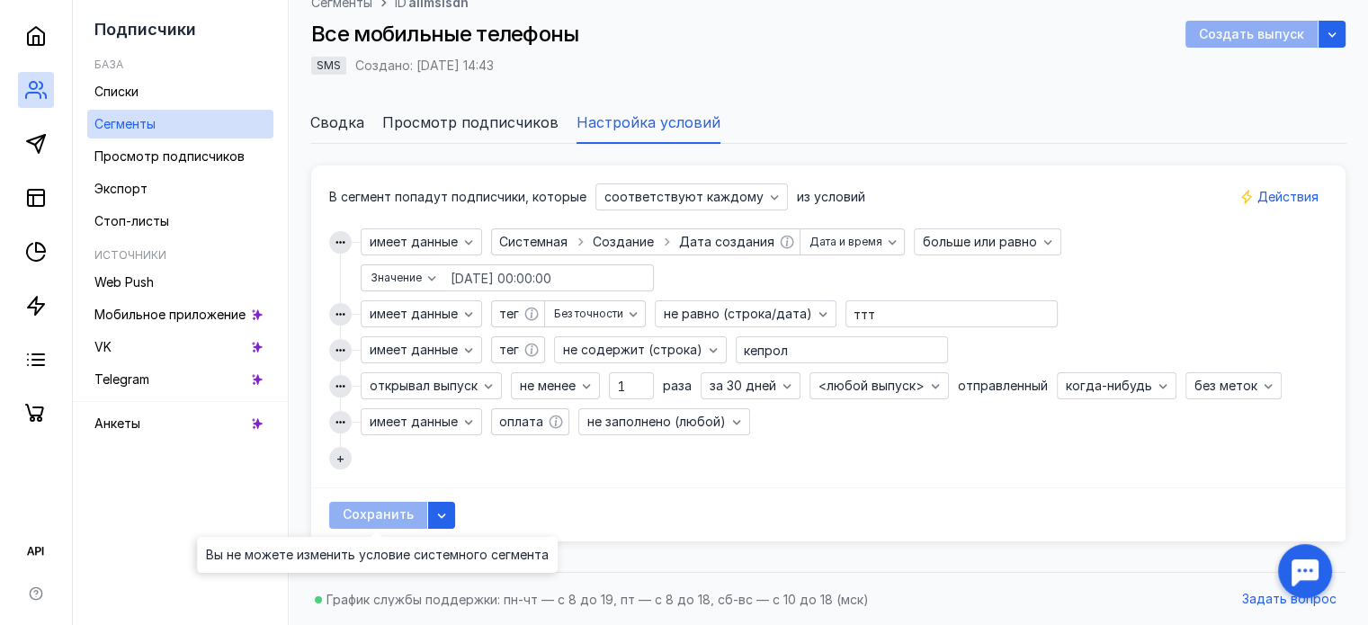
click at [372, 516] on div "Сохранить" at bounding box center [378, 515] width 98 height 27
click at [439, 511] on icon "button" at bounding box center [442, 515] width 14 height 14
click at [420, 549] on span "условия как" at bounding box center [397, 548] width 75 height 18
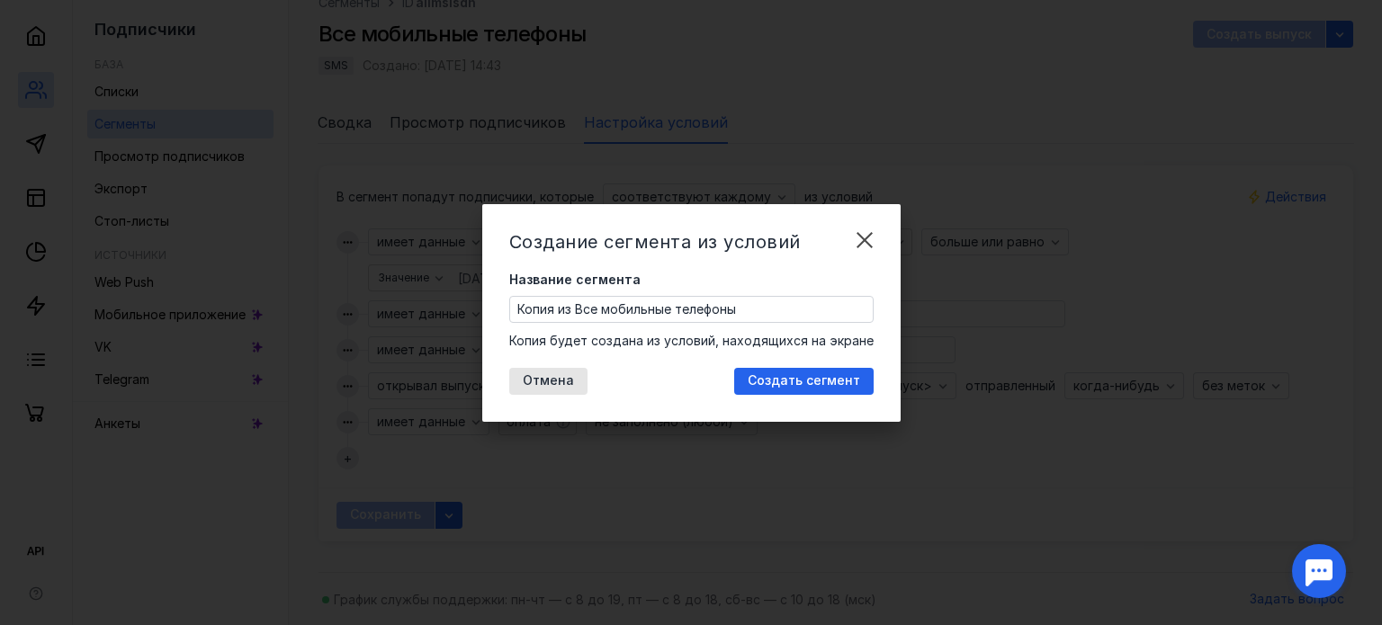
click at [695, 301] on input "Копия из Все мобильные телефоны" at bounding box center [691, 309] width 363 height 25
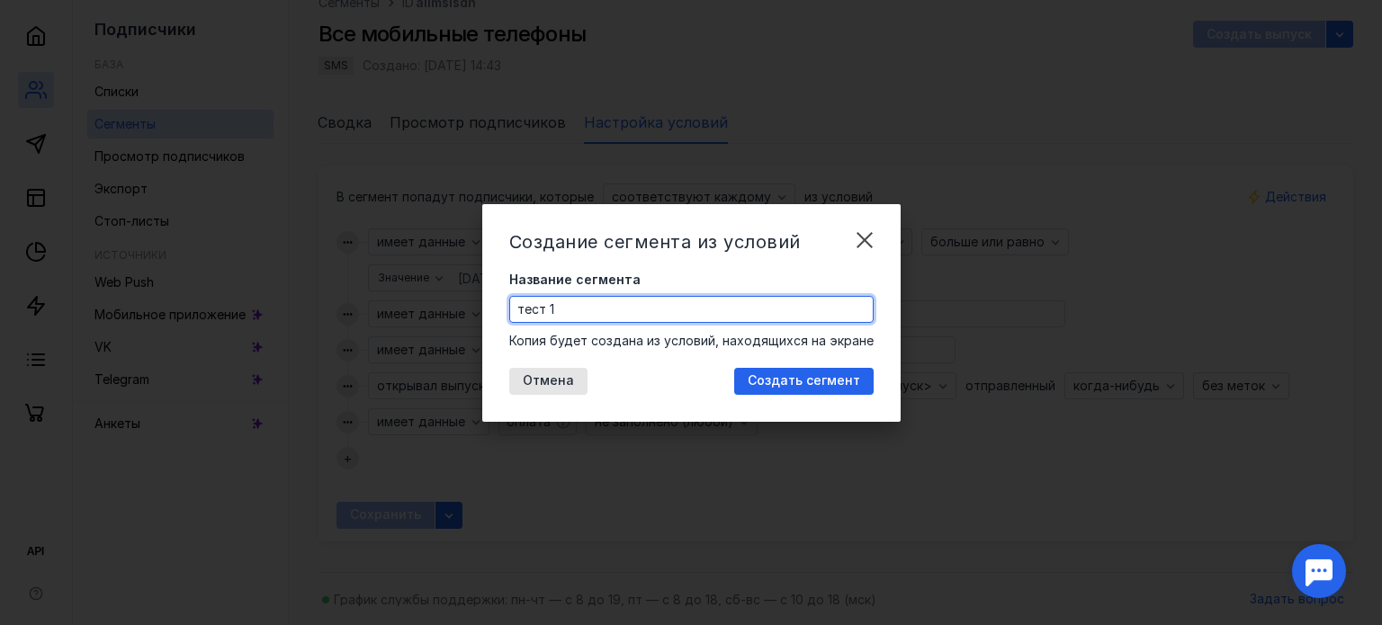
type input "тест 1"
click at [823, 366] on div "Создание сегмента из условий Название сегмента тест 1 Копия будет создана из ус…" at bounding box center [691, 313] width 418 height 218
click at [822, 370] on div "Создать сегмент" at bounding box center [803, 381] width 139 height 27
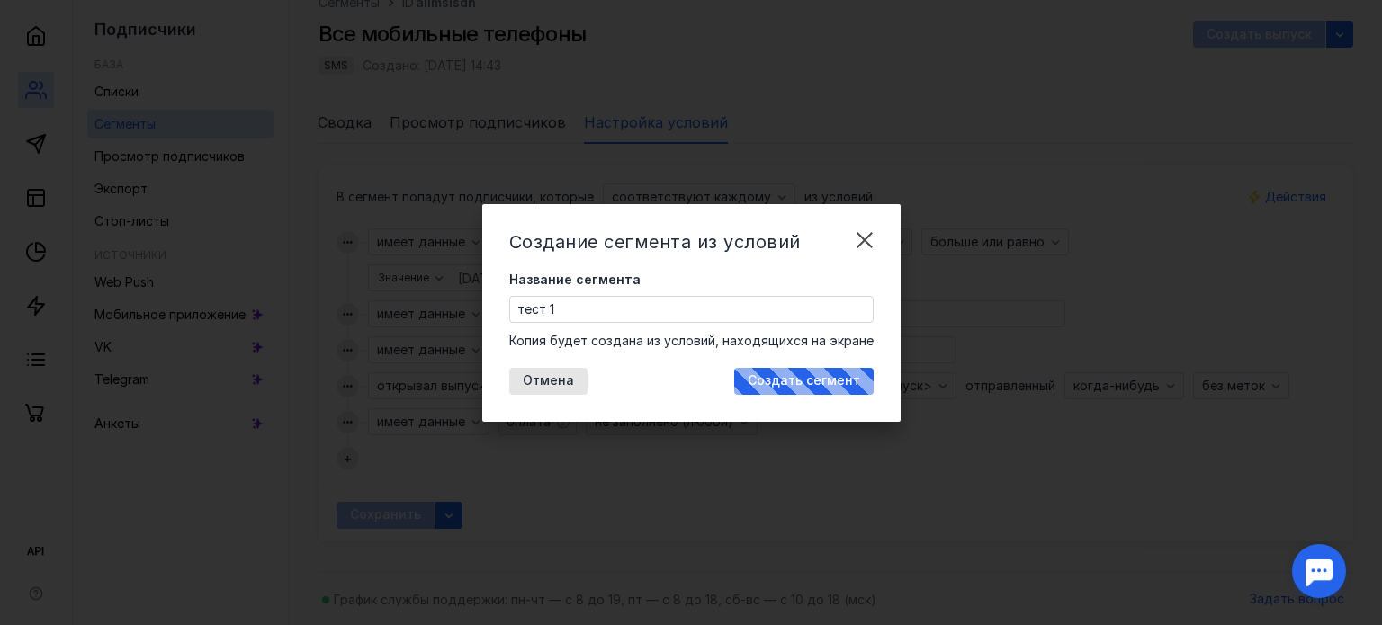
click at [822, 370] on div "Создать сегмент" at bounding box center [803, 381] width 139 height 27
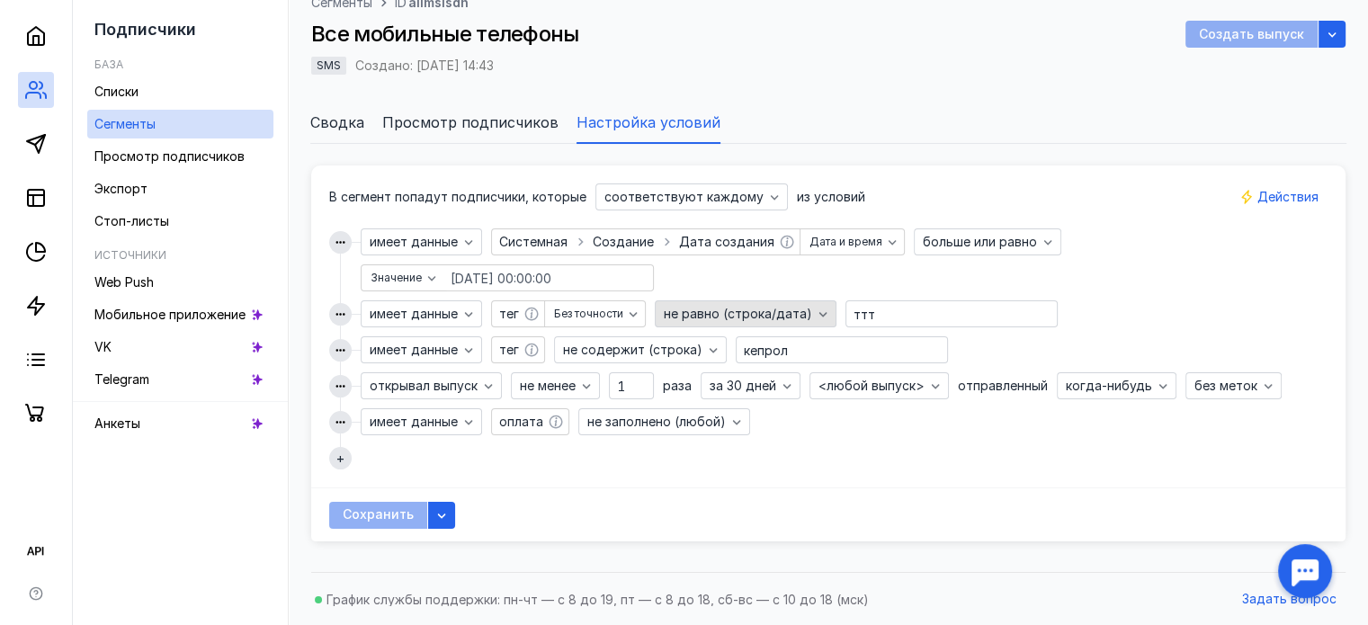
click at [712, 312] on span "не равно (строка/дата)" at bounding box center [738, 314] width 148 height 15
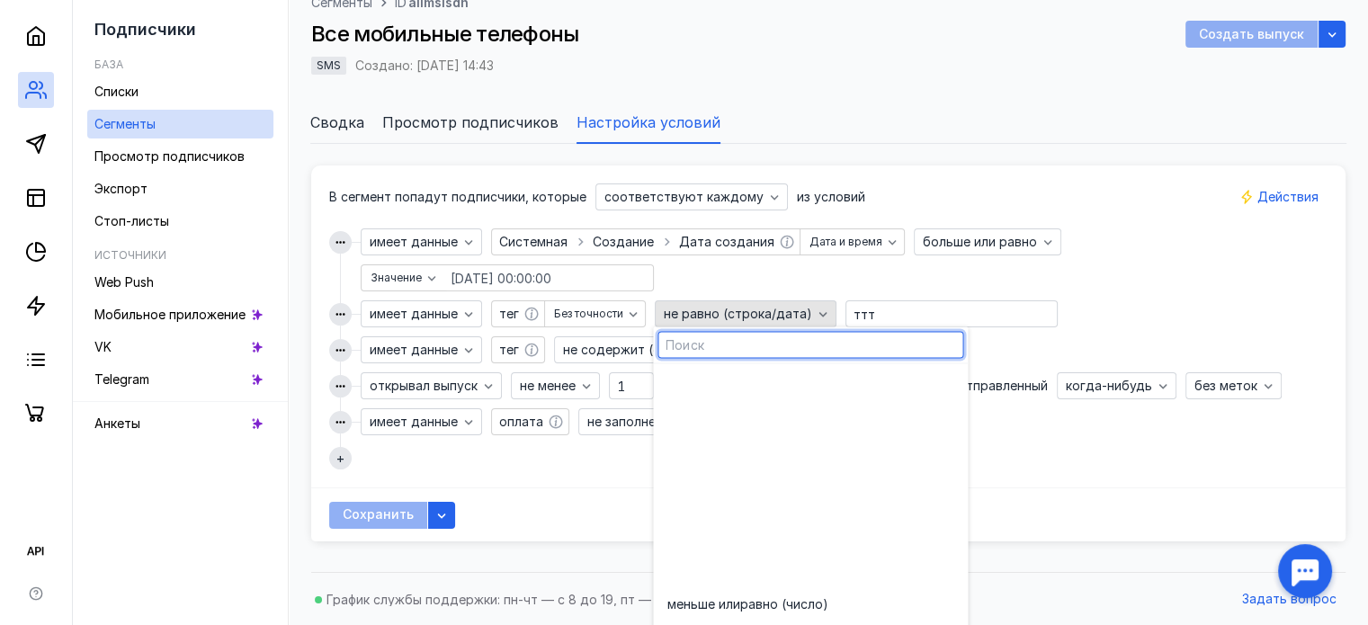
scroll to position [285, 0]
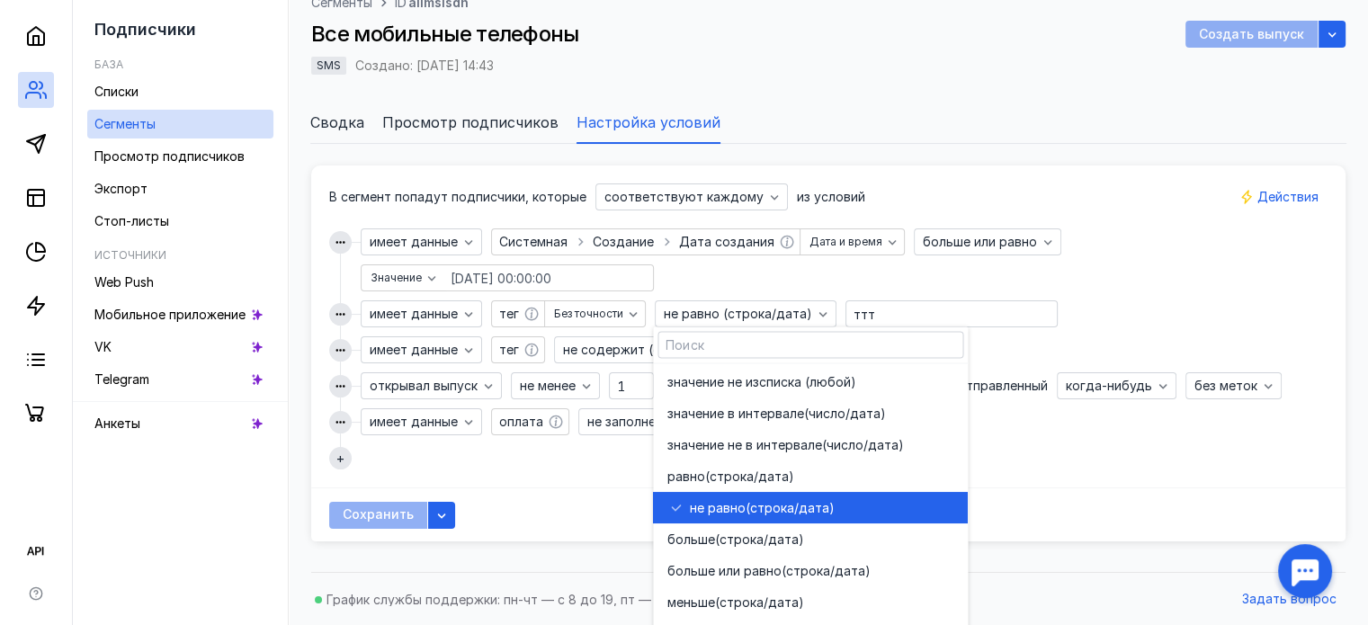
drag, startPoint x: 521, startPoint y: 492, endPoint x: 1117, endPoint y: 553, distance: 598.8
click at [1117, 553] on div "В сегмент попадут подписчики, которые соответствуют каждому из условий имеет да…" at bounding box center [828, 353] width 1035 height 419
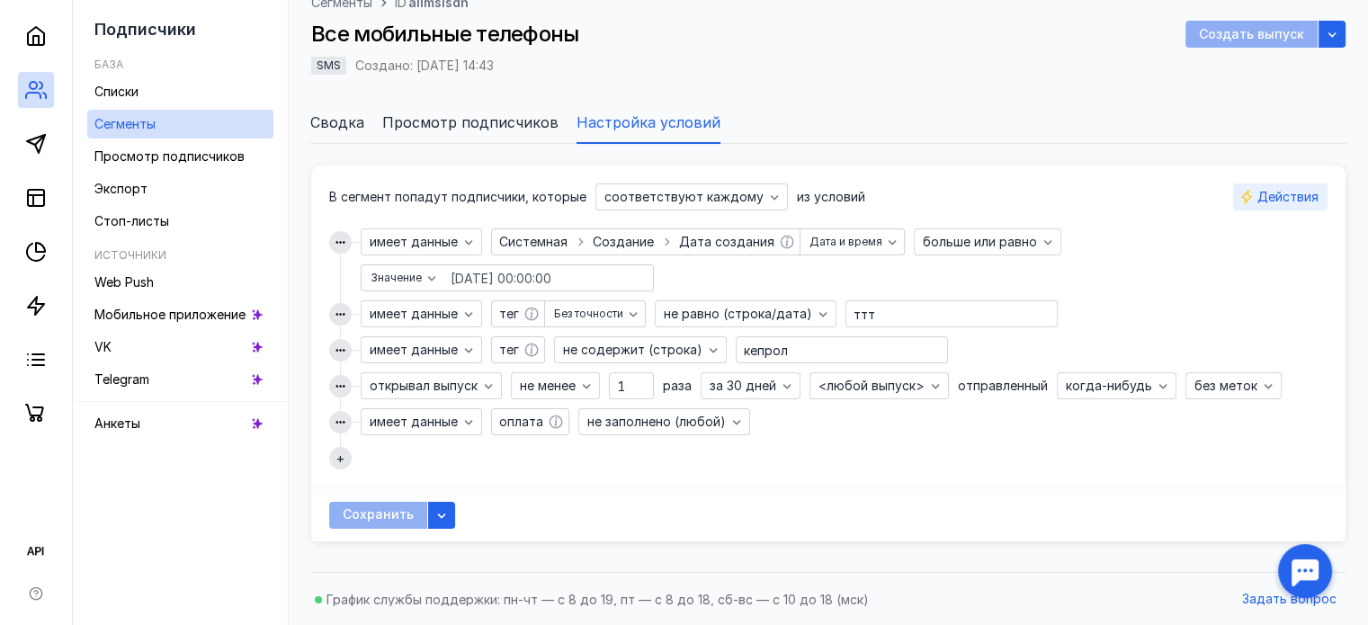
click at [1295, 193] on span "Действия" at bounding box center [1288, 197] width 61 height 15
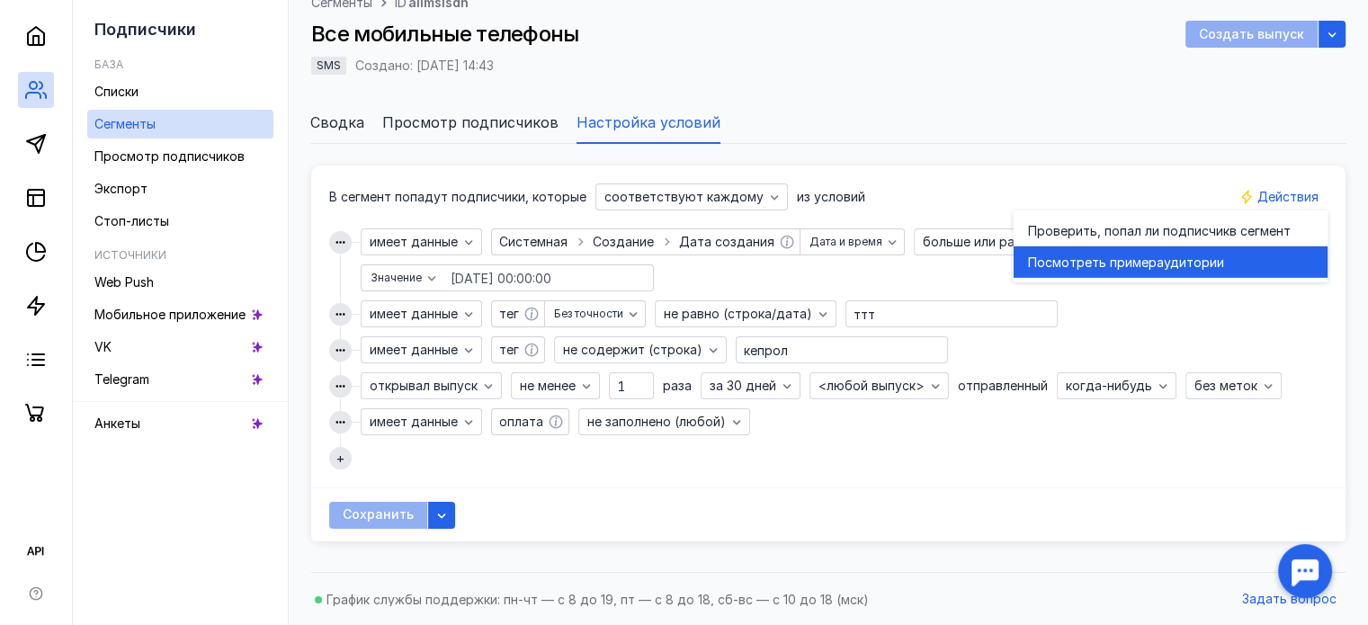
click at [1234, 247] on div "Посмотреть пример аудитории" at bounding box center [1170, 262] width 286 height 31
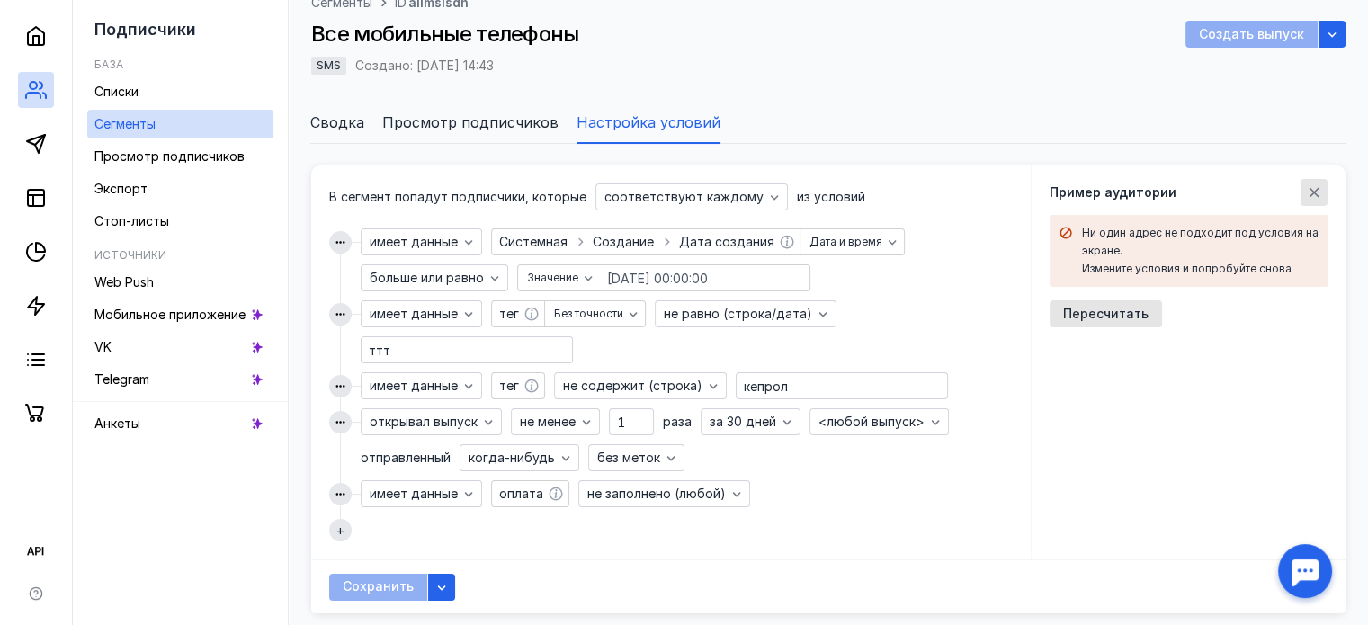
click at [1315, 195] on icon "button" at bounding box center [1314, 192] width 14 height 14
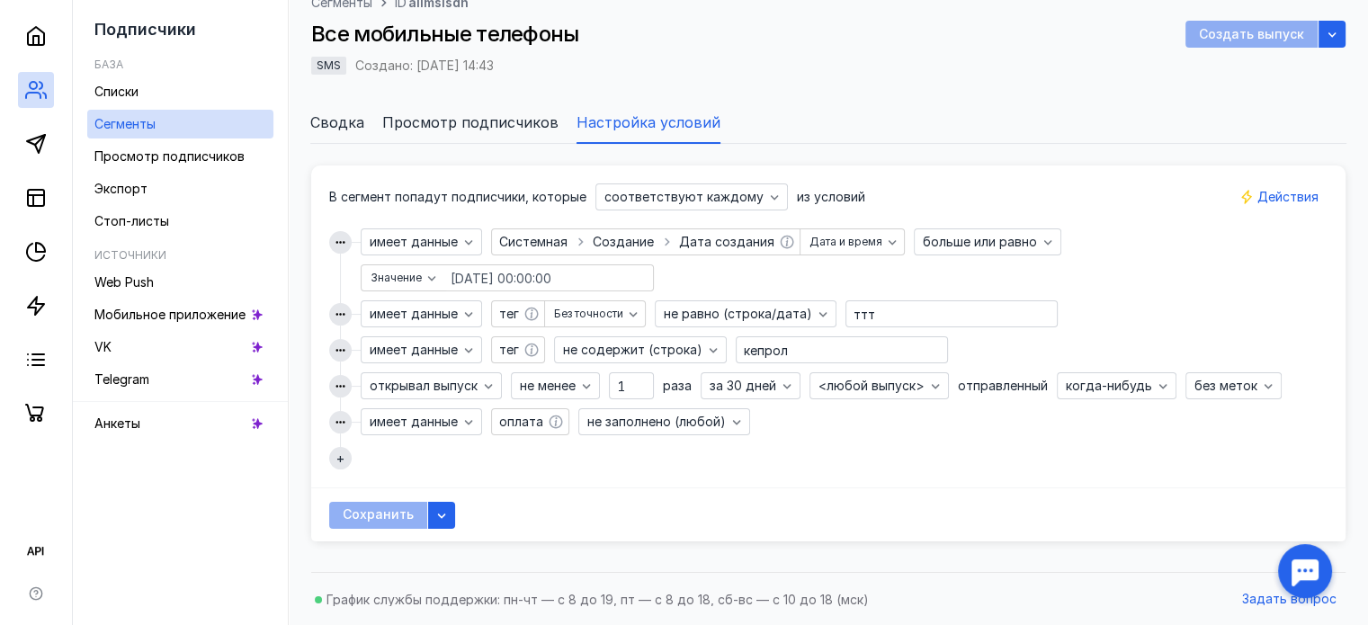
click at [1315, 195] on span "Действия" at bounding box center [1288, 197] width 61 height 15
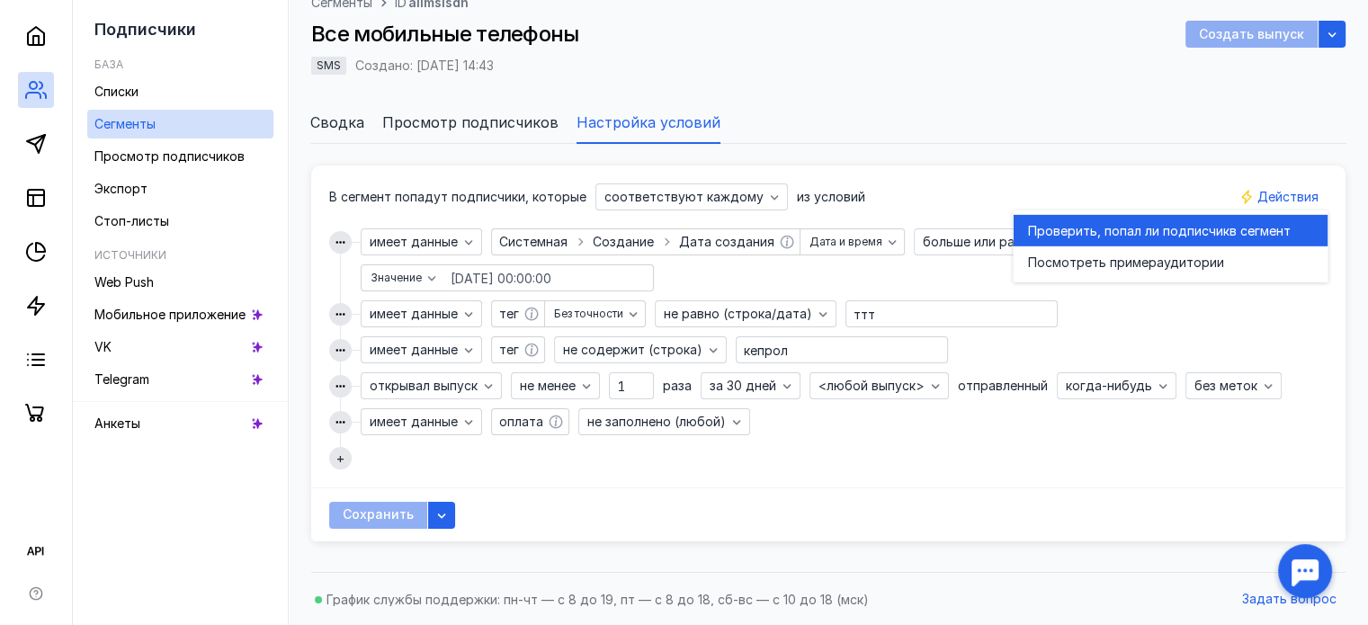
click at [1126, 226] on span "Проверить, попал ли подписчик" at bounding box center [1128, 230] width 202 height 18
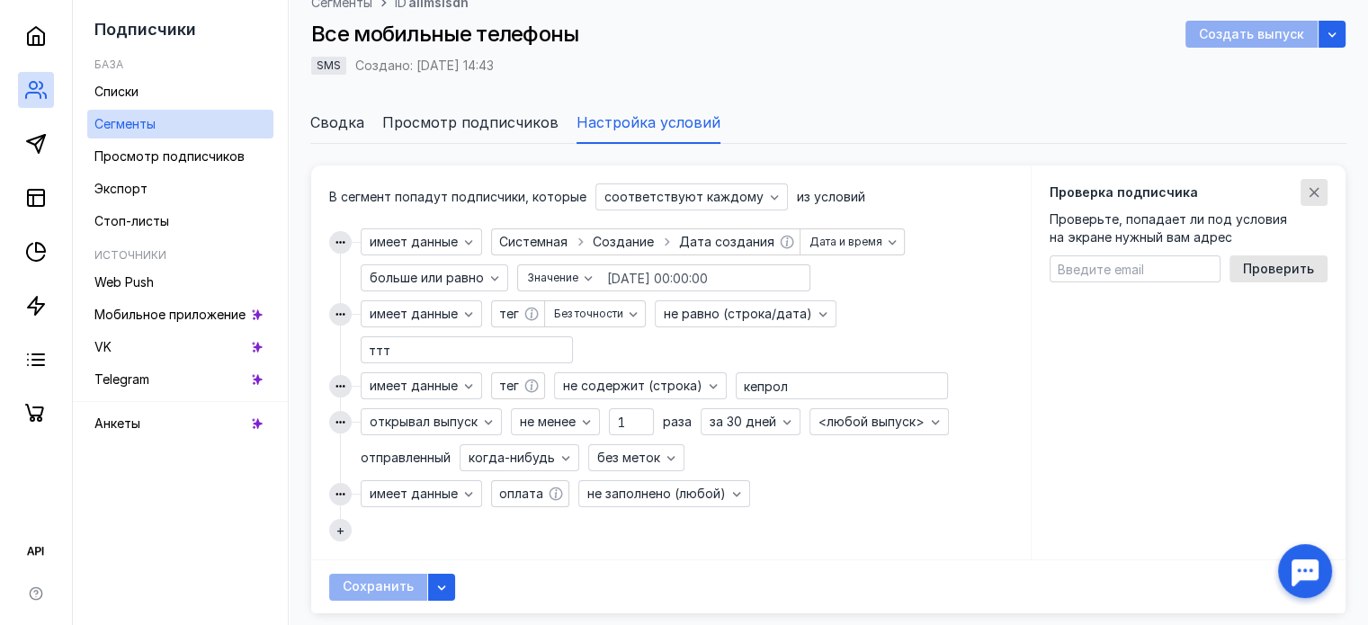
click at [1321, 189] on div "button" at bounding box center [1315, 193] width 18 height 18
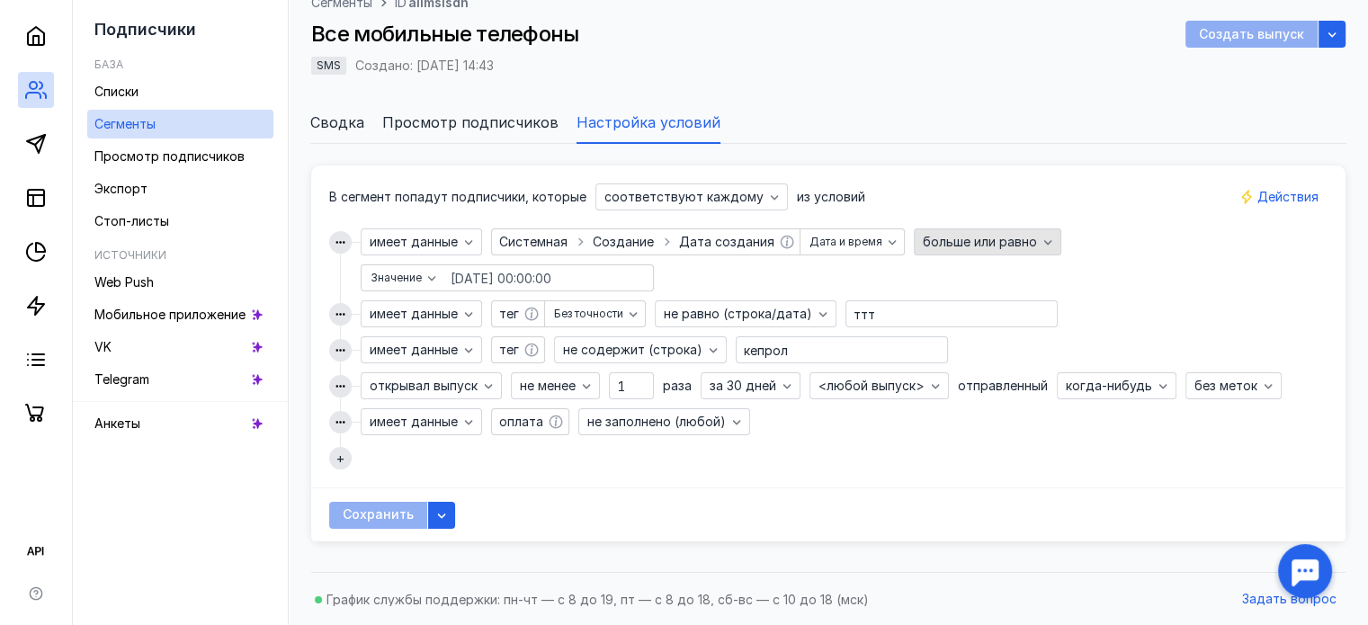
click at [1004, 251] on div "больше или равно" at bounding box center [988, 242] width 148 height 27
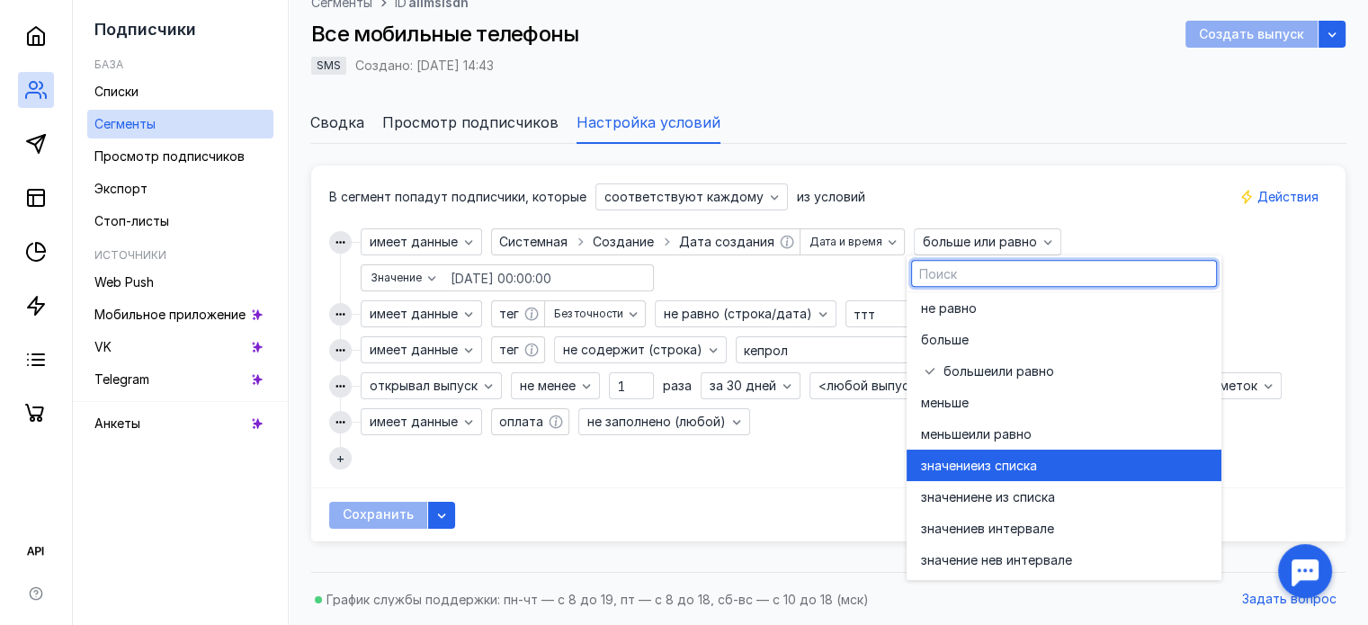
scroll to position [0, 0]
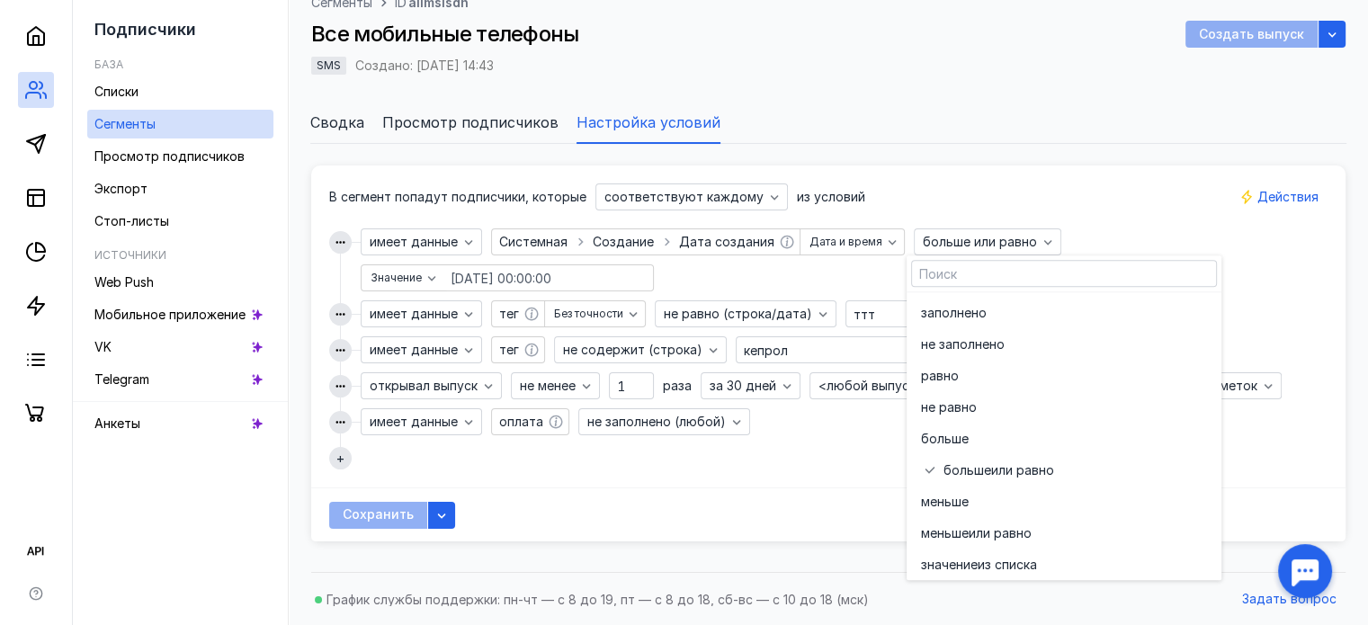
click at [1139, 219] on div "В сегмент попадут подписчики, которые соответствуют каждому из условий имеет да…" at bounding box center [828, 327] width 999 height 286
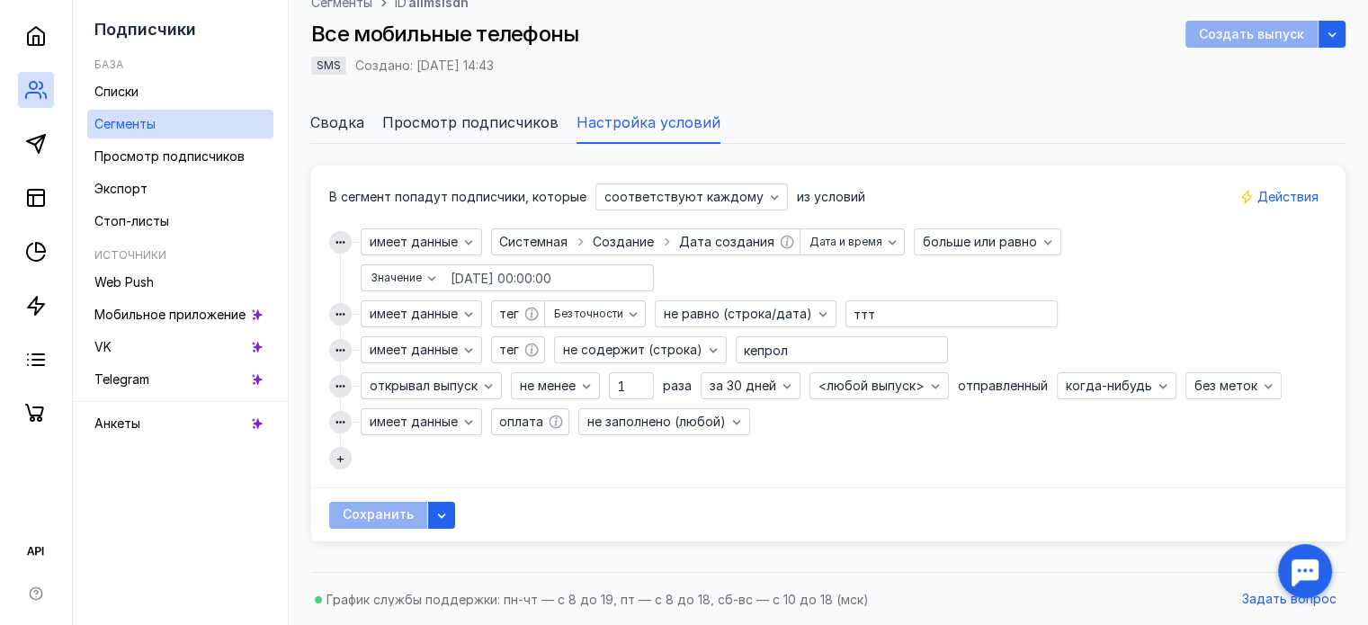
click at [986, 226] on div "В сегмент попадут подписчики, которые соответствуют каждому из условий имеет да…" at bounding box center [828, 327] width 999 height 286
click at [985, 229] on div "больше или равно" at bounding box center [988, 242] width 148 height 27
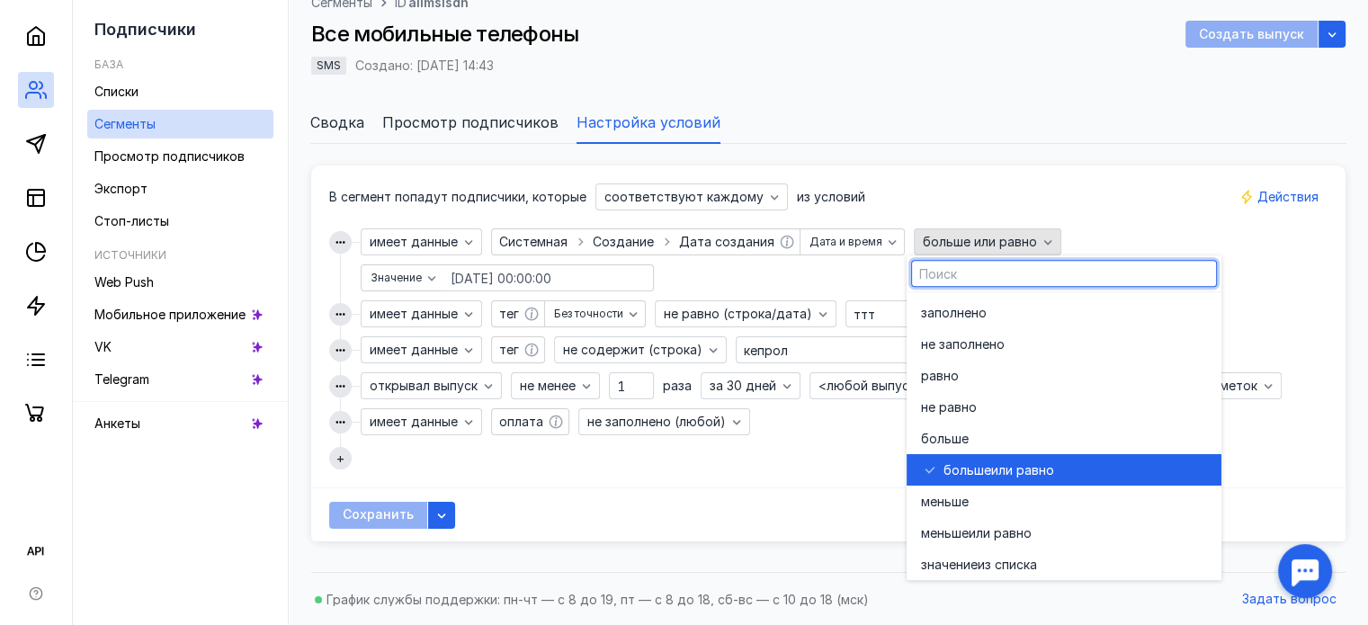
scroll to position [33, 0]
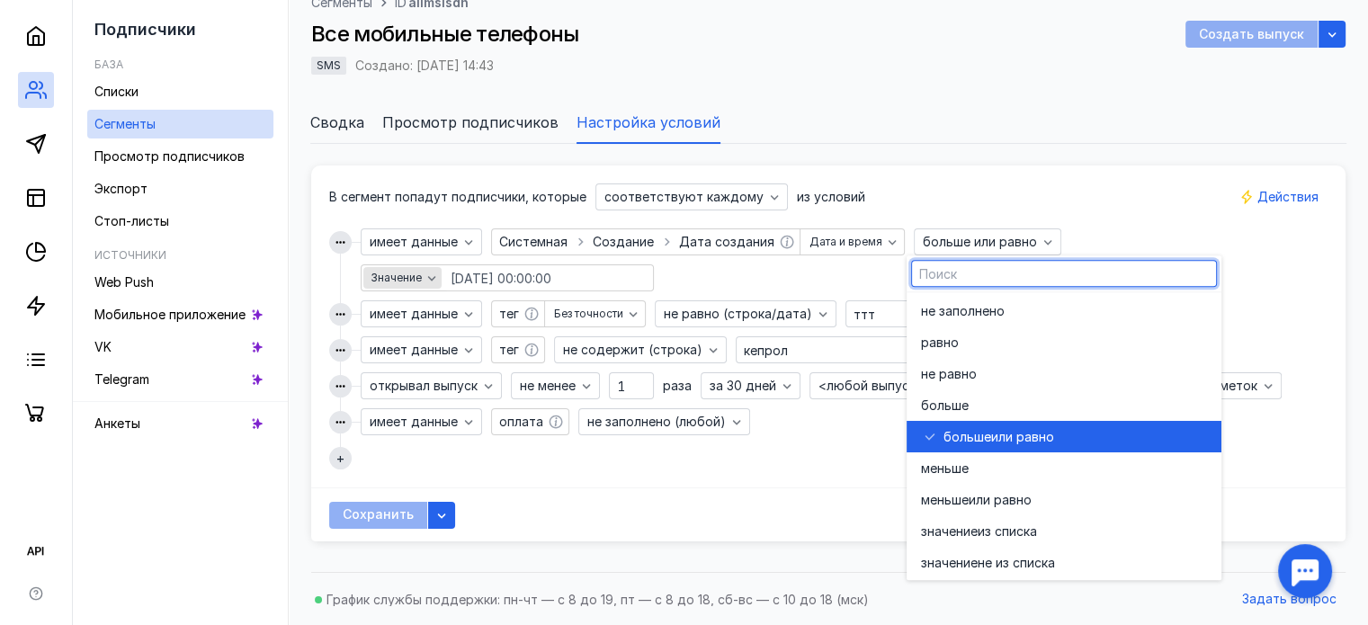
click at [407, 283] on span "Значение" at bounding box center [396, 278] width 51 height 13
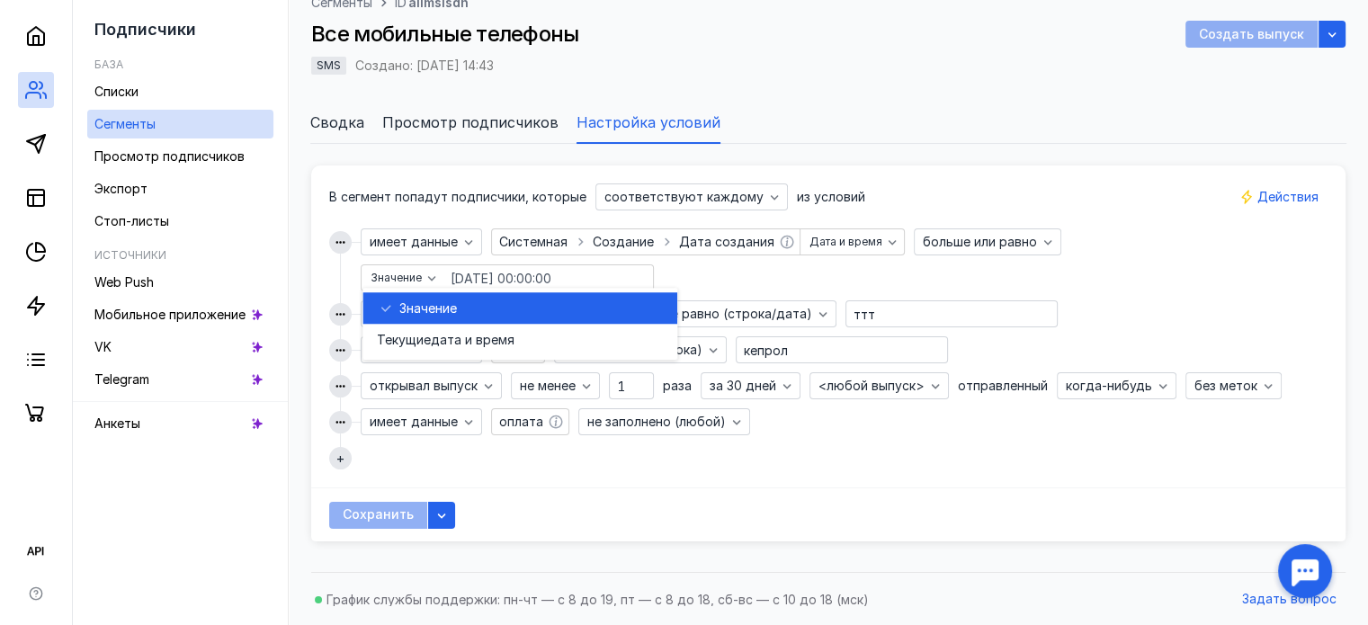
click at [1122, 288] on div "имеет данные Введите или выберите ключ Системная Создание Дата создания Дата и …" at bounding box center [829, 260] width 936 height 63
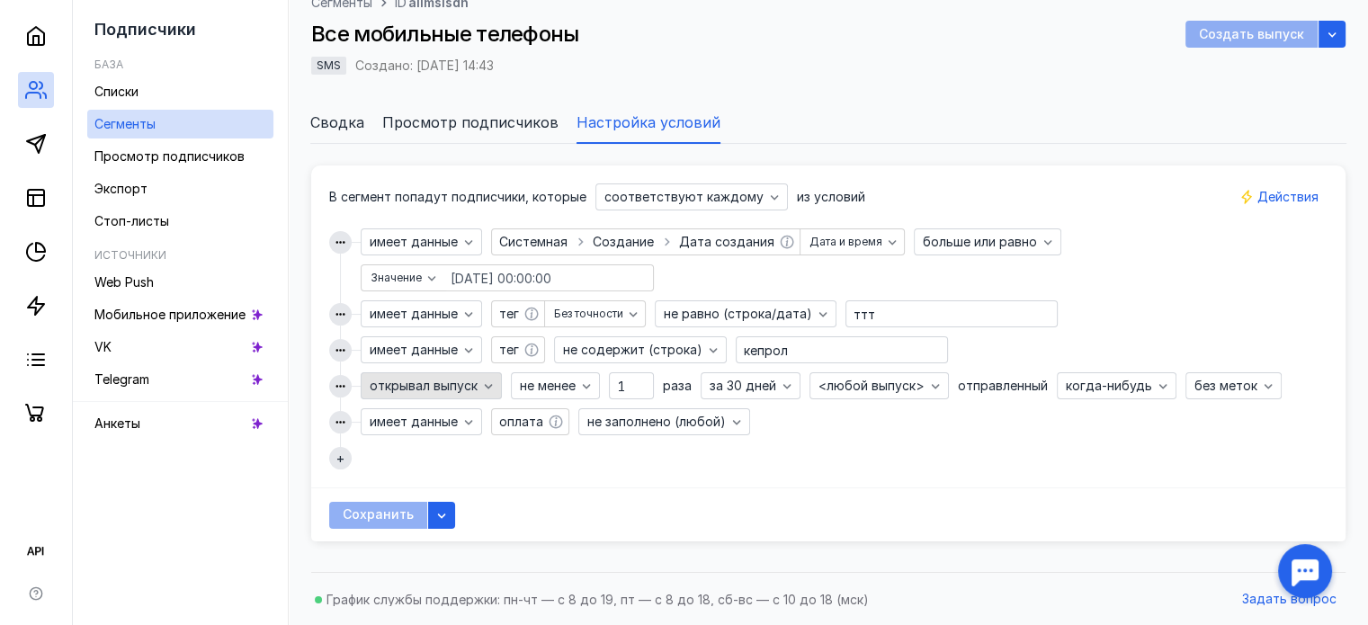
click at [471, 377] on div "открывал выпуск" at bounding box center [431, 385] width 141 height 27
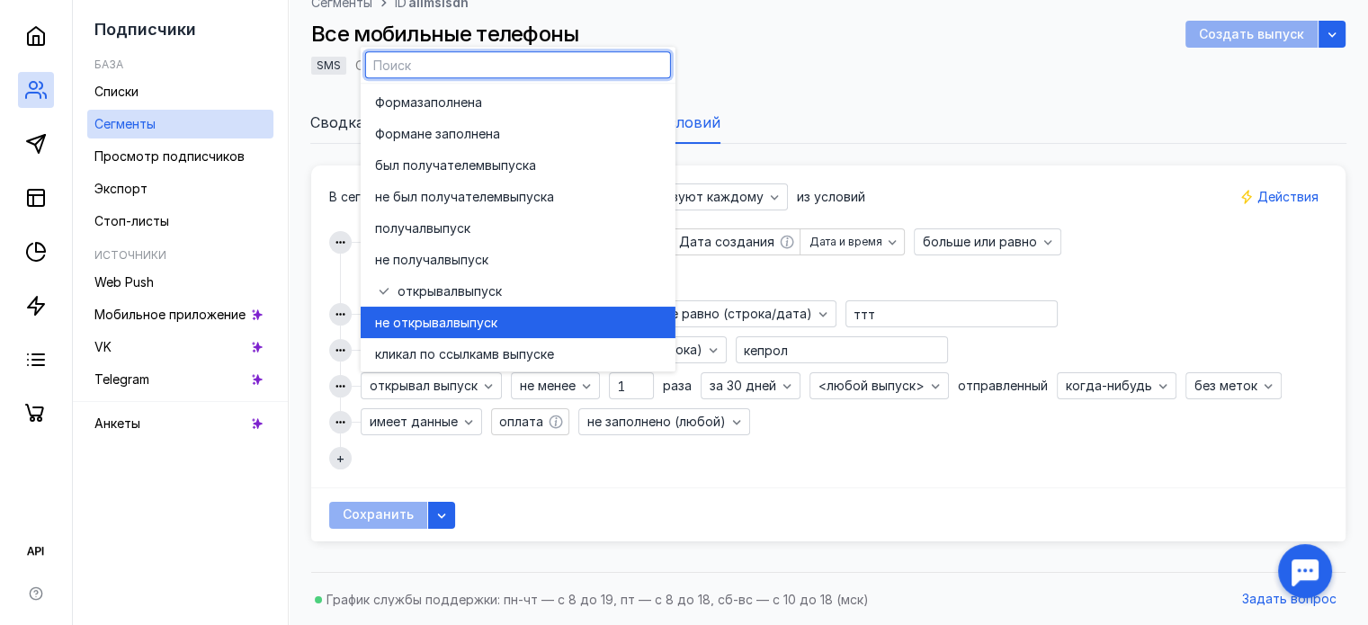
scroll to position [38, 0]
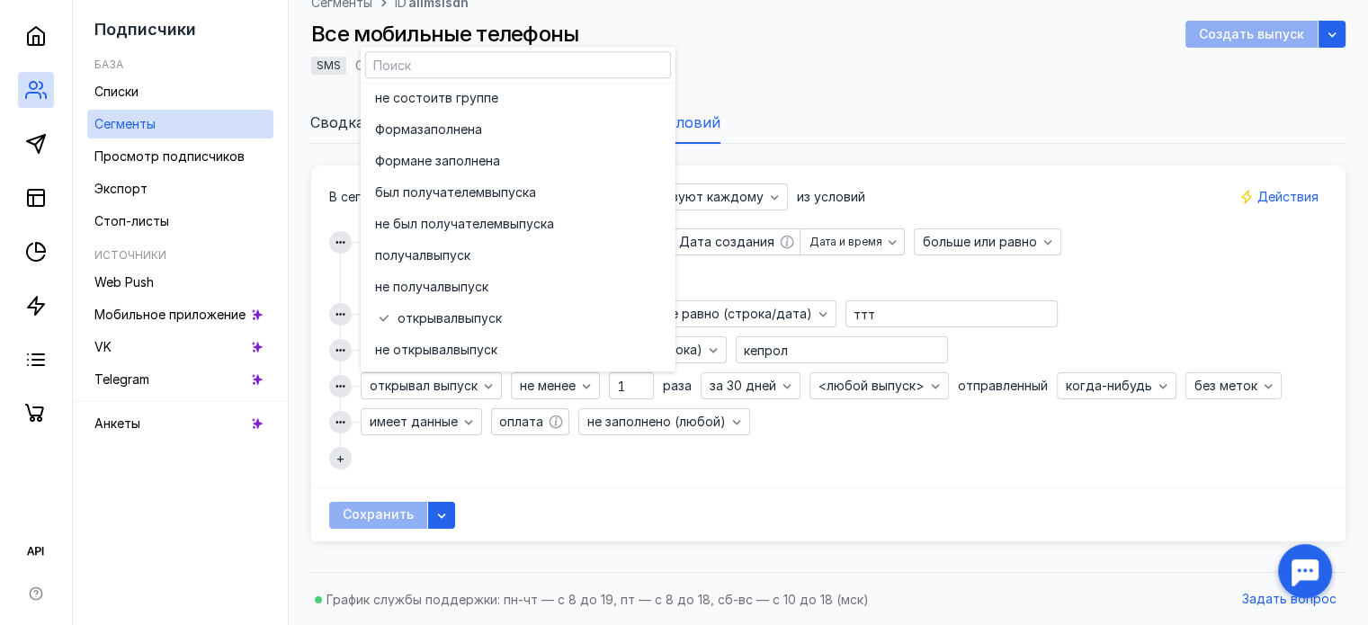
click at [723, 489] on div "Сохранить" at bounding box center [828, 515] width 1035 height 54
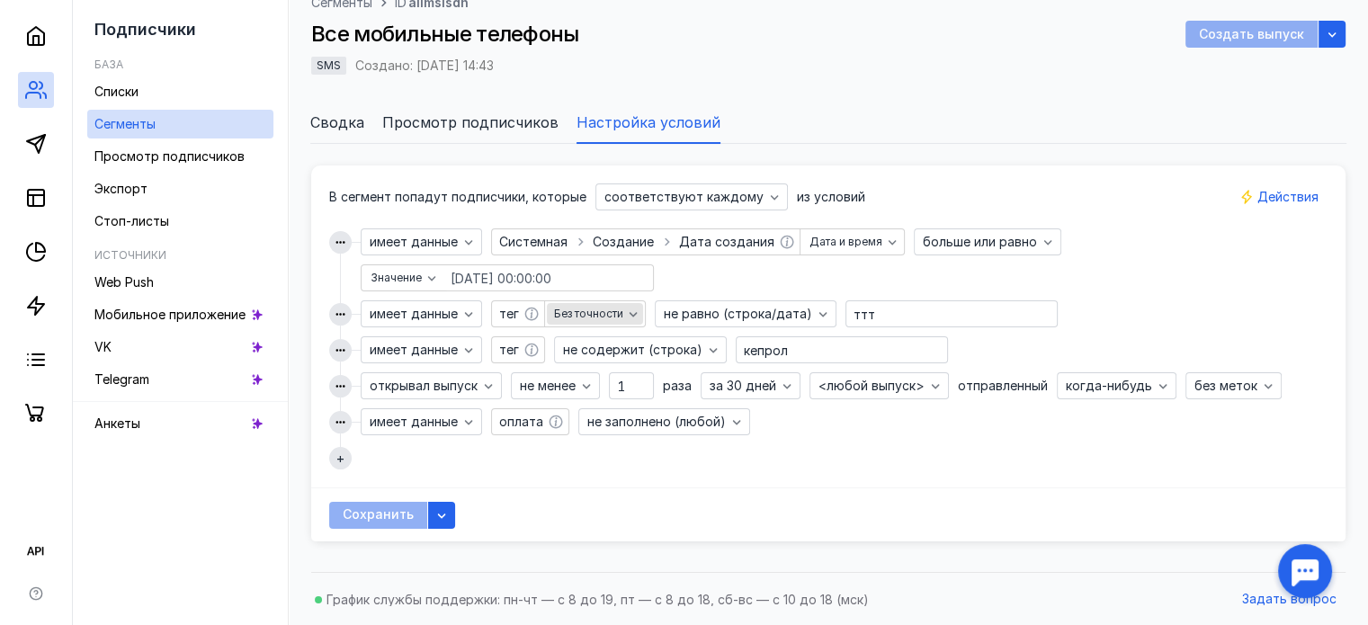
click at [623, 323] on div "Без точности" at bounding box center [595, 314] width 96 height 22
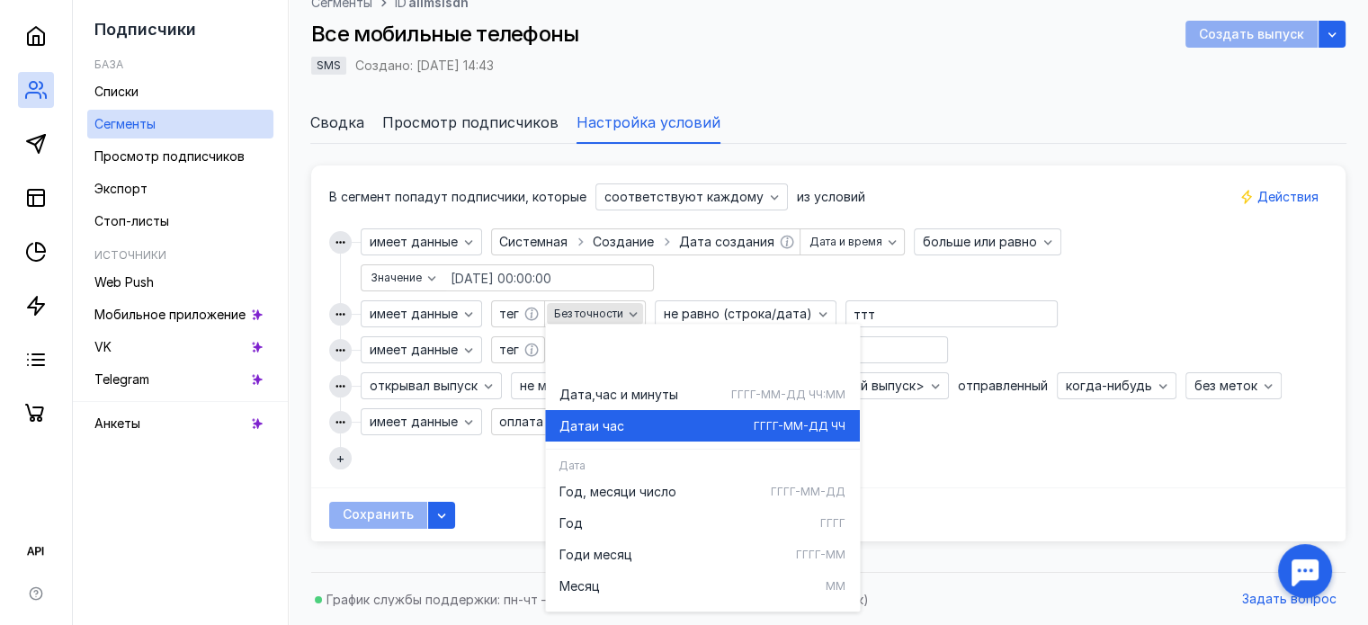
scroll to position [89, 0]
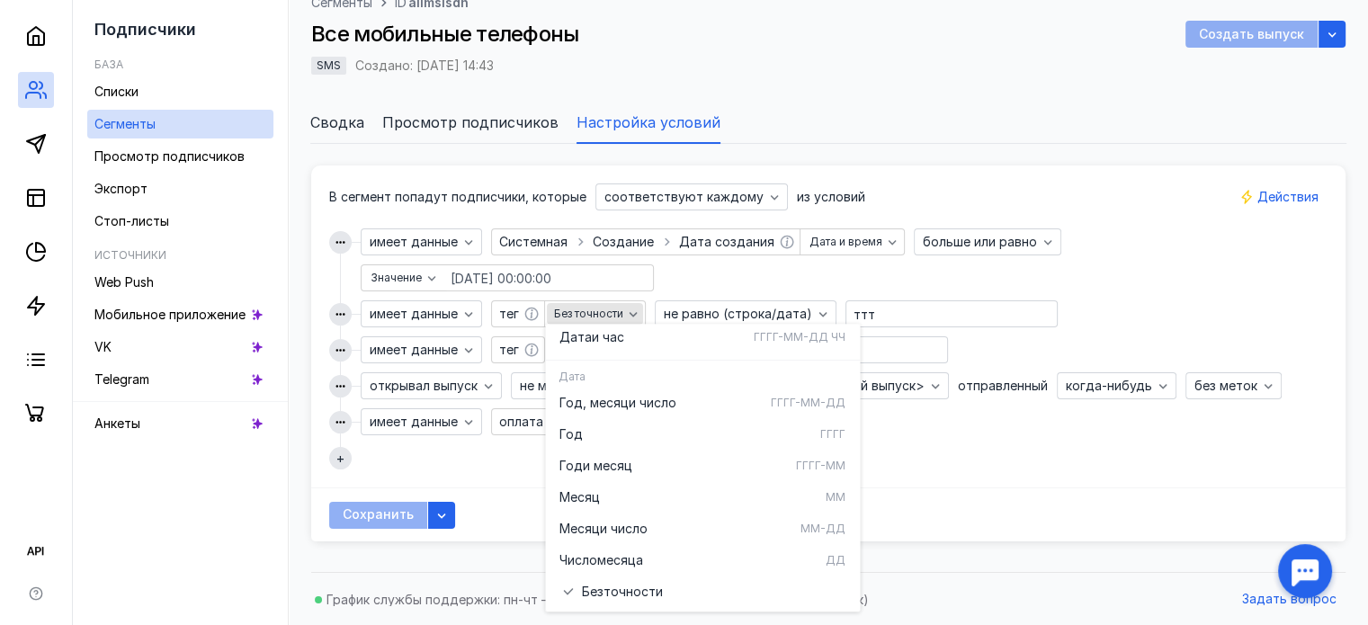
click at [565, 312] on span "Без точности" at bounding box center [588, 314] width 69 height 13
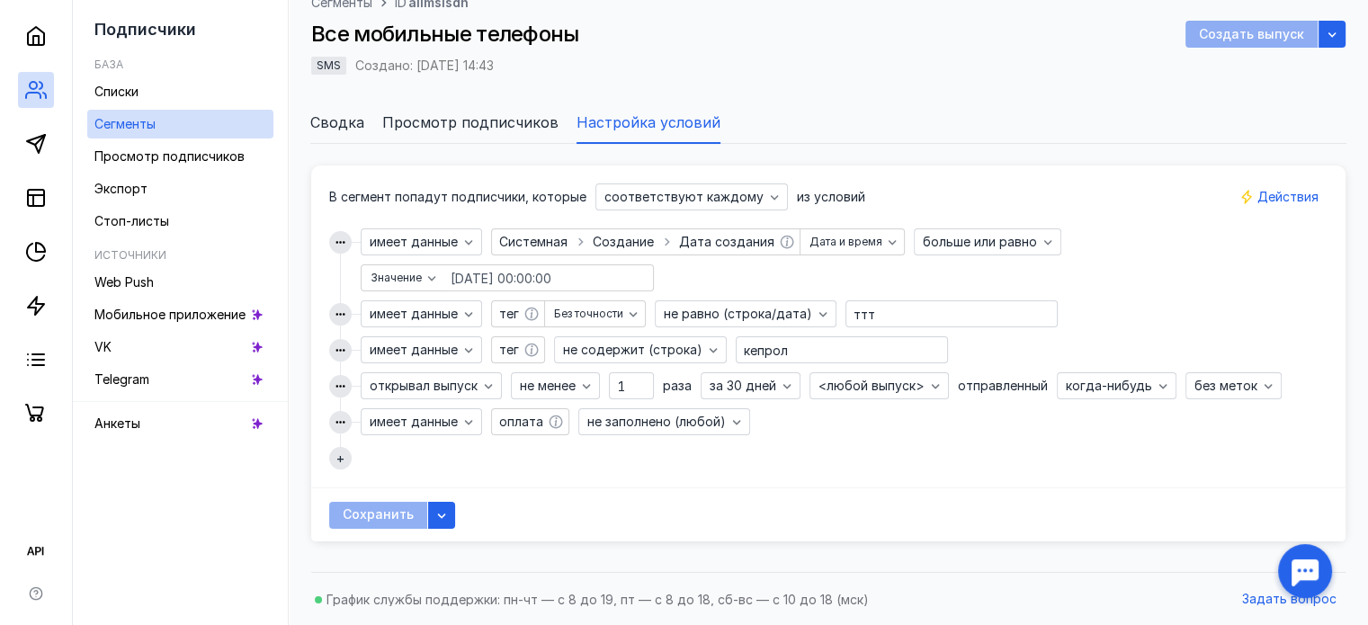
click at [521, 309] on ol "тег" at bounding box center [509, 314] width 31 height 18
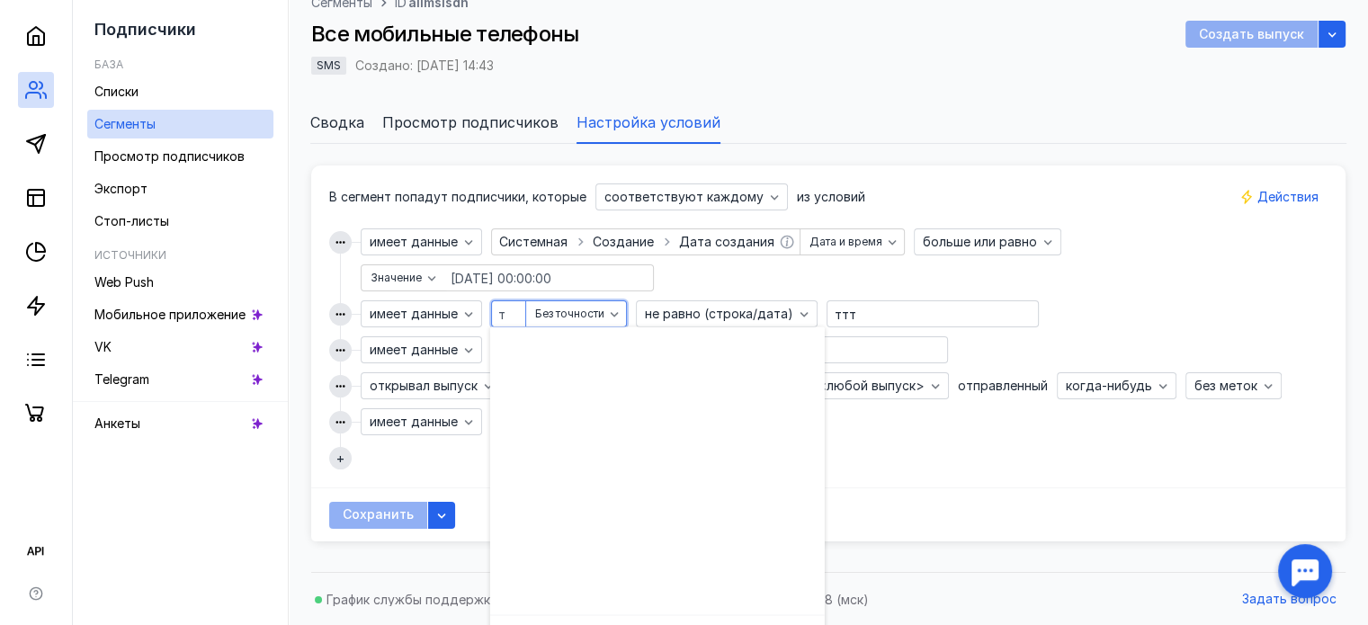
scroll to position [0, 0]
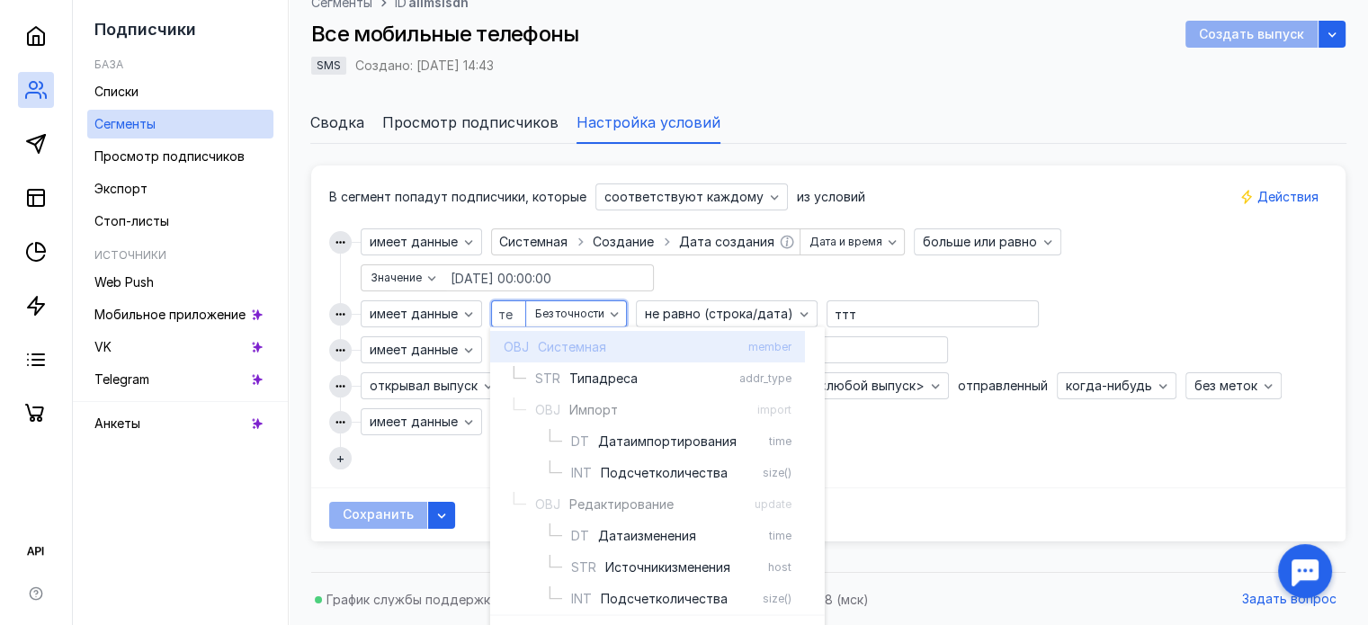
type input "тег"
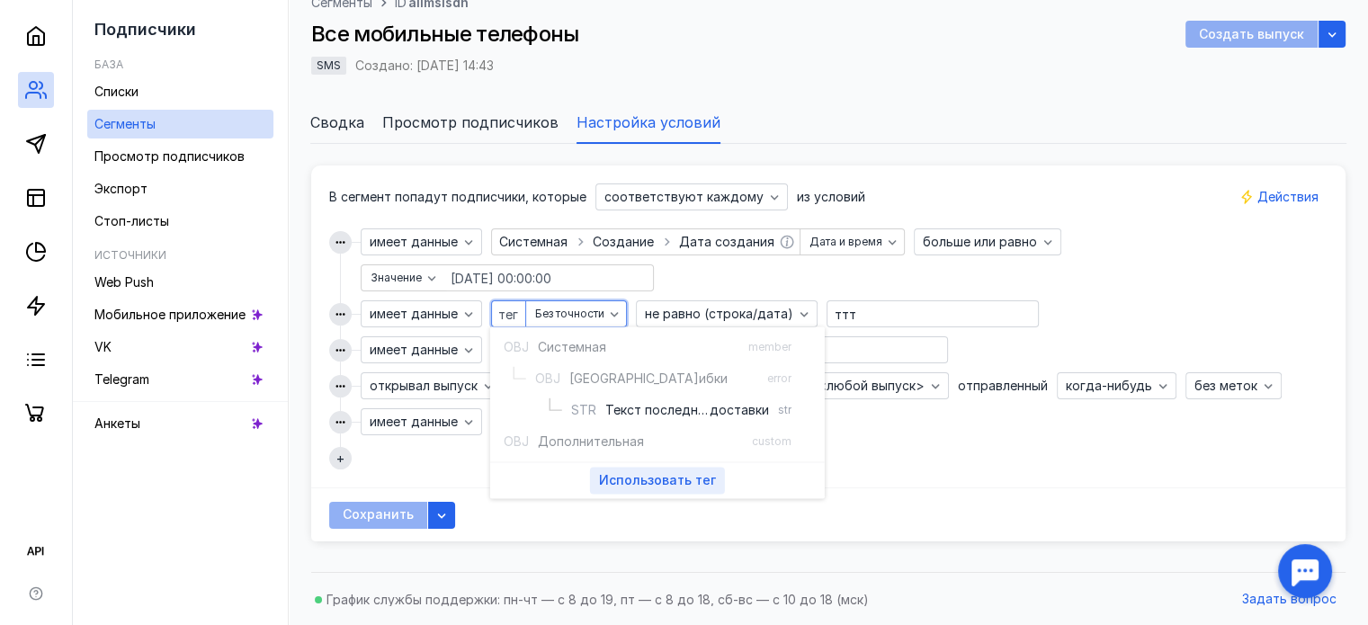
click at [682, 474] on span "Использовать" at bounding box center [645, 480] width 93 height 15
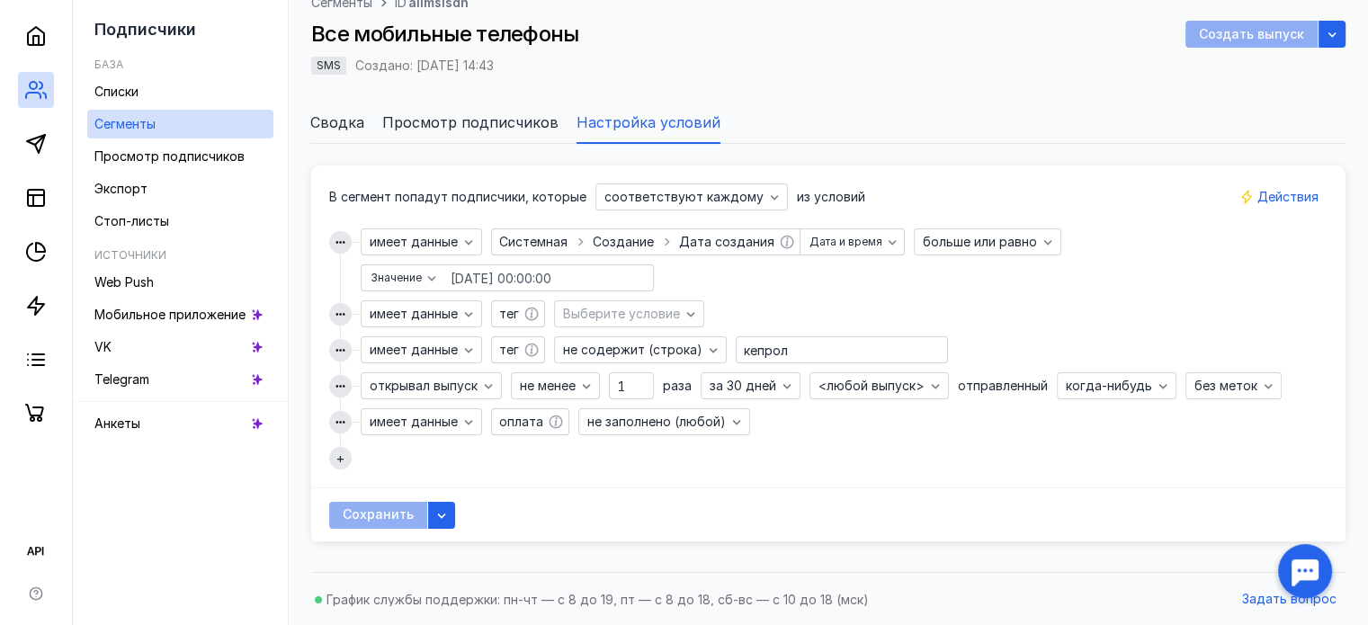
click at [828, 280] on div "имеет данные Введите или выберите ключ Системная Создание Дата создания Дата и …" at bounding box center [829, 260] width 936 height 63
click at [706, 302] on div "имеет данные Введите или выберите ключ тег Выберите условие" at bounding box center [829, 314] width 936 height 27
click at [690, 308] on icon "button" at bounding box center [691, 314] width 14 height 14
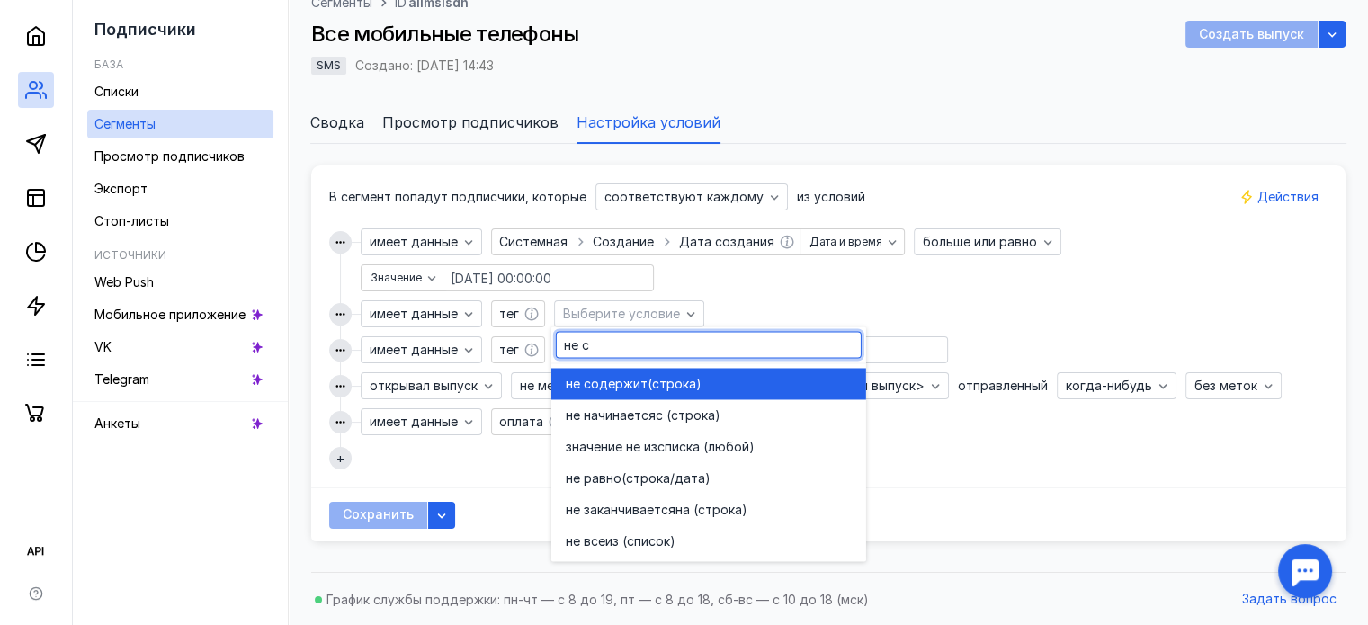
type input "не с"
click at [684, 390] on span "(строка)" at bounding box center [675, 384] width 54 height 18
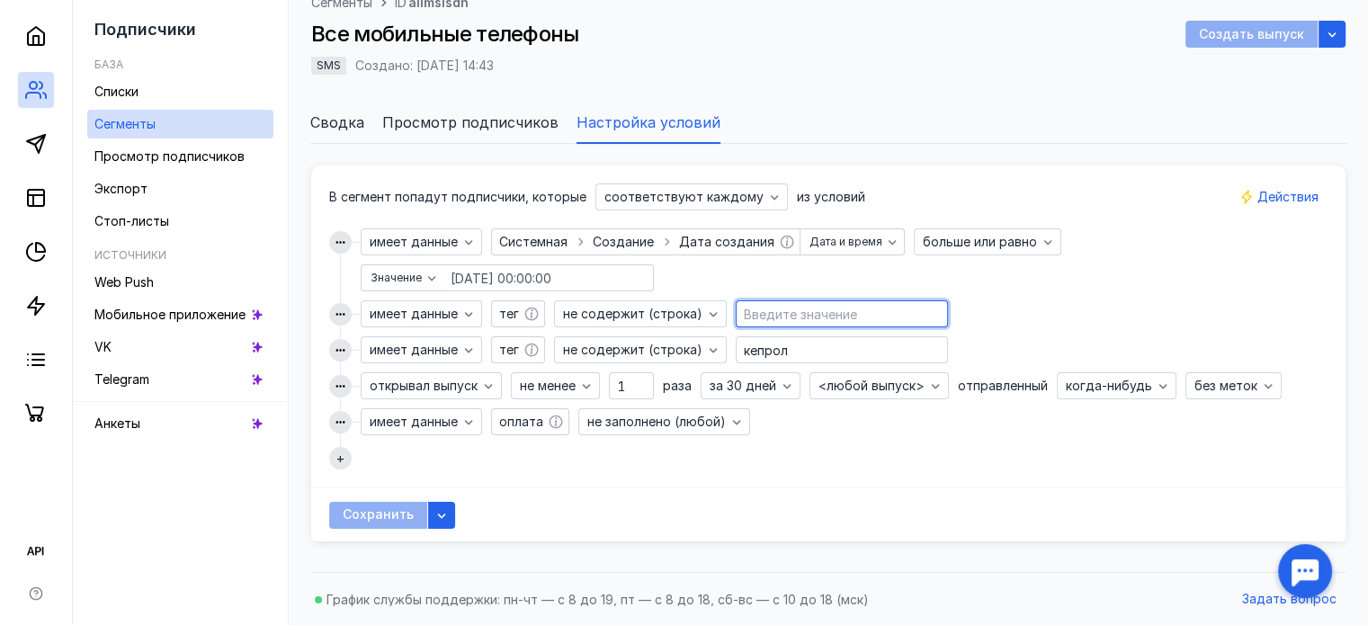
click at [763, 317] on input "text" at bounding box center [842, 313] width 211 height 25
paste input "триал"
type input "триал"
click at [809, 349] on input "кепрол" at bounding box center [842, 349] width 211 height 25
click at [852, 336] on div "кепрол" at bounding box center [842, 349] width 212 height 27
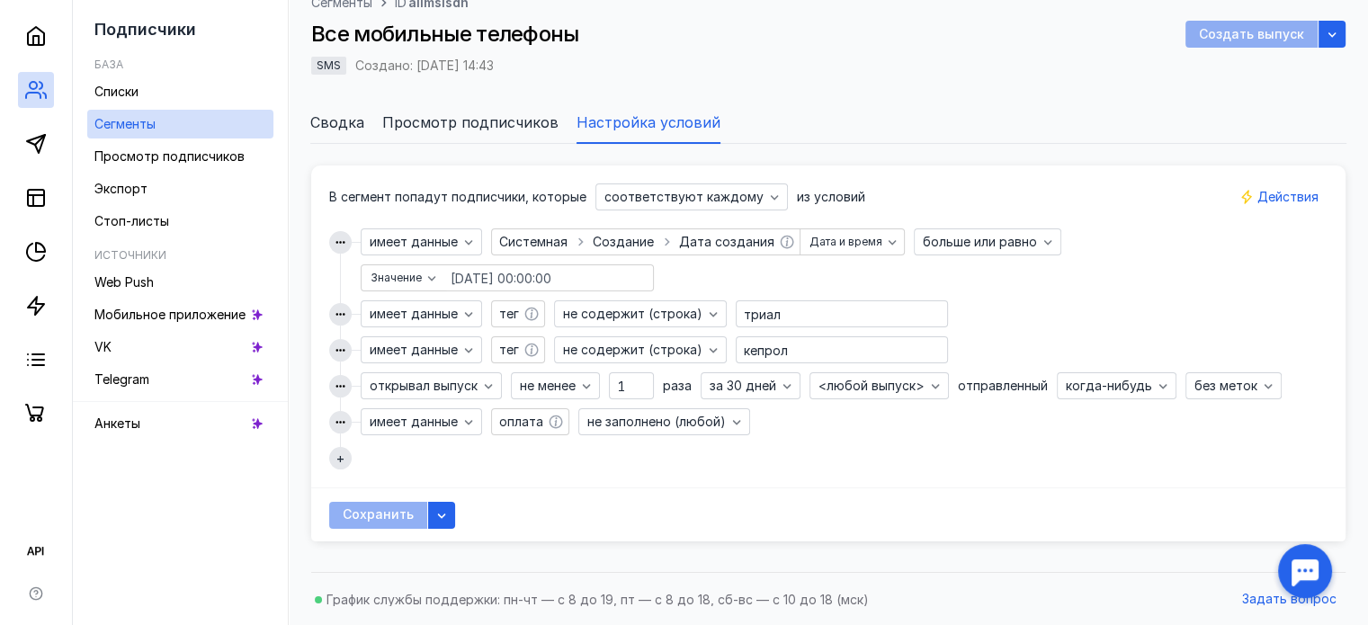
click at [784, 347] on input "кепрол" at bounding box center [842, 349] width 211 height 25
paste input "b2b"
type input "b2b"
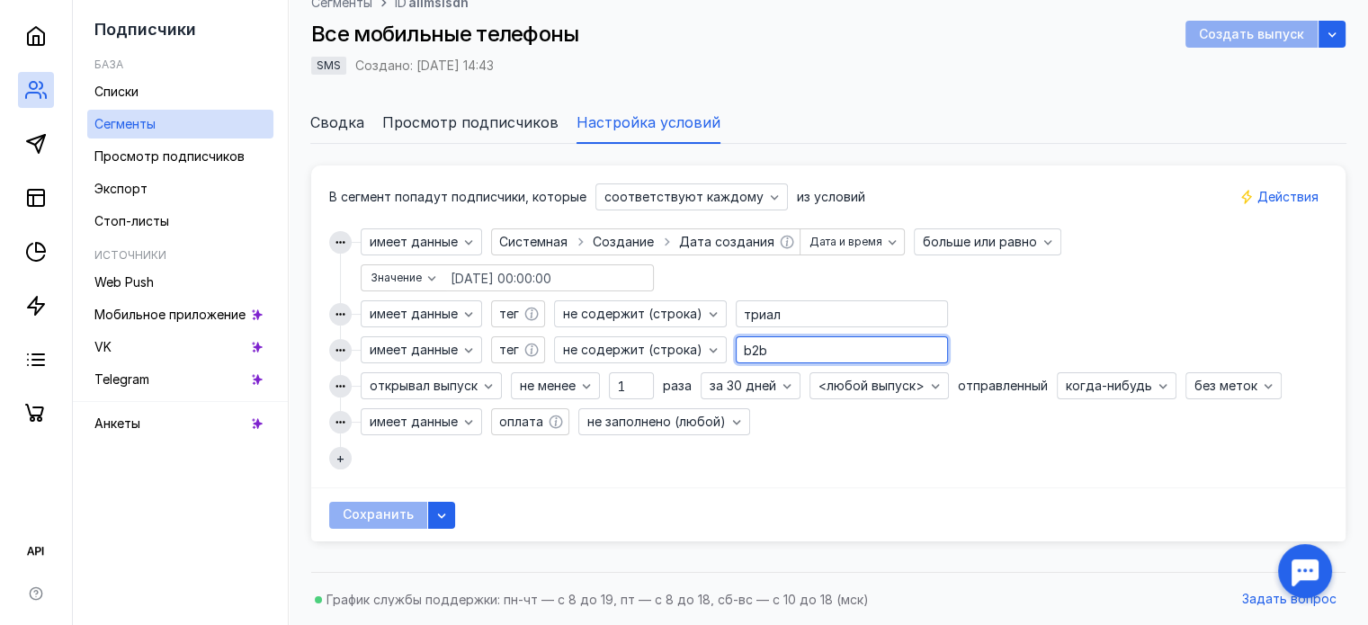
click at [815, 493] on div "Сохранить" at bounding box center [828, 515] width 1035 height 54
click at [475, 353] on icon "button" at bounding box center [469, 350] width 14 height 14
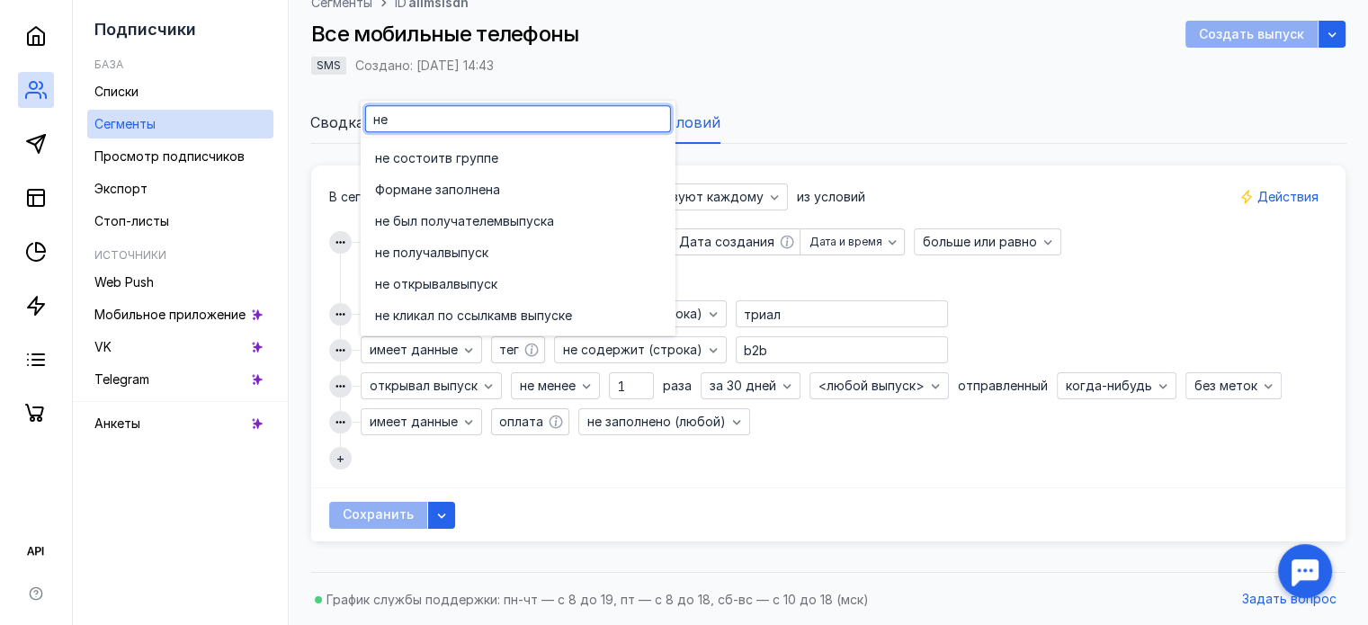
type input "не"
drag, startPoint x: 675, startPoint y: 520, endPoint x: 676, endPoint y: 510, distance: 9.9
click at [676, 518] on div "Сохранить" at bounding box center [828, 515] width 1035 height 54
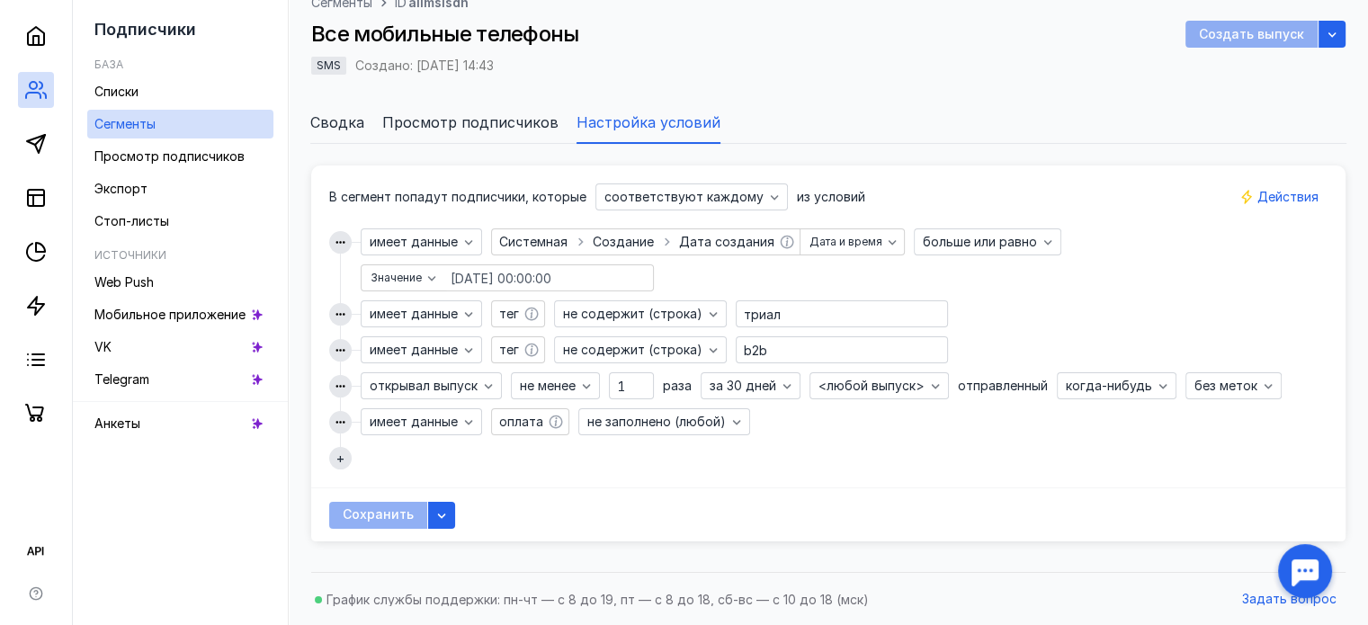
click at [331, 309] on button "button" at bounding box center [340, 314] width 22 height 22
click at [753, 208] on div "соответствуют каждому" at bounding box center [692, 197] width 193 height 27
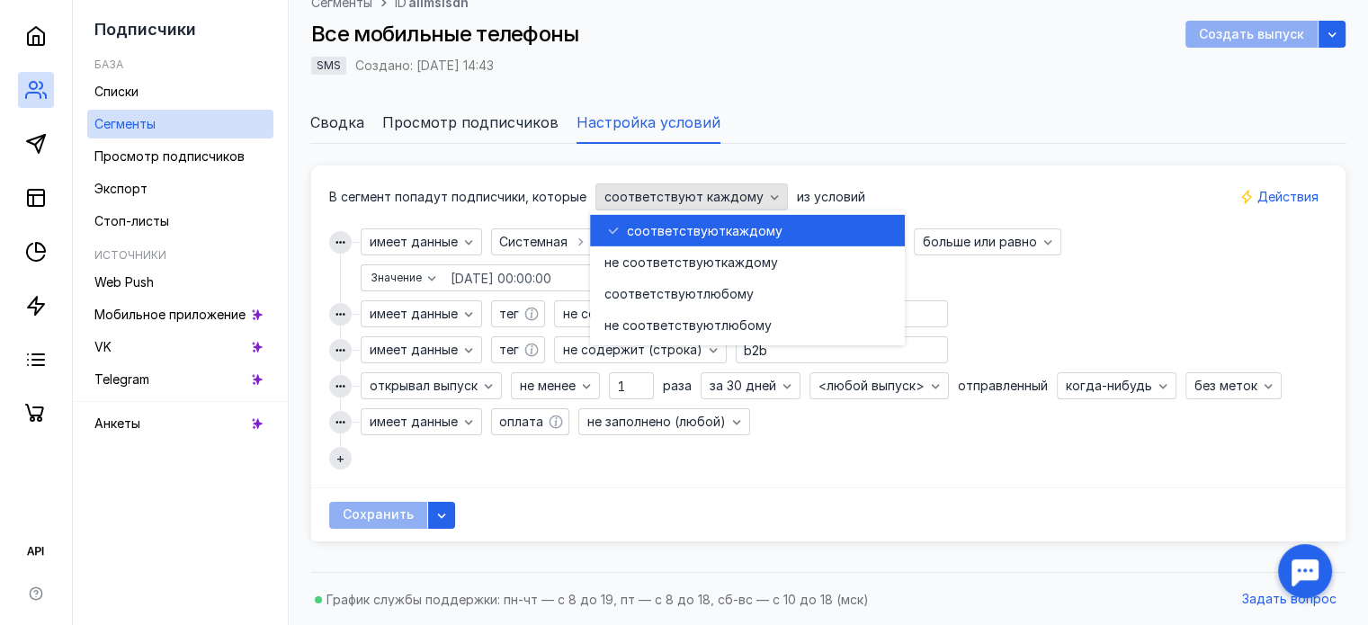
click at [753, 208] on div "соответствуют каждому" at bounding box center [692, 197] width 193 height 27
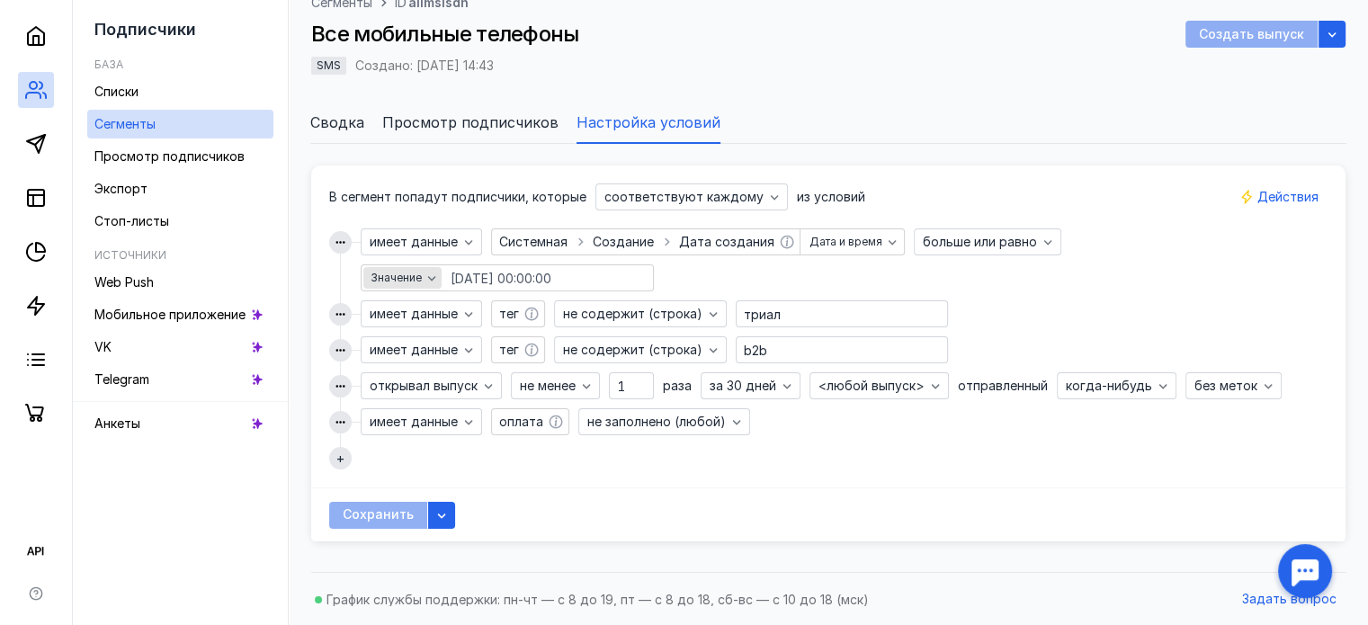
click at [418, 278] on span "Значение" at bounding box center [396, 278] width 51 height 13
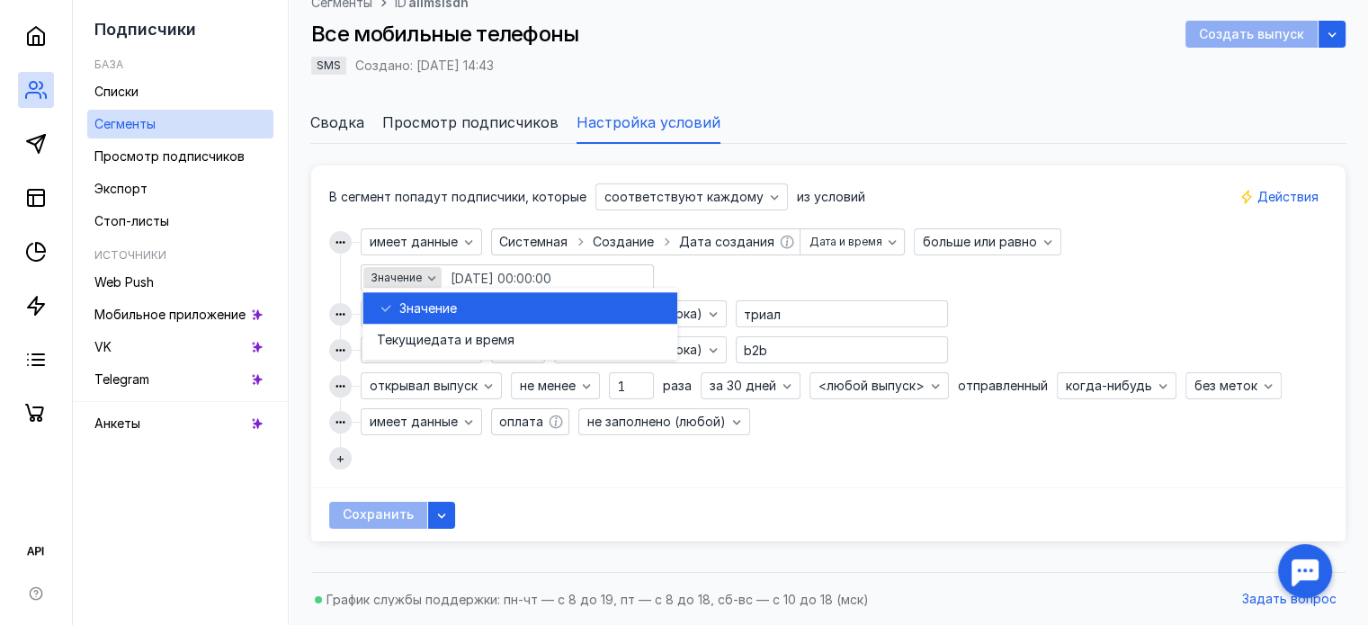
click at [418, 278] on span "Значение" at bounding box center [396, 278] width 51 height 13
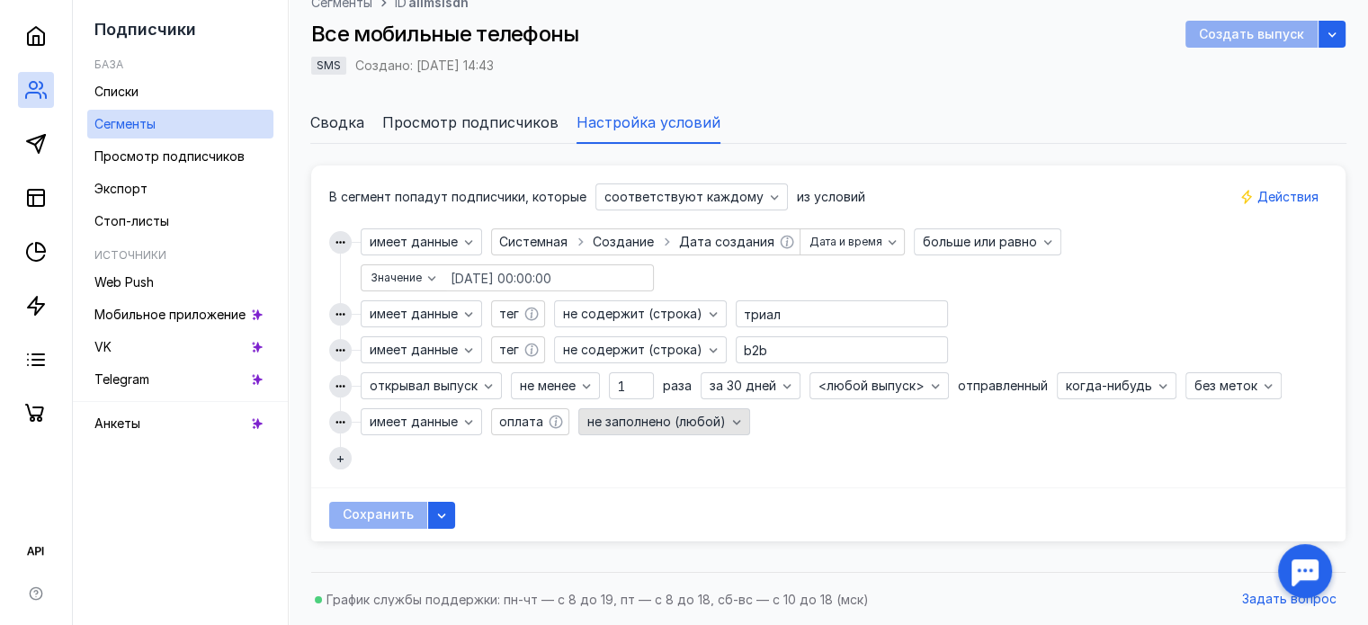
click at [644, 435] on div "не заполнено (любой)" at bounding box center [665, 421] width 172 height 27
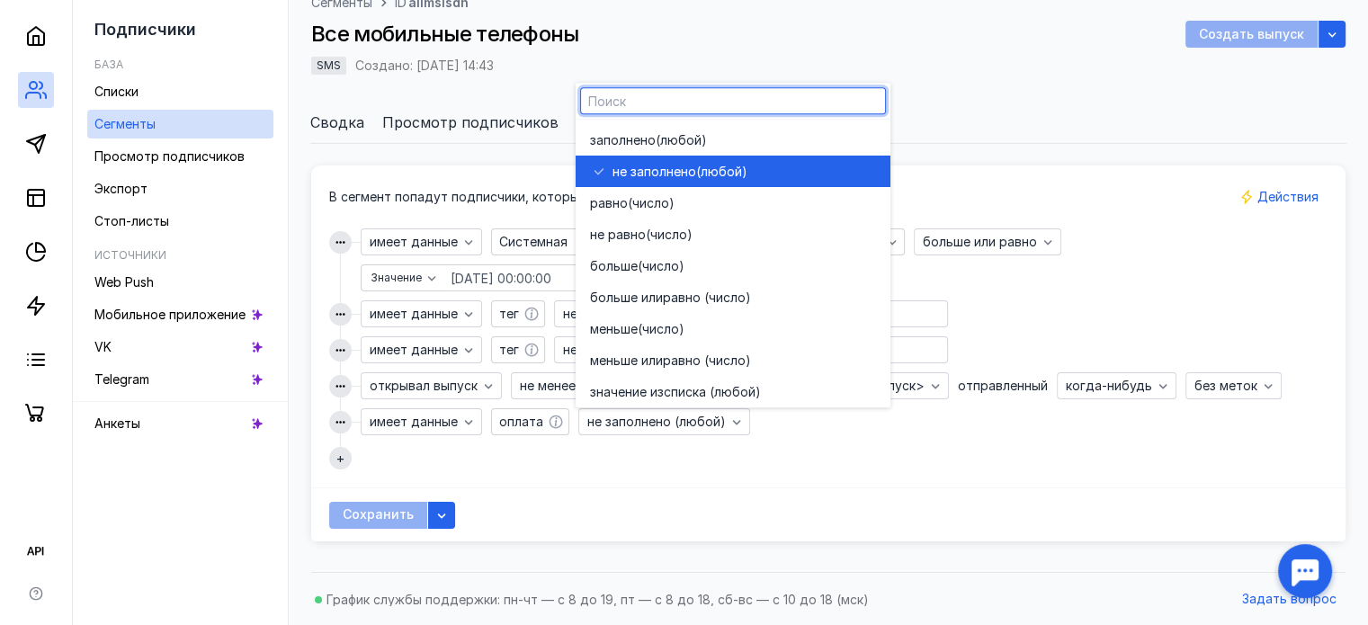
click at [644, 438] on div "имеет данные Введите или выберите ключ Системная Создание Дата создания Дата и …" at bounding box center [828, 337] width 999 height 216
